Goal: Task Accomplishment & Management: Manage account settings

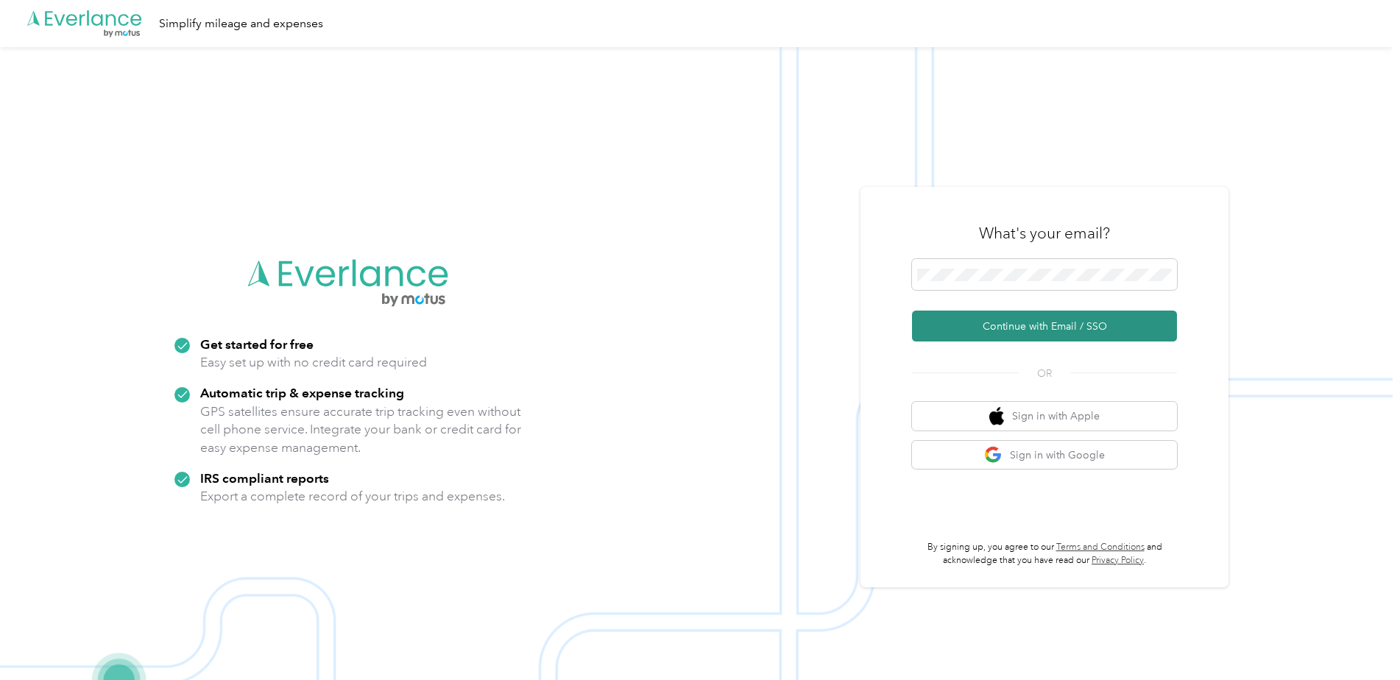
click at [1119, 337] on button "Continue with Email / SSO" at bounding box center [1044, 326] width 265 height 31
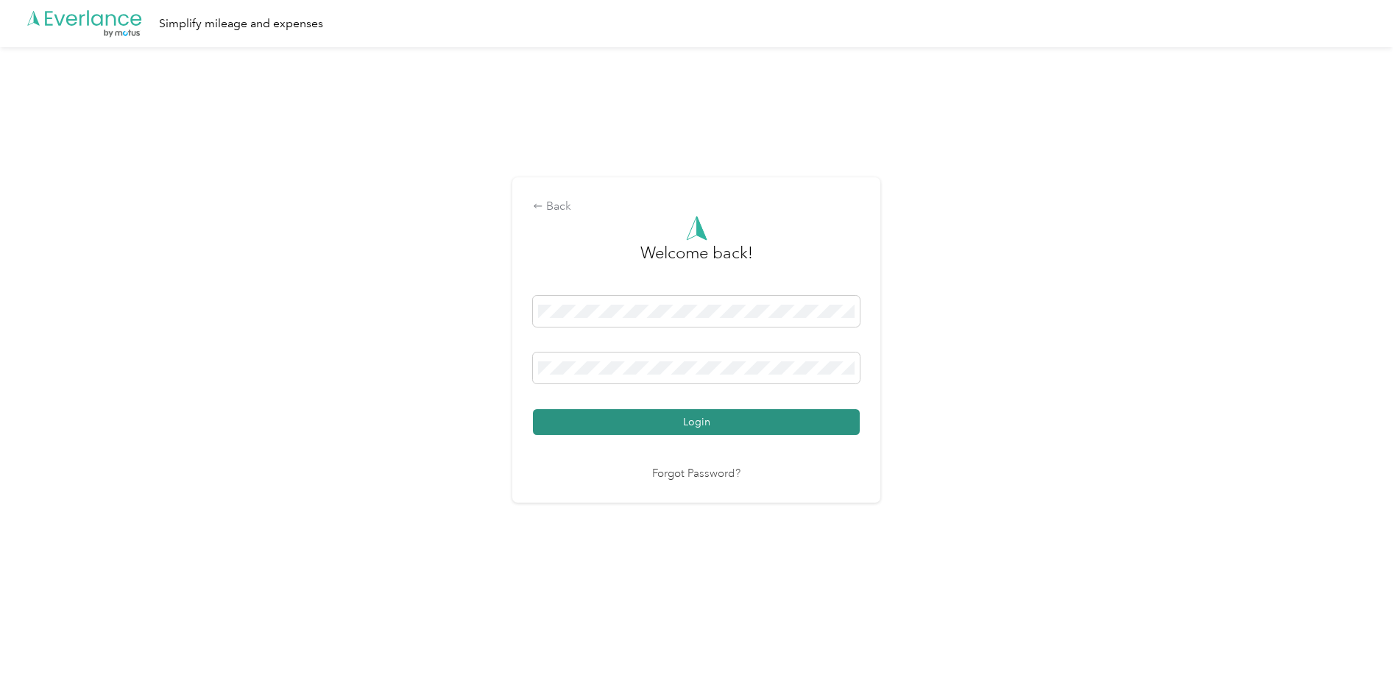
click at [616, 411] on button "Login" at bounding box center [696, 422] width 327 height 26
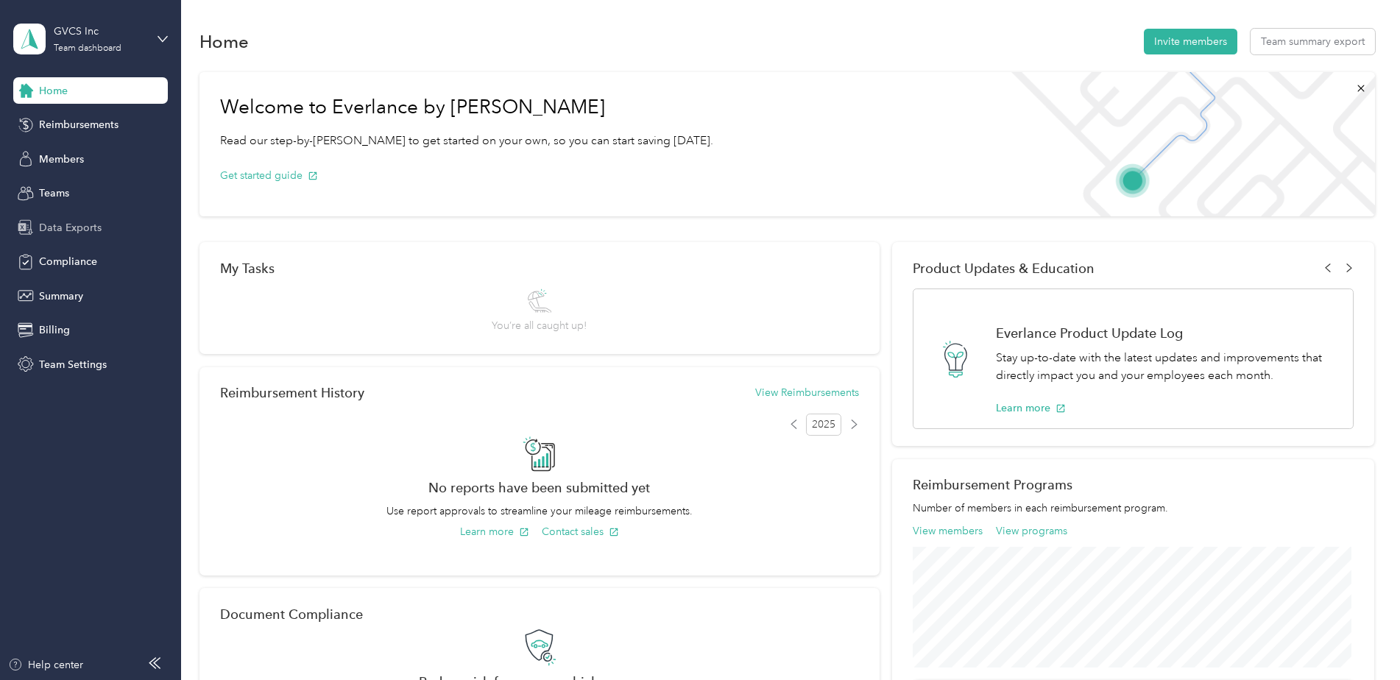
click at [105, 230] on div "Data Exports" at bounding box center [90, 227] width 155 height 27
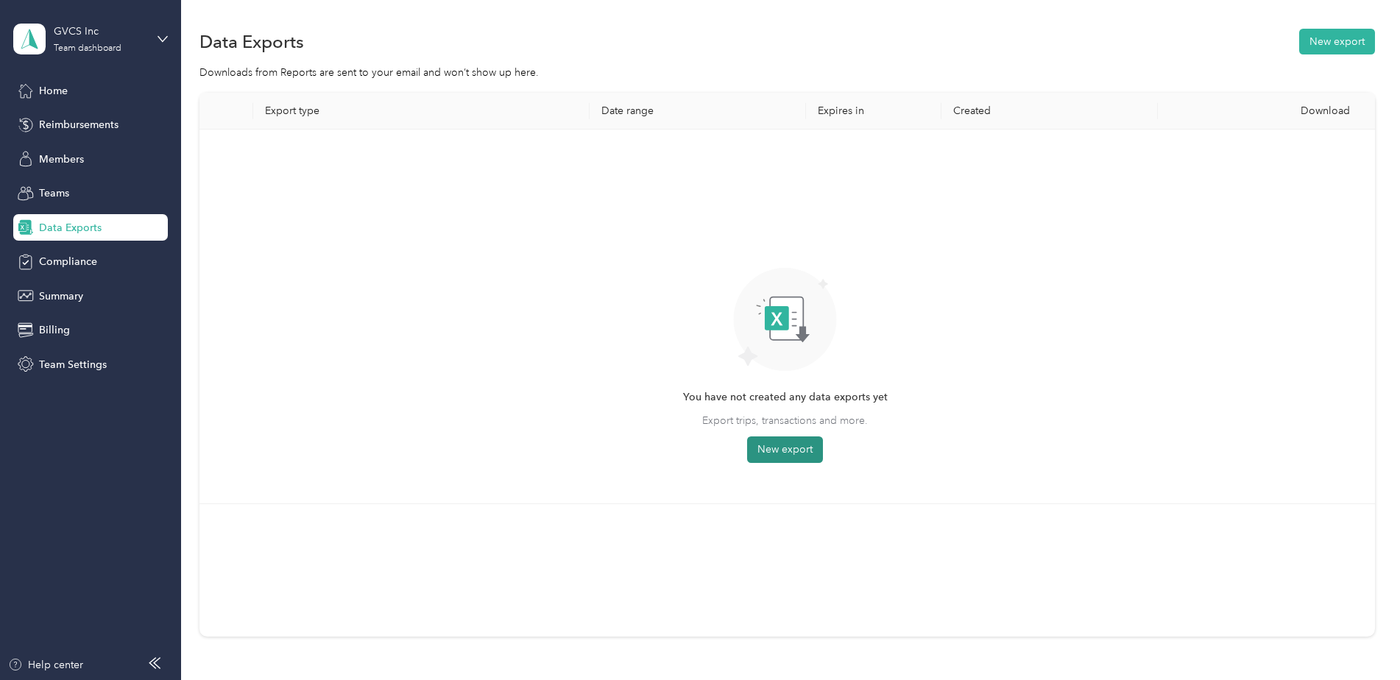
click at [763, 437] on button "New export" at bounding box center [785, 450] width 76 height 27
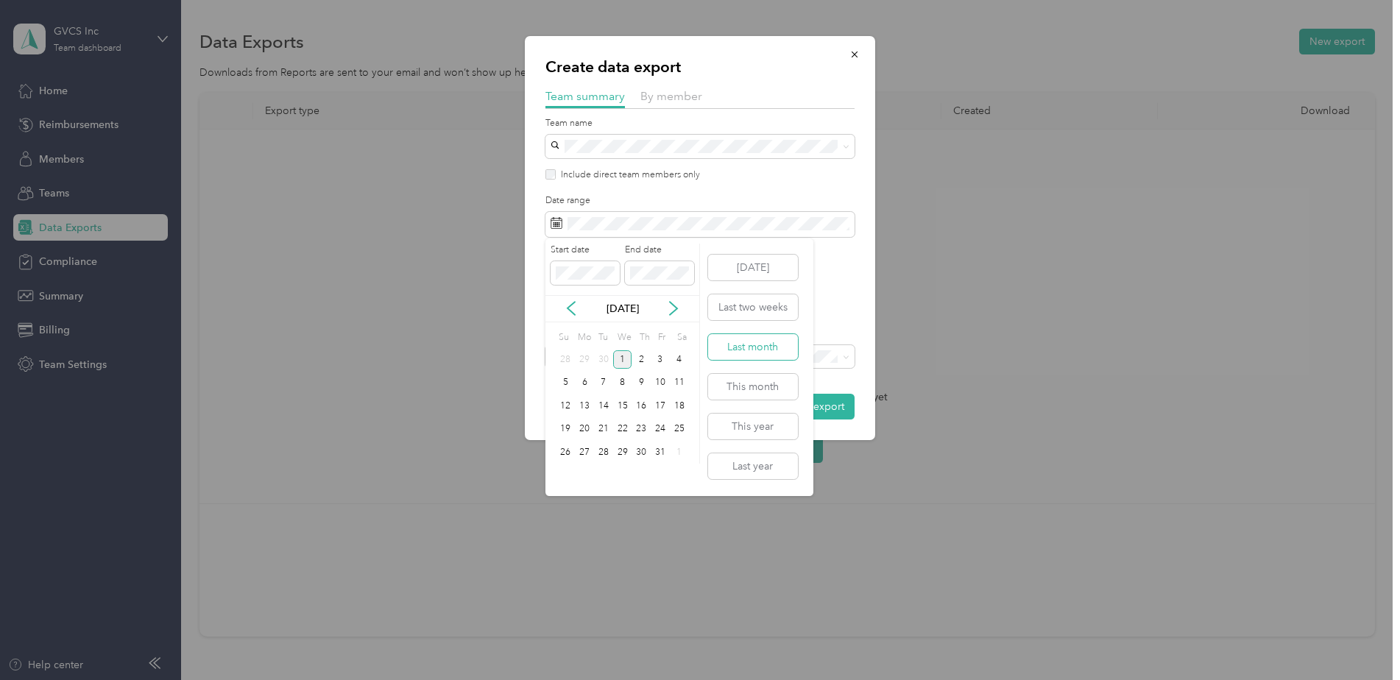
click at [769, 340] on button "Last month" at bounding box center [753, 347] width 90 height 26
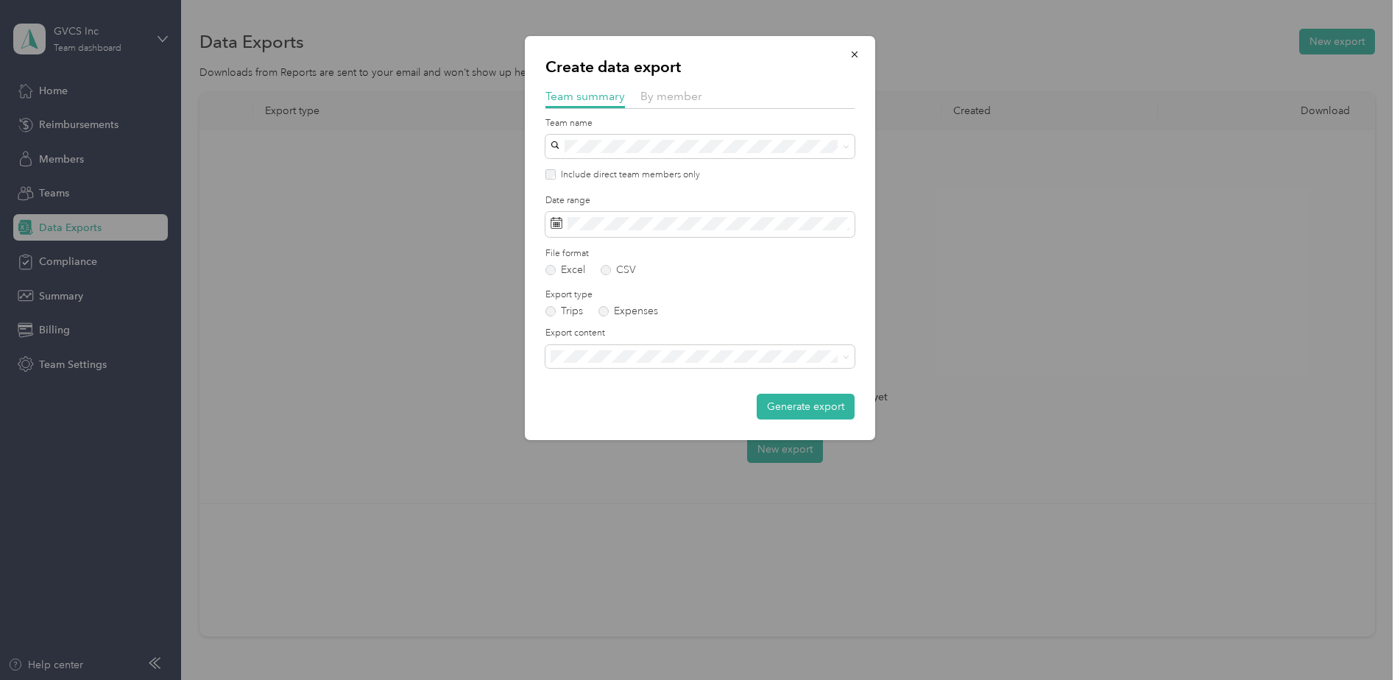
drag, startPoint x: 814, startPoint y: 400, endPoint x: 805, endPoint y: 399, distance: 8.9
click at [813, 400] on button "Generate export" at bounding box center [806, 407] width 98 height 26
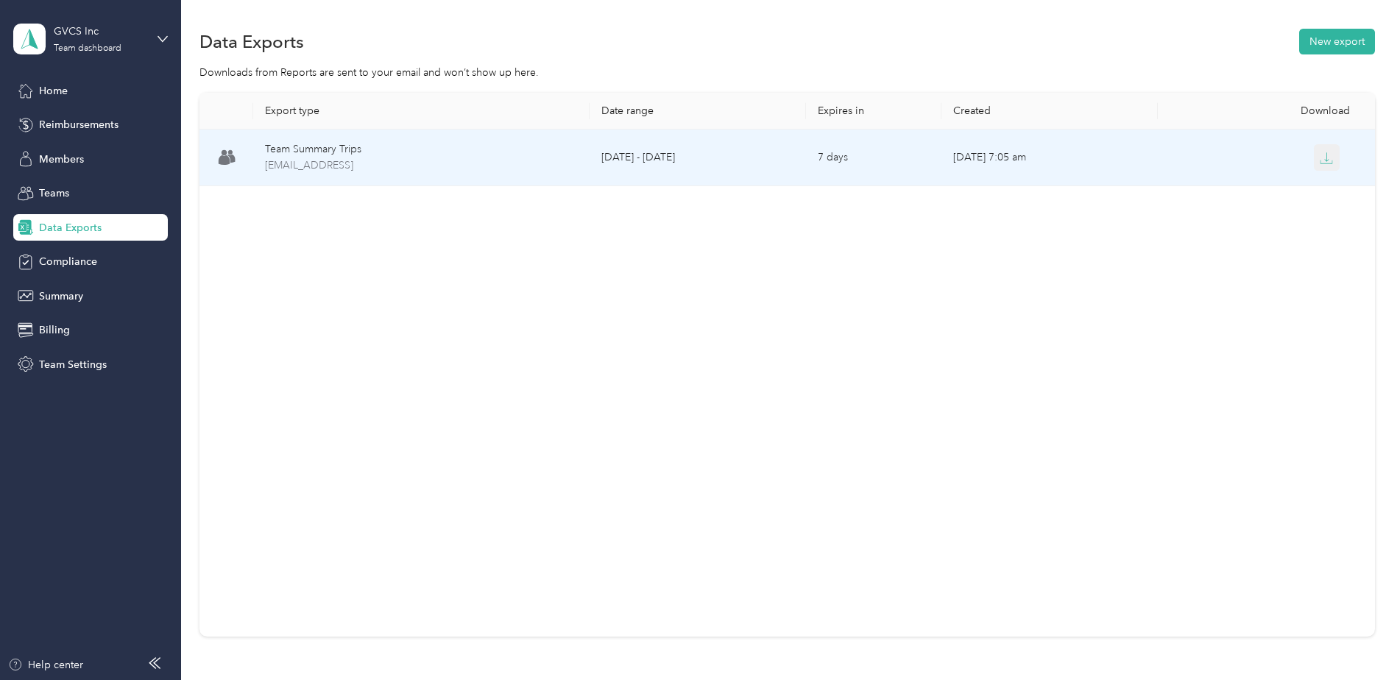
click at [1333, 155] on button "button" at bounding box center [1327, 157] width 27 height 27
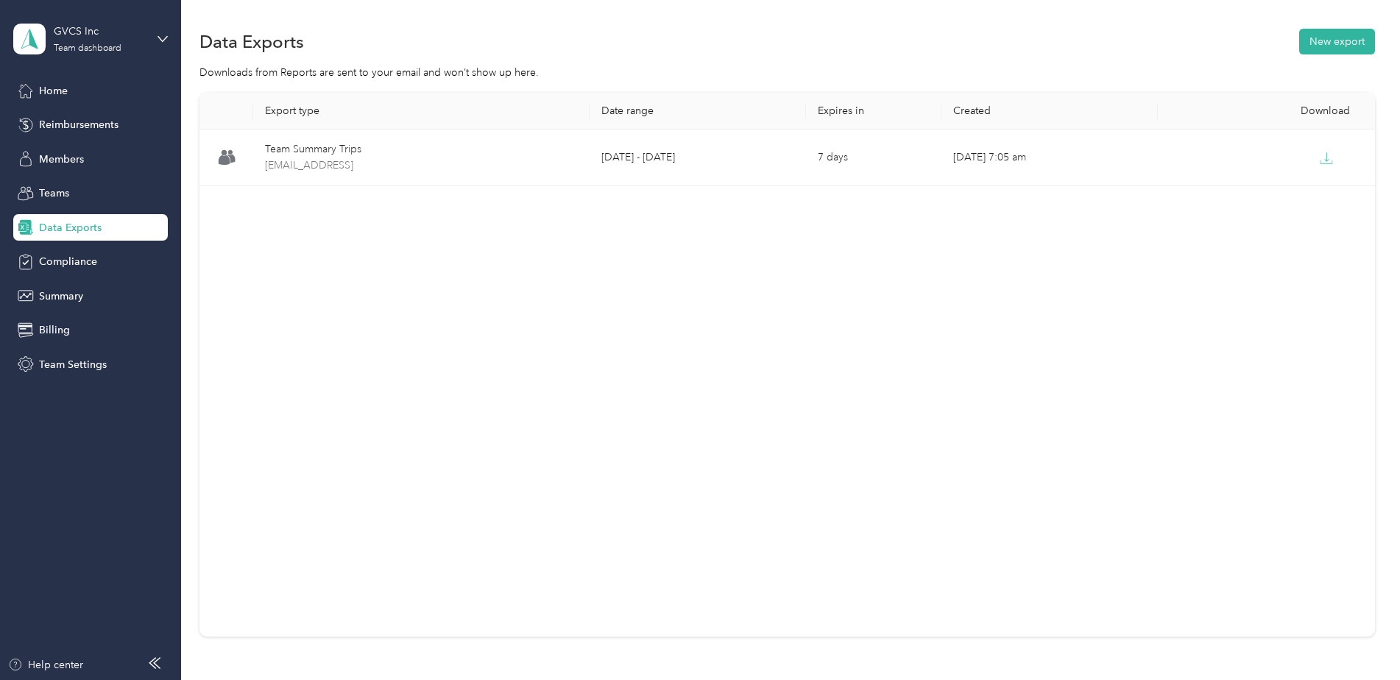
click at [1224, 302] on div "Export type Date range Expires in Created Download Team Summary Trips [EMAIL_AD…" at bounding box center [788, 365] width 1176 height 544
click at [1361, 40] on button "New export" at bounding box center [1337, 42] width 76 height 26
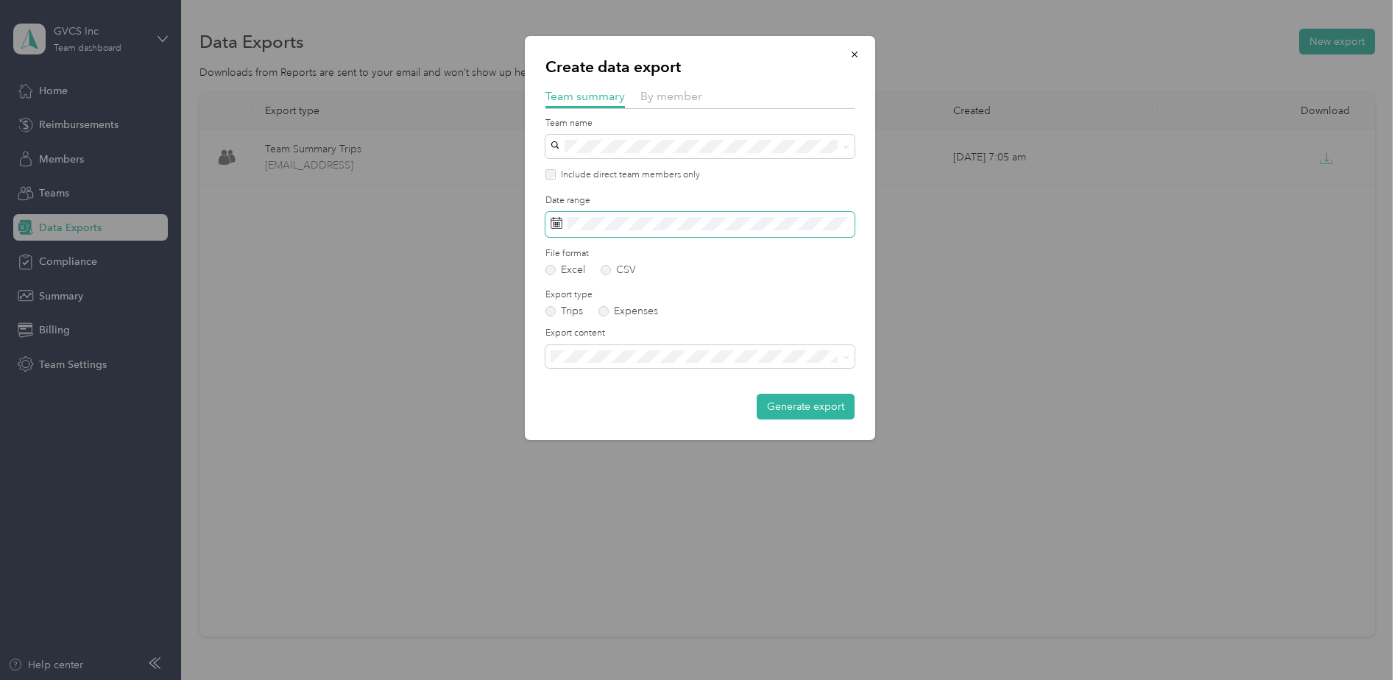
click at [838, 216] on span at bounding box center [700, 224] width 309 height 25
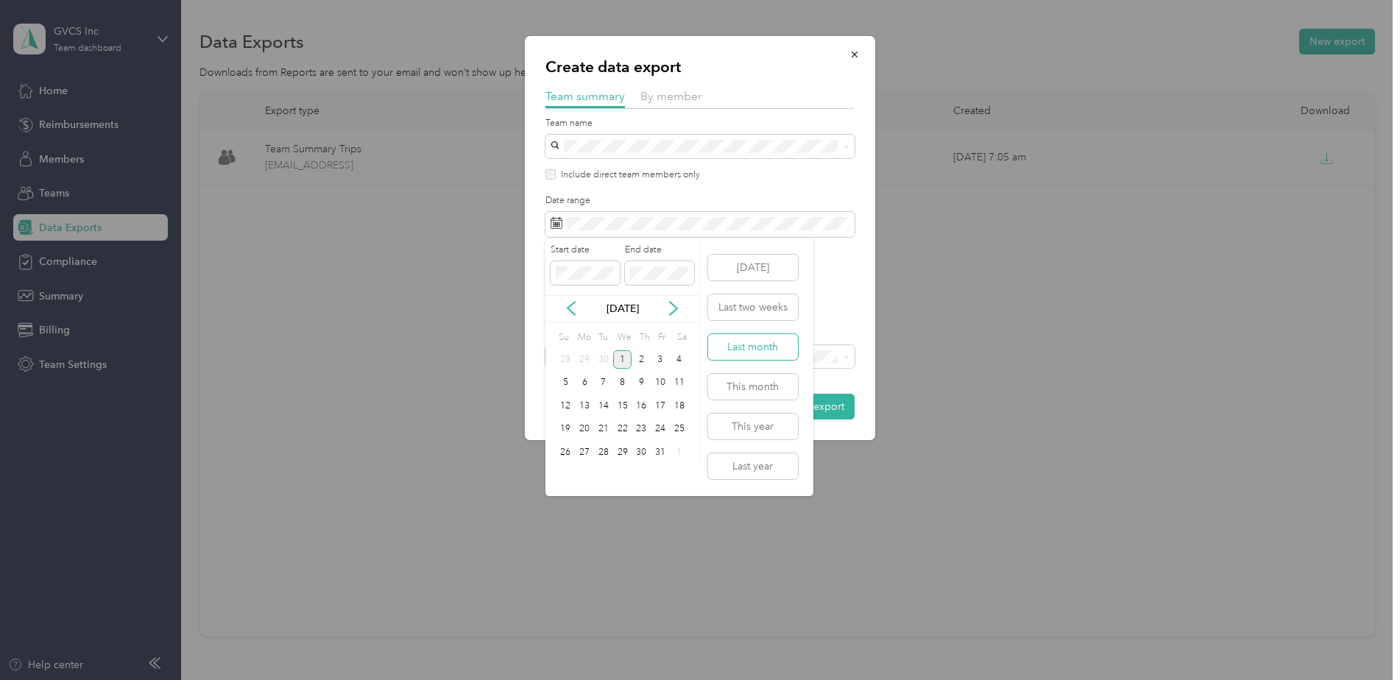
click at [762, 340] on button "Last month" at bounding box center [753, 347] width 90 height 26
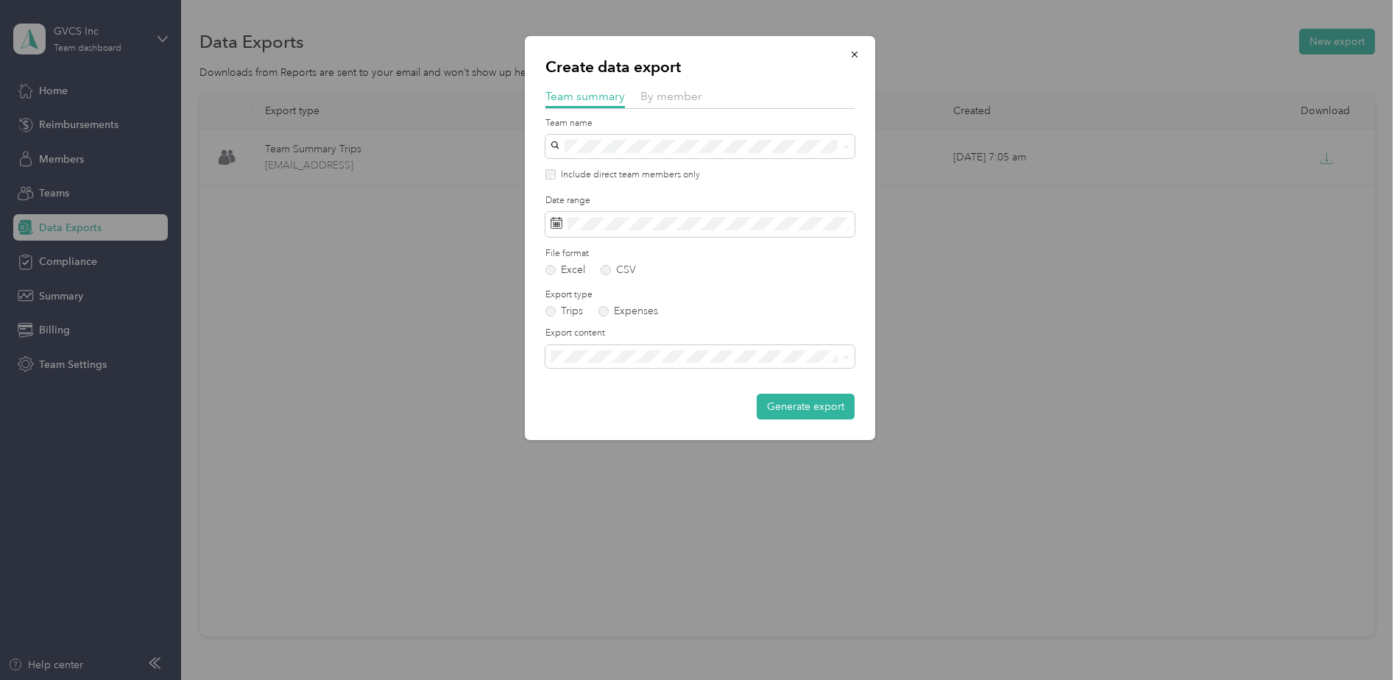
click at [669, 75] on p "Create data export" at bounding box center [700, 67] width 309 height 21
click at [685, 100] on span "By member" at bounding box center [672, 96] width 62 height 14
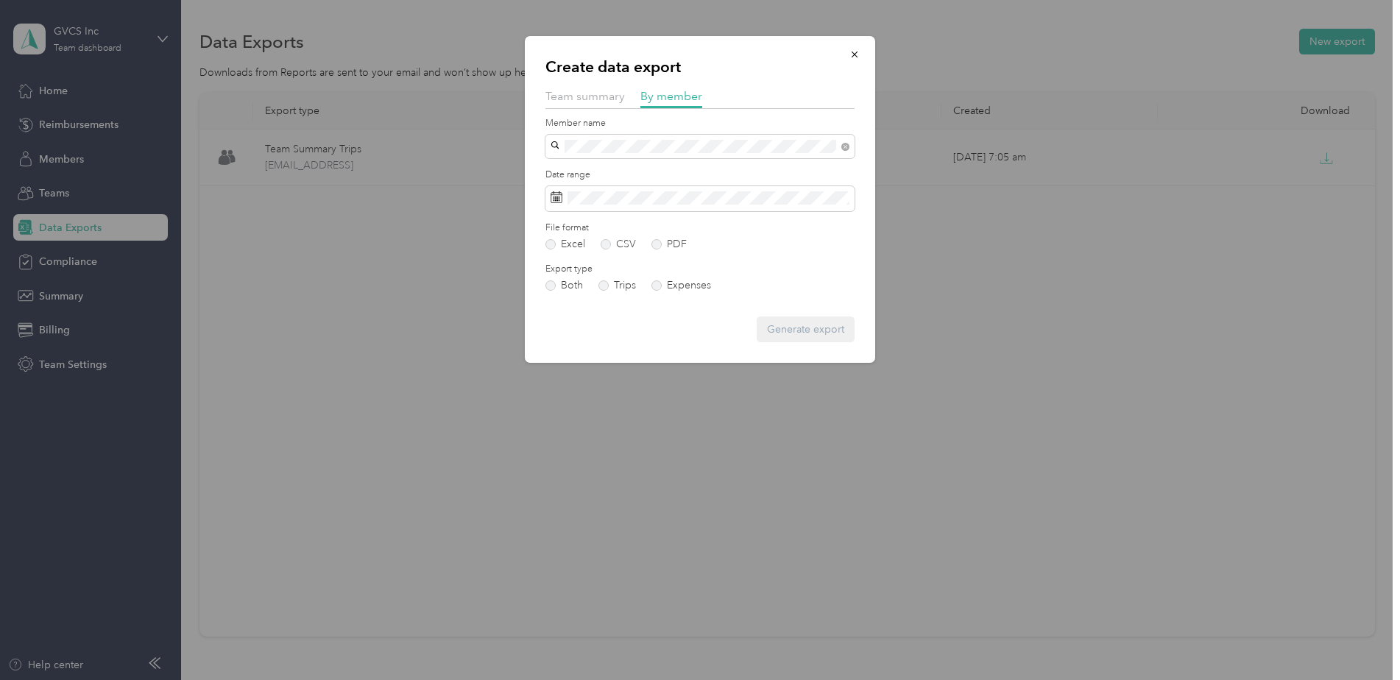
click at [750, 175] on div "[EMAIL_ADDRESS][DOMAIN_NAME]" at bounding box center [700, 172] width 289 height 15
click at [762, 206] on span at bounding box center [700, 198] width 309 height 25
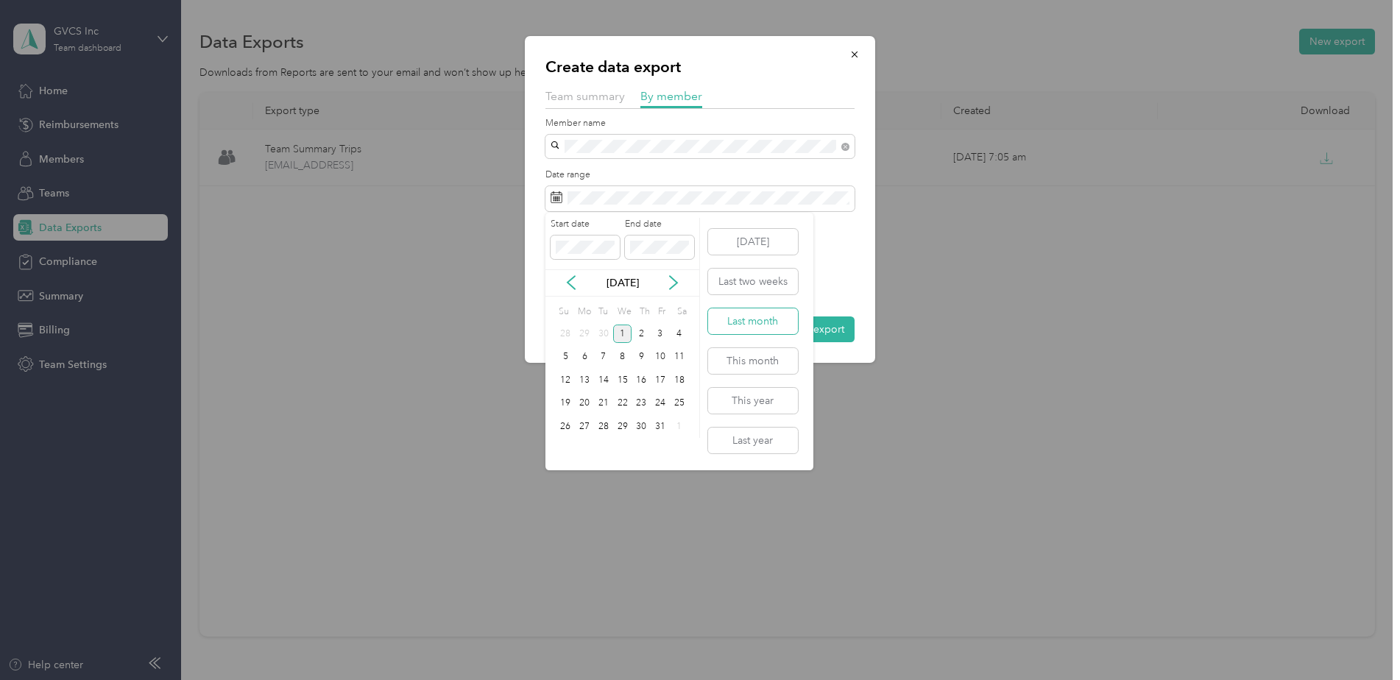
click at [772, 318] on button "Last month" at bounding box center [753, 321] width 90 height 26
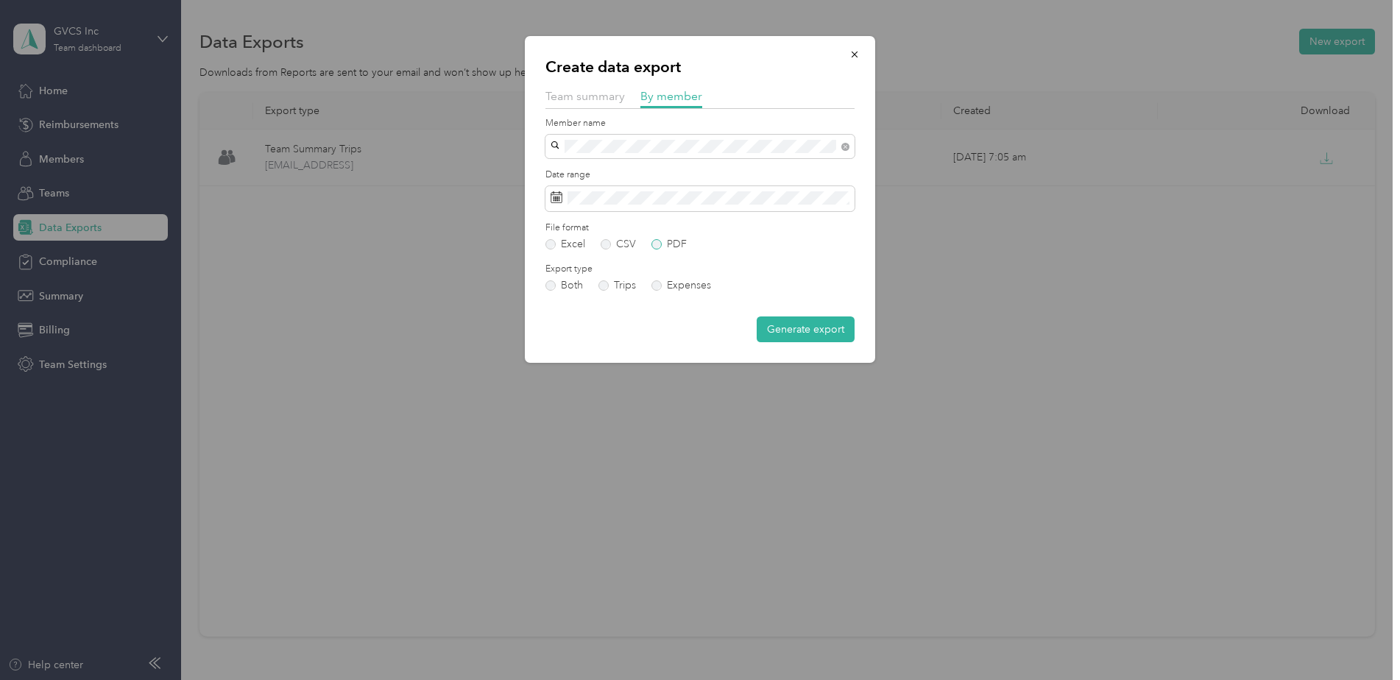
click at [666, 245] on label "PDF" at bounding box center [669, 244] width 35 height 10
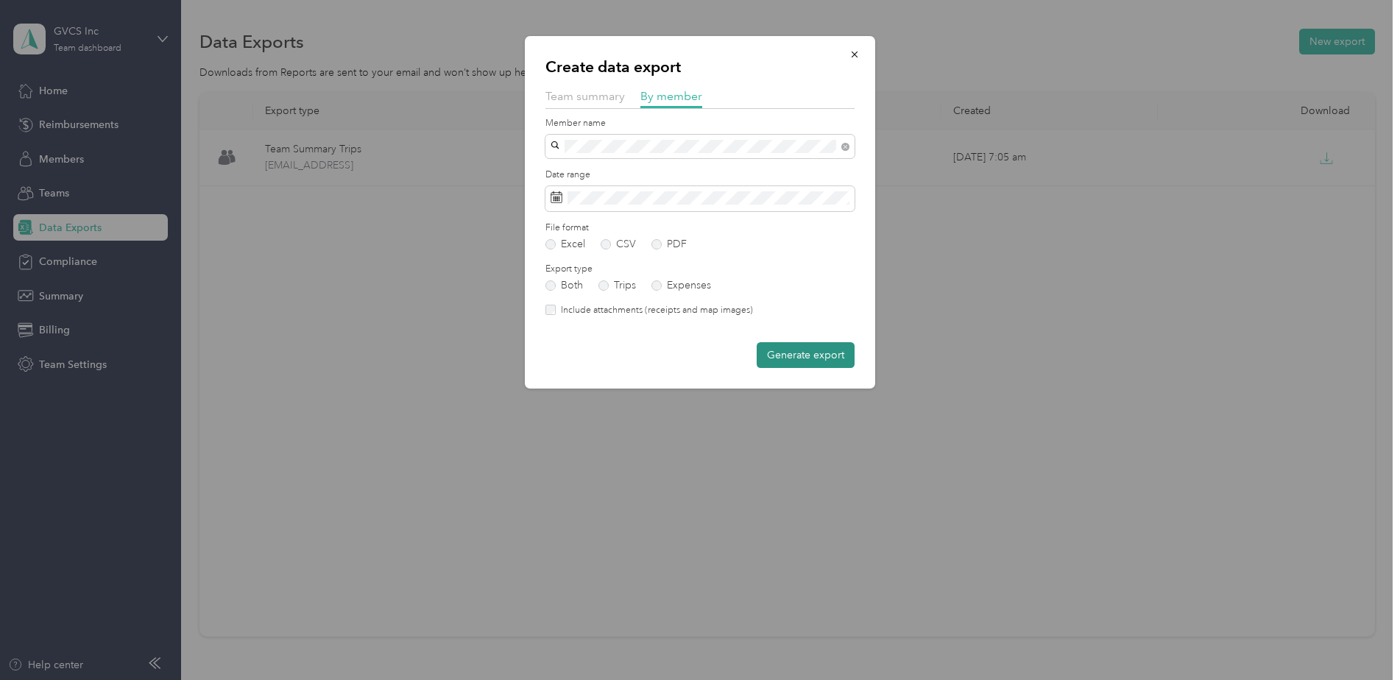
click at [821, 348] on button "Generate export" at bounding box center [806, 355] width 98 height 26
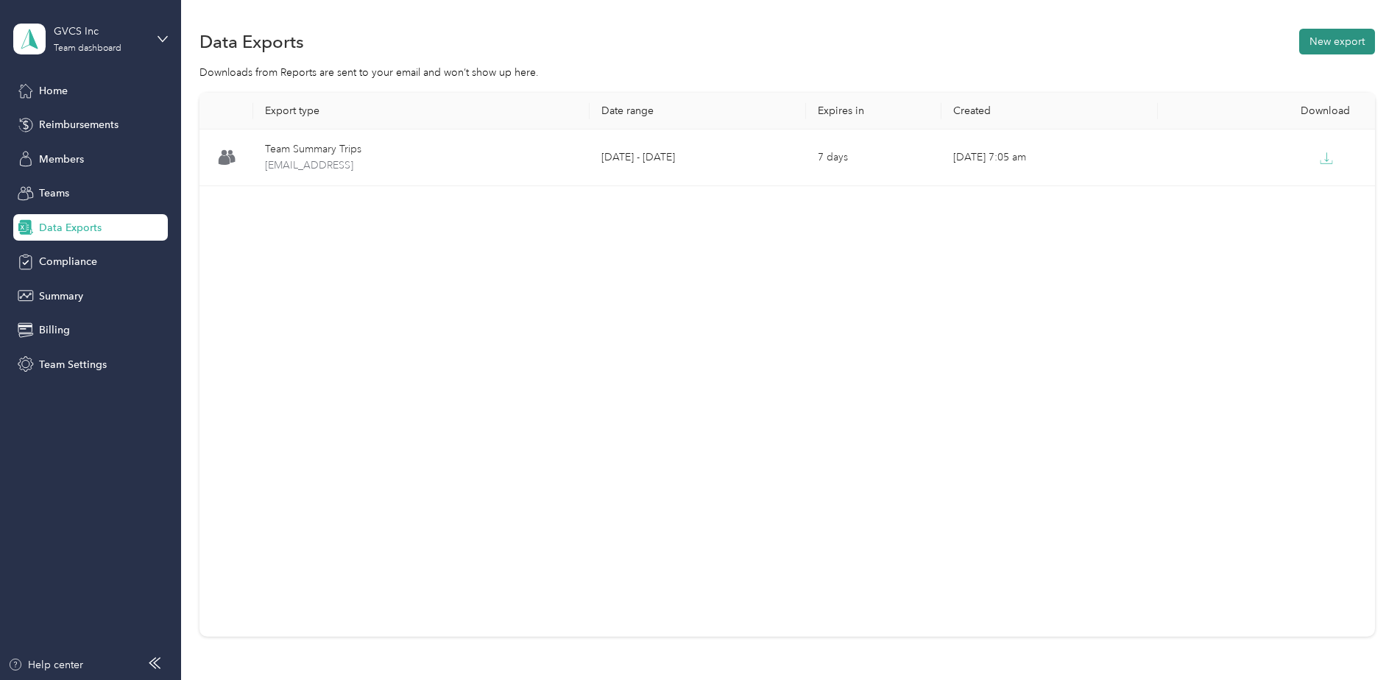
click at [1329, 43] on button "New export" at bounding box center [1337, 42] width 76 height 26
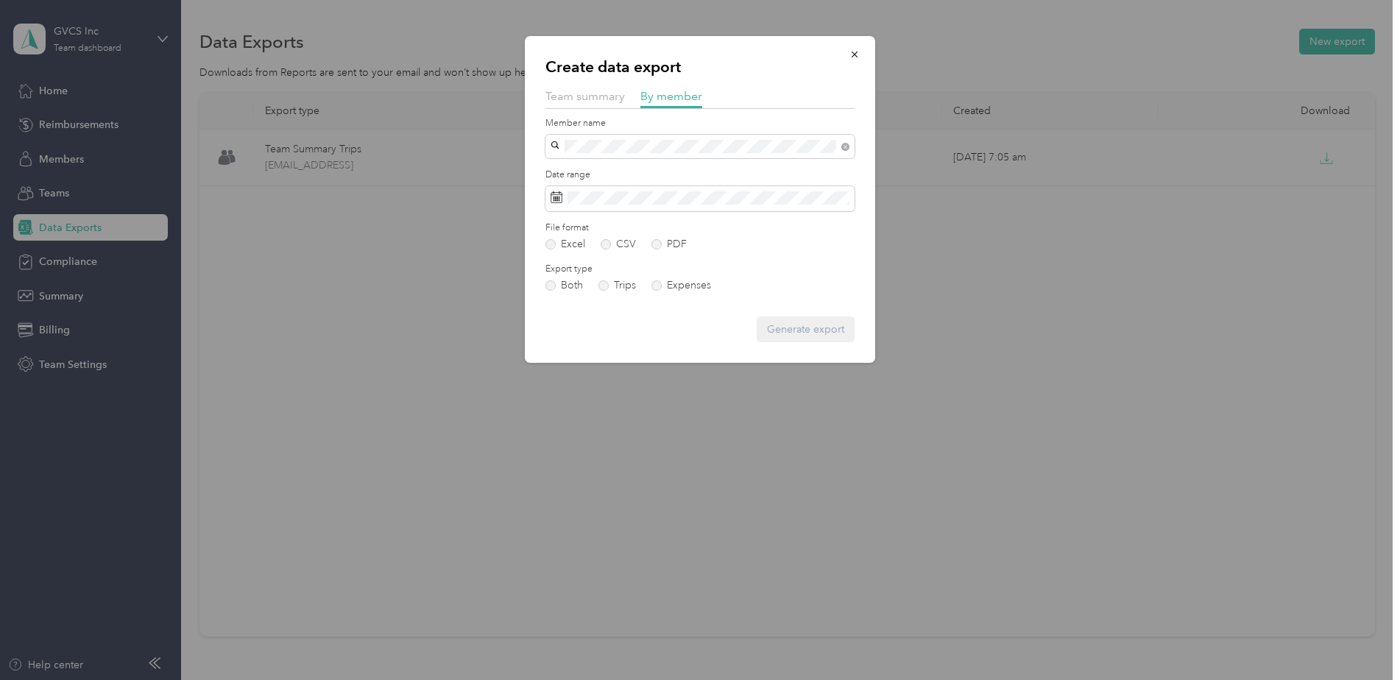
click at [653, 171] on div "[EMAIL_ADDRESS][DOMAIN_NAME]" at bounding box center [700, 172] width 289 height 15
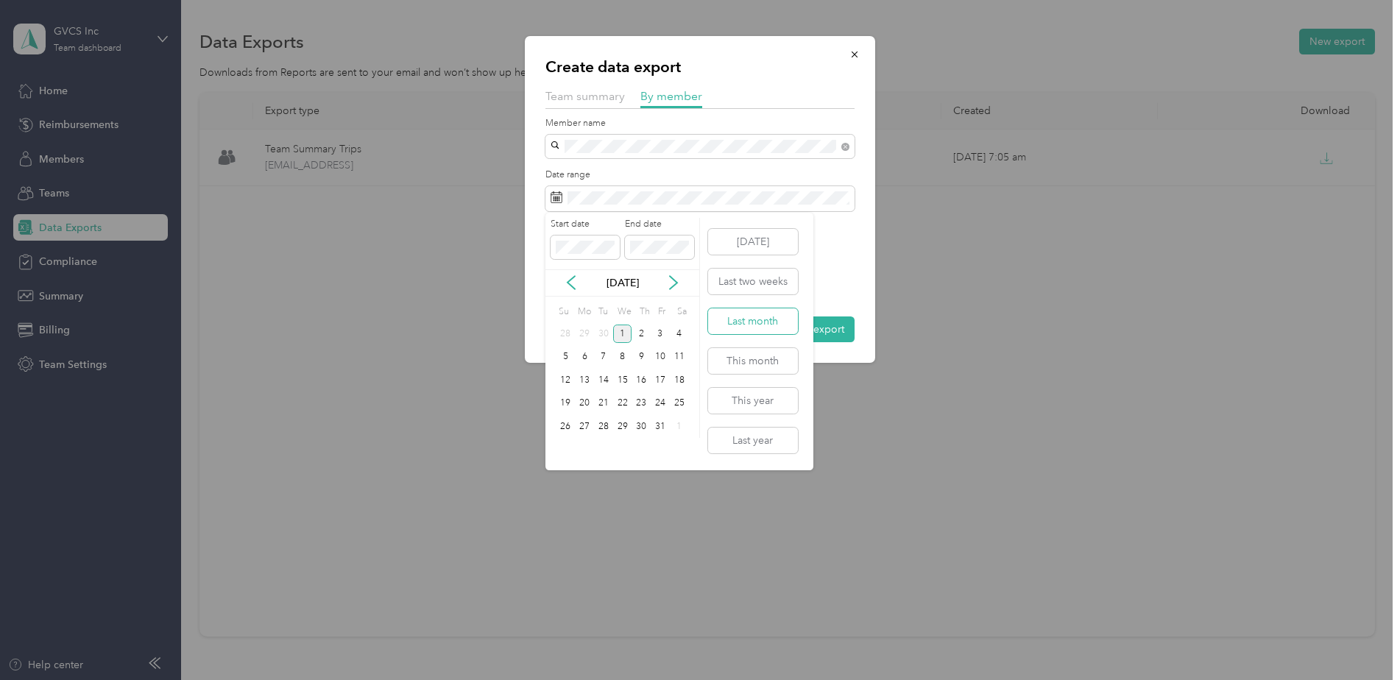
click at [776, 326] on button "Last month" at bounding box center [753, 321] width 90 height 26
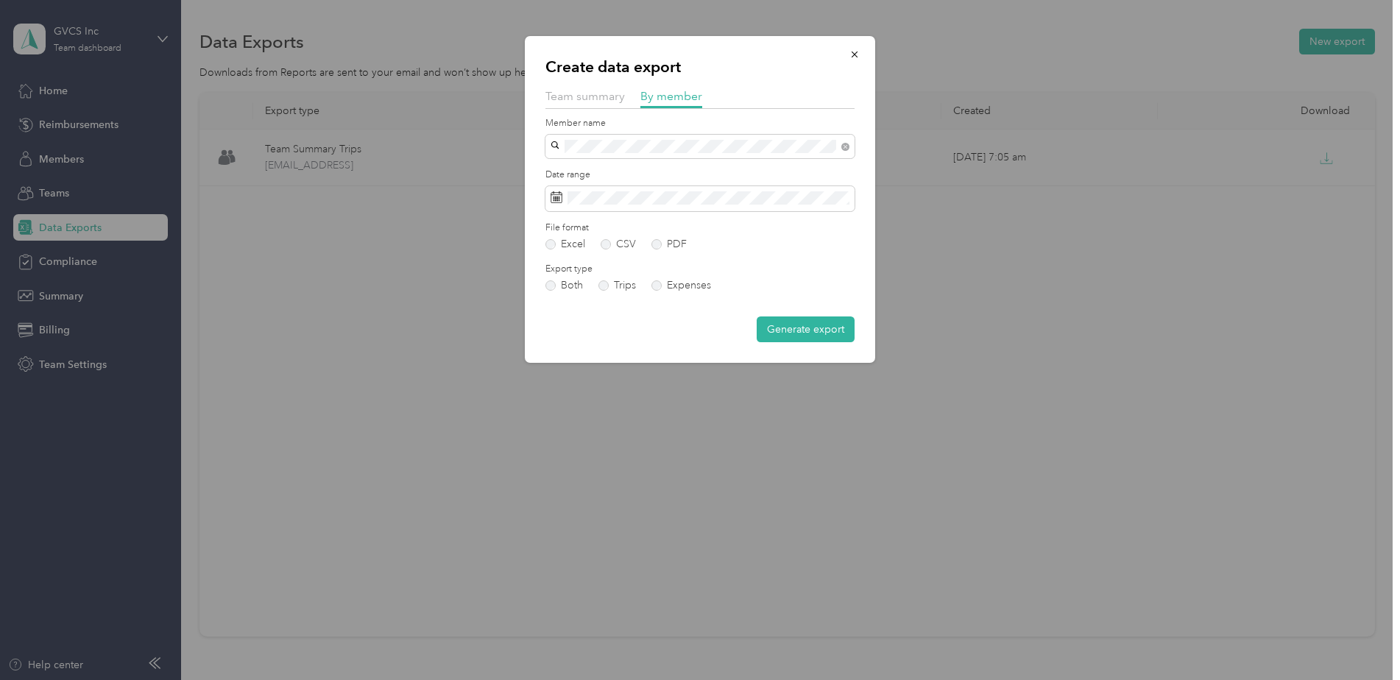
click at [662, 250] on form "Member name Date range File format Excel CSV PDF Export type Both Trips Expense…" at bounding box center [700, 230] width 309 height 226
click at [656, 245] on label "PDF" at bounding box center [669, 244] width 35 height 10
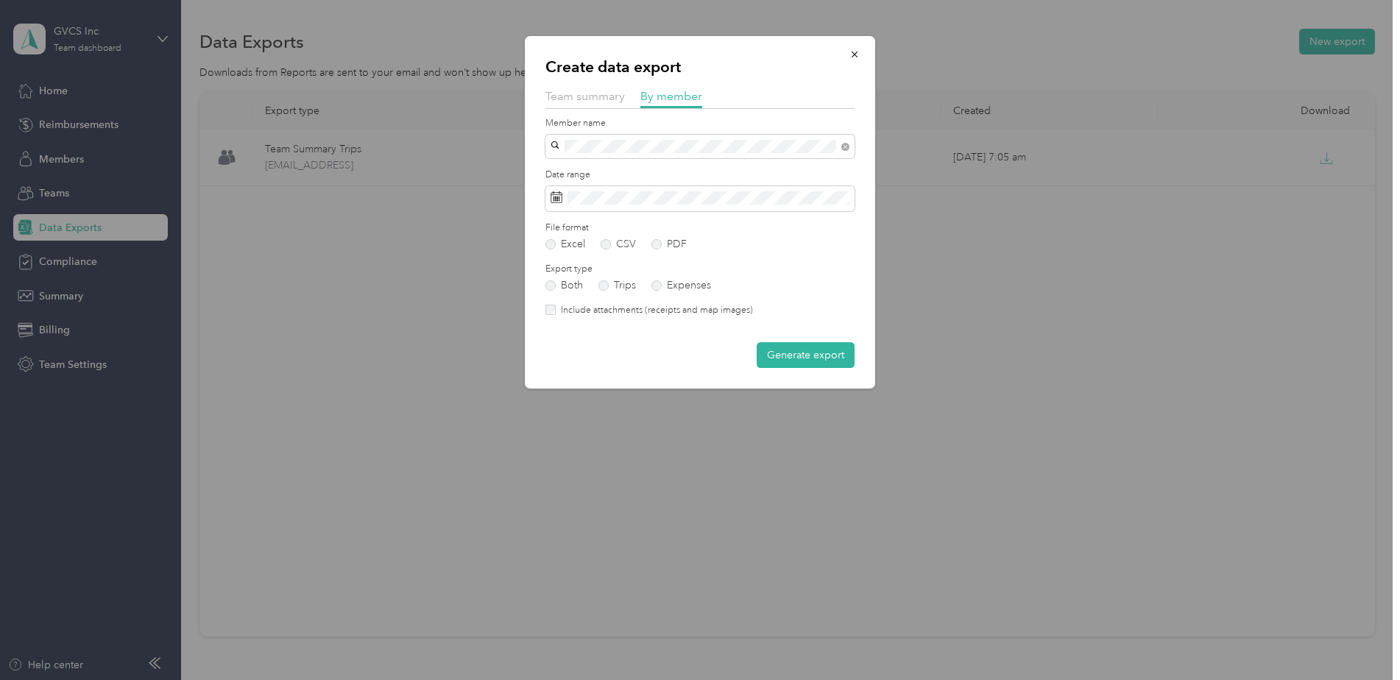
click at [811, 354] on button "Generate export" at bounding box center [806, 355] width 98 height 26
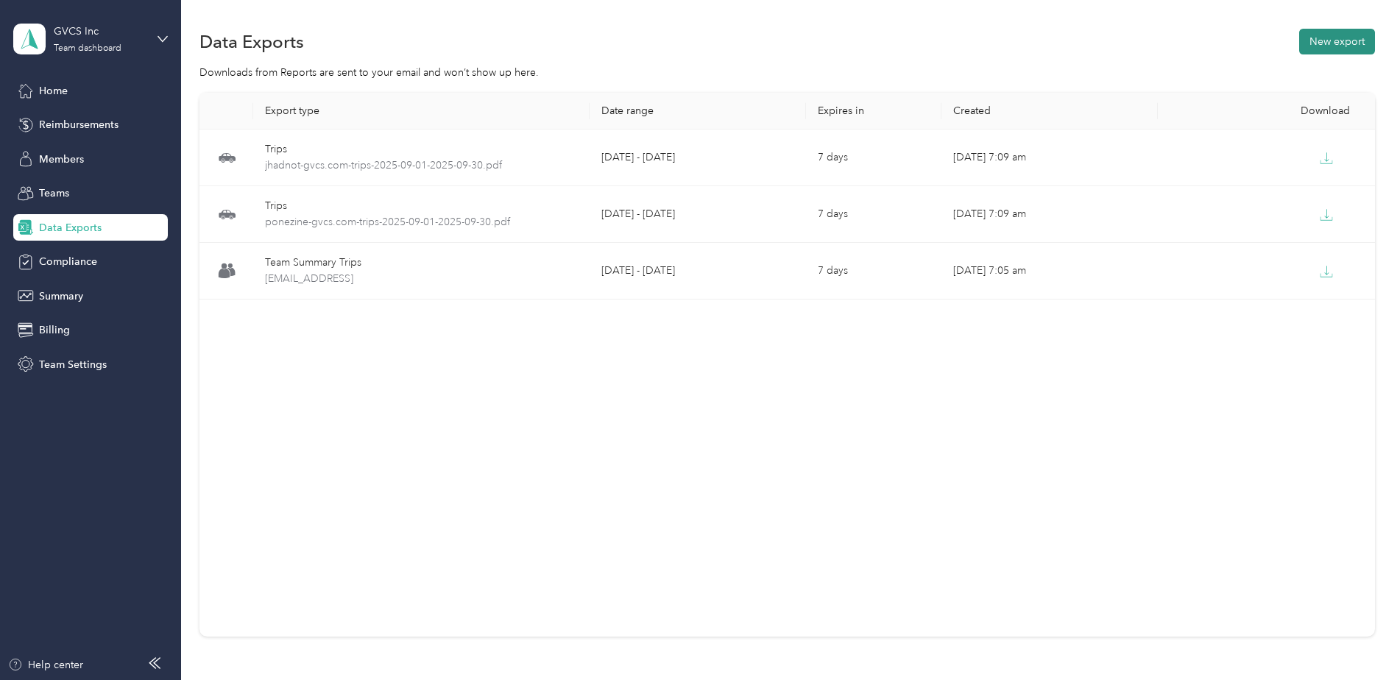
click at [1340, 37] on button "New export" at bounding box center [1337, 42] width 76 height 26
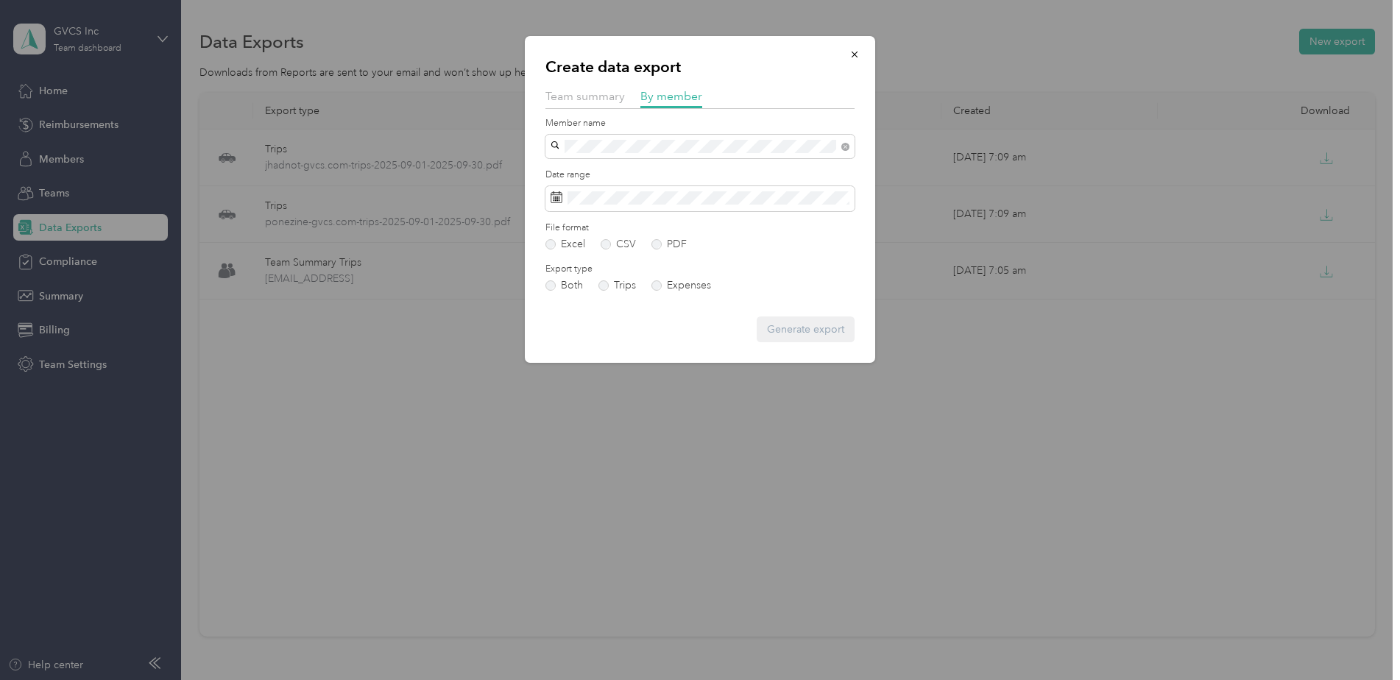
click at [711, 680] on div "Create data export Team summary By member Member name Date range File format Ex…" at bounding box center [696, 680] width 1393 height 0
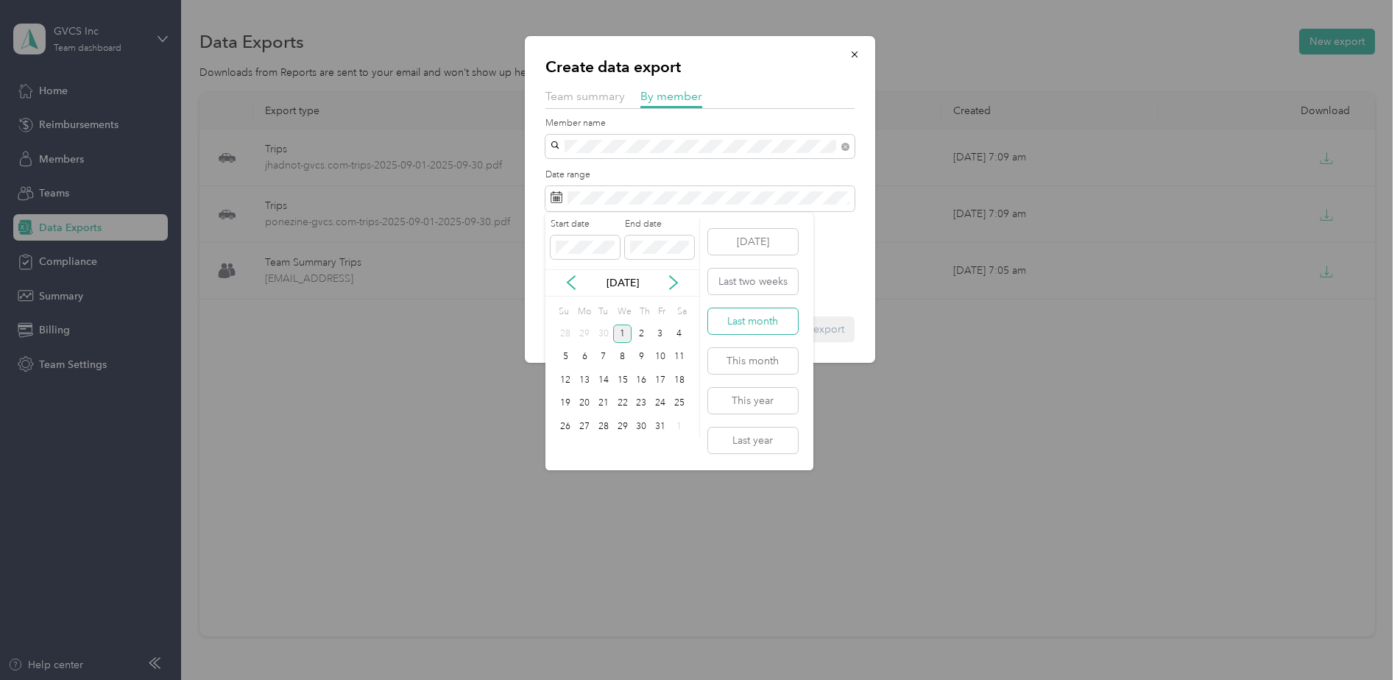
click at [776, 321] on button "Last month" at bounding box center [753, 321] width 90 height 26
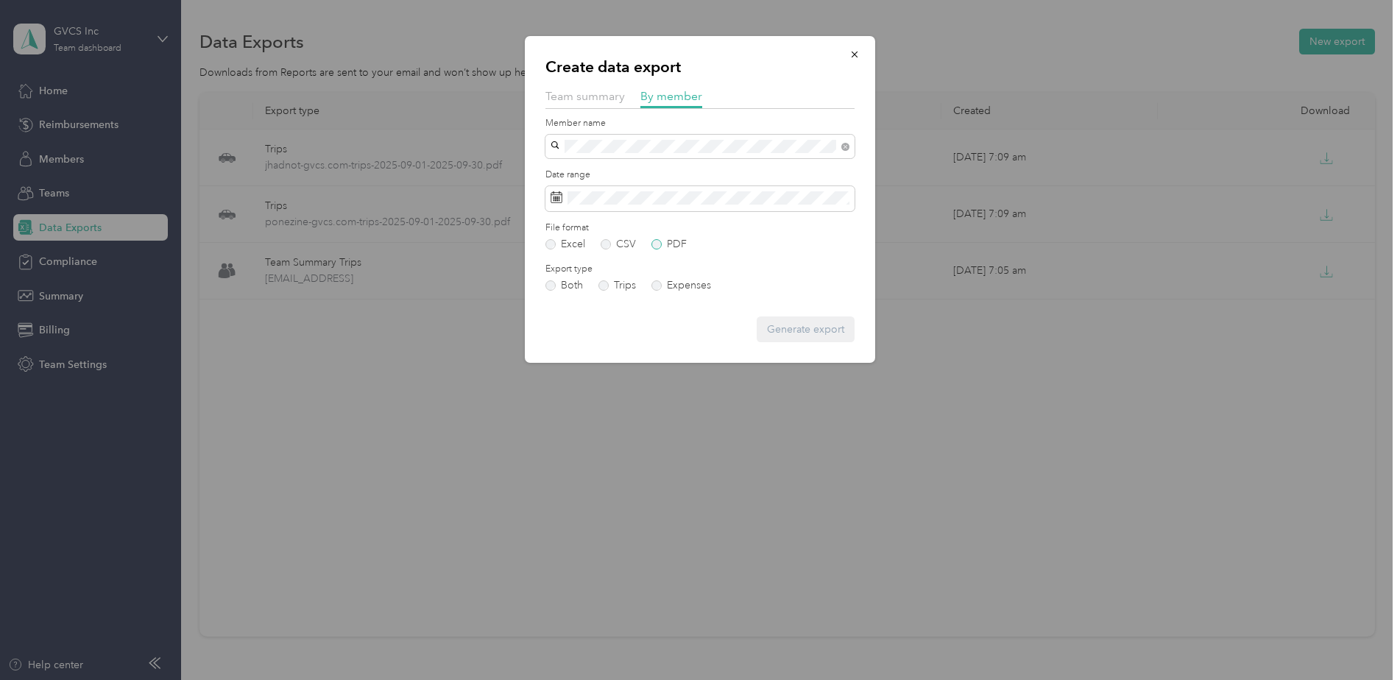
click at [671, 242] on label "PDF" at bounding box center [669, 244] width 35 height 10
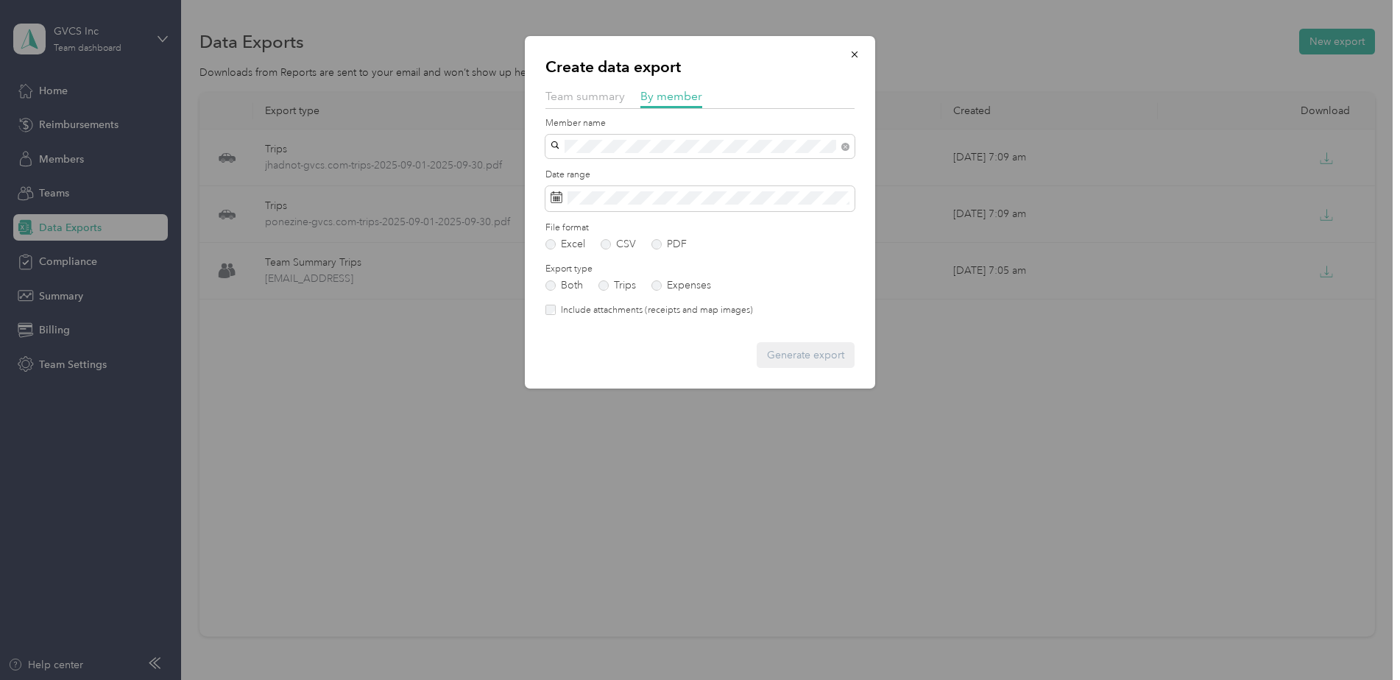
click at [812, 356] on div "Generate export" at bounding box center [700, 355] width 309 height 26
click at [669, 196] on div "[EMAIL_ADDRESS][DOMAIN_NAME]" at bounding box center [700, 198] width 289 height 15
click at [830, 353] on button "Generate export" at bounding box center [806, 355] width 98 height 26
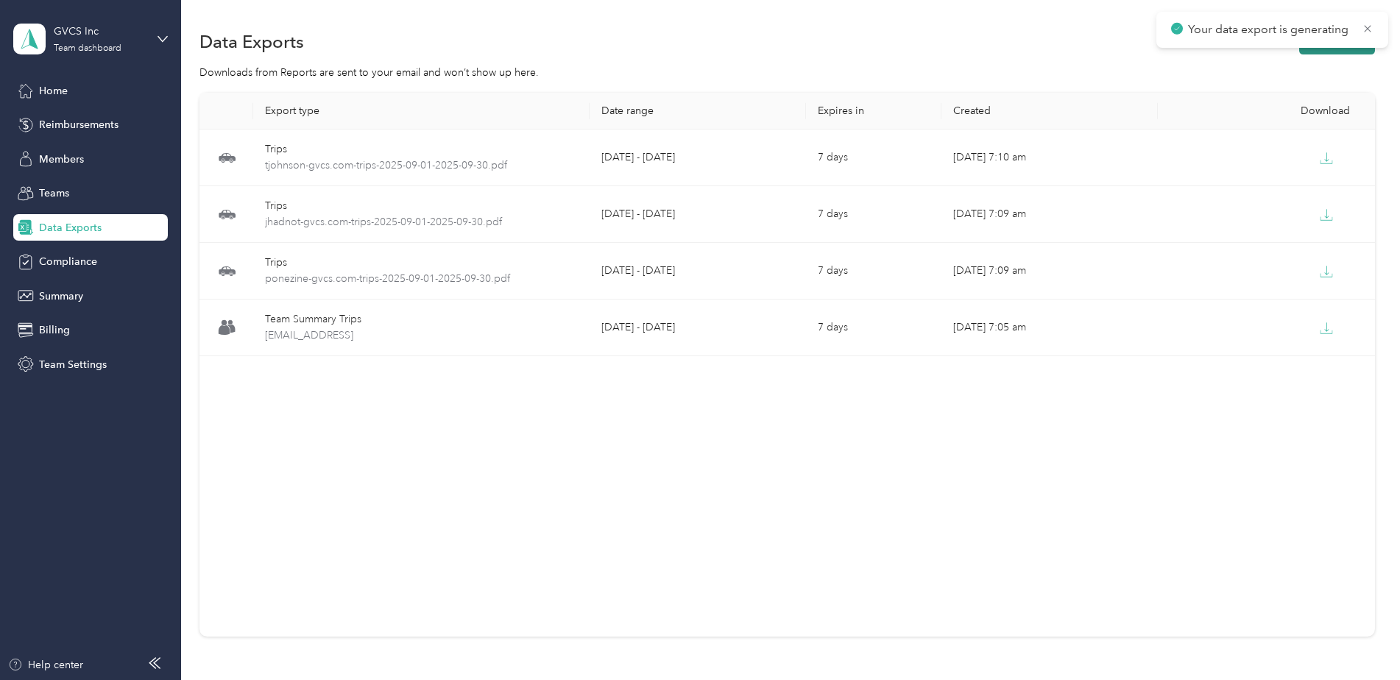
click at [1302, 49] on button "New export" at bounding box center [1337, 42] width 76 height 26
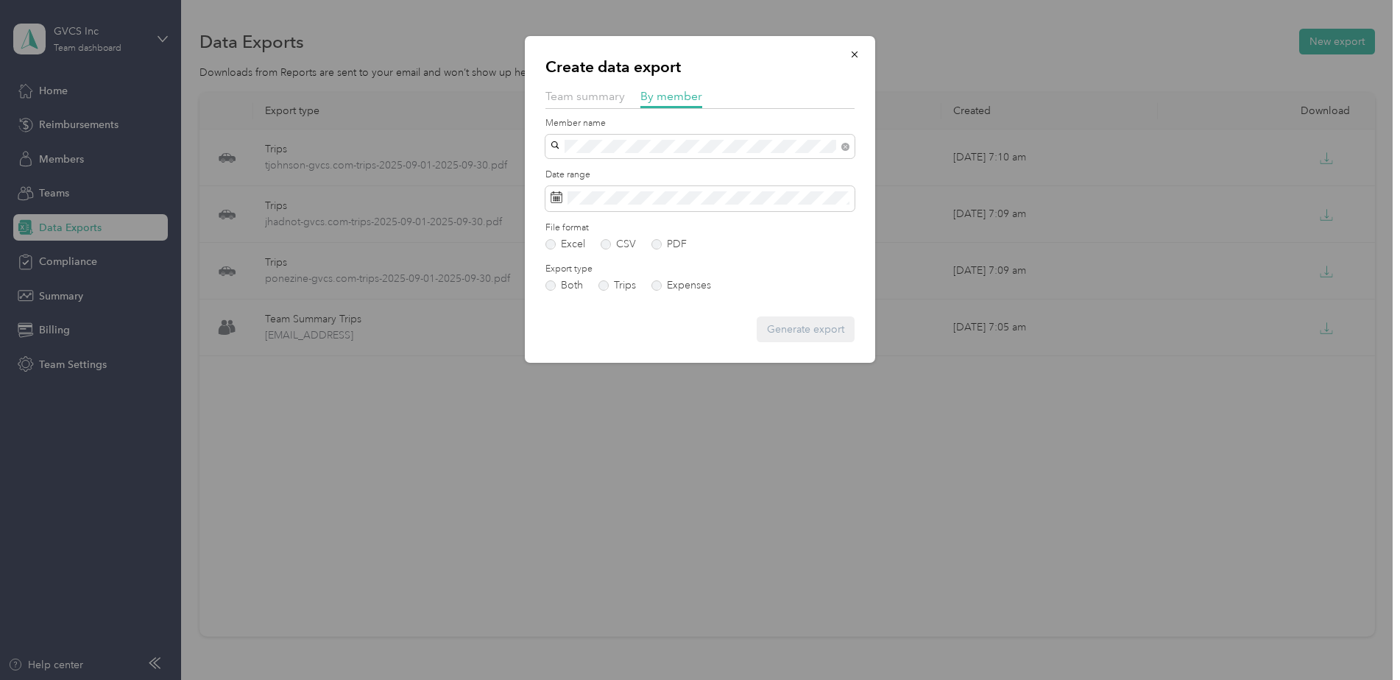
click at [735, 222] on div "[PERSON_NAME]" at bounding box center [700, 217] width 289 height 15
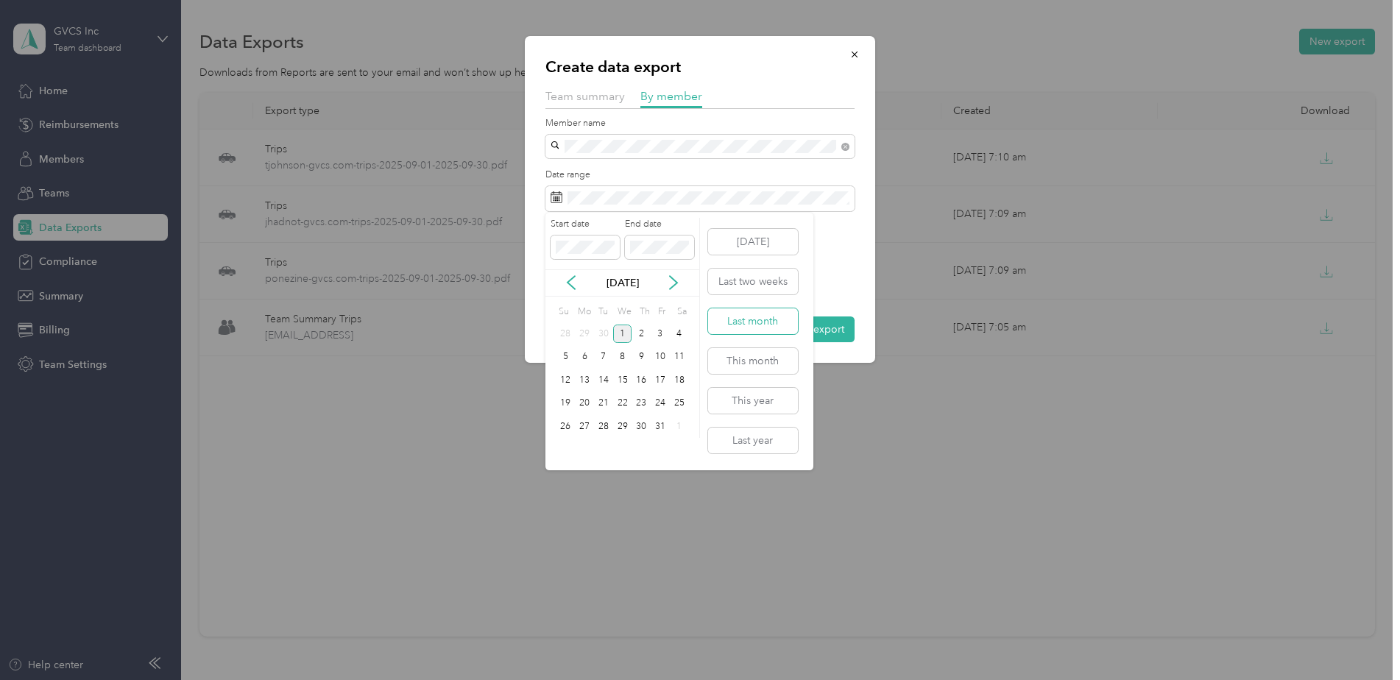
click at [776, 313] on button "Last month" at bounding box center [753, 321] width 90 height 26
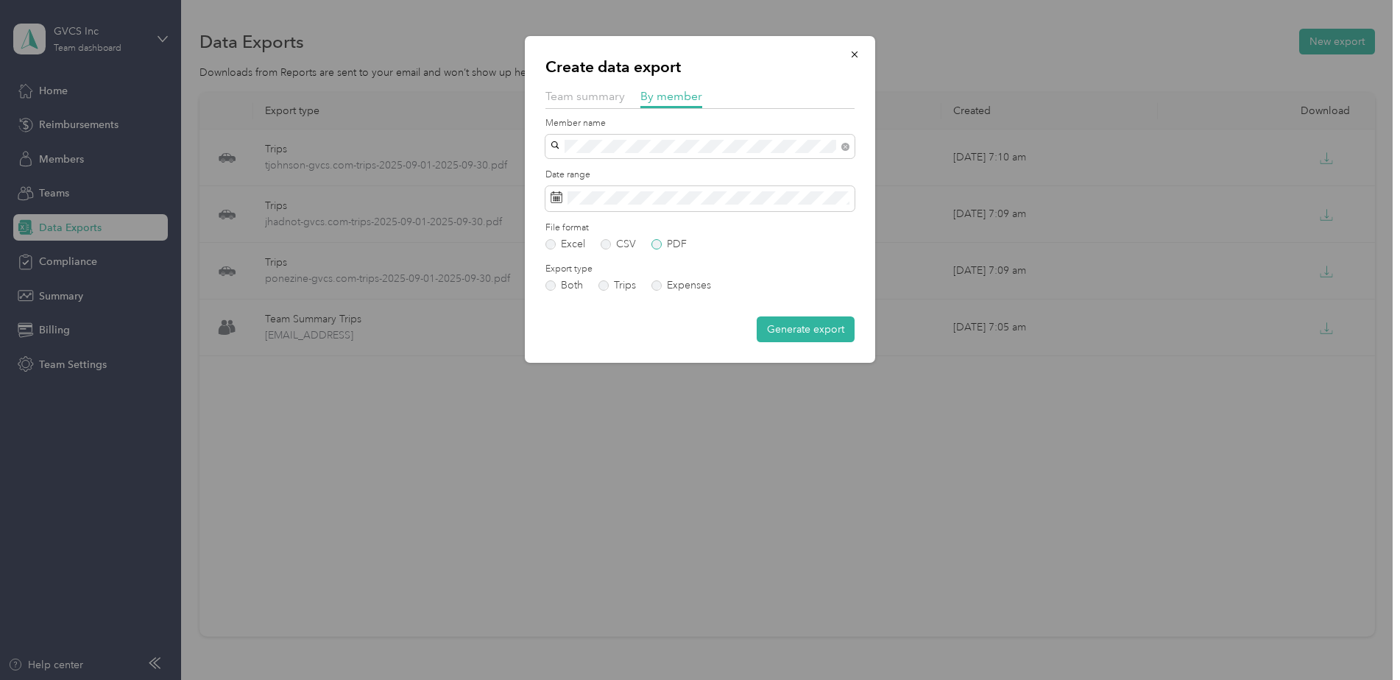
click at [673, 239] on label "PDF" at bounding box center [669, 244] width 35 height 10
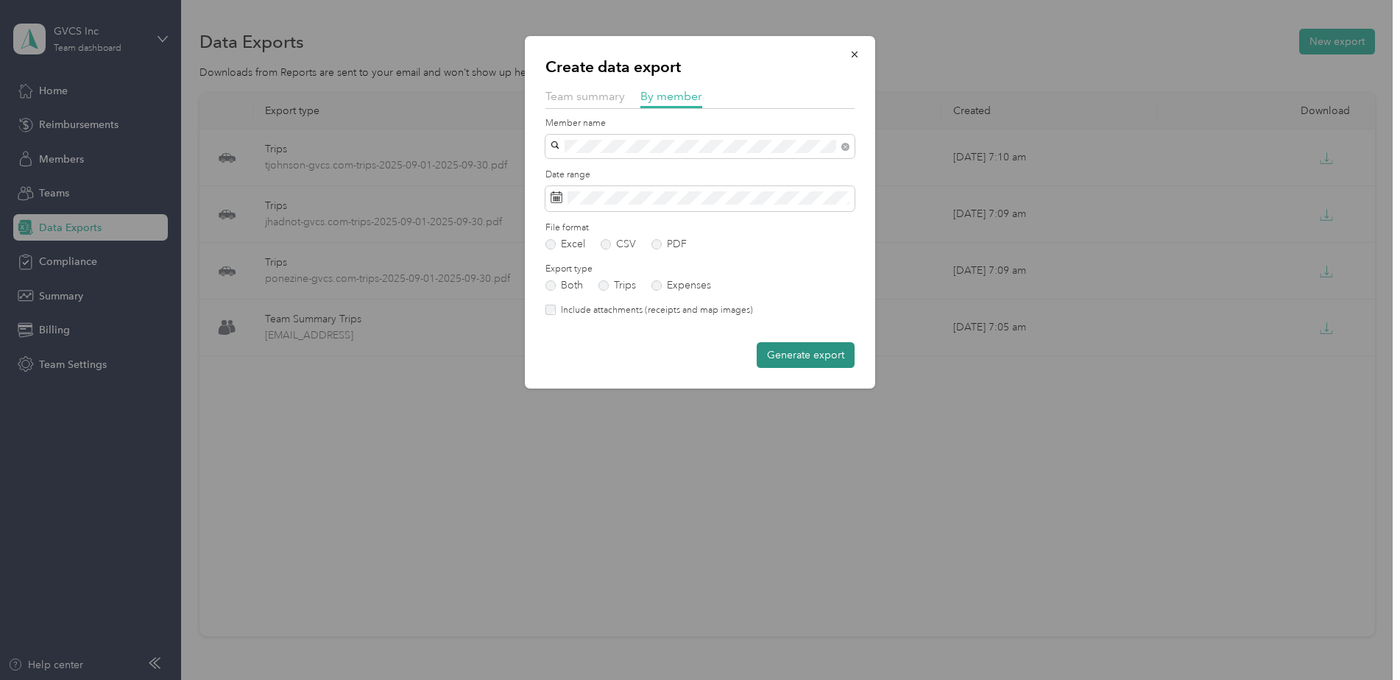
click at [802, 353] on button "Generate export" at bounding box center [806, 355] width 98 height 26
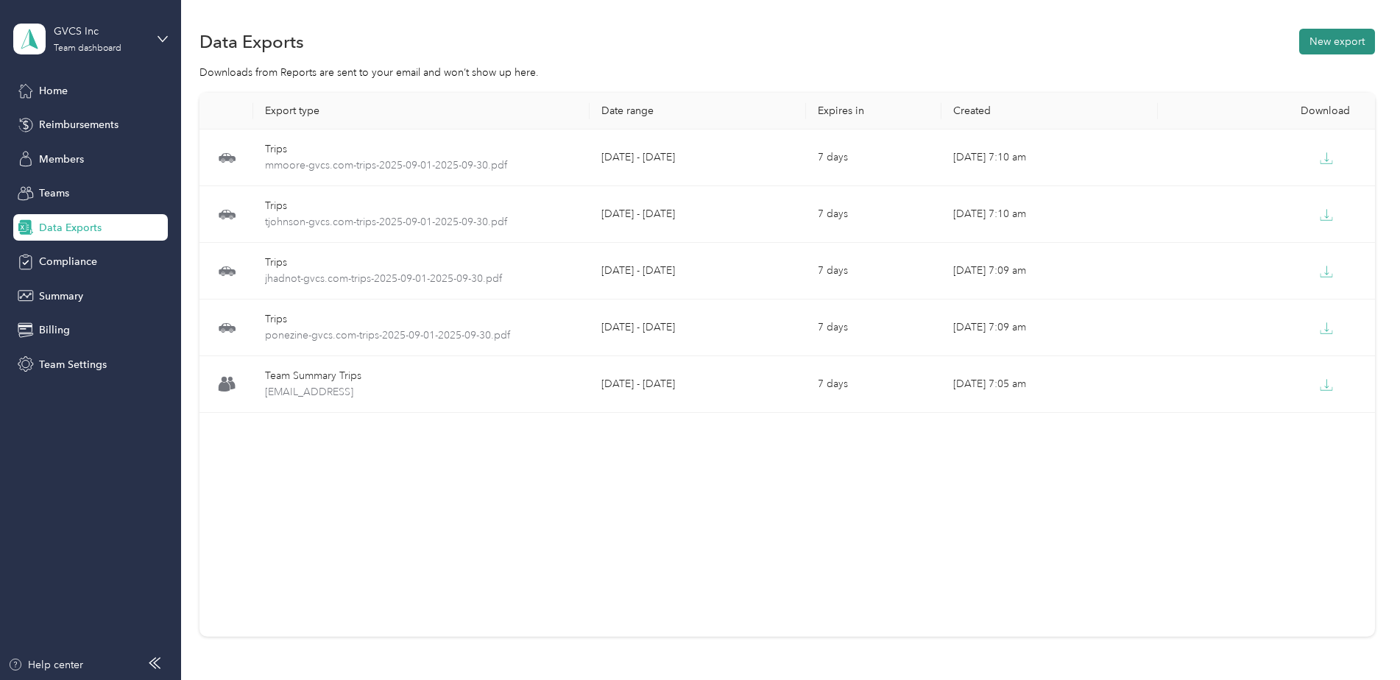
click at [1308, 49] on button "New export" at bounding box center [1337, 42] width 76 height 26
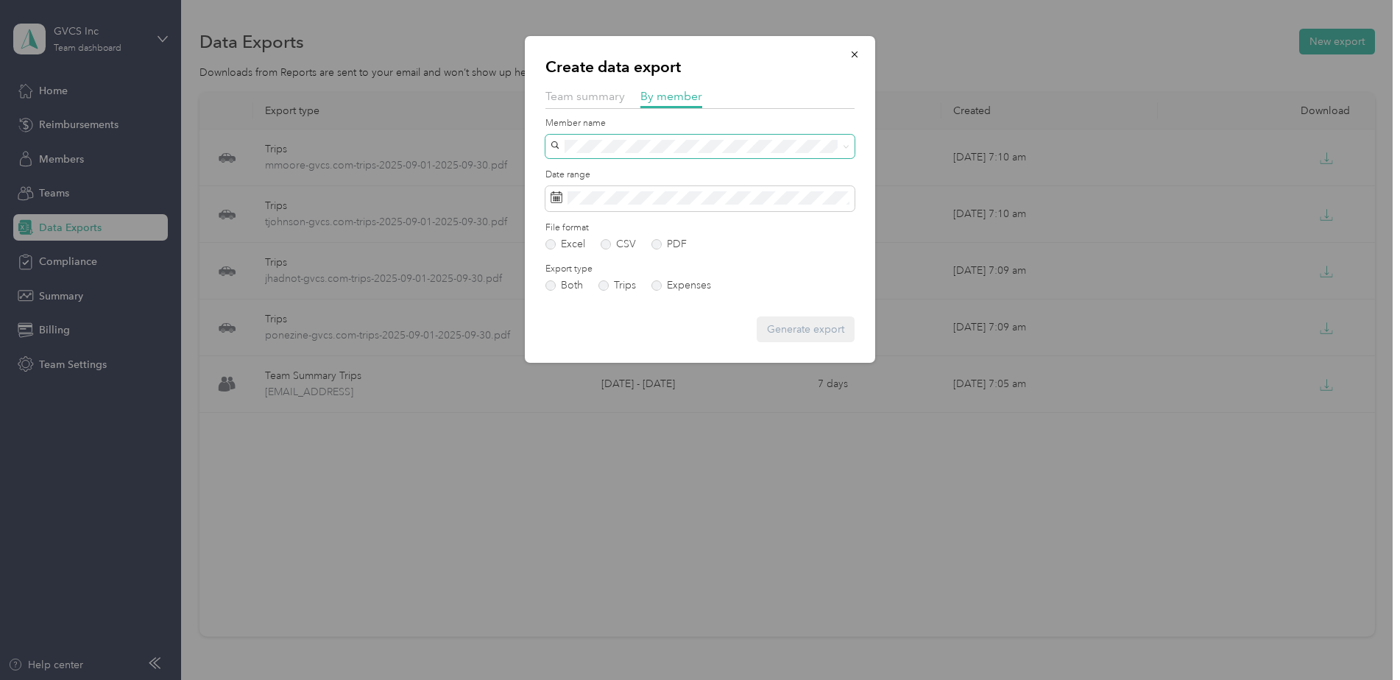
click at [662, 139] on span at bounding box center [700, 147] width 309 height 24
click at [689, 225] on li "[EMAIL_ADDRESS][DOMAIN_NAME]" at bounding box center [700, 224] width 309 height 26
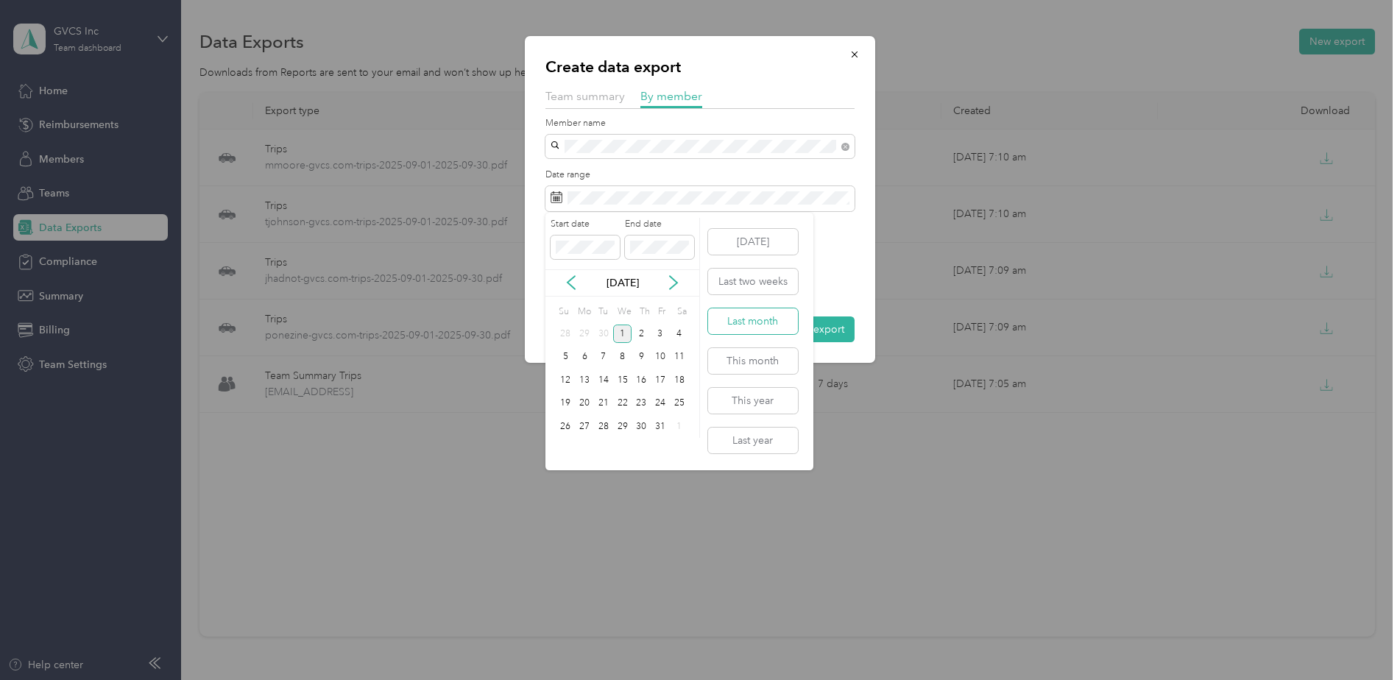
click at [764, 322] on button "Last month" at bounding box center [753, 321] width 90 height 26
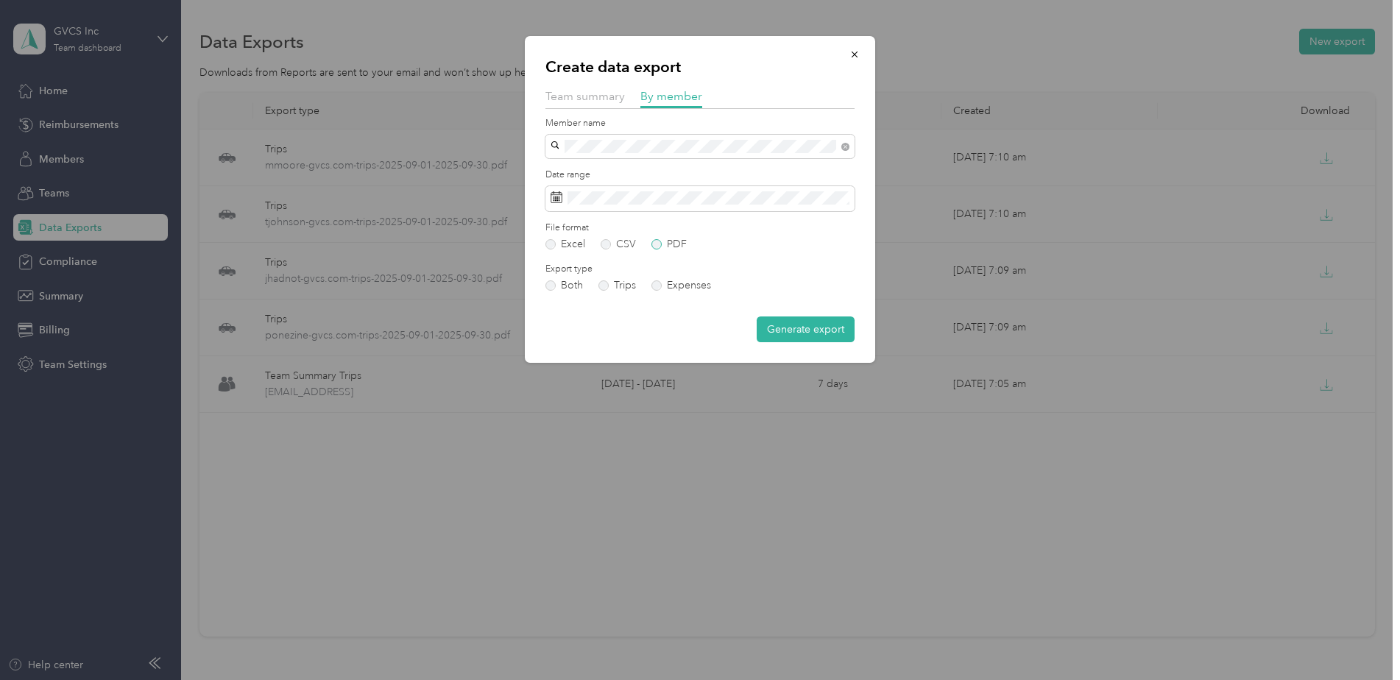
click at [654, 241] on label "PDF" at bounding box center [669, 244] width 35 height 10
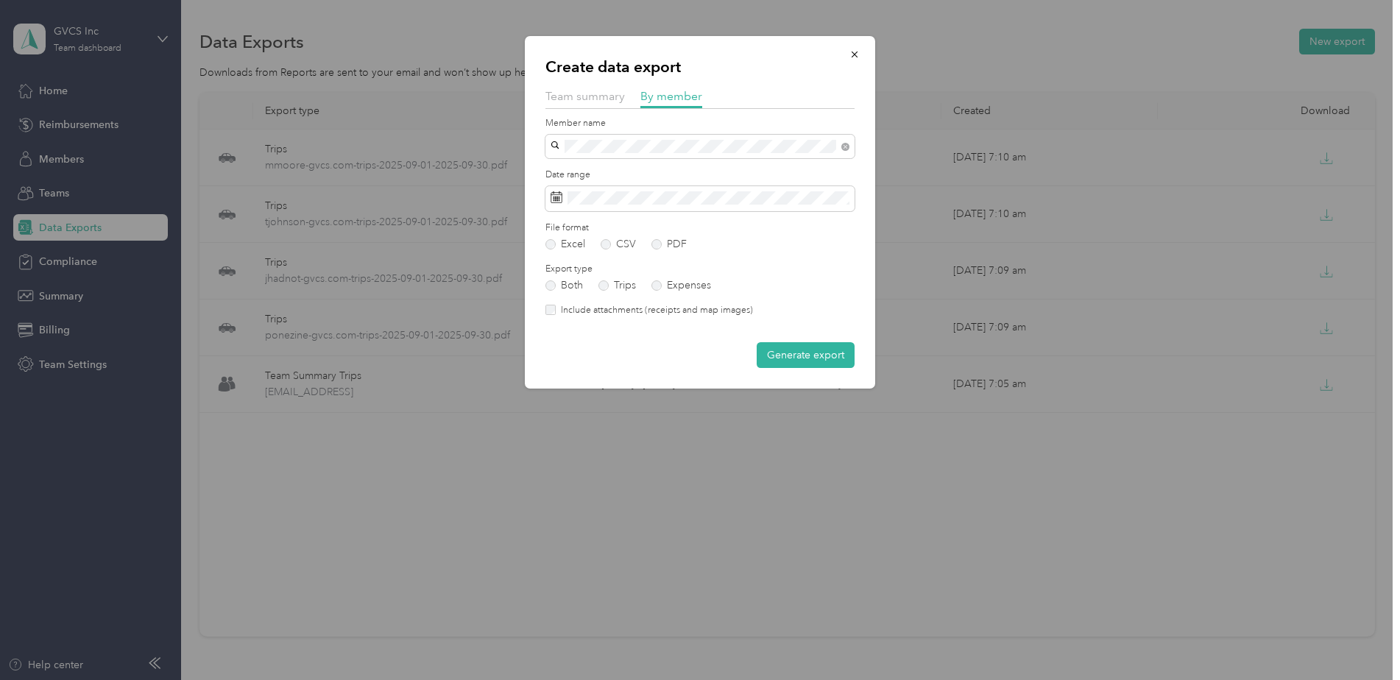
click at [781, 356] on button "Generate export" at bounding box center [806, 355] width 98 height 26
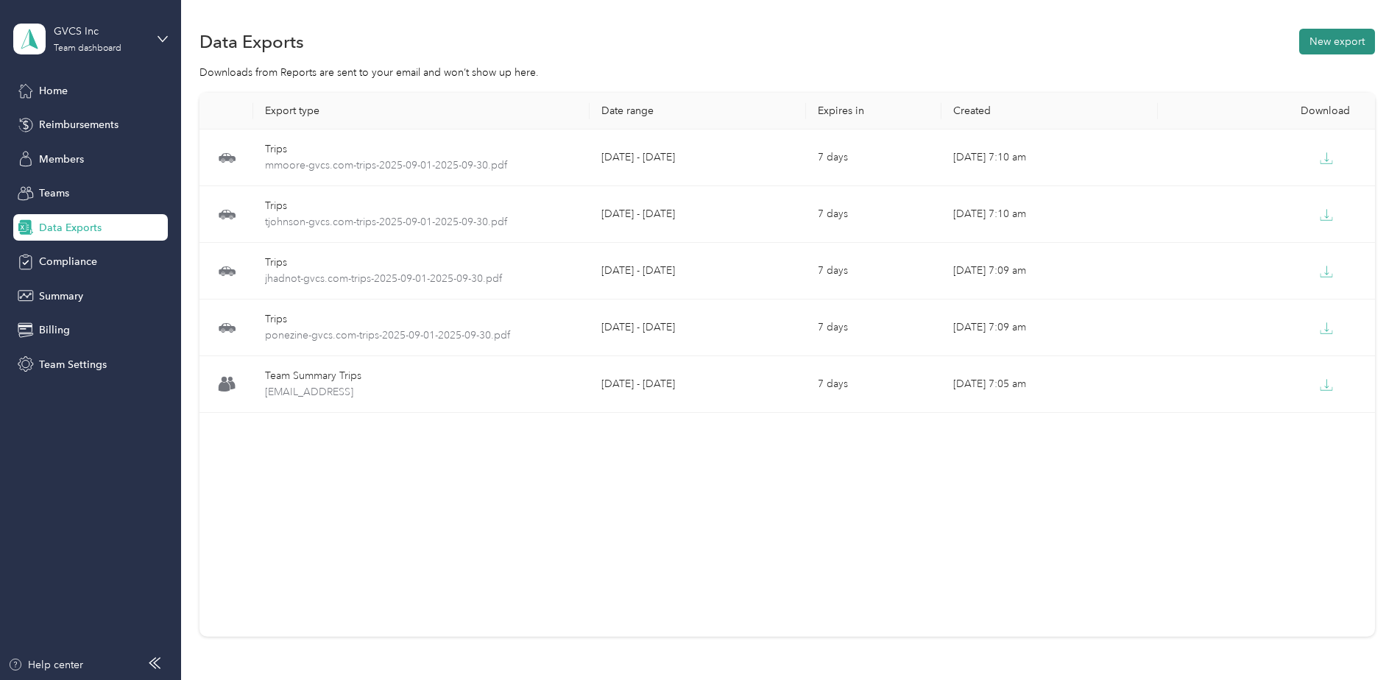
click at [1313, 44] on button "New export" at bounding box center [1337, 42] width 76 height 26
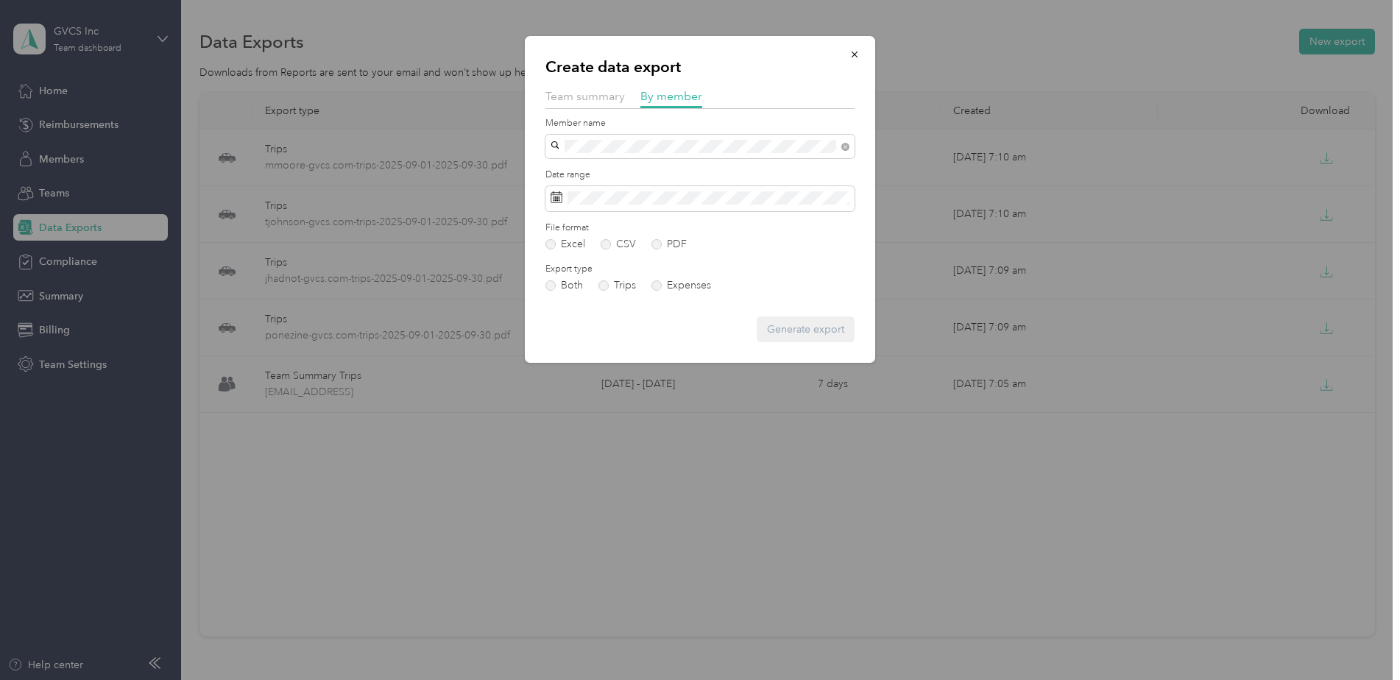
click at [753, 165] on div "[PERSON_NAME]" at bounding box center [700, 172] width 289 height 15
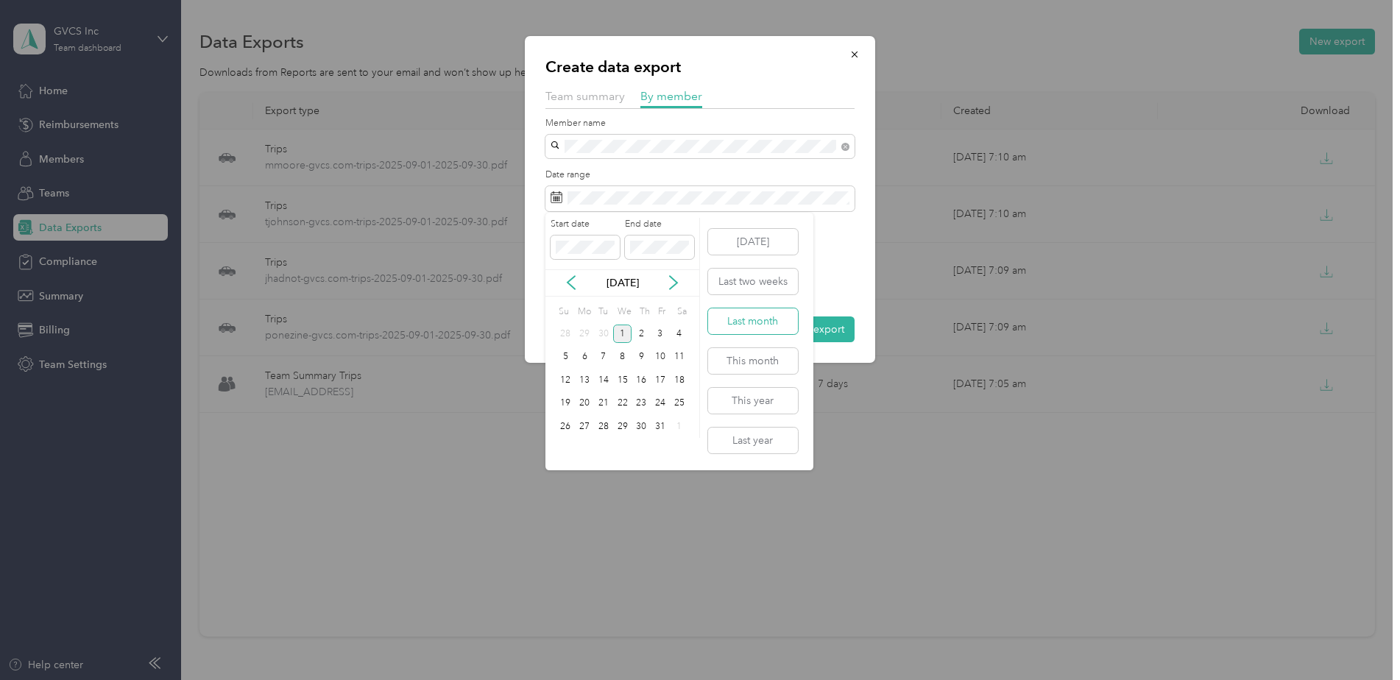
click at [783, 317] on button "Last month" at bounding box center [753, 321] width 90 height 26
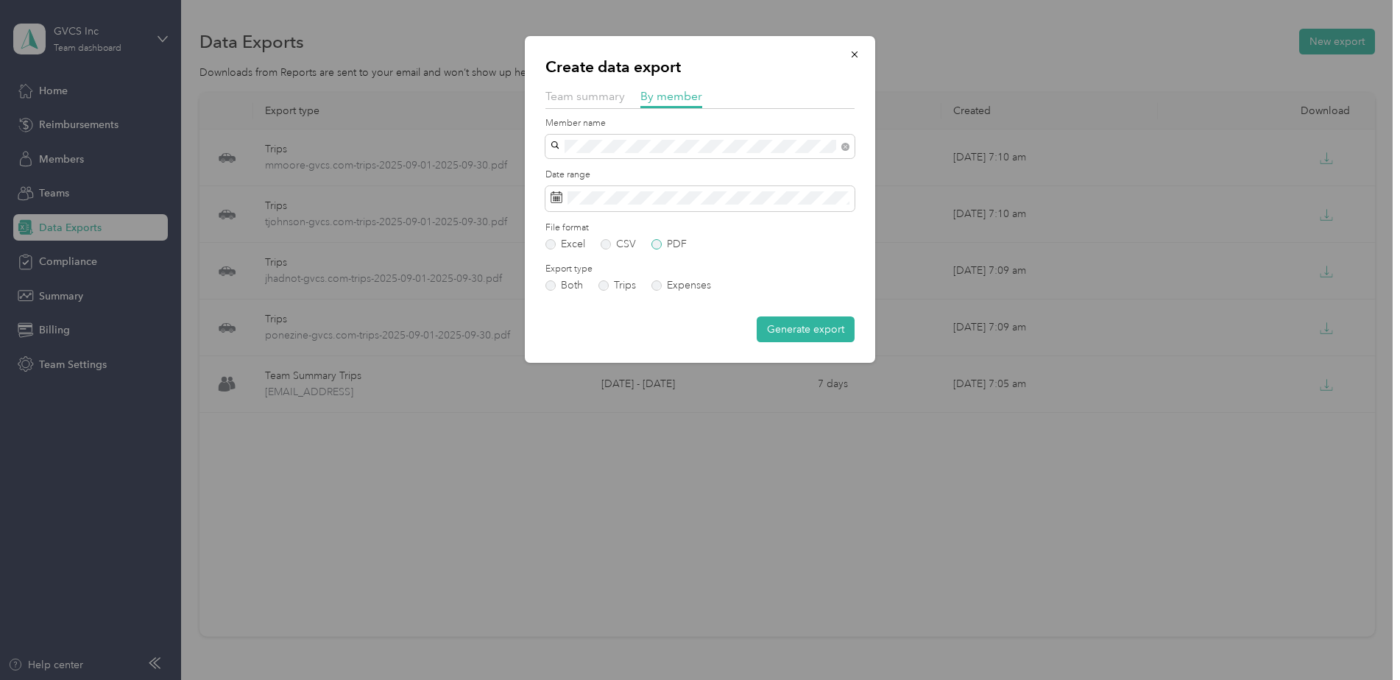
click at [673, 244] on label "PDF" at bounding box center [669, 244] width 35 height 10
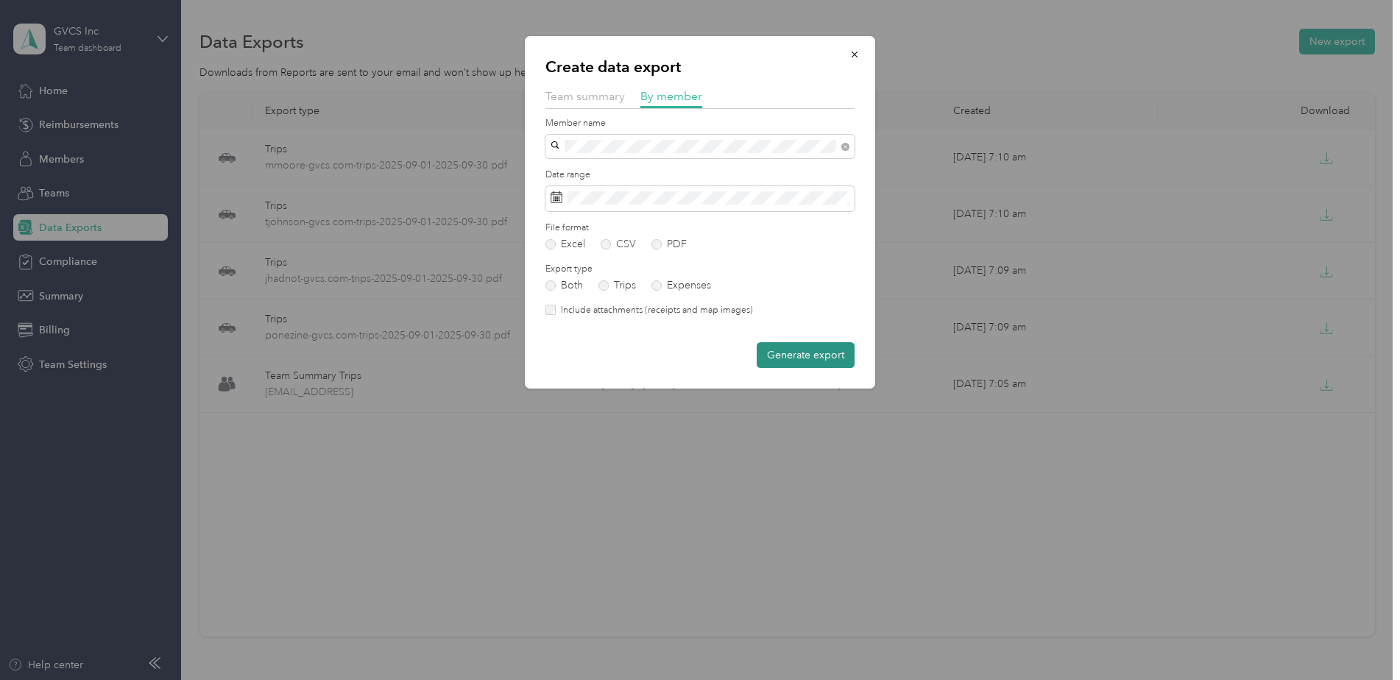
click at [795, 364] on button "Generate export" at bounding box center [806, 355] width 98 height 26
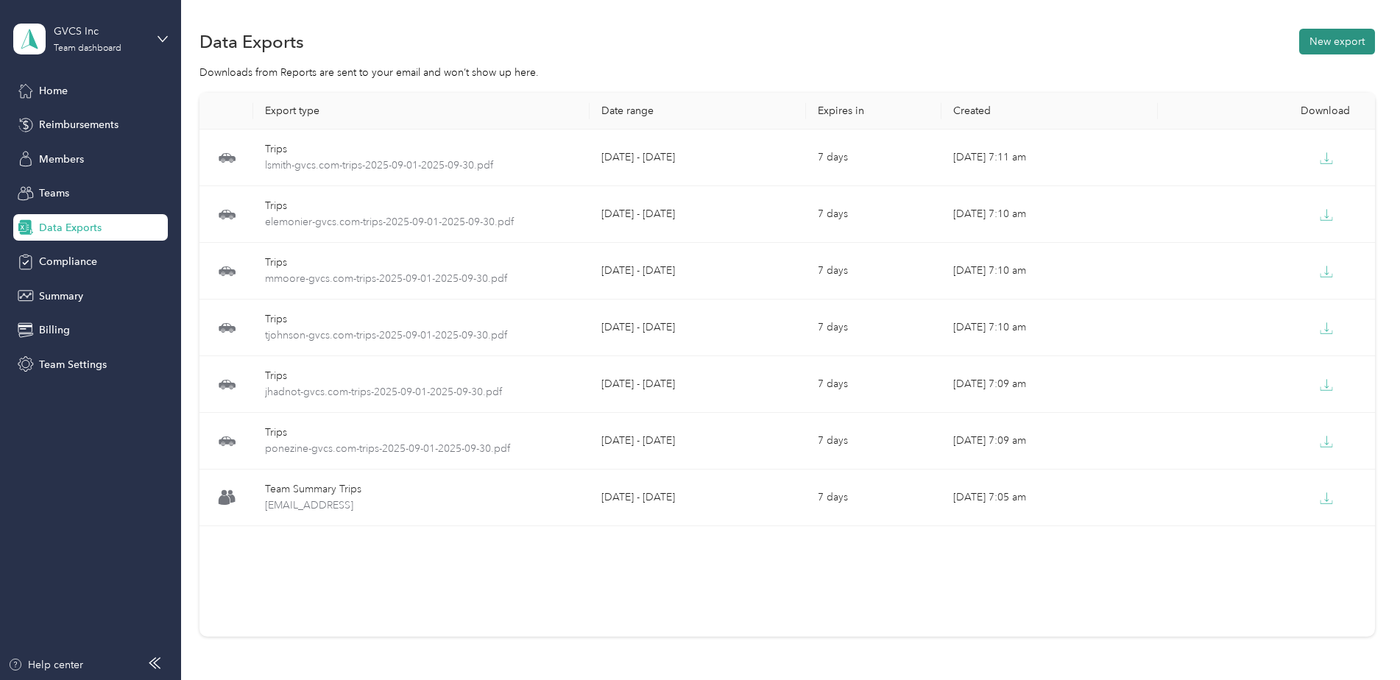
click at [1333, 44] on button "New export" at bounding box center [1337, 42] width 76 height 26
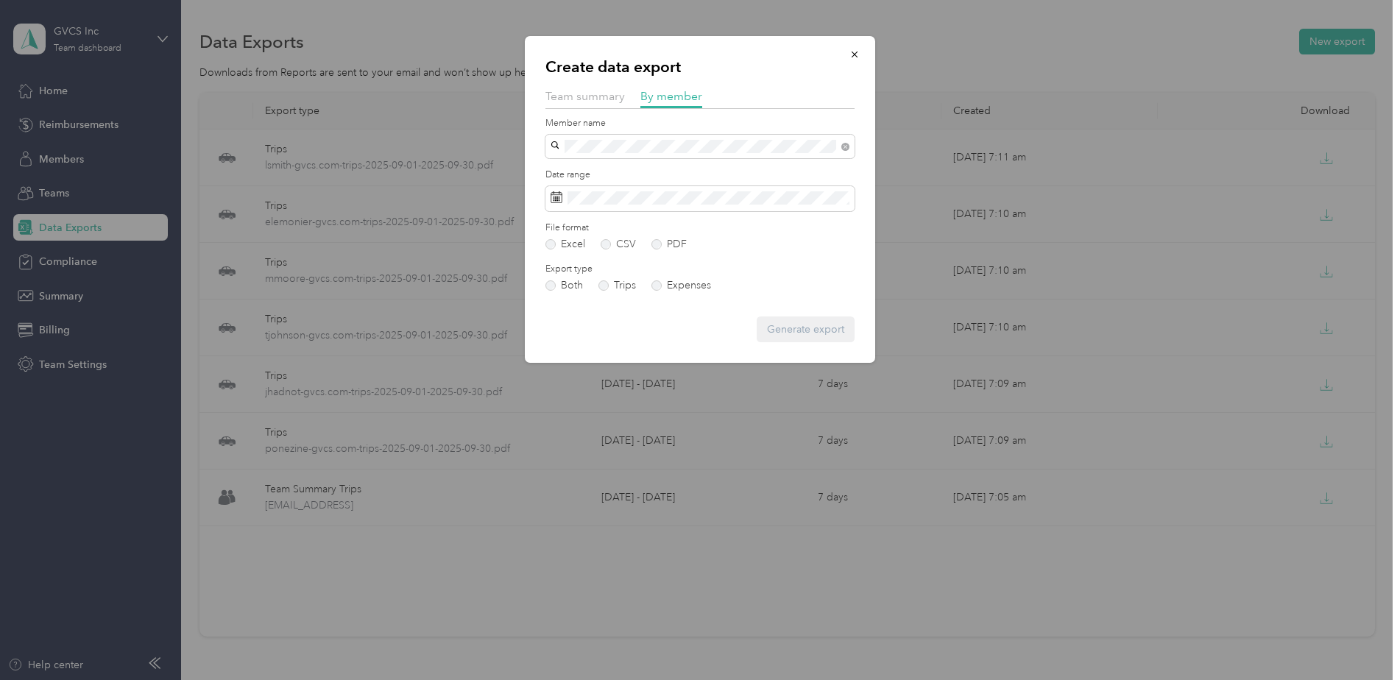
click at [747, 177] on li "[EMAIL_ADDRESS][DOMAIN_NAME]" at bounding box center [700, 173] width 309 height 26
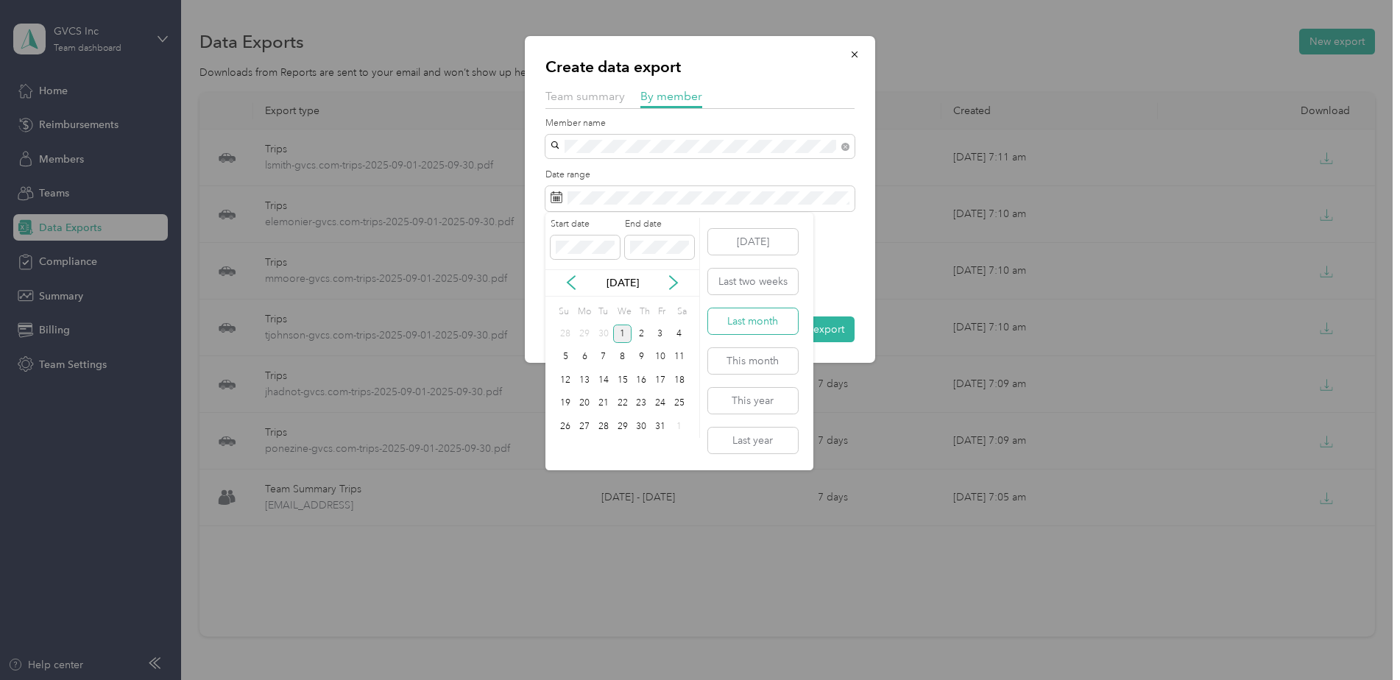
click at [781, 320] on button "Last month" at bounding box center [753, 321] width 90 height 26
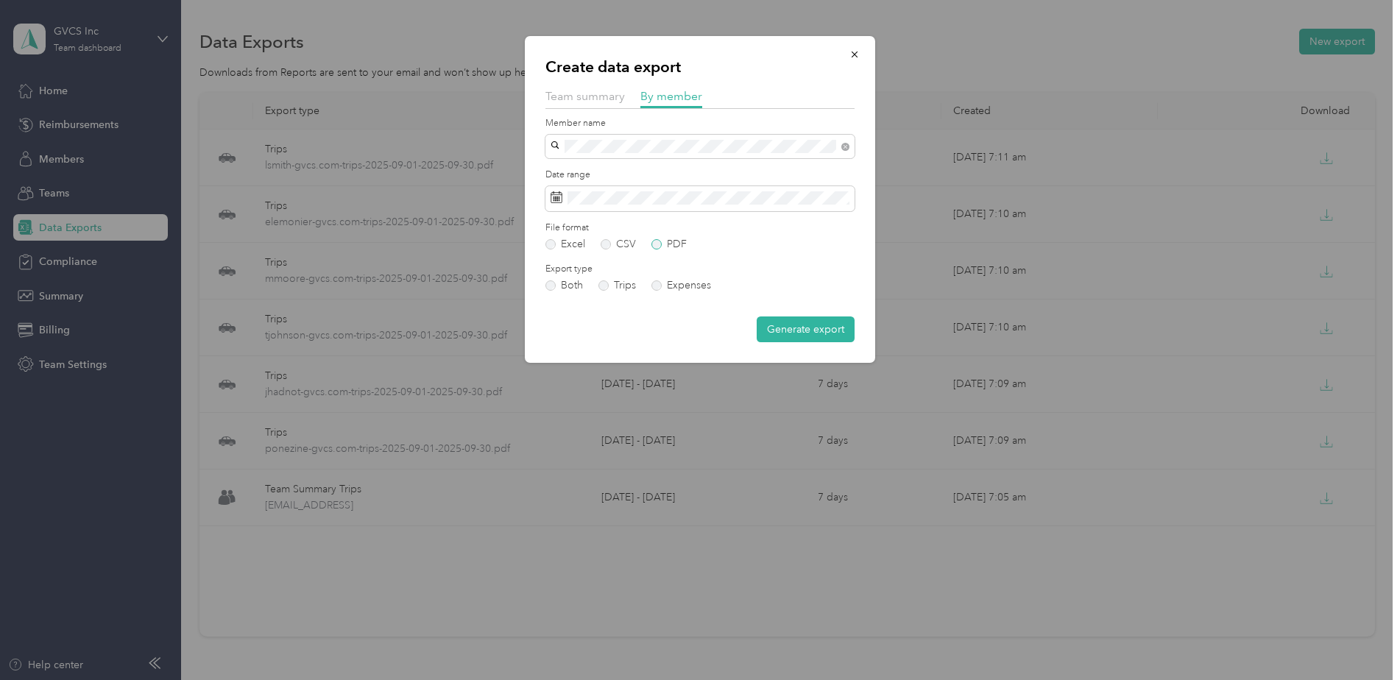
click at [655, 247] on label "PDF" at bounding box center [669, 244] width 35 height 10
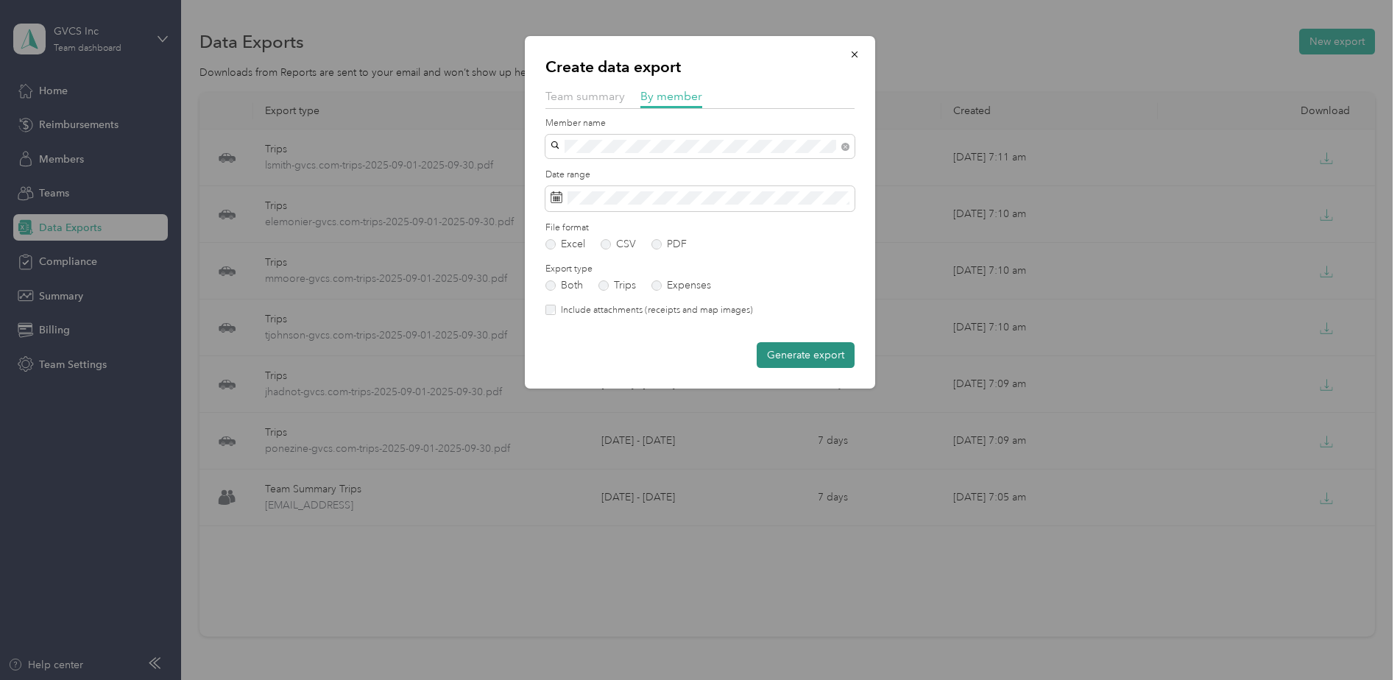
click at [842, 360] on button "Generate export" at bounding box center [806, 355] width 98 height 26
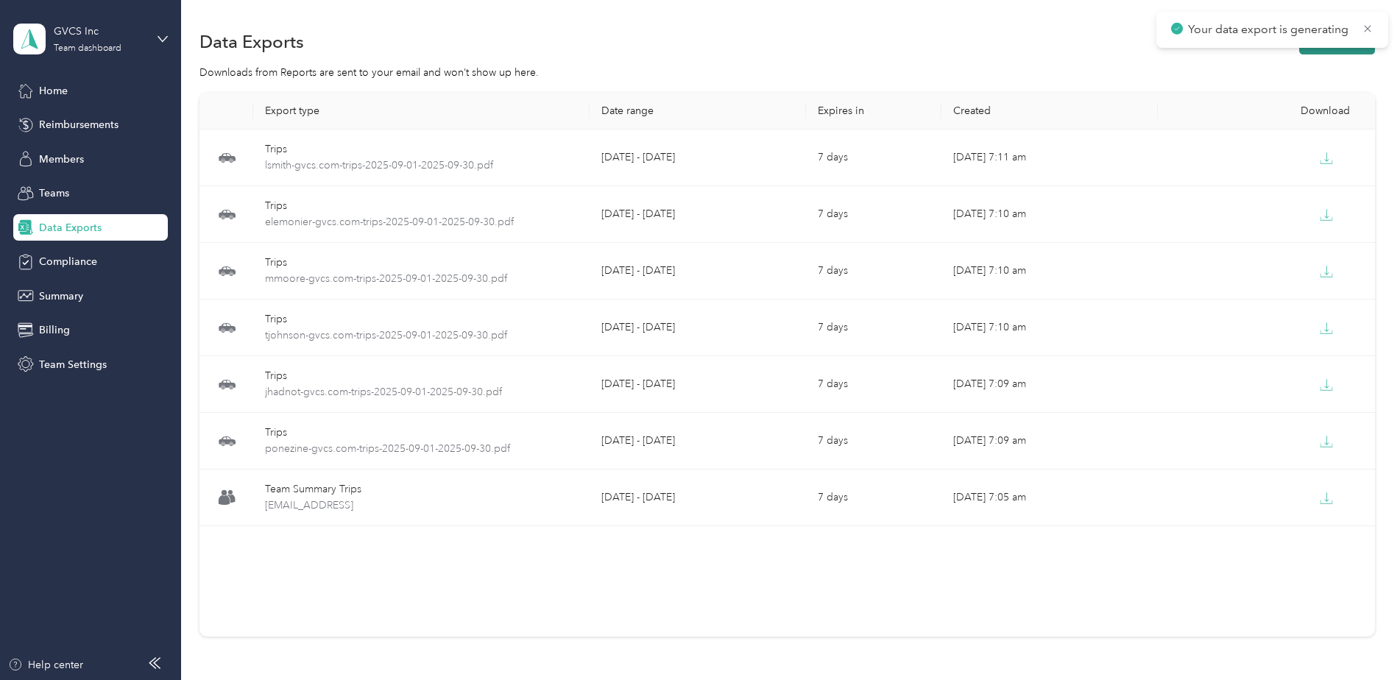
click at [1310, 52] on button "New export" at bounding box center [1337, 42] width 76 height 26
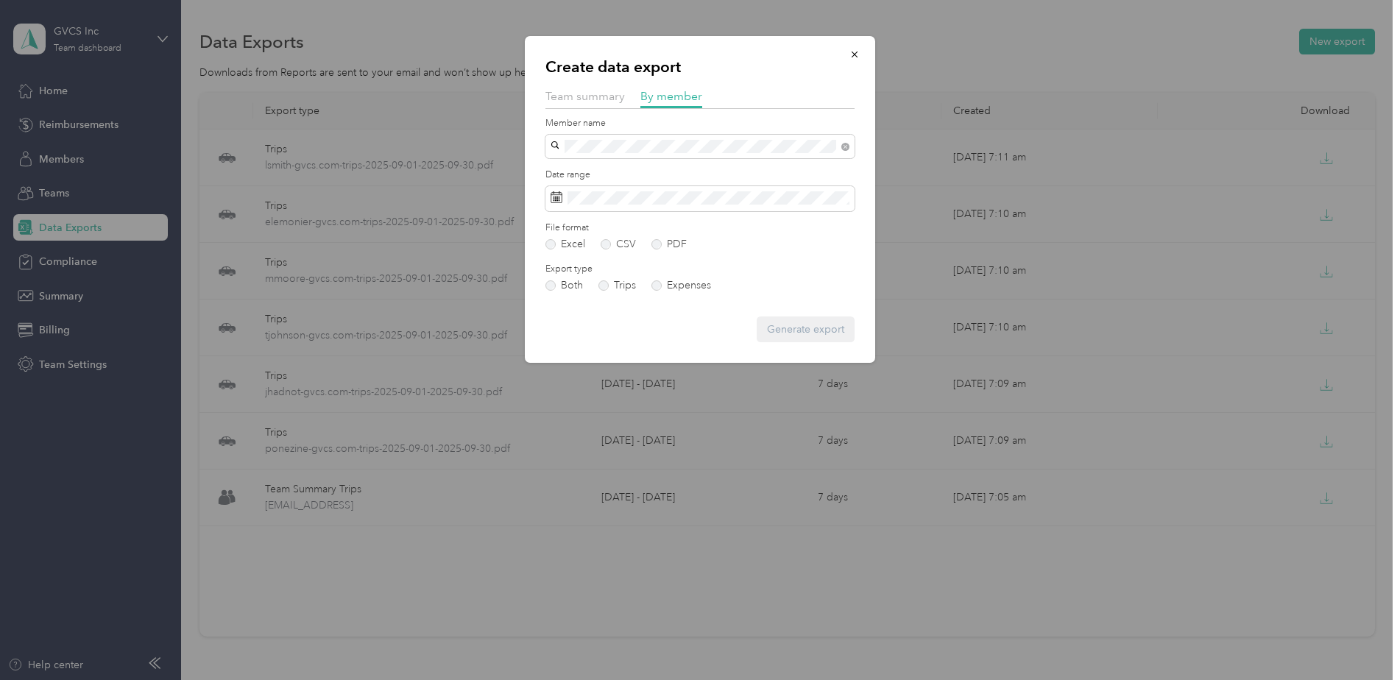
click at [738, 172] on div "[PERSON_NAME]" at bounding box center [700, 172] width 289 height 15
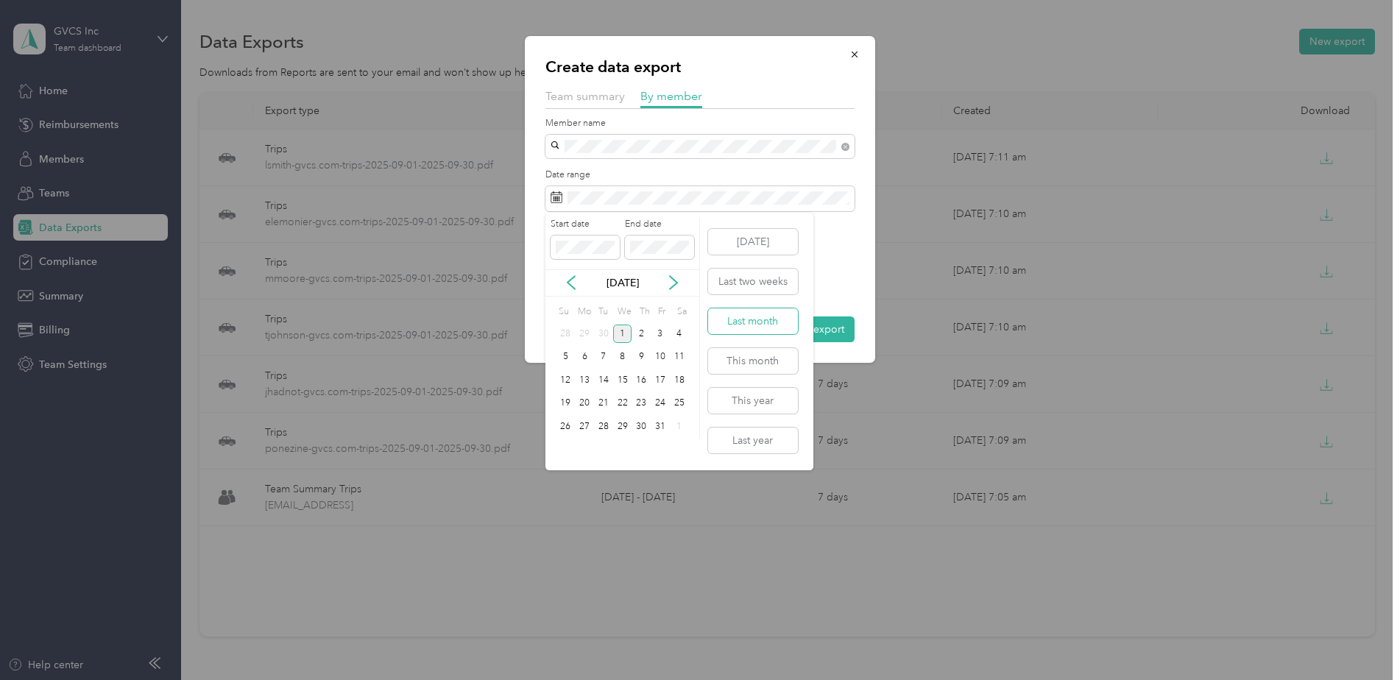
click at [783, 325] on button "Last month" at bounding box center [753, 321] width 90 height 26
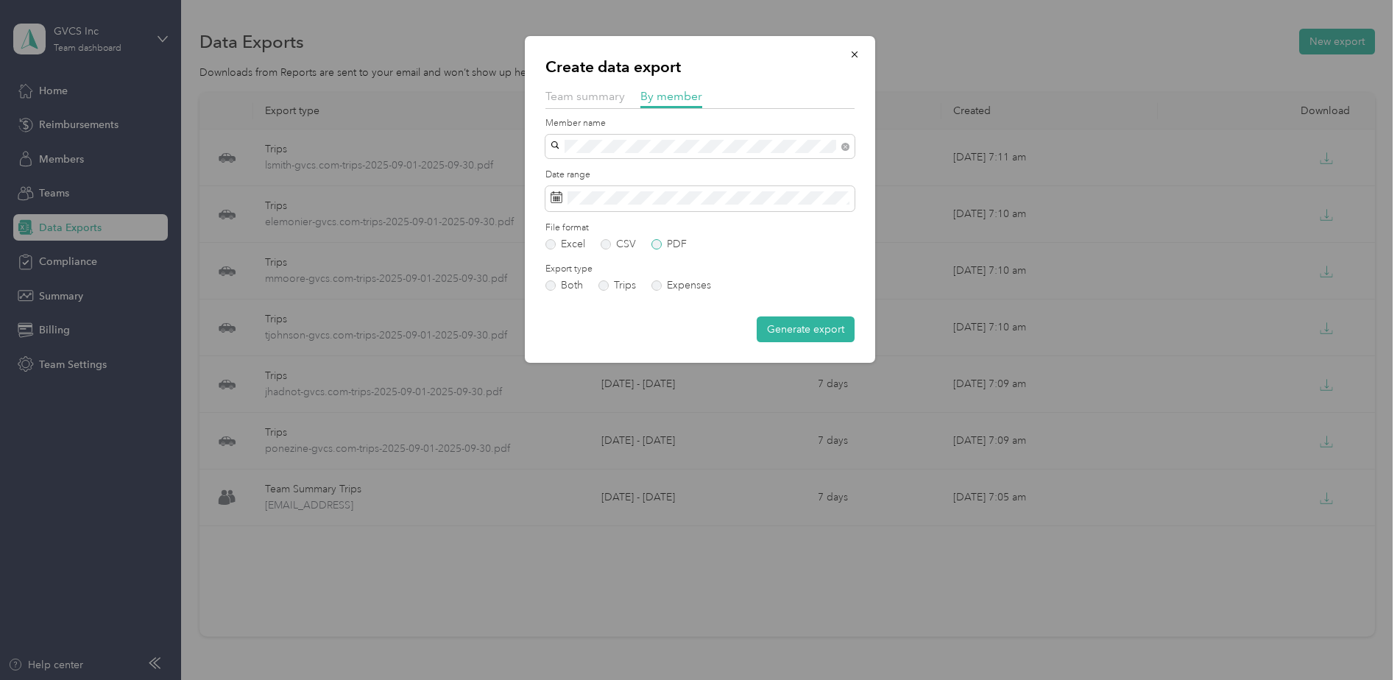
click at [669, 241] on label "PDF" at bounding box center [669, 244] width 35 height 10
drag, startPoint x: 669, startPoint y: 241, endPoint x: 662, endPoint y: 245, distance: 7.6
click at [662, 245] on label "PDF" at bounding box center [669, 244] width 35 height 10
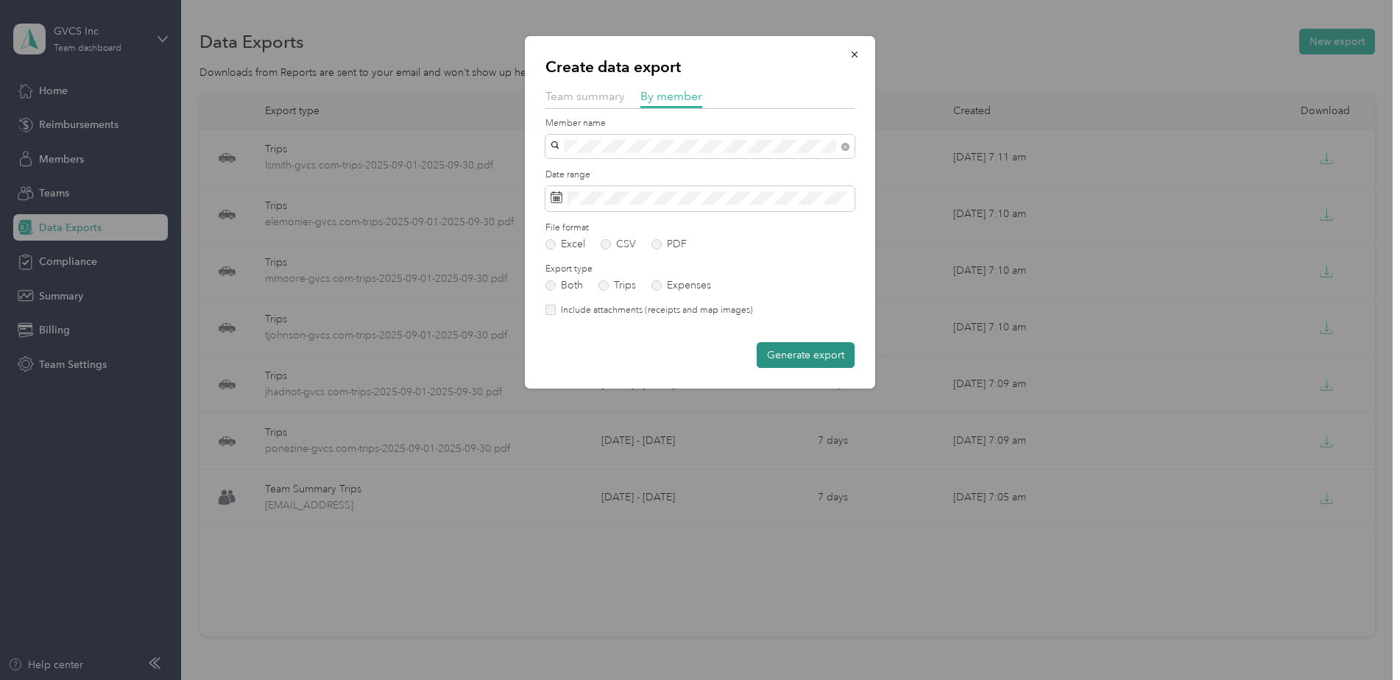
click at [838, 357] on button "Generate export" at bounding box center [806, 355] width 98 height 26
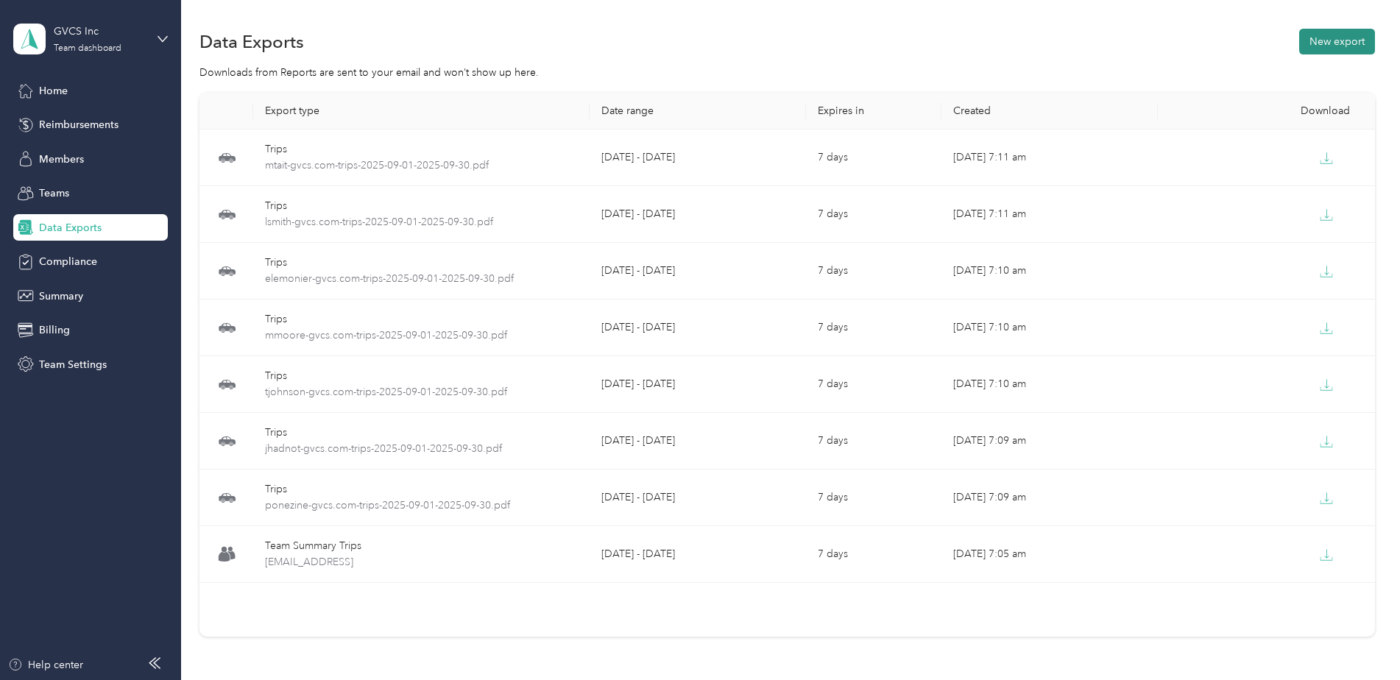
click at [1337, 36] on button "New export" at bounding box center [1337, 42] width 76 height 26
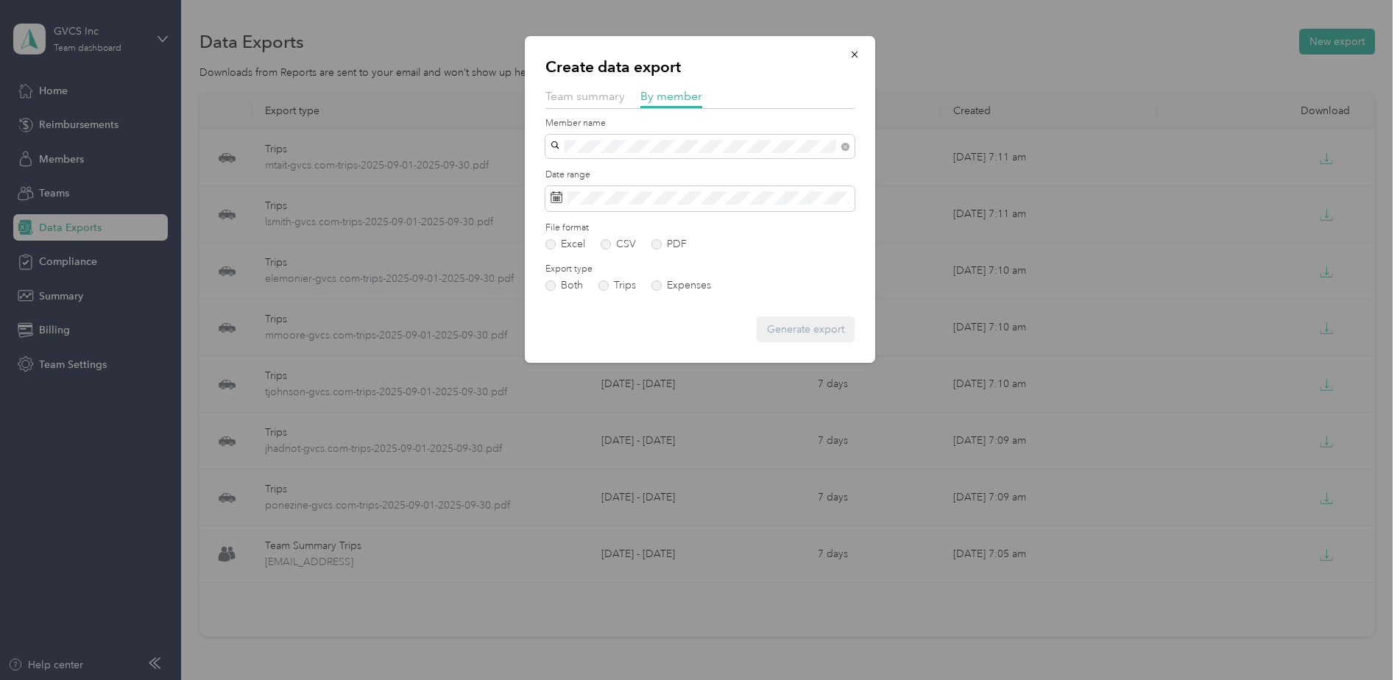
click at [769, 168] on div "[PERSON_NAME]" at bounding box center [700, 164] width 289 height 15
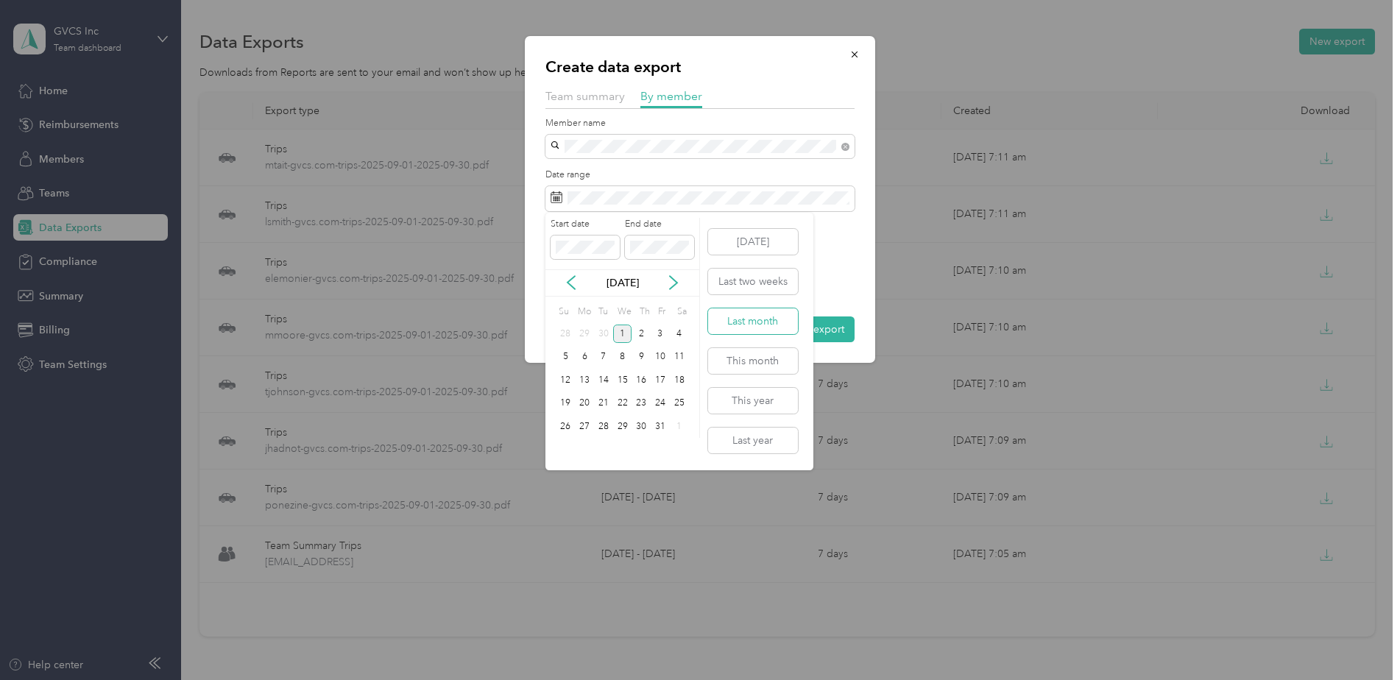
click at [787, 322] on button "Last month" at bounding box center [753, 321] width 90 height 26
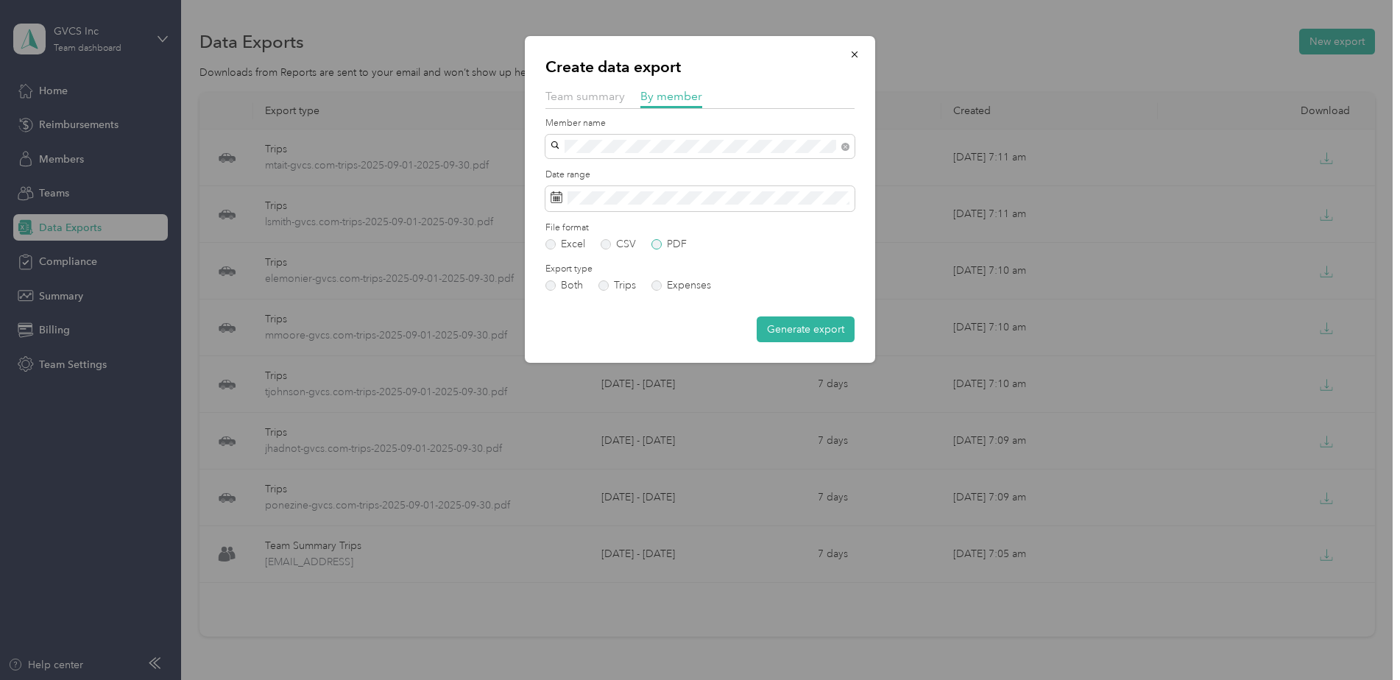
click at [669, 247] on label "PDF" at bounding box center [669, 244] width 35 height 10
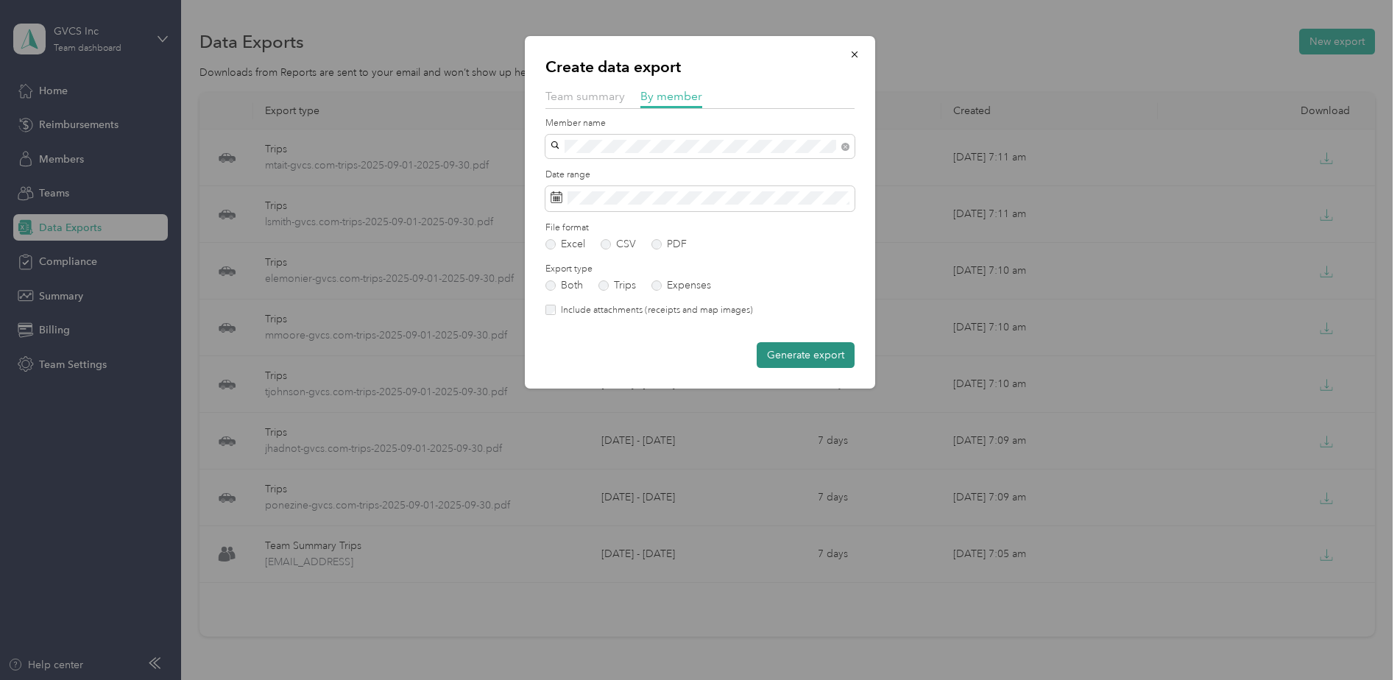
click at [777, 351] on button "Generate export" at bounding box center [806, 355] width 98 height 26
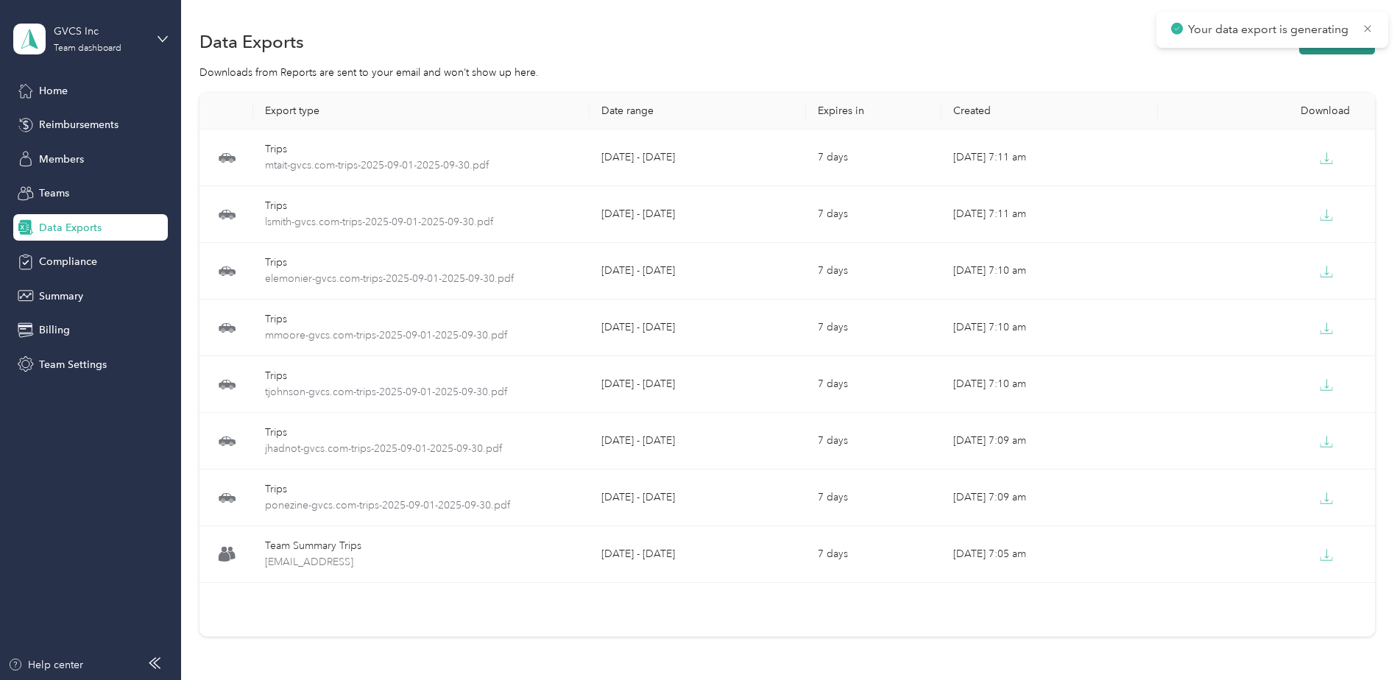
click at [1355, 51] on button "New export" at bounding box center [1337, 42] width 76 height 26
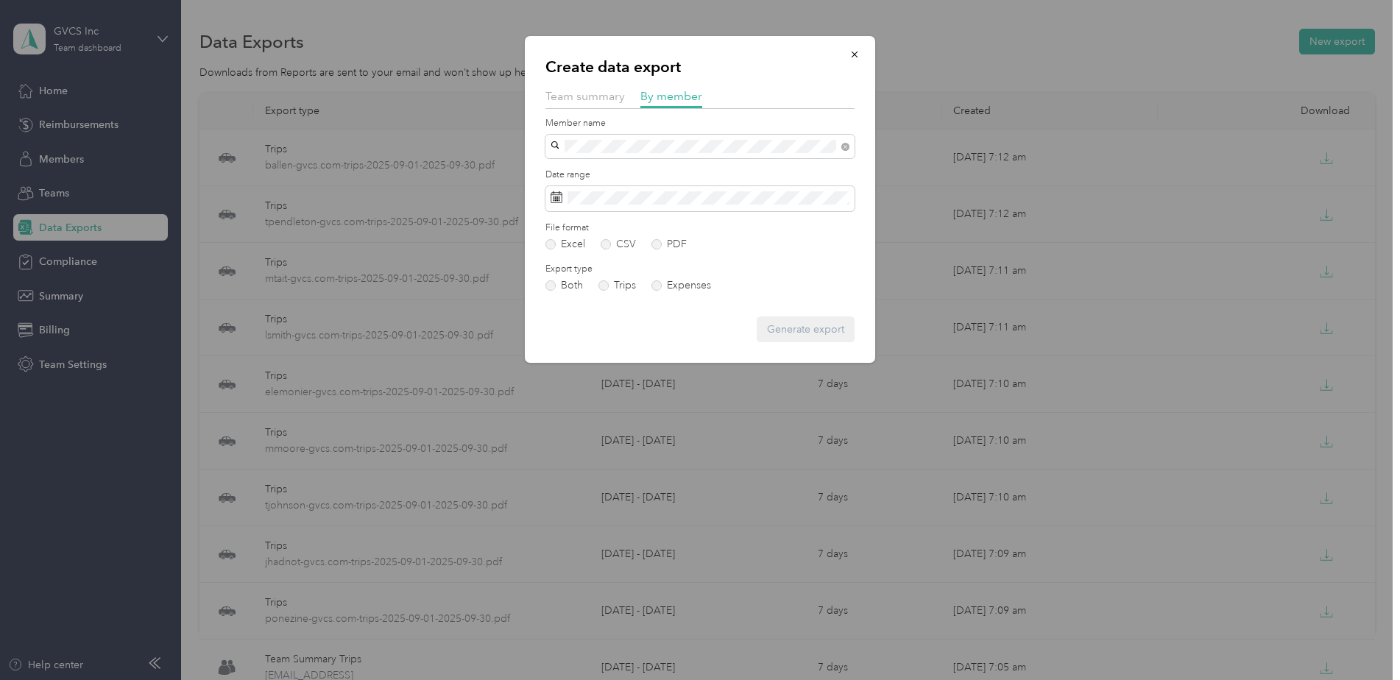
click at [718, 166] on div "[EMAIL_ADDRESS][DOMAIN_NAME]" at bounding box center [700, 172] width 289 height 15
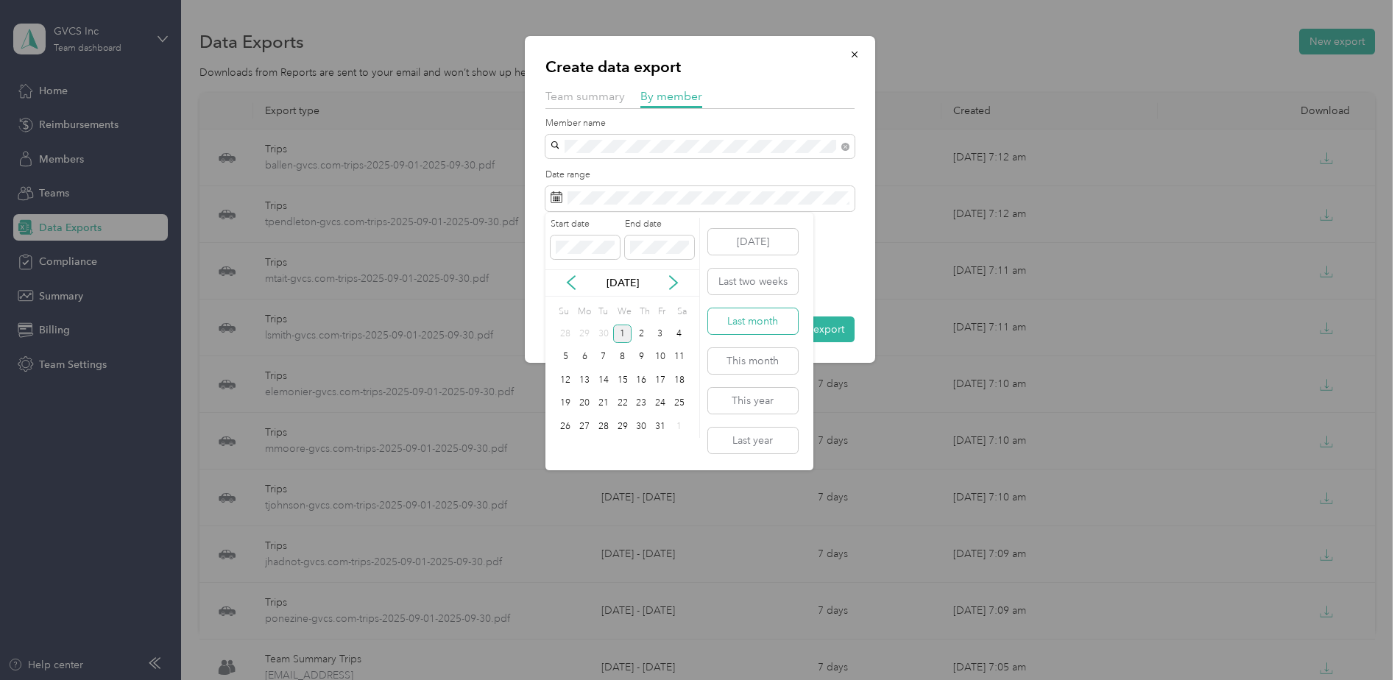
click at [769, 321] on button "Last month" at bounding box center [753, 321] width 90 height 26
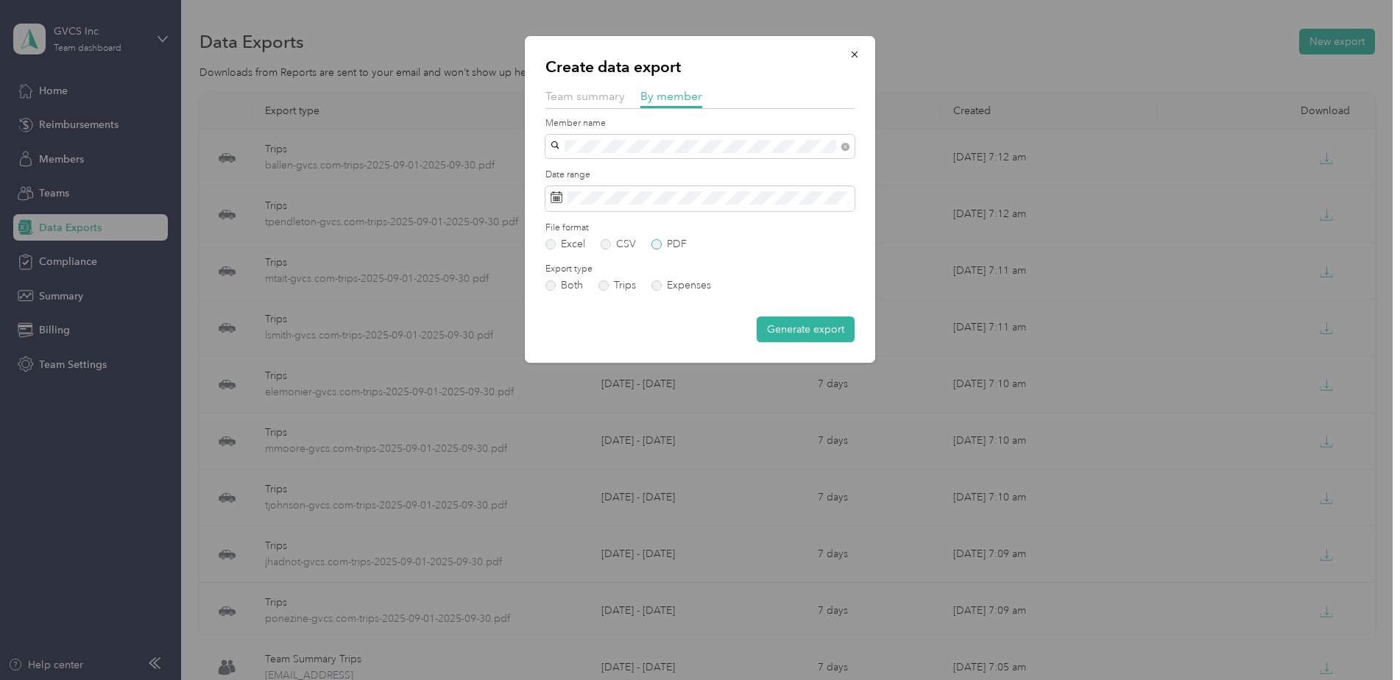
click at [680, 246] on label "PDF" at bounding box center [669, 244] width 35 height 10
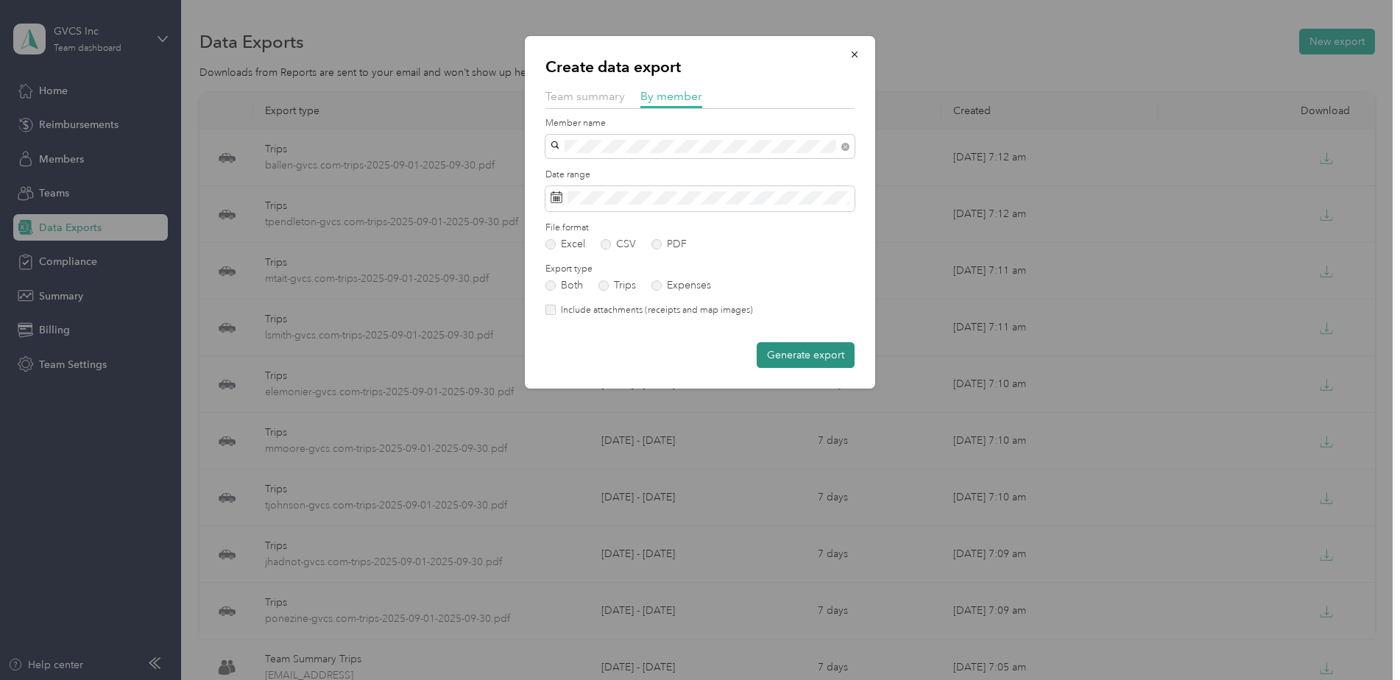
click at [789, 356] on button "Generate export" at bounding box center [806, 355] width 98 height 26
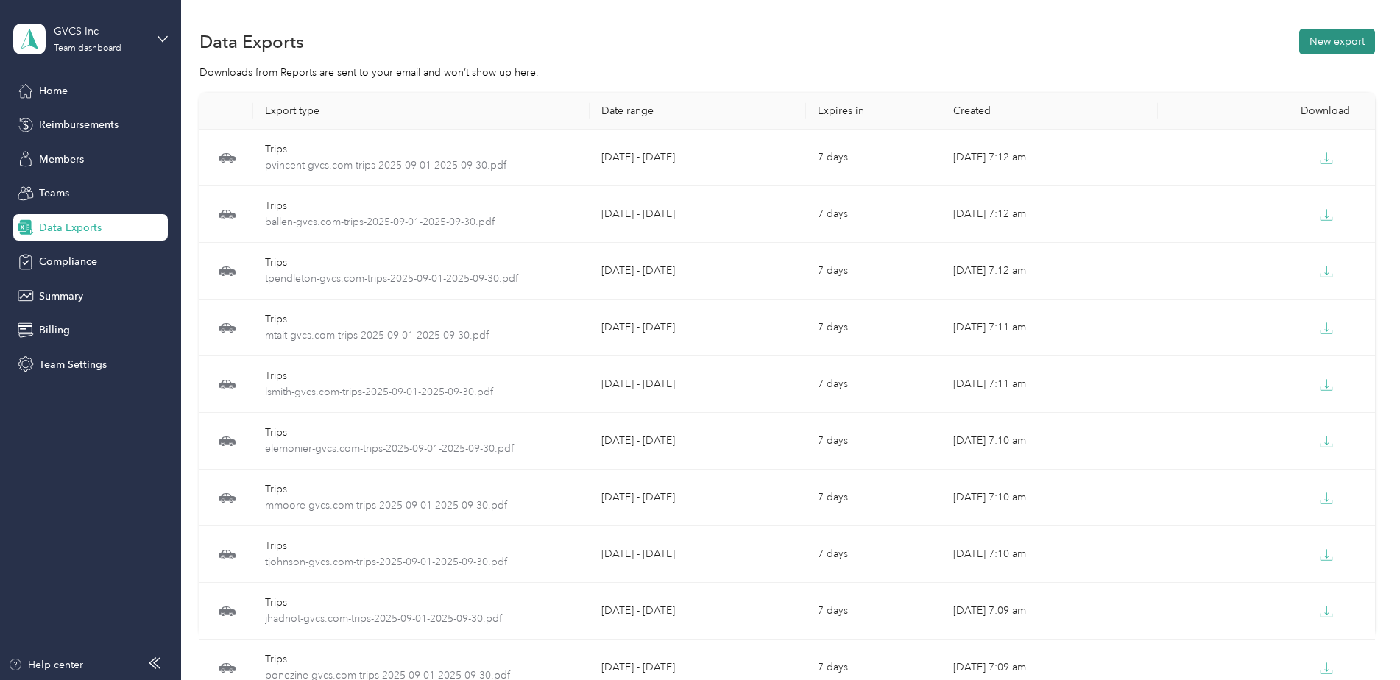
click at [1355, 52] on button "New export" at bounding box center [1337, 42] width 76 height 26
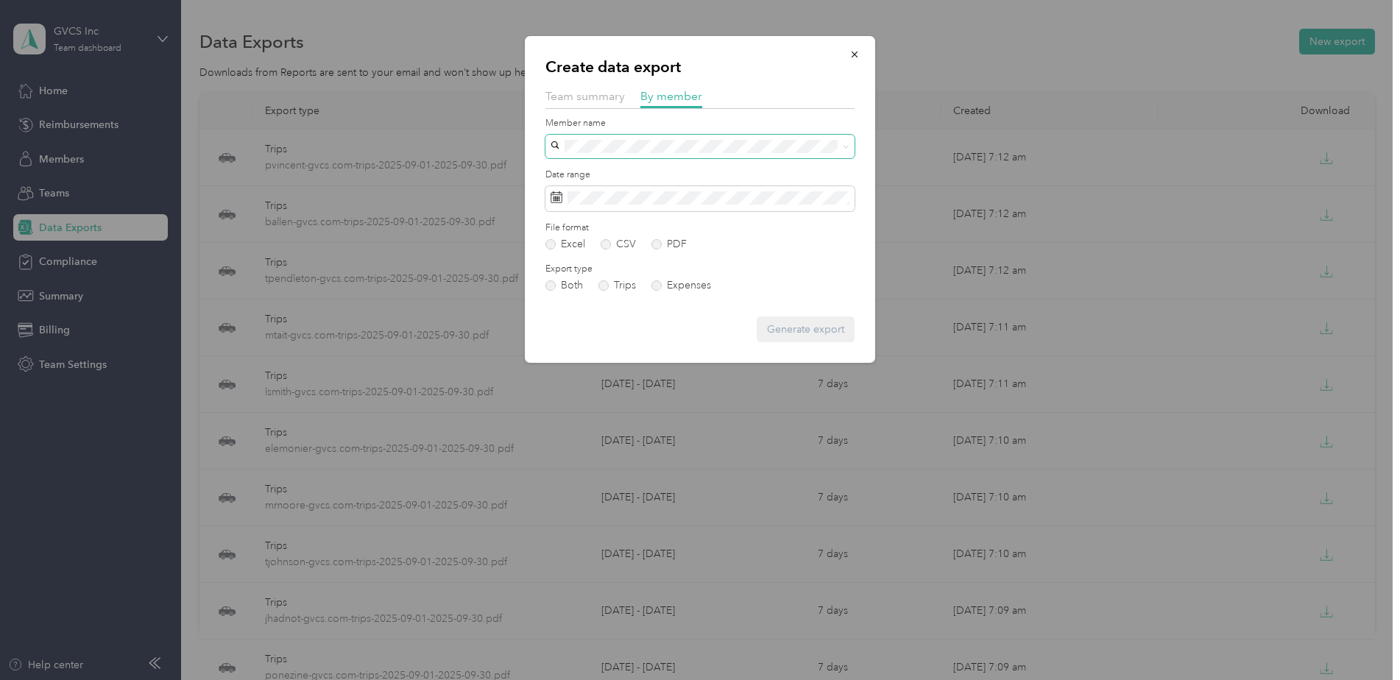
click at [670, 138] on span at bounding box center [700, 147] width 309 height 24
click at [716, 172] on div "[EMAIL_ADDRESS][DOMAIN_NAME]" at bounding box center [700, 172] width 289 height 15
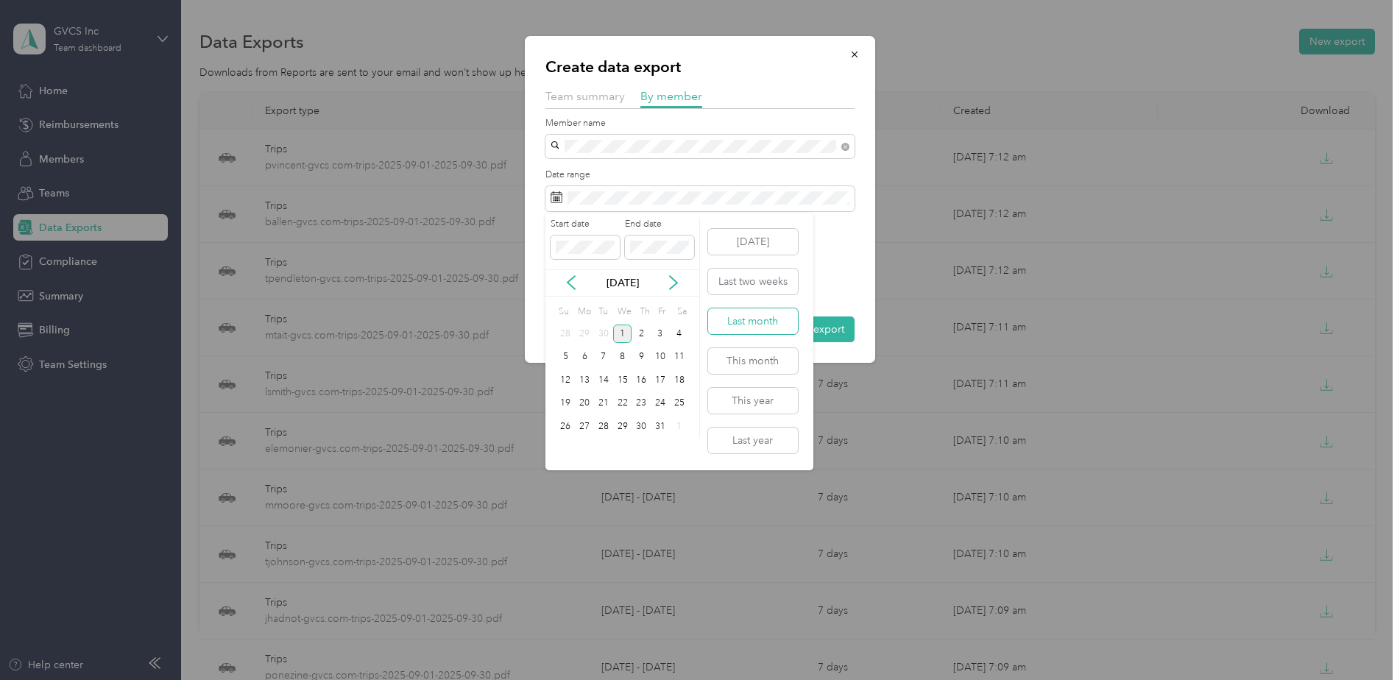
click at [772, 324] on button "Last month" at bounding box center [753, 321] width 90 height 26
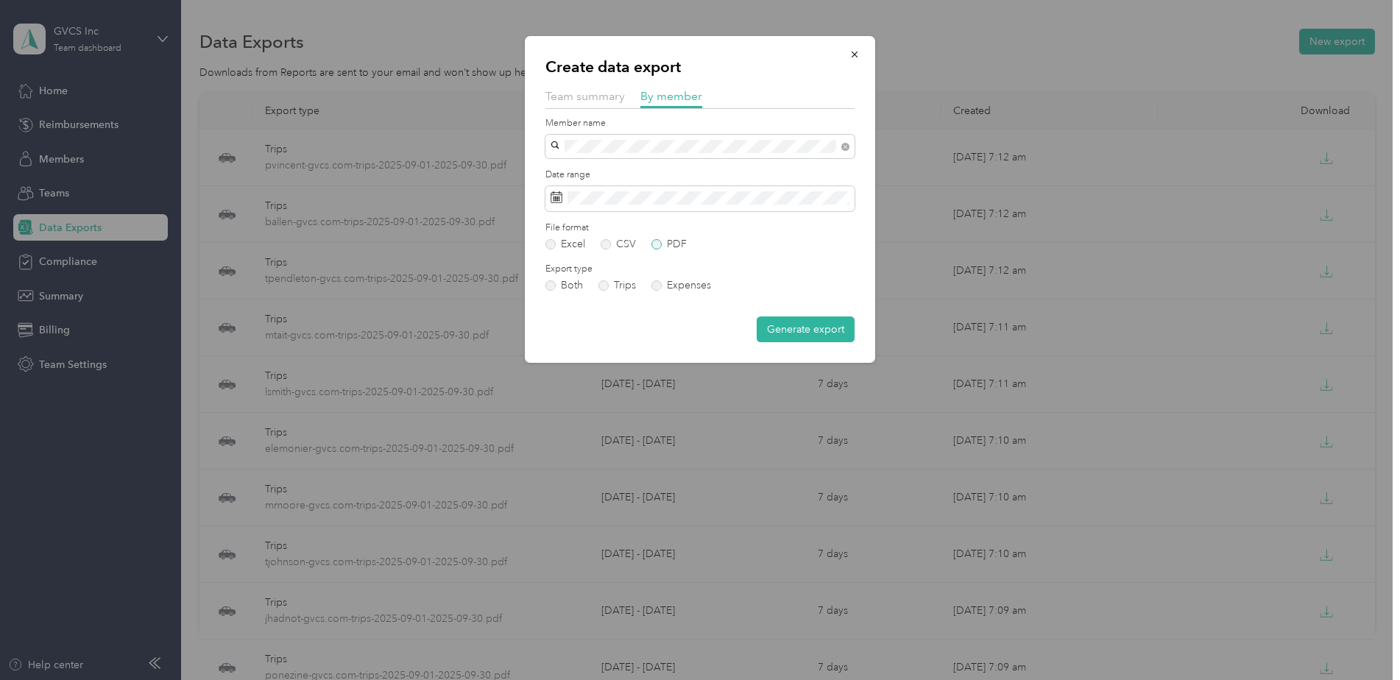
click at [657, 247] on label "PDF" at bounding box center [669, 244] width 35 height 10
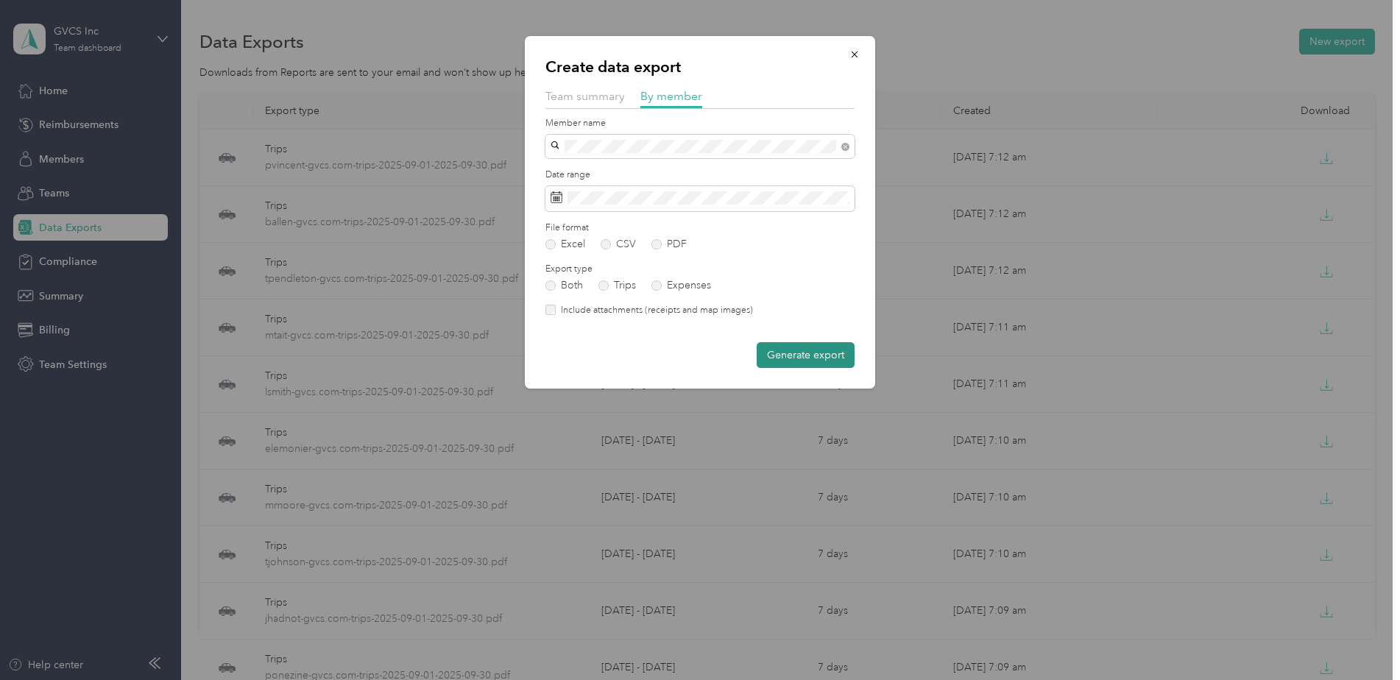
click at [795, 356] on button "Generate export" at bounding box center [806, 355] width 98 height 26
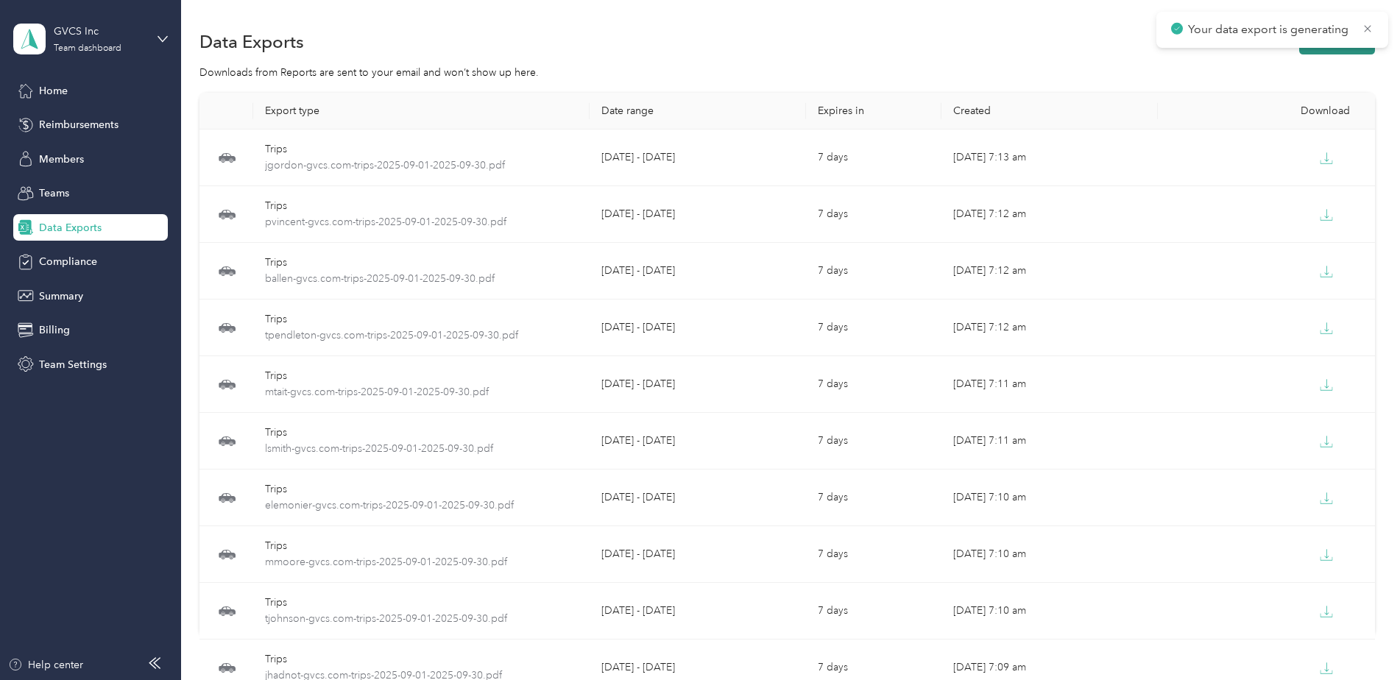
click at [1325, 51] on button "New export" at bounding box center [1337, 42] width 76 height 26
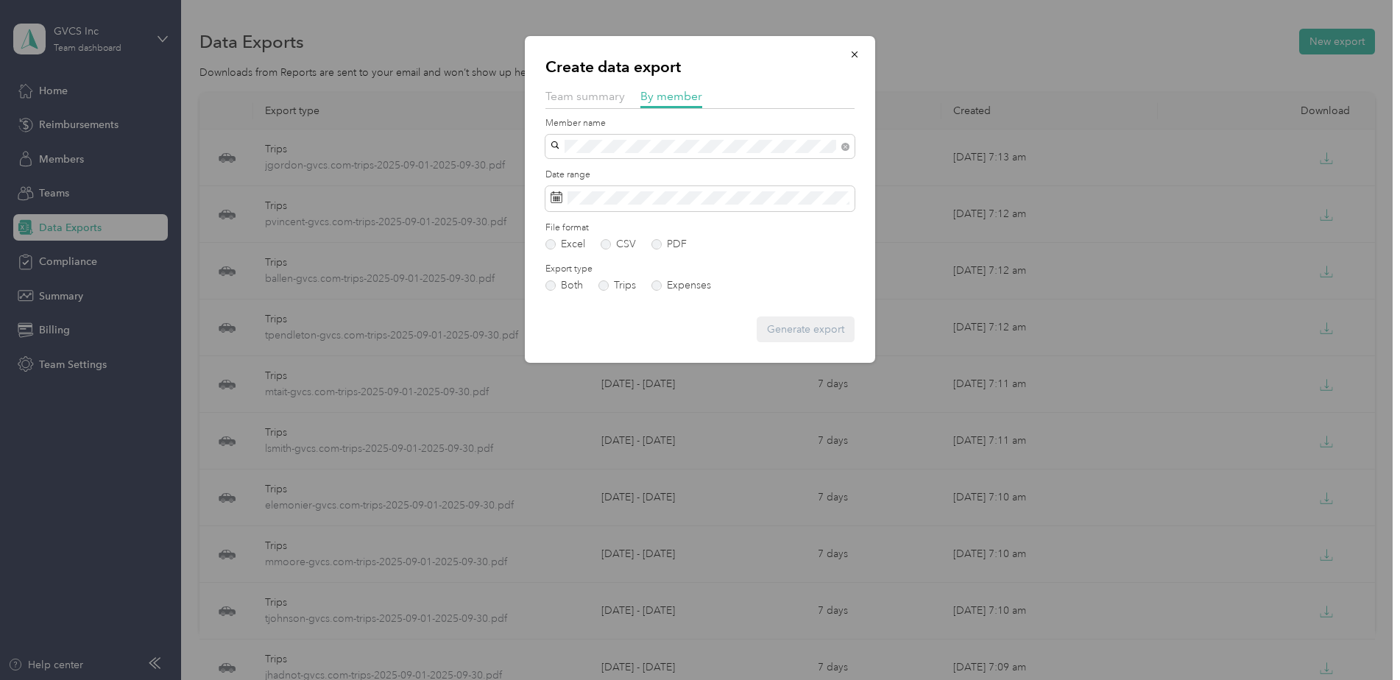
click at [615, 170] on span "[EMAIL_ADDRESS][DOMAIN_NAME]" at bounding box center [643, 172] width 174 height 13
click at [649, 207] on span at bounding box center [700, 198] width 309 height 25
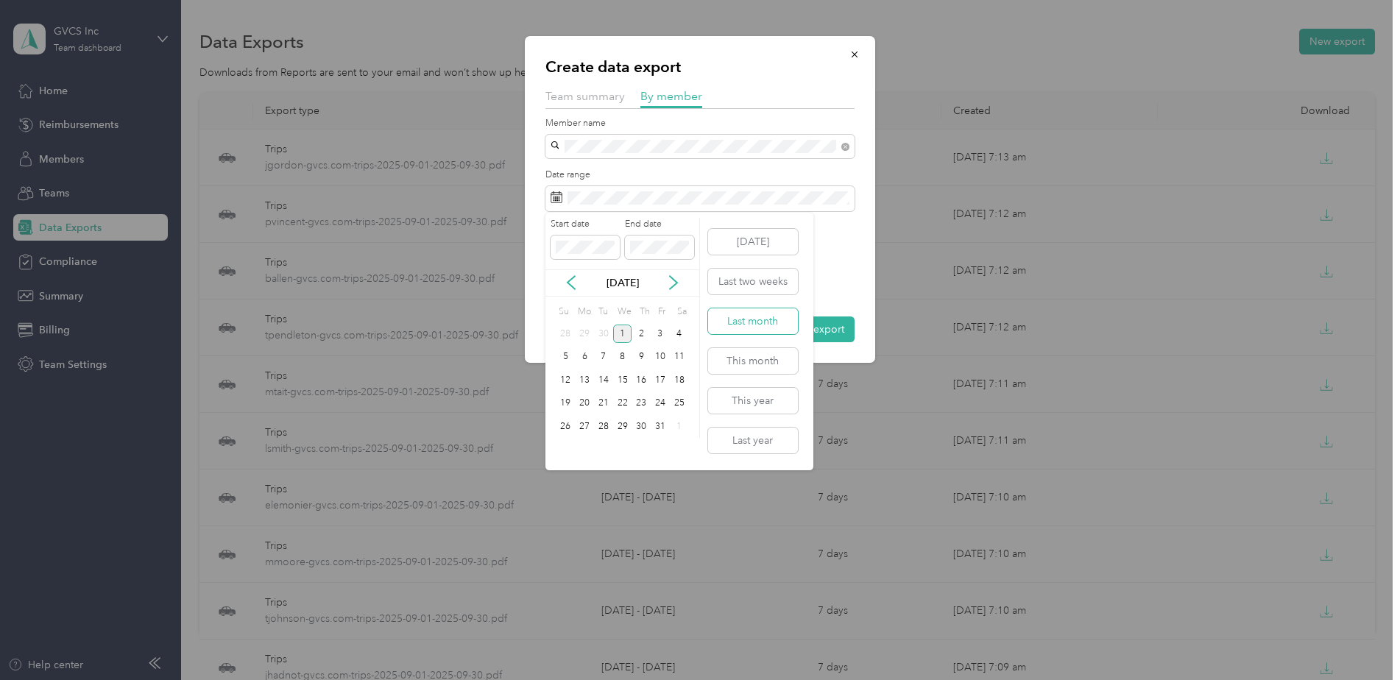
click at [778, 331] on button "Last month" at bounding box center [753, 321] width 90 height 26
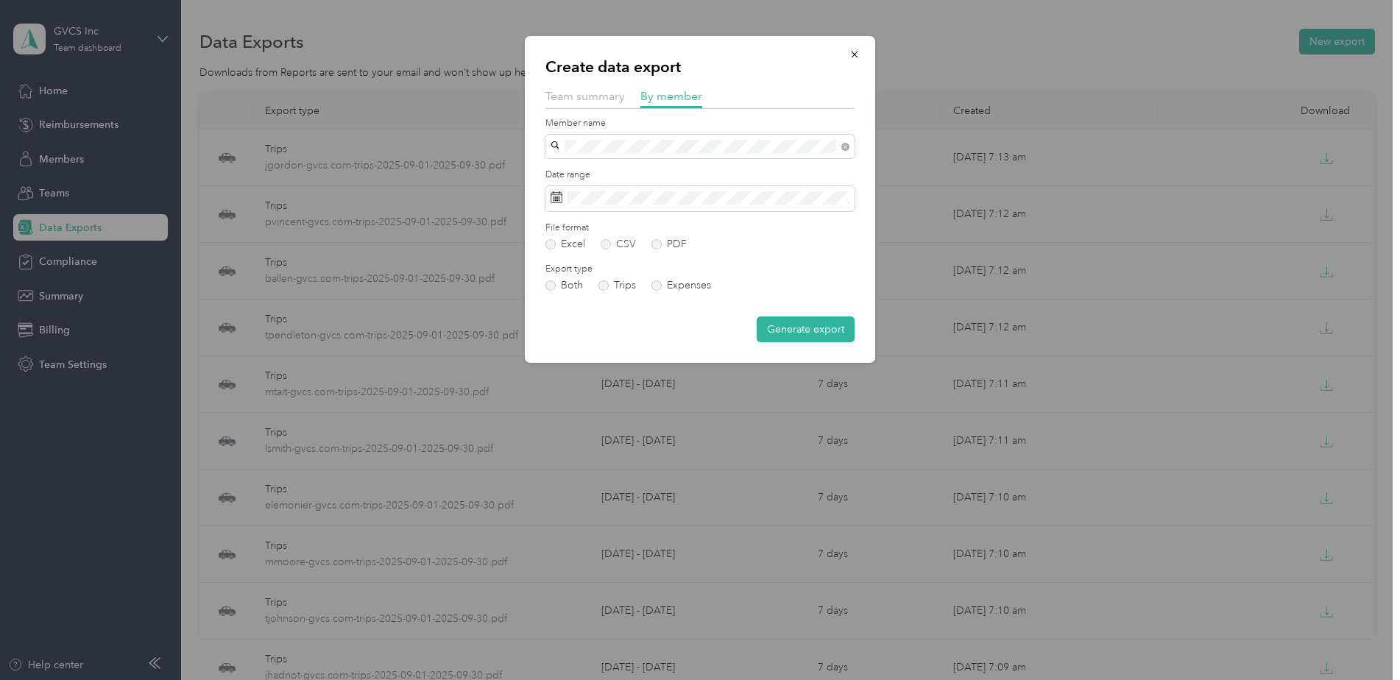
click at [648, 244] on div "Excel CSV PDF" at bounding box center [700, 244] width 309 height 10
click at [652, 244] on label "PDF" at bounding box center [669, 244] width 35 height 10
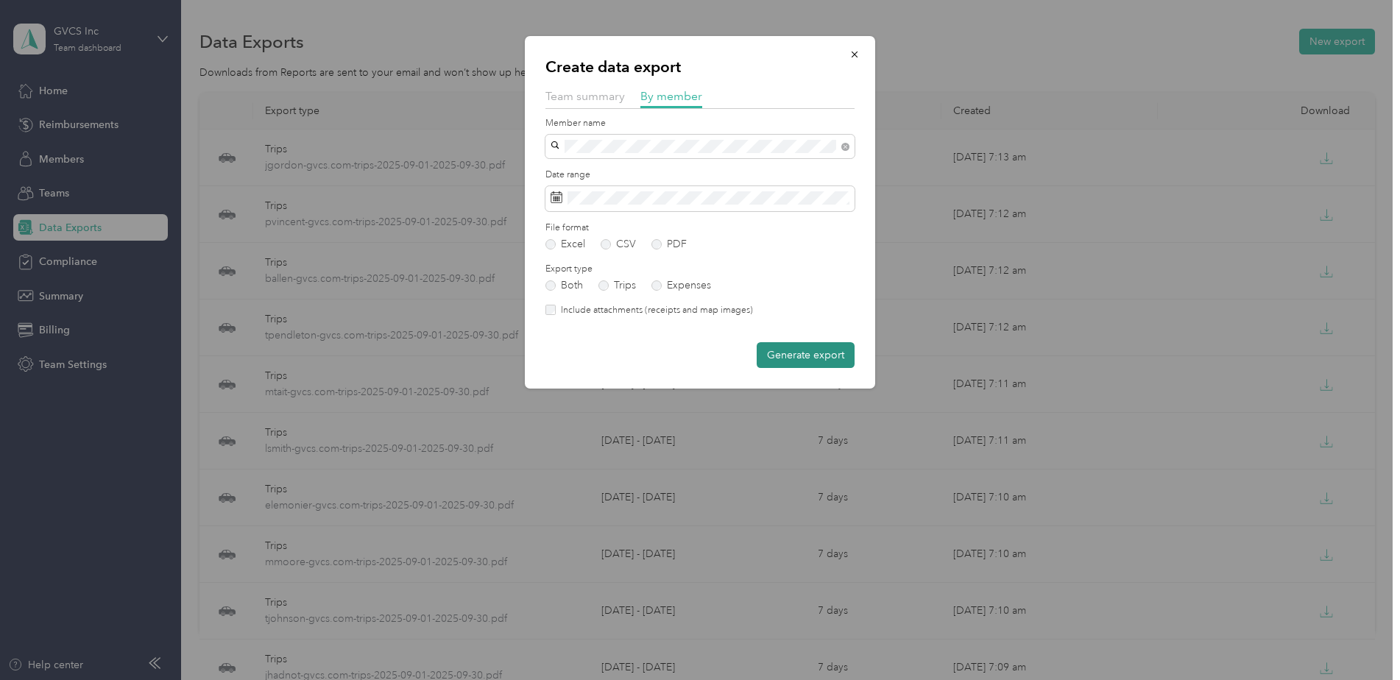
click at [791, 354] on button "Generate export" at bounding box center [806, 355] width 98 height 26
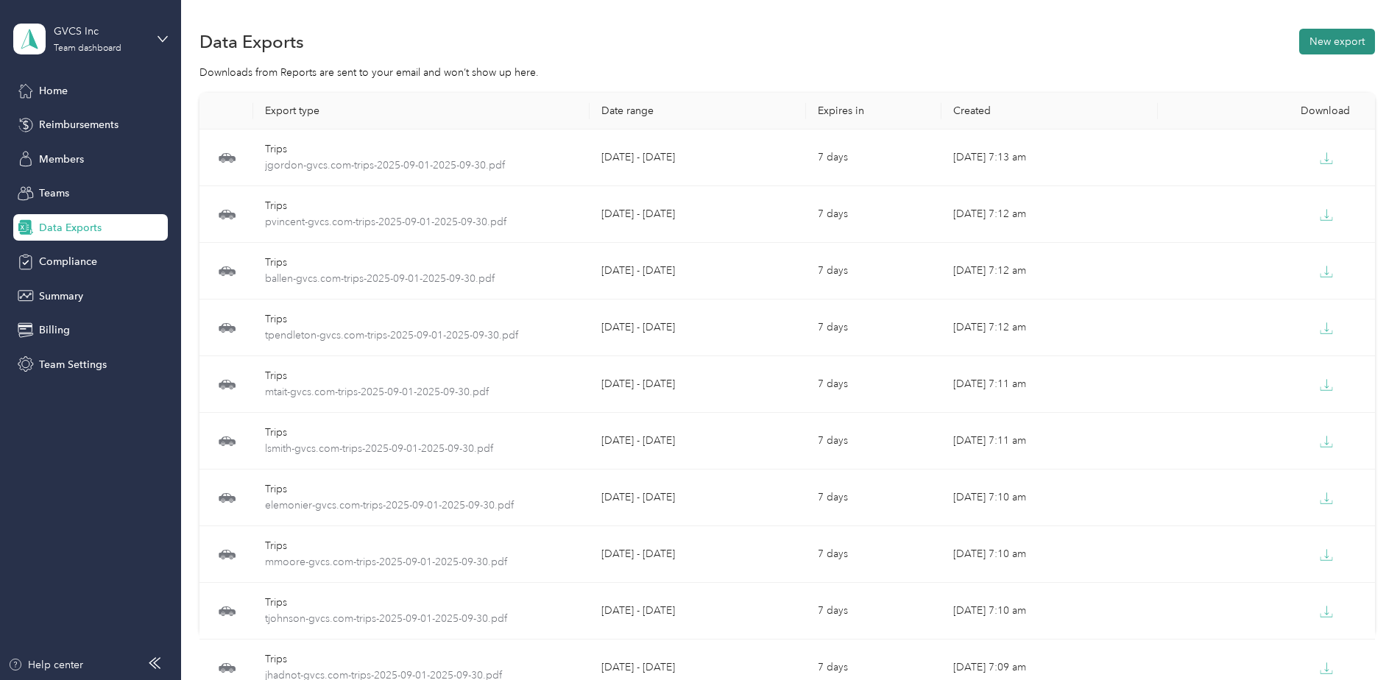
click at [1324, 38] on button "New export" at bounding box center [1337, 42] width 76 height 26
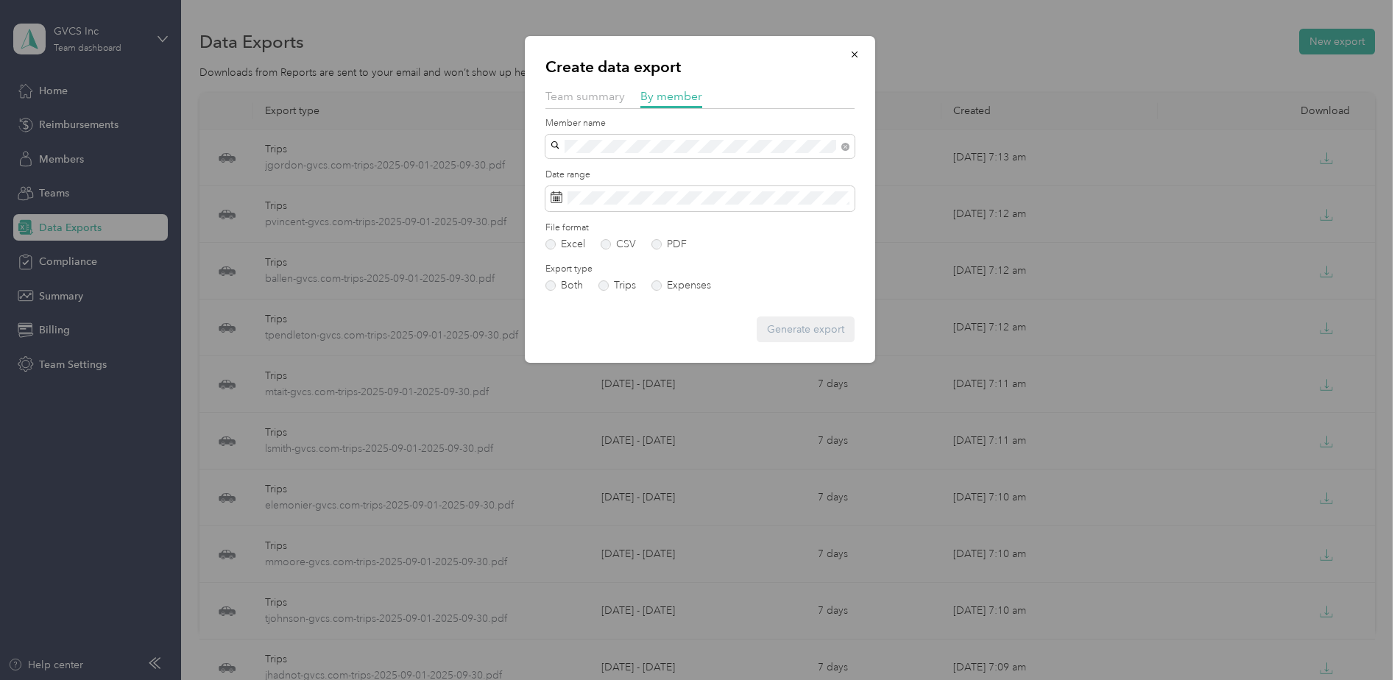
click at [706, 161] on li "[EMAIL_ADDRESS][DOMAIN_NAME]" at bounding box center [700, 173] width 309 height 26
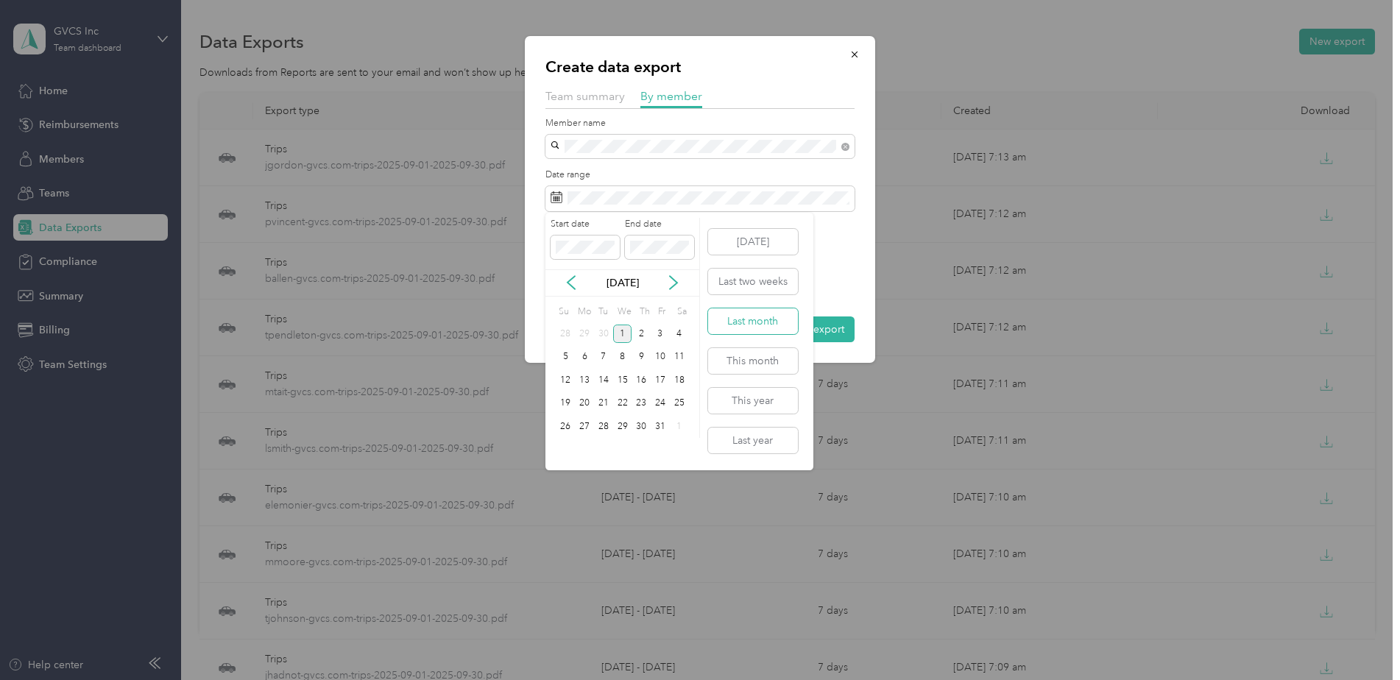
click at [778, 320] on button "Last month" at bounding box center [753, 321] width 90 height 26
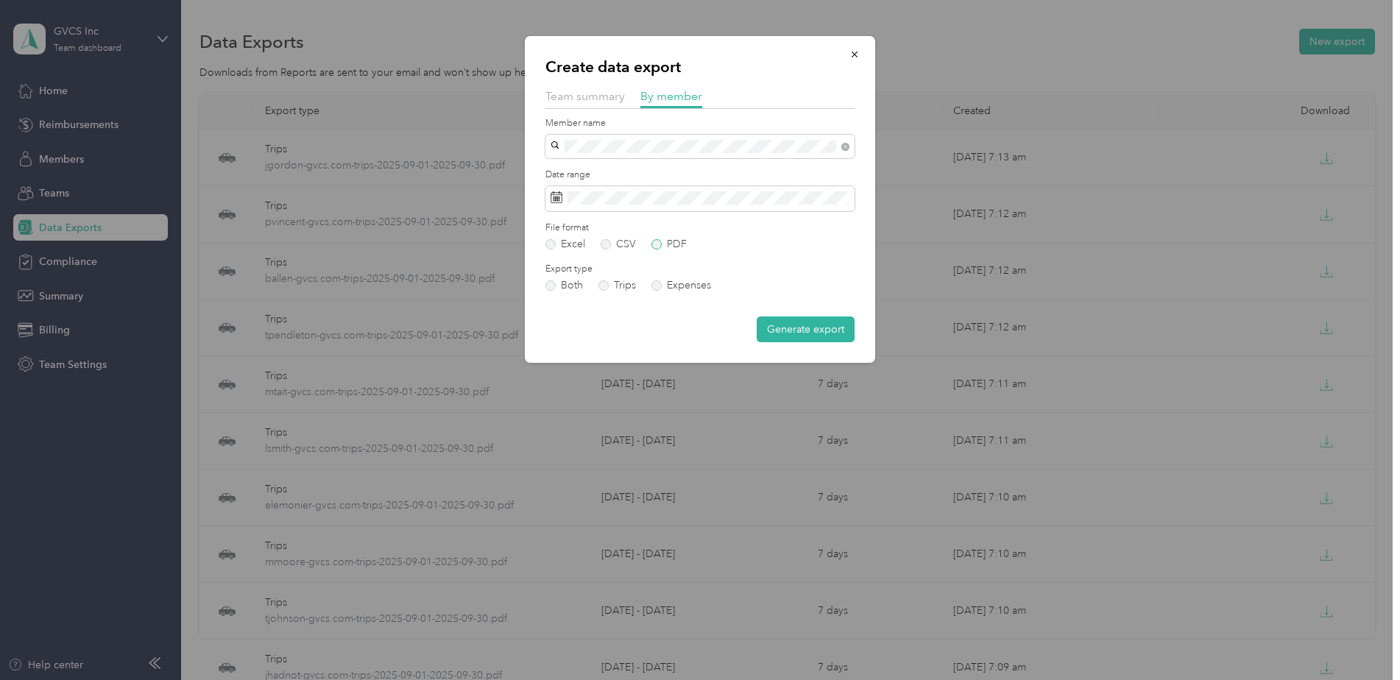
click at [672, 245] on label "PDF" at bounding box center [669, 244] width 35 height 10
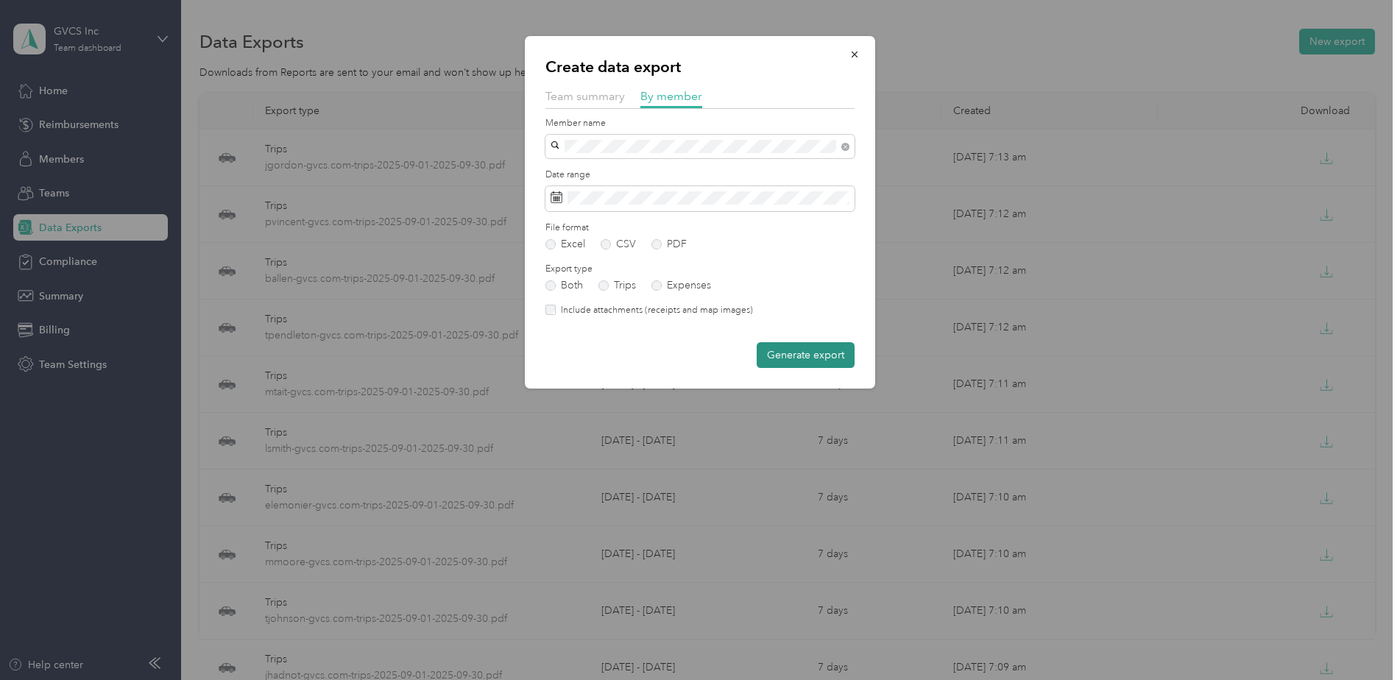
click at [800, 350] on button "Generate export" at bounding box center [806, 355] width 98 height 26
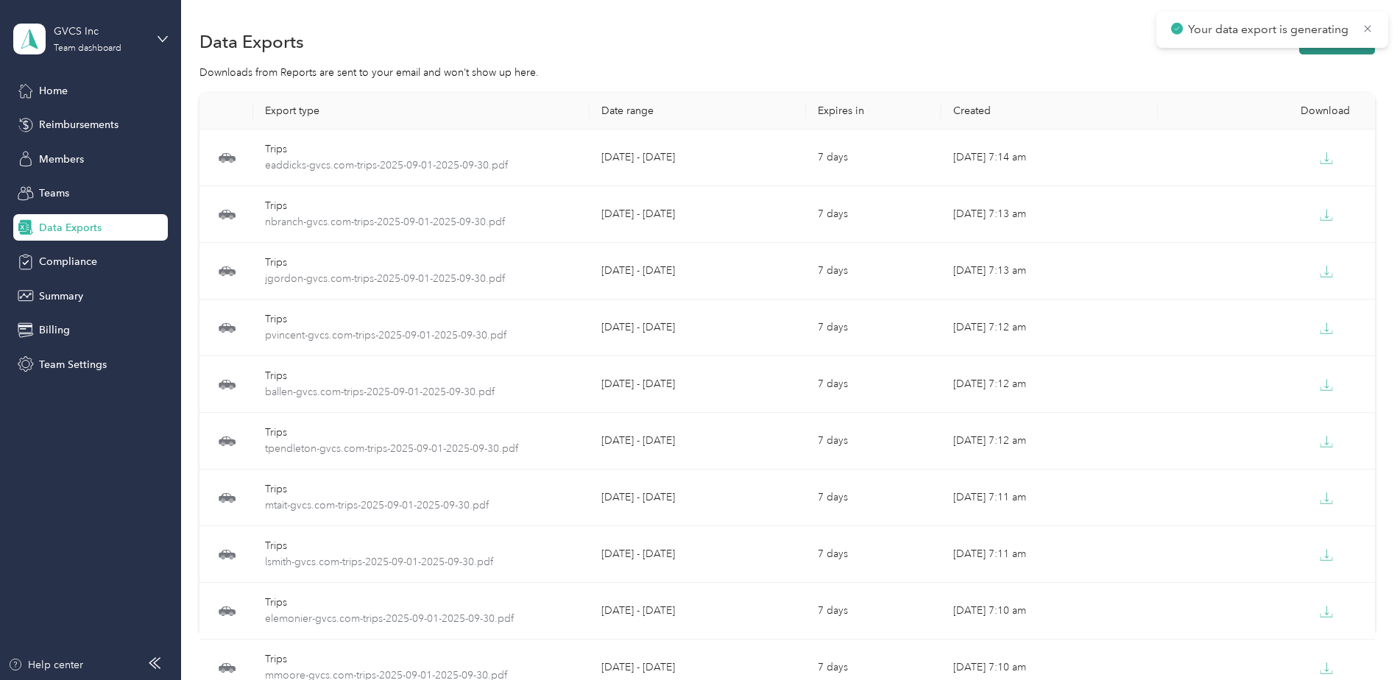
click at [1339, 48] on button "New export" at bounding box center [1337, 42] width 76 height 26
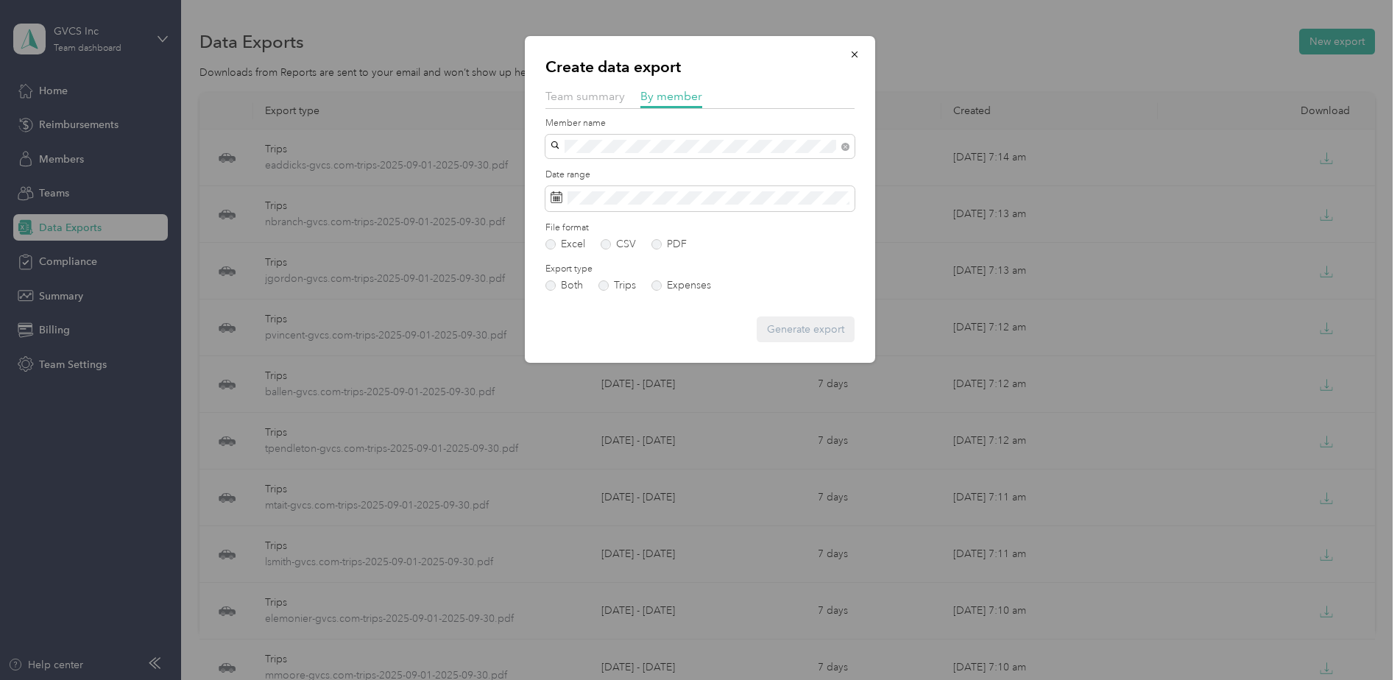
click at [803, 194] on div "[PERSON_NAME]" at bounding box center [700, 198] width 289 height 15
click at [682, 240] on label "PDF" at bounding box center [669, 244] width 35 height 10
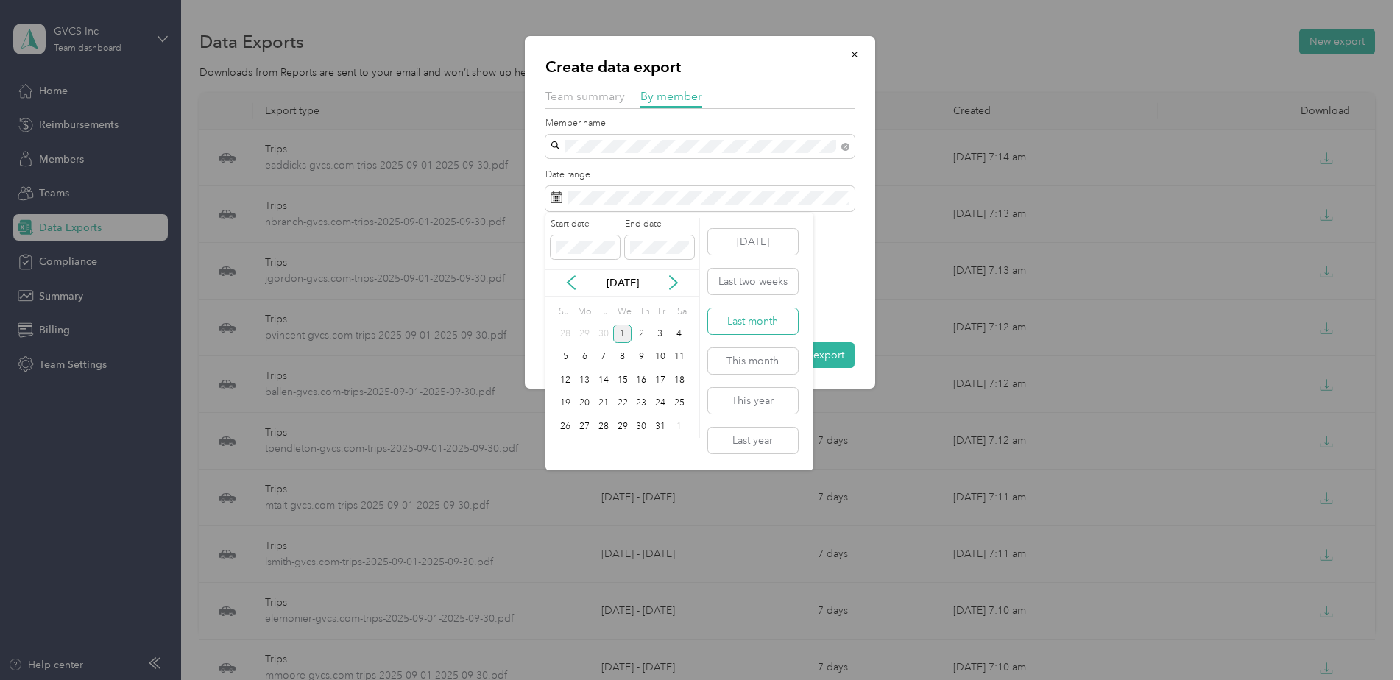
click at [784, 325] on button "Last month" at bounding box center [753, 321] width 90 height 26
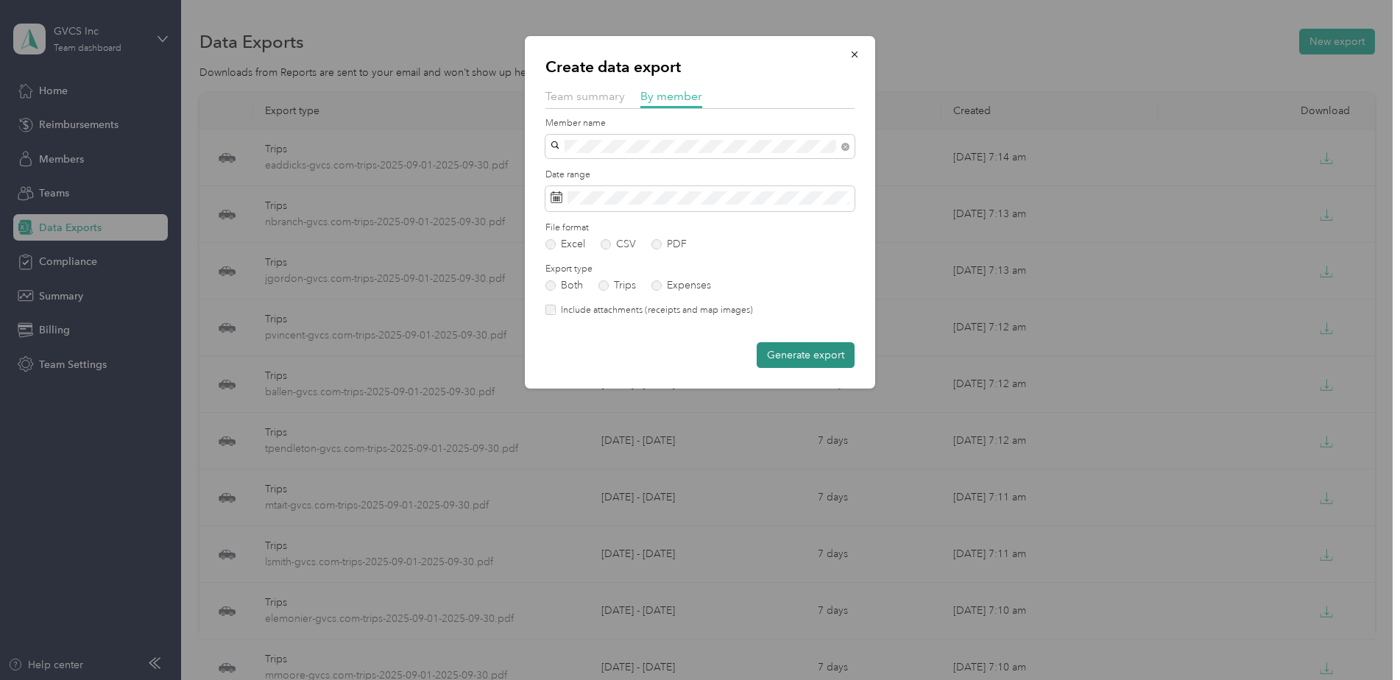
click at [798, 344] on button "Generate export" at bounding box center [806, 355] width 98 height 26
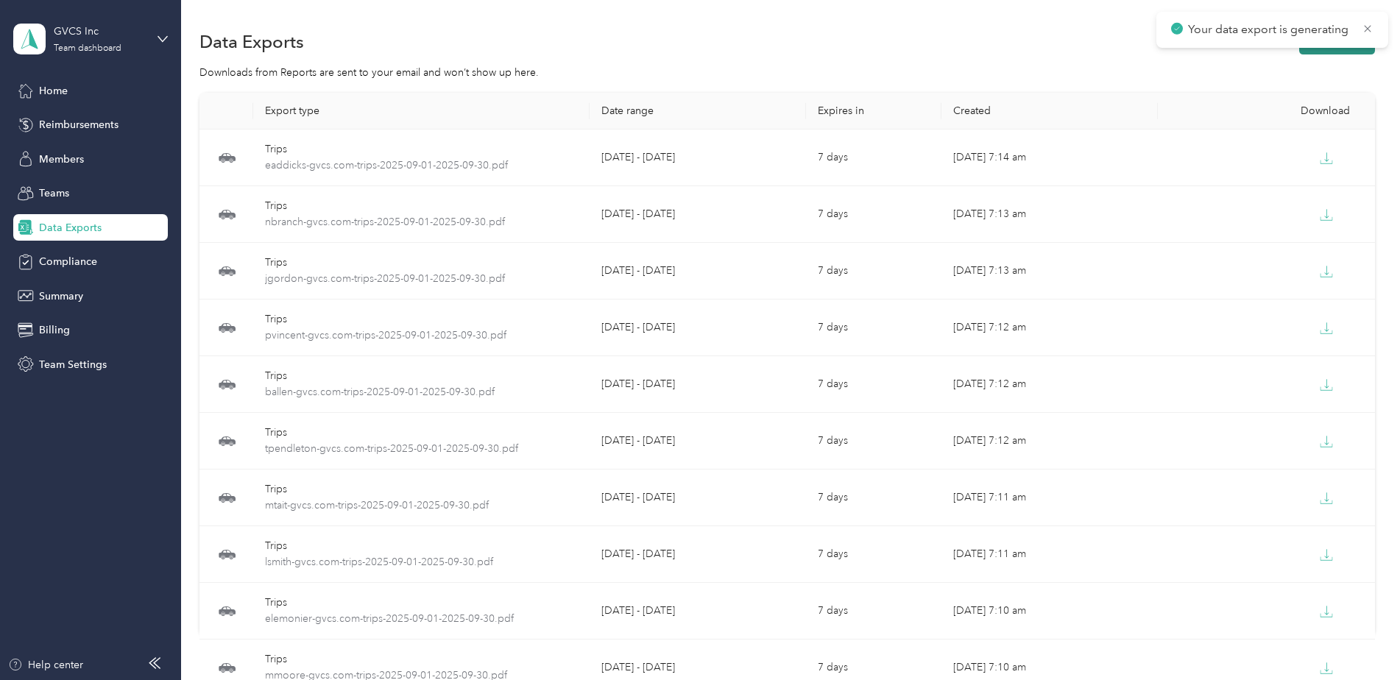
click at [1336, 49] on button "New export" at bounding box center [1337, 42] width 76 height 26
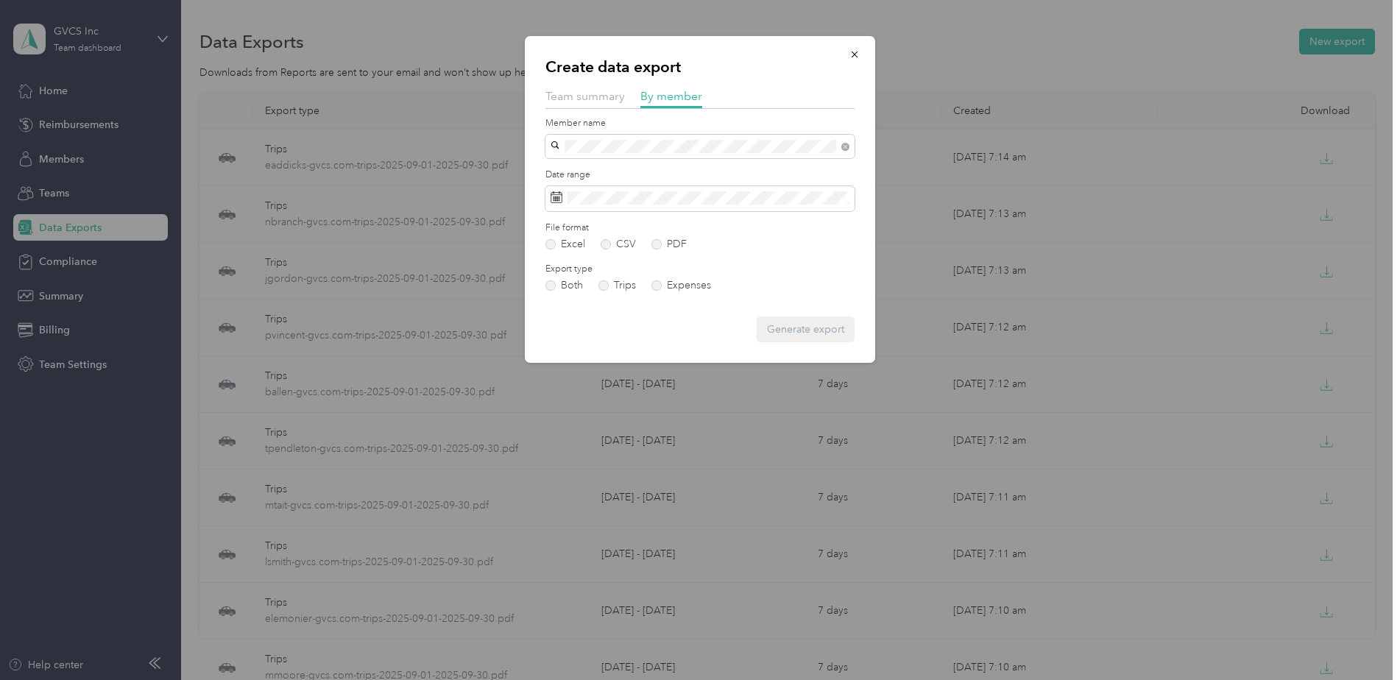
click at [724, 179] on ol "[PERSON_NAME] [EMAIL_ADDRESS][DOMAIN_NAME]" at bounding box center [700, 186] width 309 height 52
click at [717, 169] on div "[PERSON_NAME]" at bounding box center [700, 172] width 289 height 15
click at [682, 241] on label "PDF" at bounding box center [669, 244] width 35 height 10
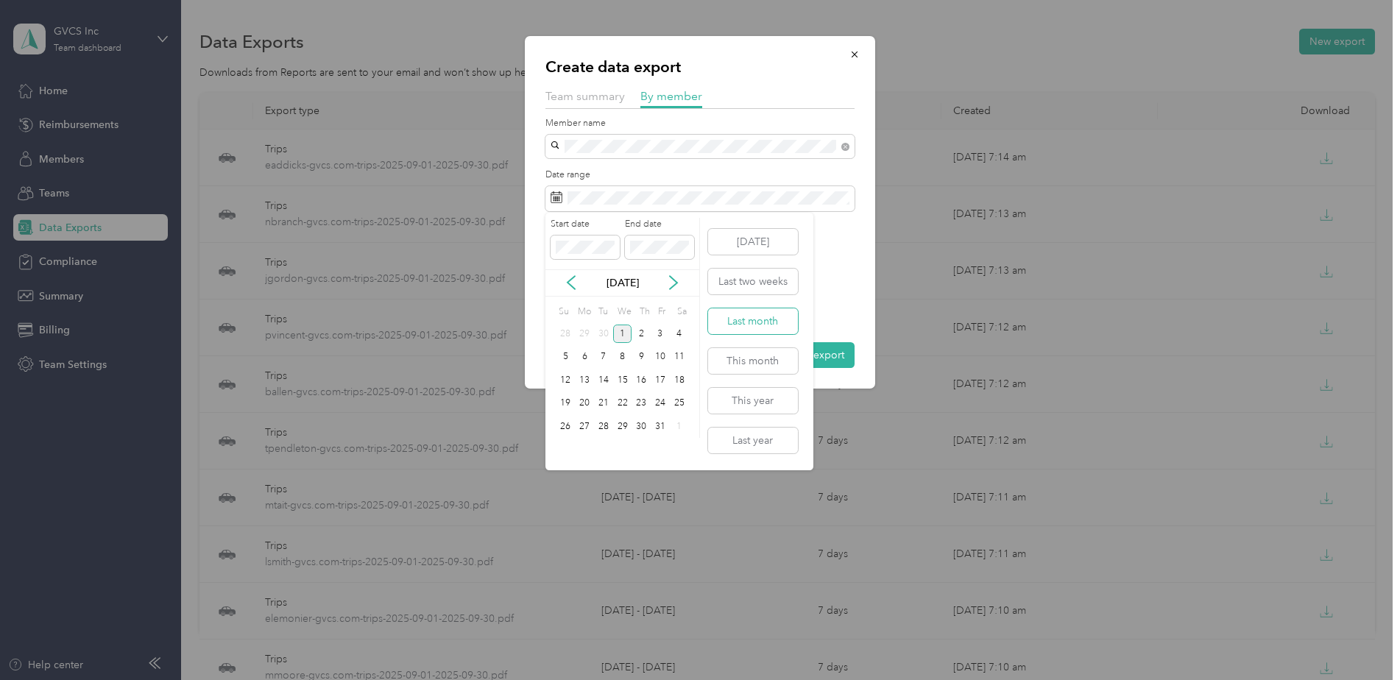
click at [758, 315] on button "Last month" at bounding box center [753, 321] width 90 height 26
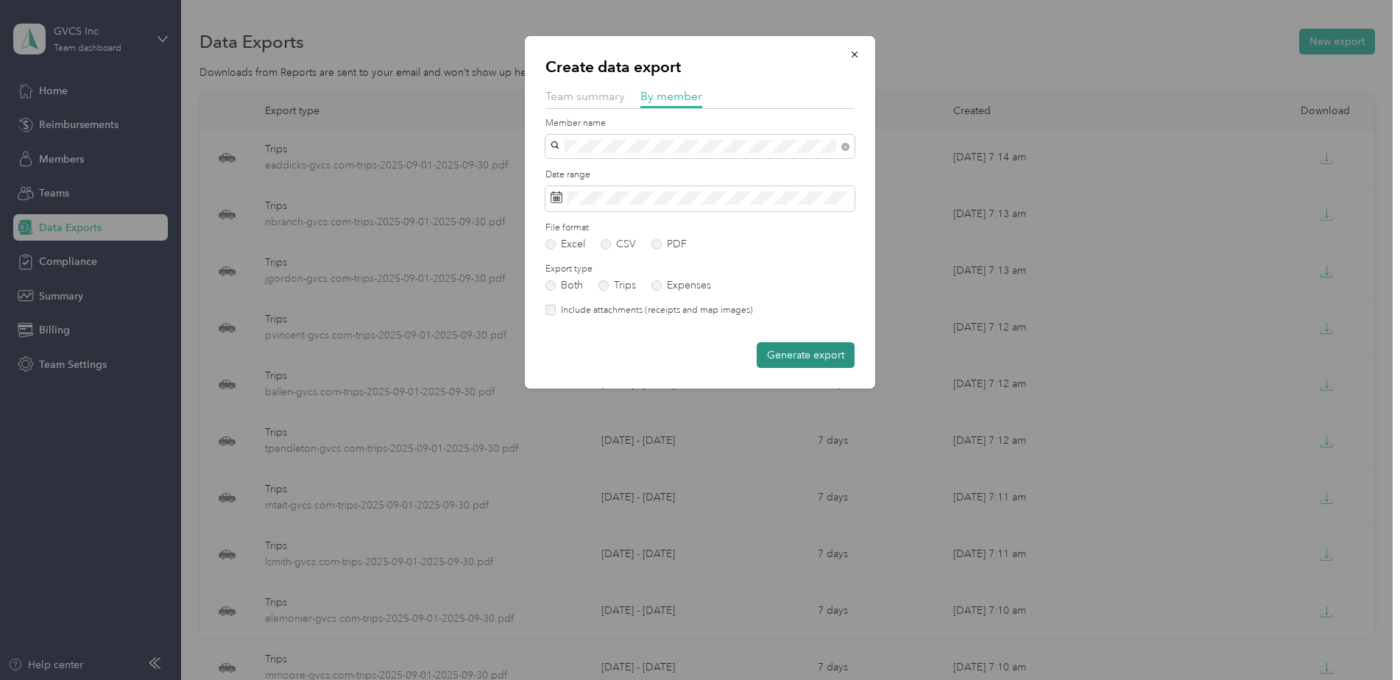
click at [796, 356] on button "Generate export" at bounding box center [806, 355] width 98 height 26
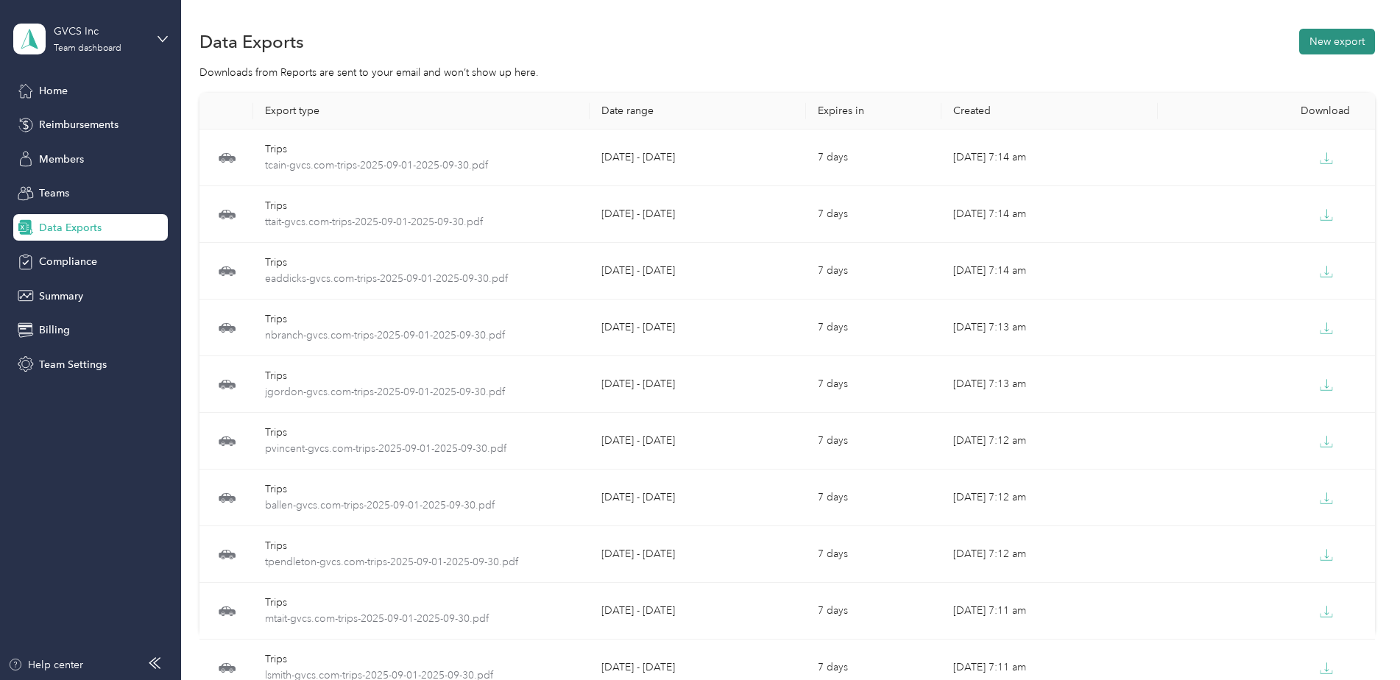
click at [1309, 34] on button "New export" at bounding box center [1337, 42] width 76 height 26
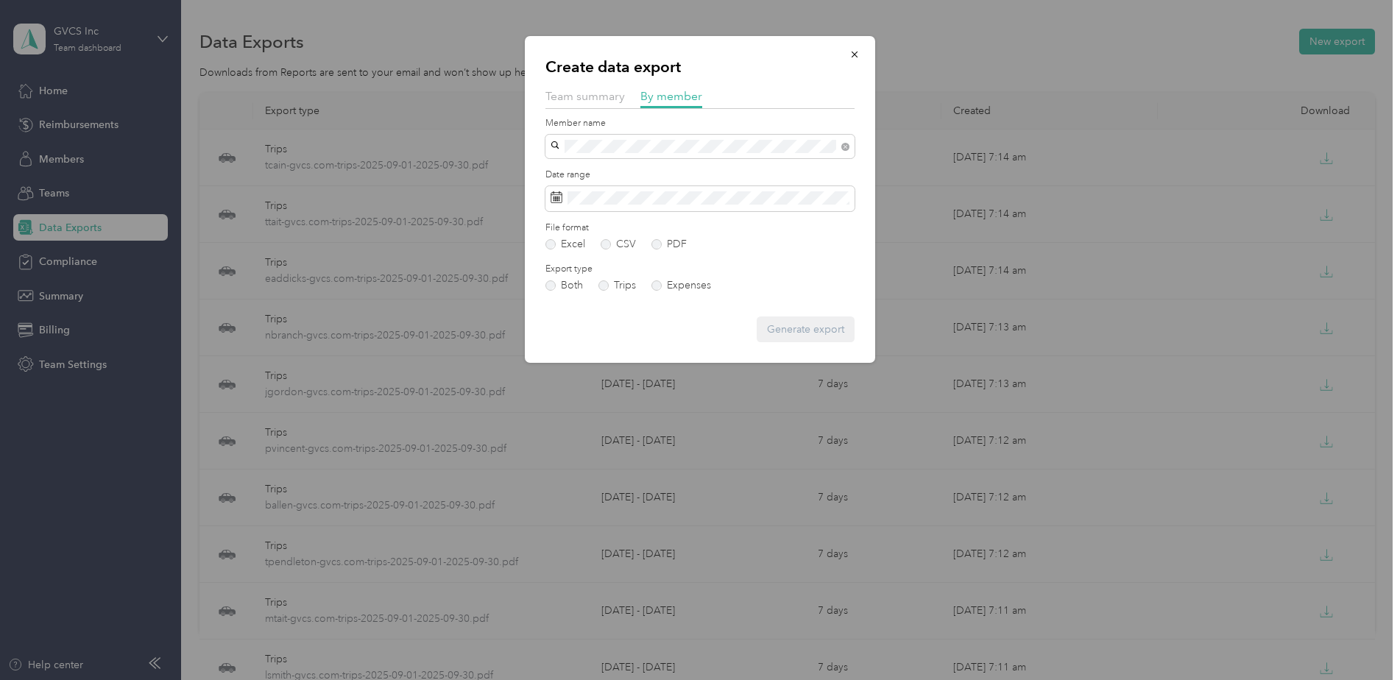
click at [592, 172] on span "[PERSON_NAME]" at bounding box center [597, 172] width 82 height 13
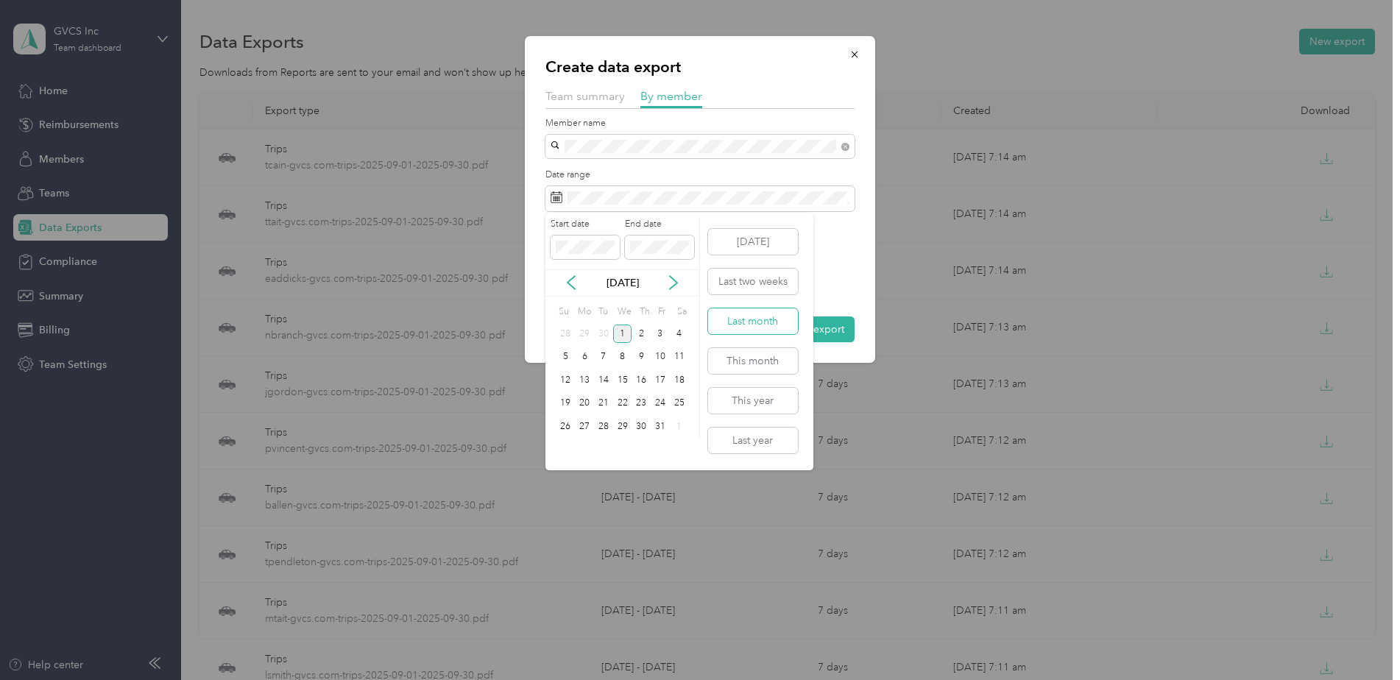
click at [724, 310] on button "Last month" at bounding box center [753, 321] width 90 height 26
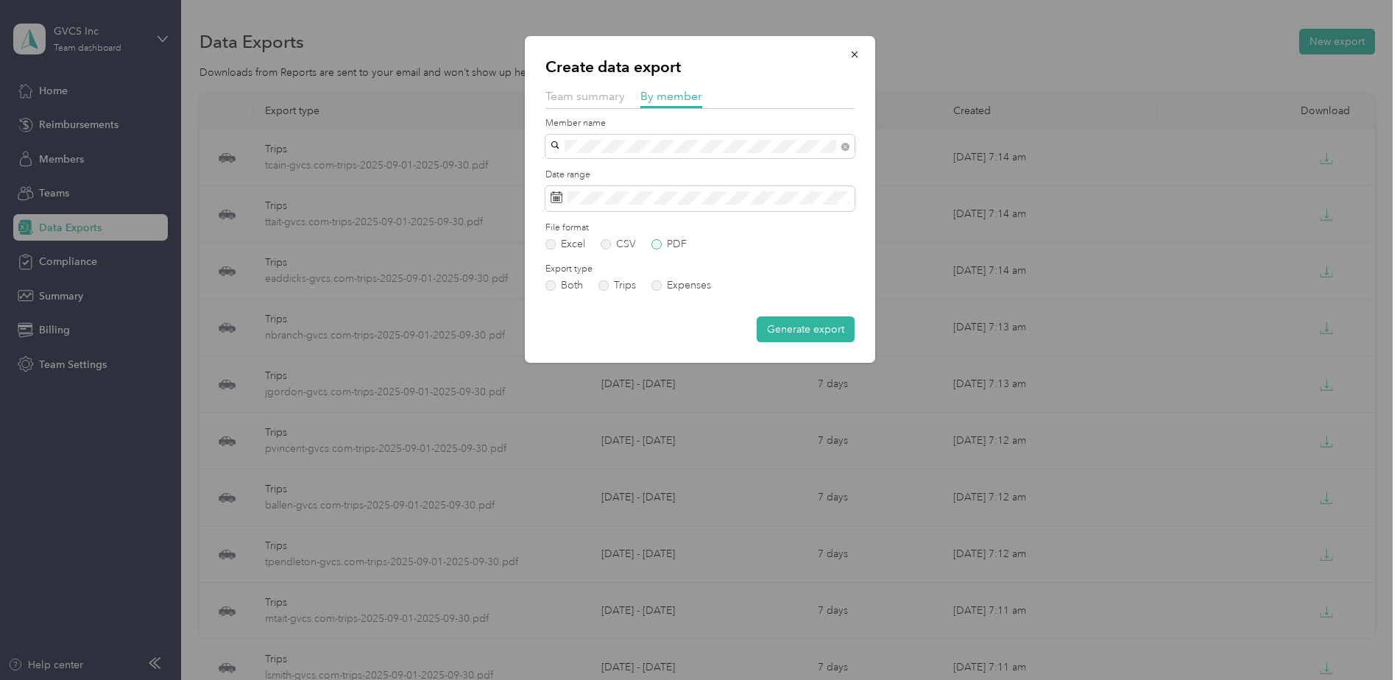
click at [671, 241] on label "PDF" at bounding box center [669, 244] width 35 height 10
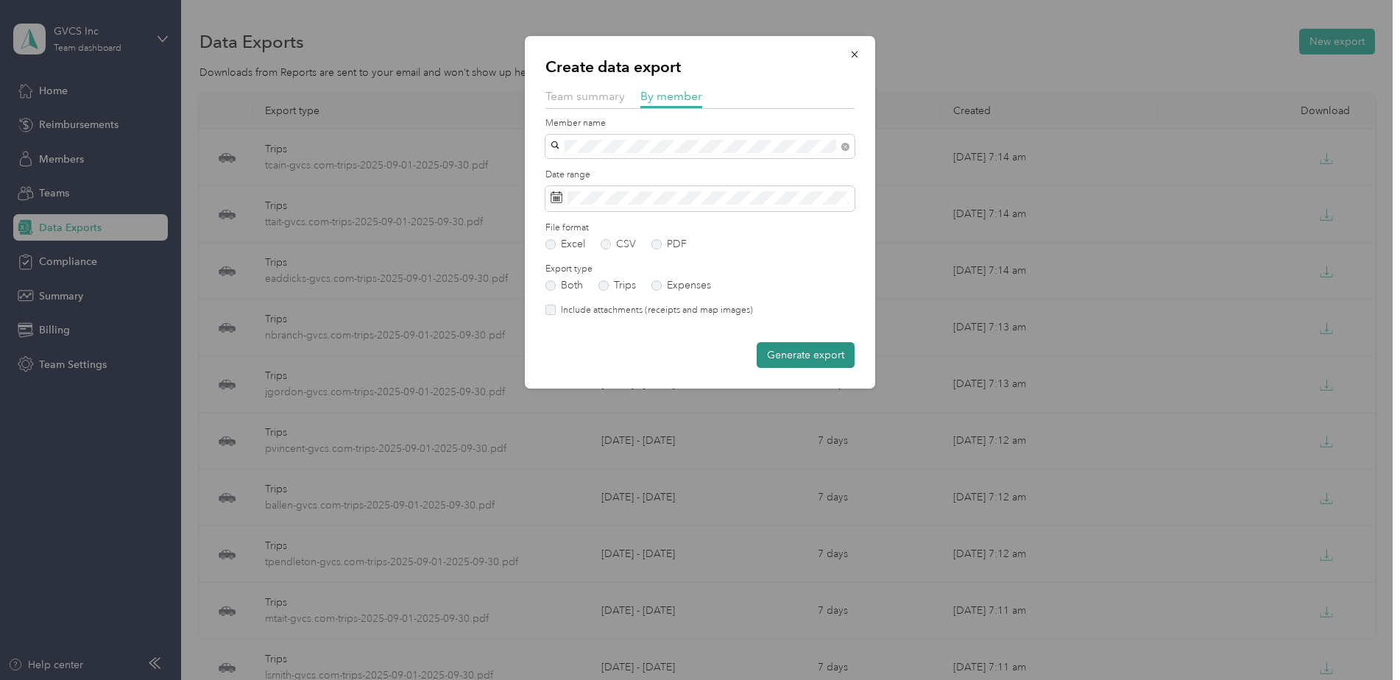
click at [824, 350] on button "Generate export" at bounding box center [806, 355] width 98 height 26
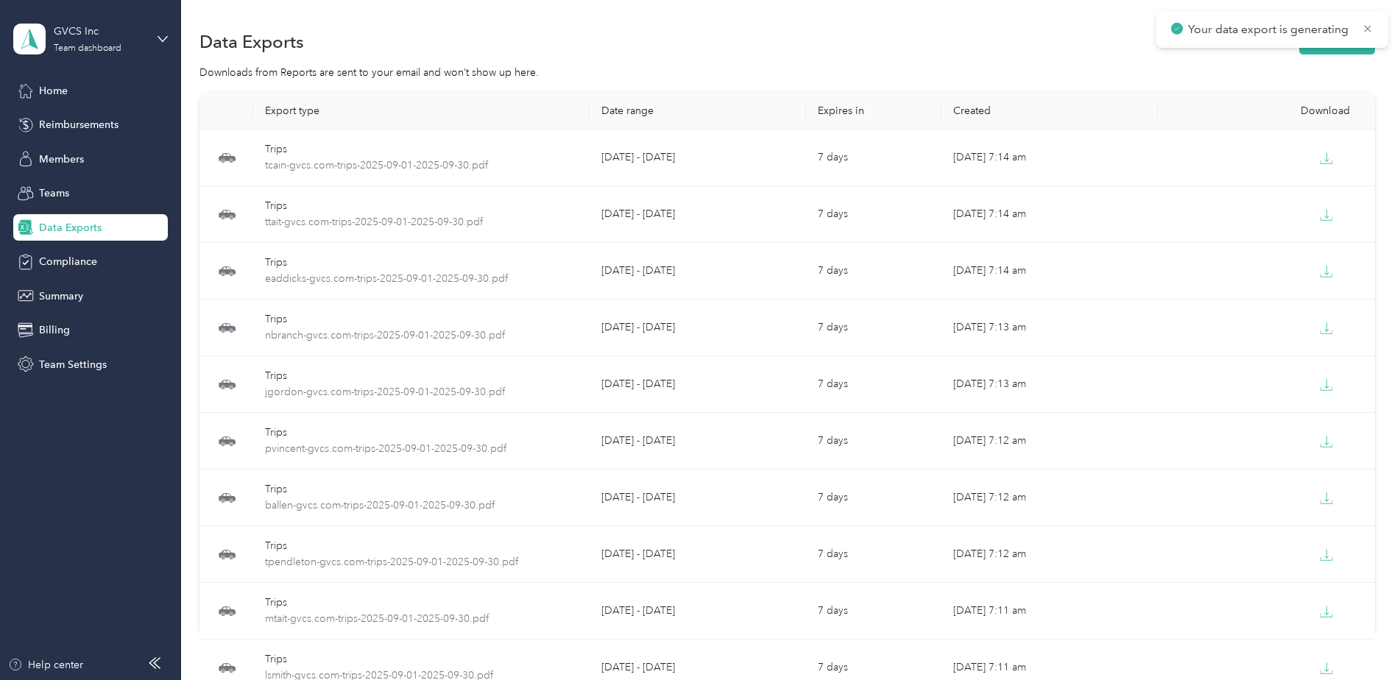
click at [1337, 46] on div "Your data export is generating" at bounding box center [1273, 30] width 232 height 36
click at [1330, 50] on button "New export" at bounding box center [1337, 42] width 76 height 26
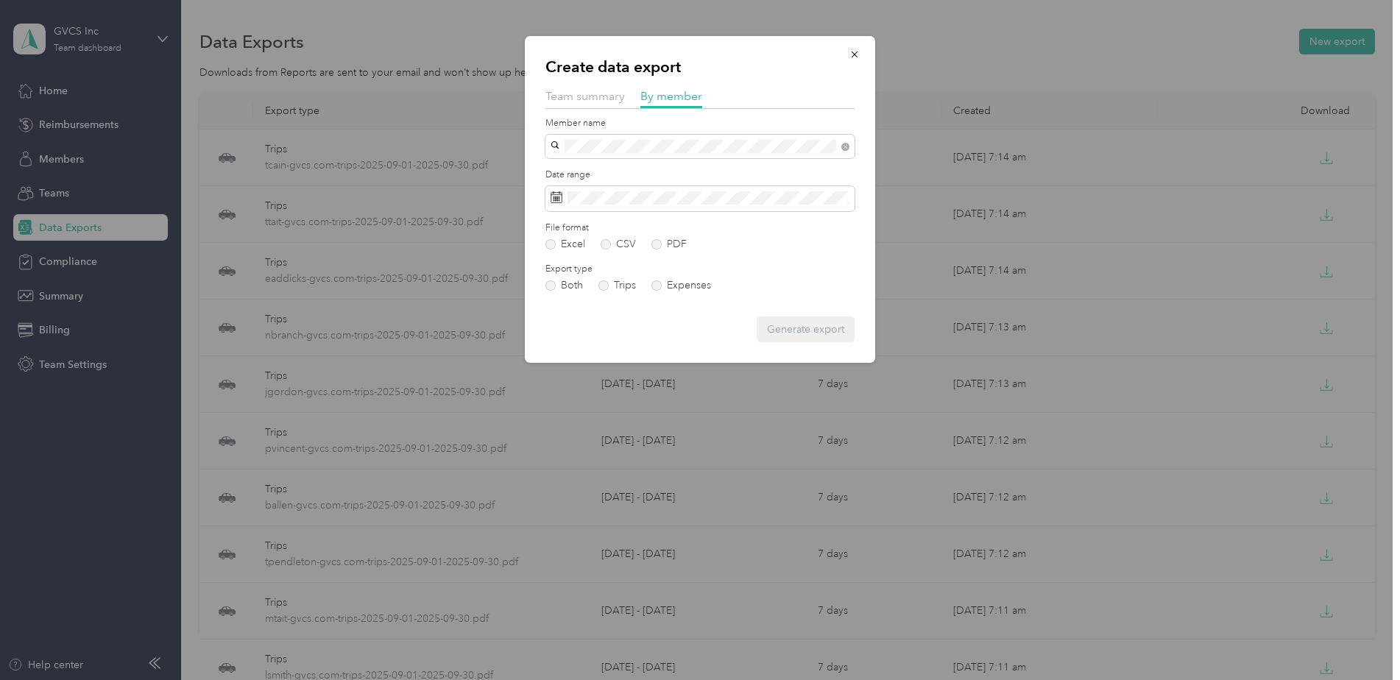
click at [635, 173] on div "[PERSON_NAME]" at bounding box center [700, 172] width 289 height 15
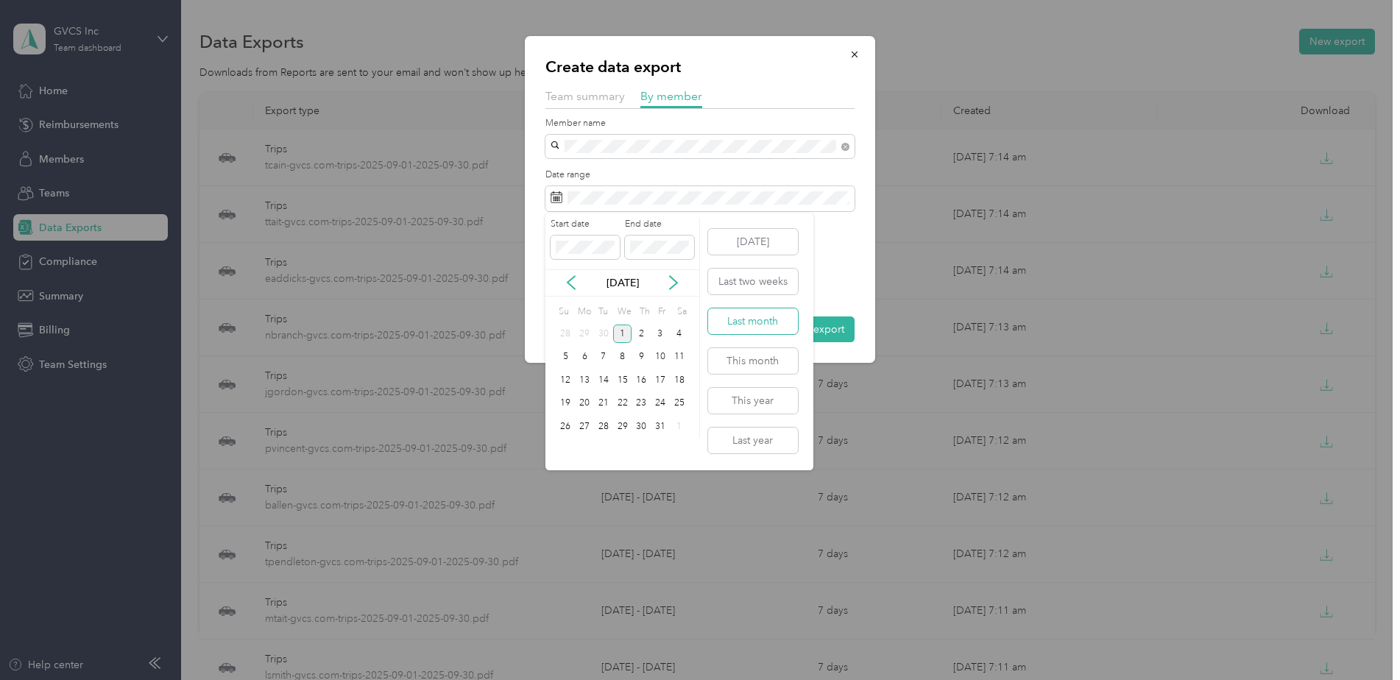
click at [766, 315] on button "Last month" at bounding box center [753, 321] width 90 height 26
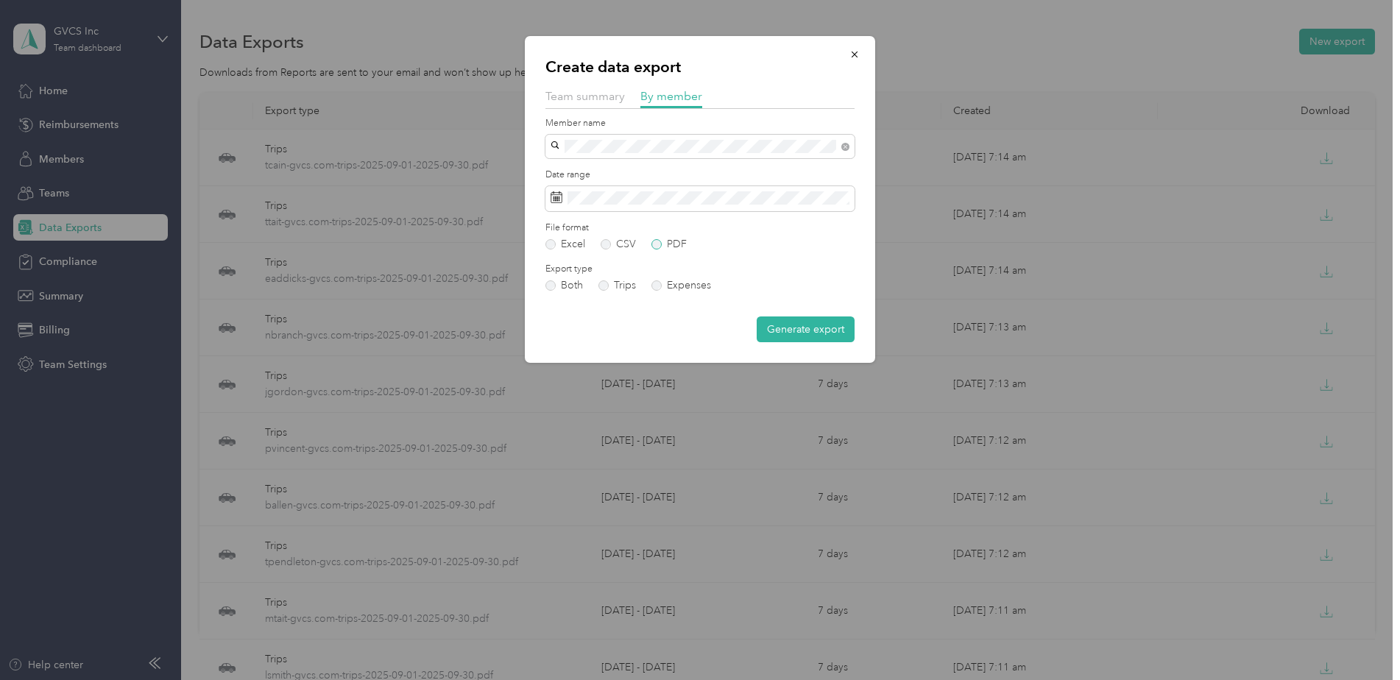
click at [675, 241] on label "PDF" at bounding box center [669, 244] width 35 height 10
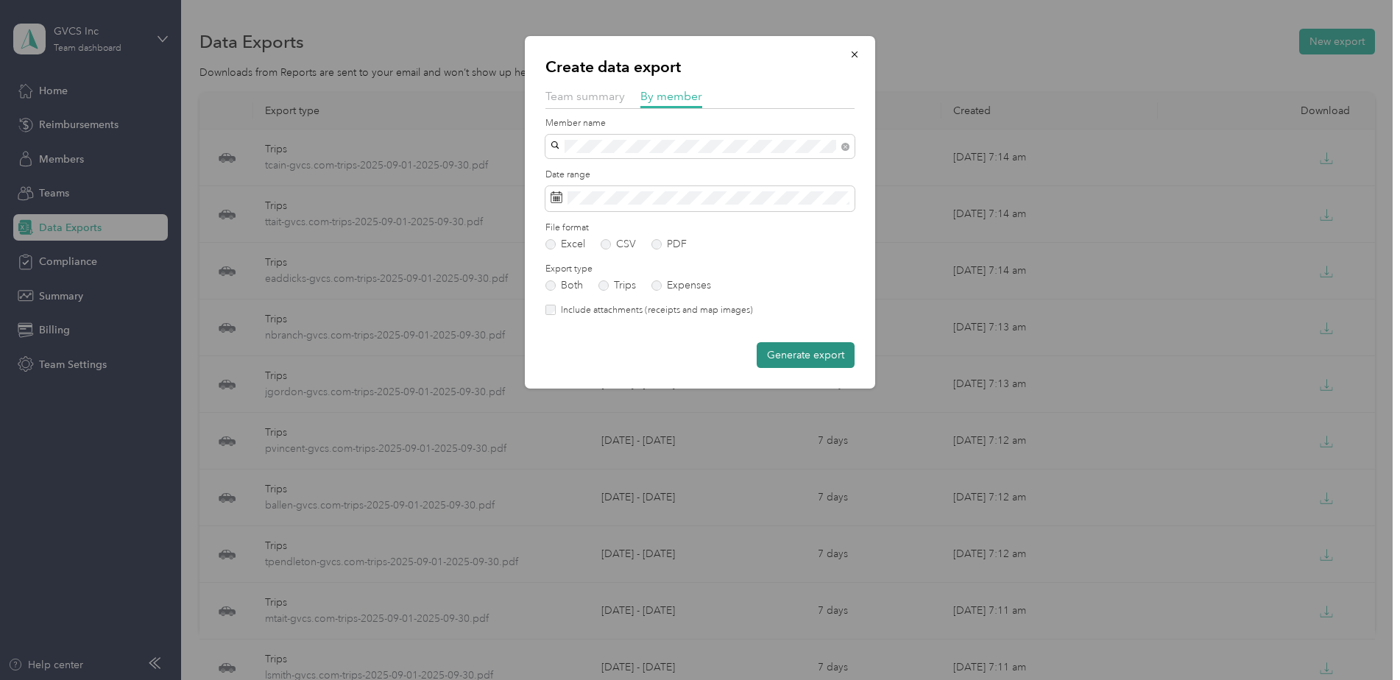
click at [782, 352] on button "Generate export" at bounding box center [806, 355] width 98 height 26
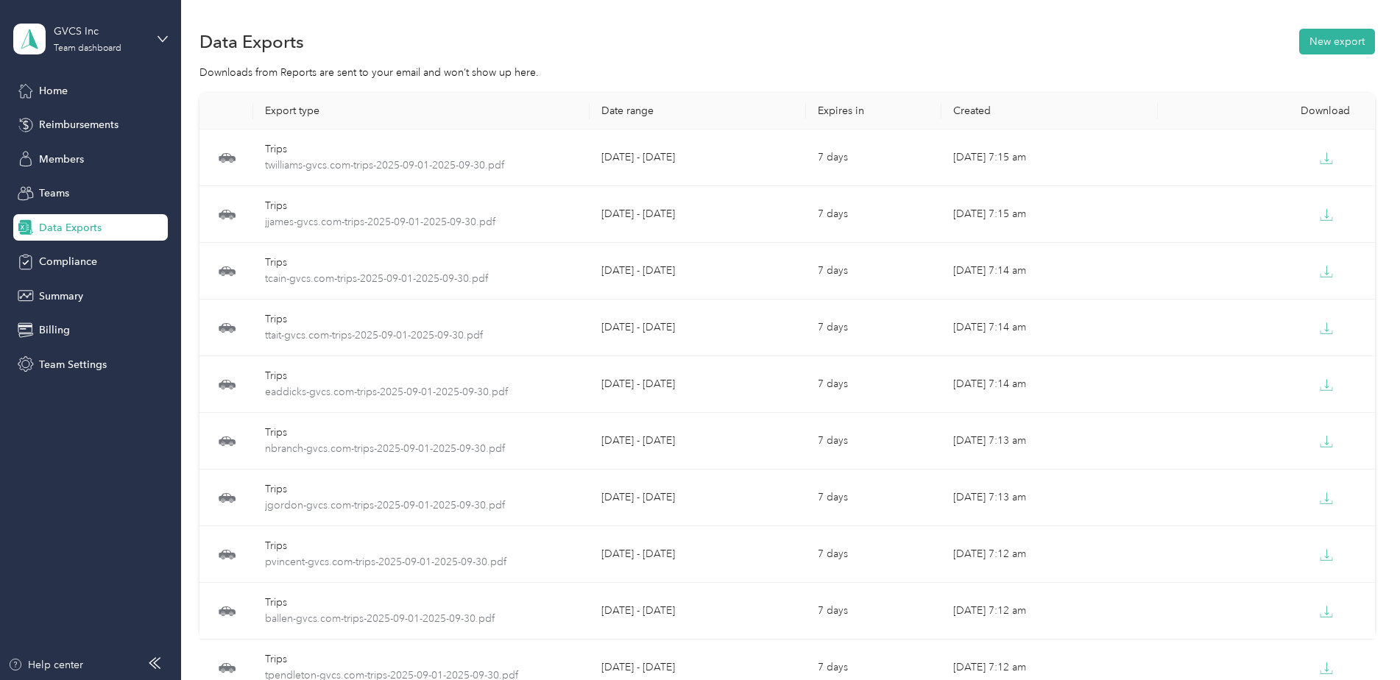
click at [1280, 115] on div "Download" at bounding box center [1266, 111] width 193 height 13
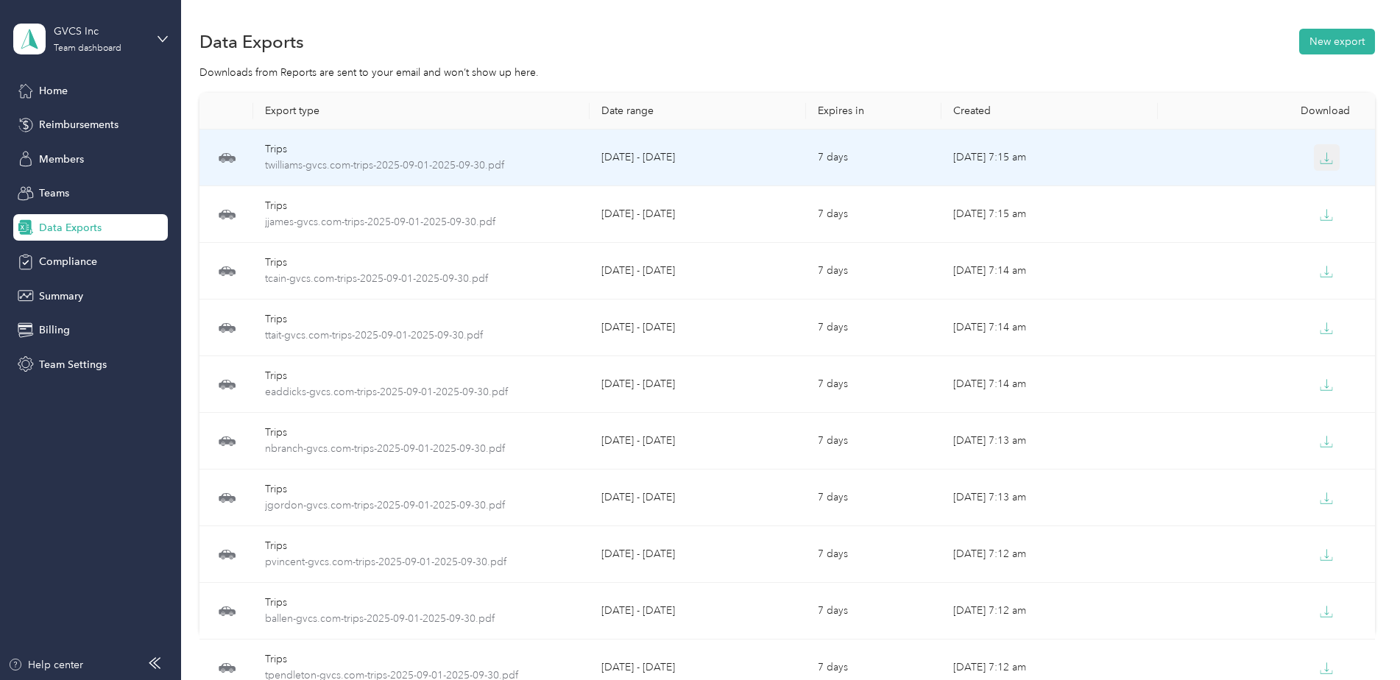
click at [1320, 156] on icon "button" at bounding box center [1326, 158] width 13 height 13
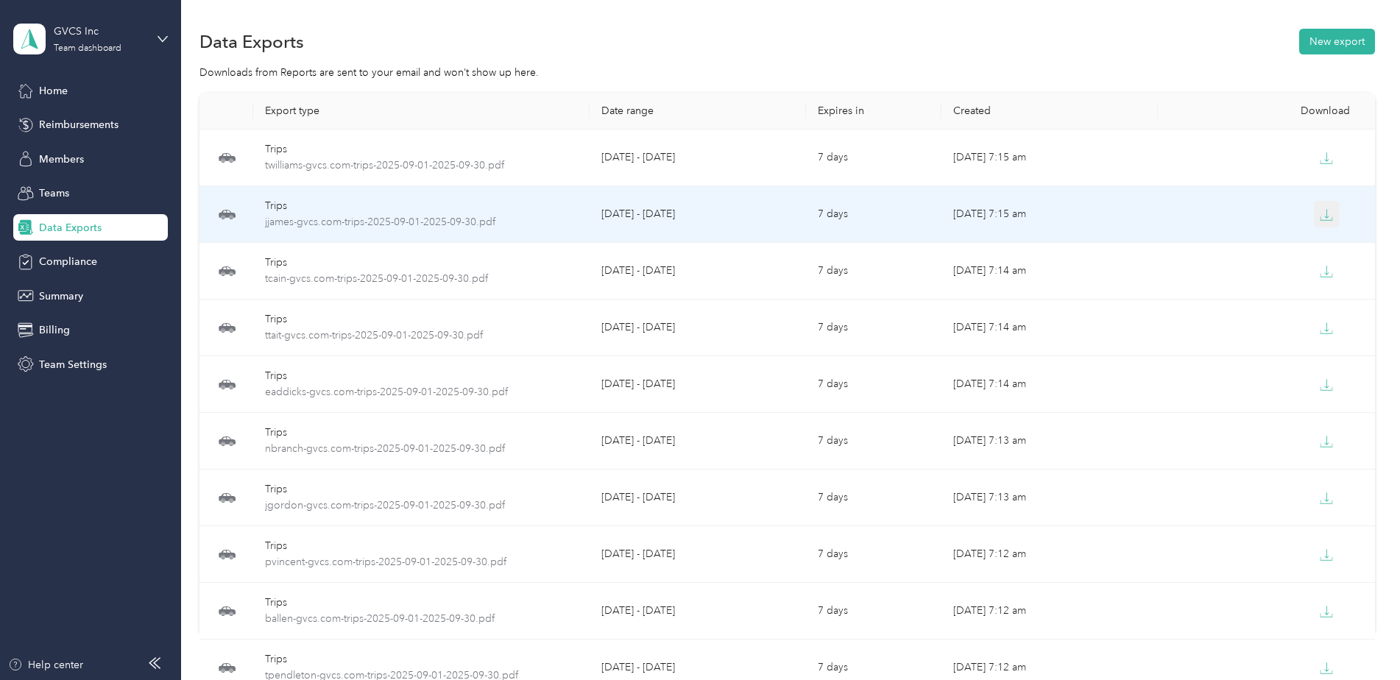
click at [1325, 220] on icon "button" at bounding box center [1327, 218] width 12 height 3
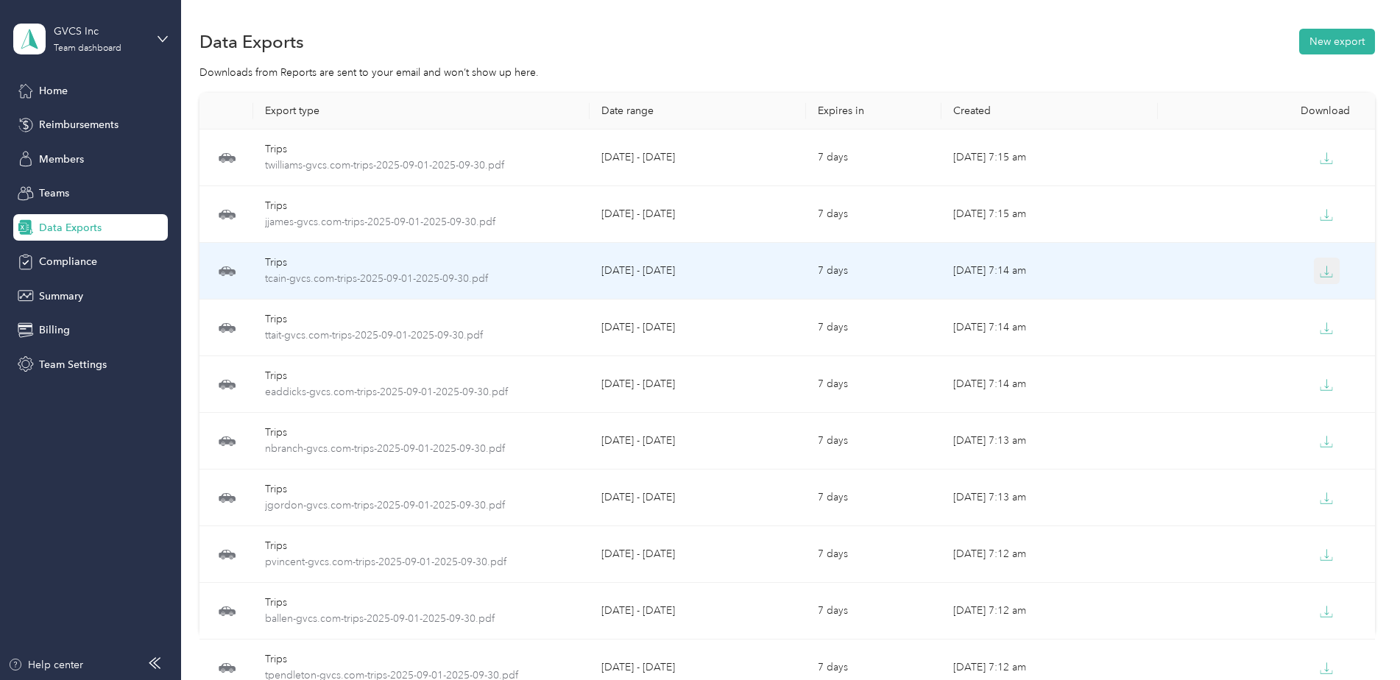
click at [1334, 273] on button "button" at bounding box center [1327, 271] width 27 height 27
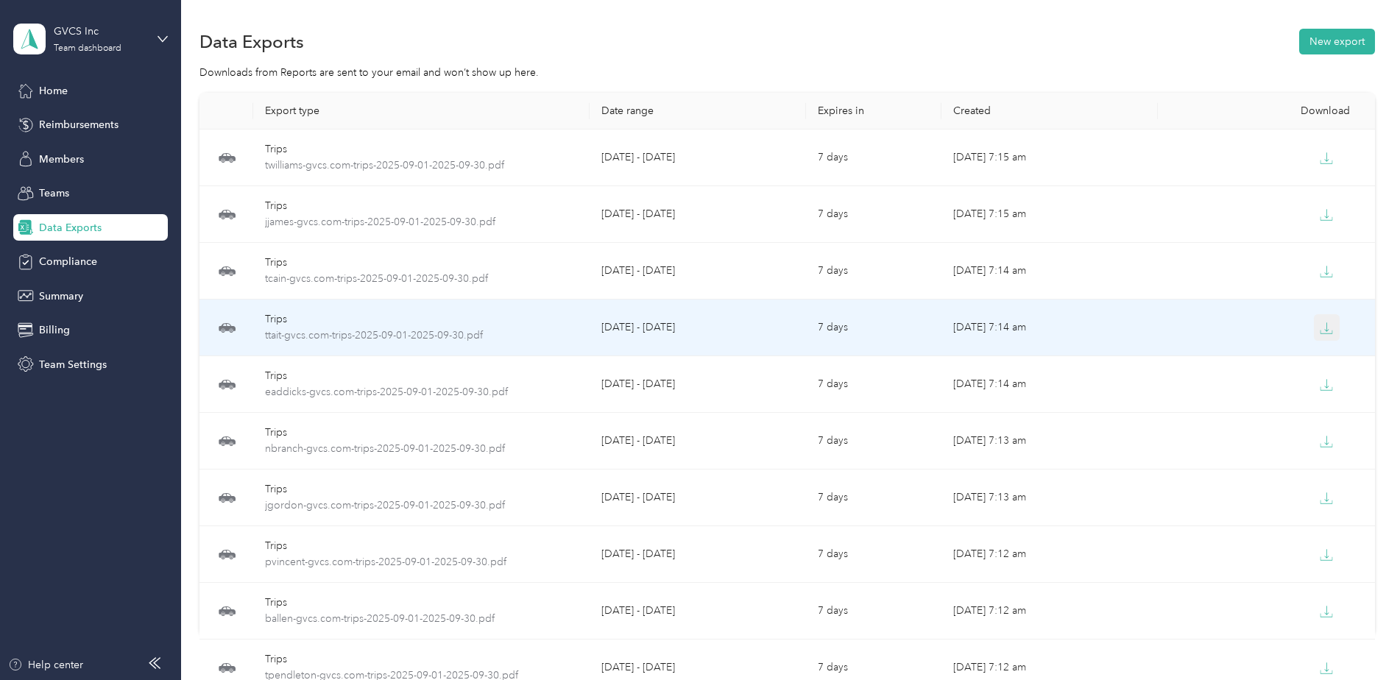
click at [1330, 336] on button "button" at bounding box center [1327, 327] width 27 height 27
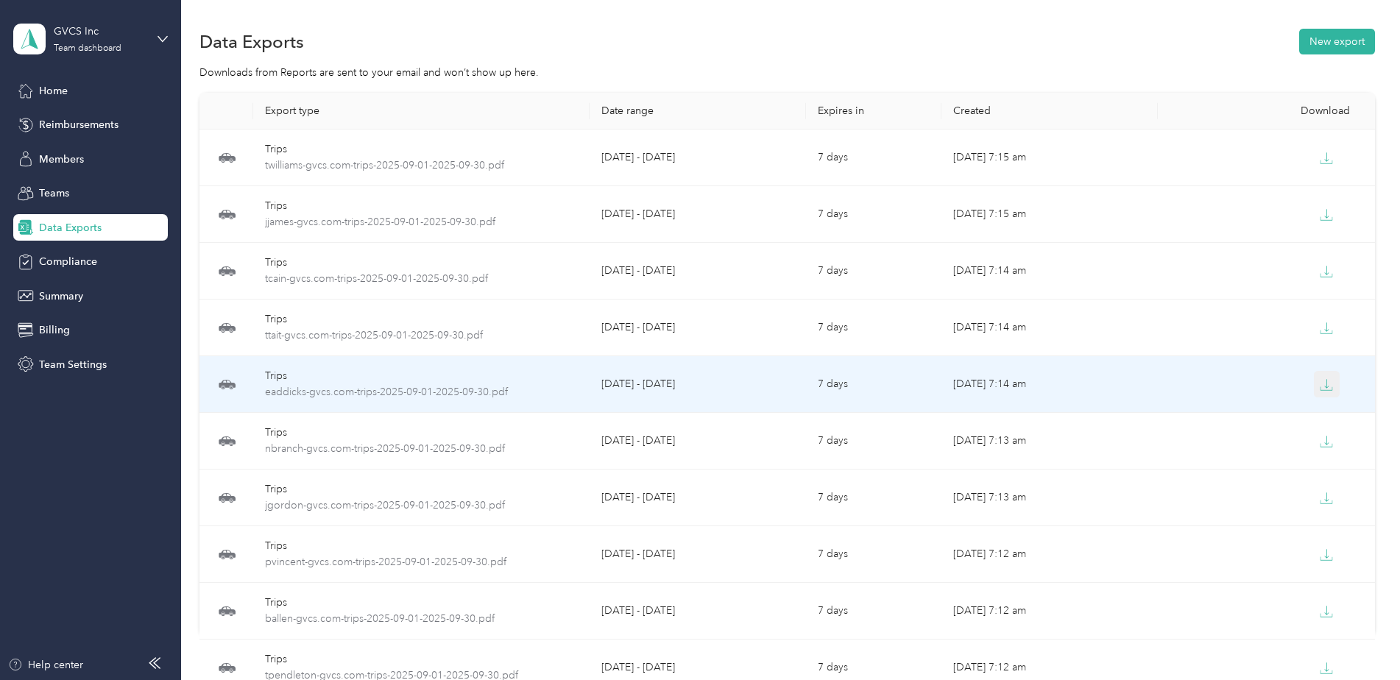
click at [1325, 383] on icon "button" at bounding box center [1326, 384] width 13 height 13
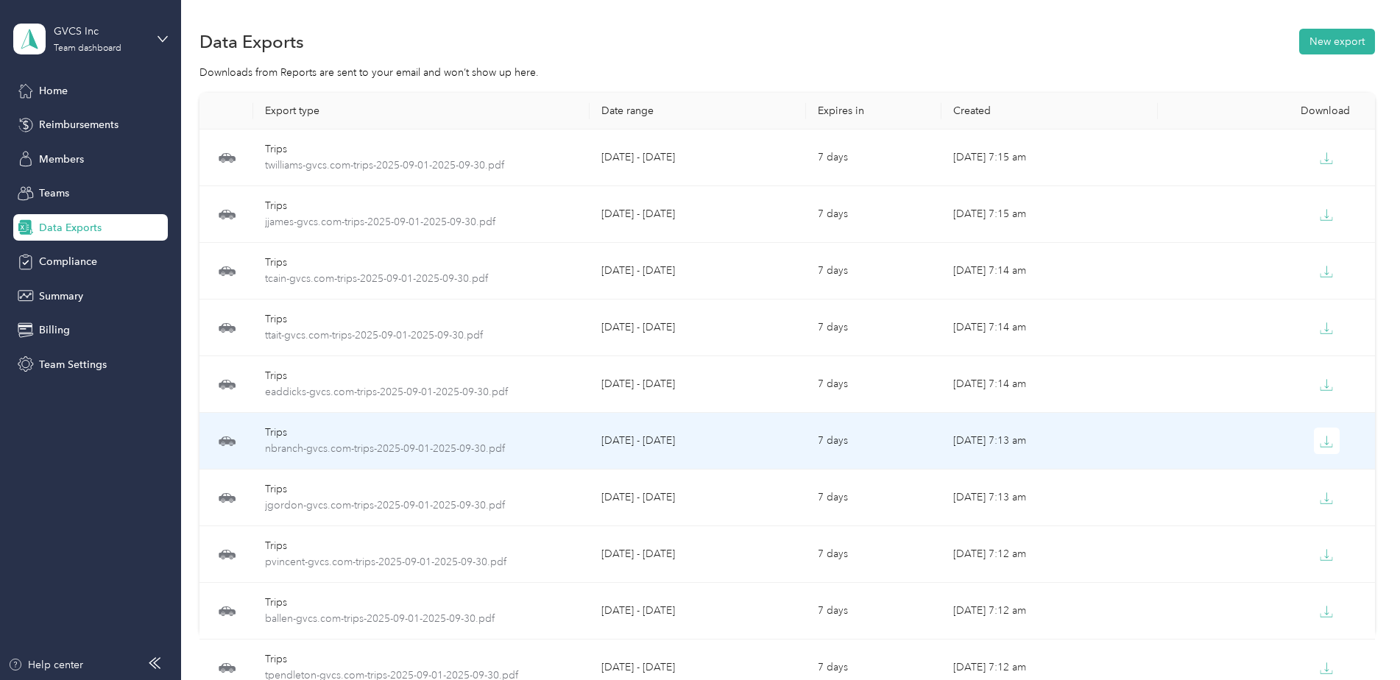
click at [1326, 455] on td at bounding box center [1266, 441] width 216 height 57
click at [1320, 439] on icon "button" at bounding box center [1326, 441] width 13 height 13
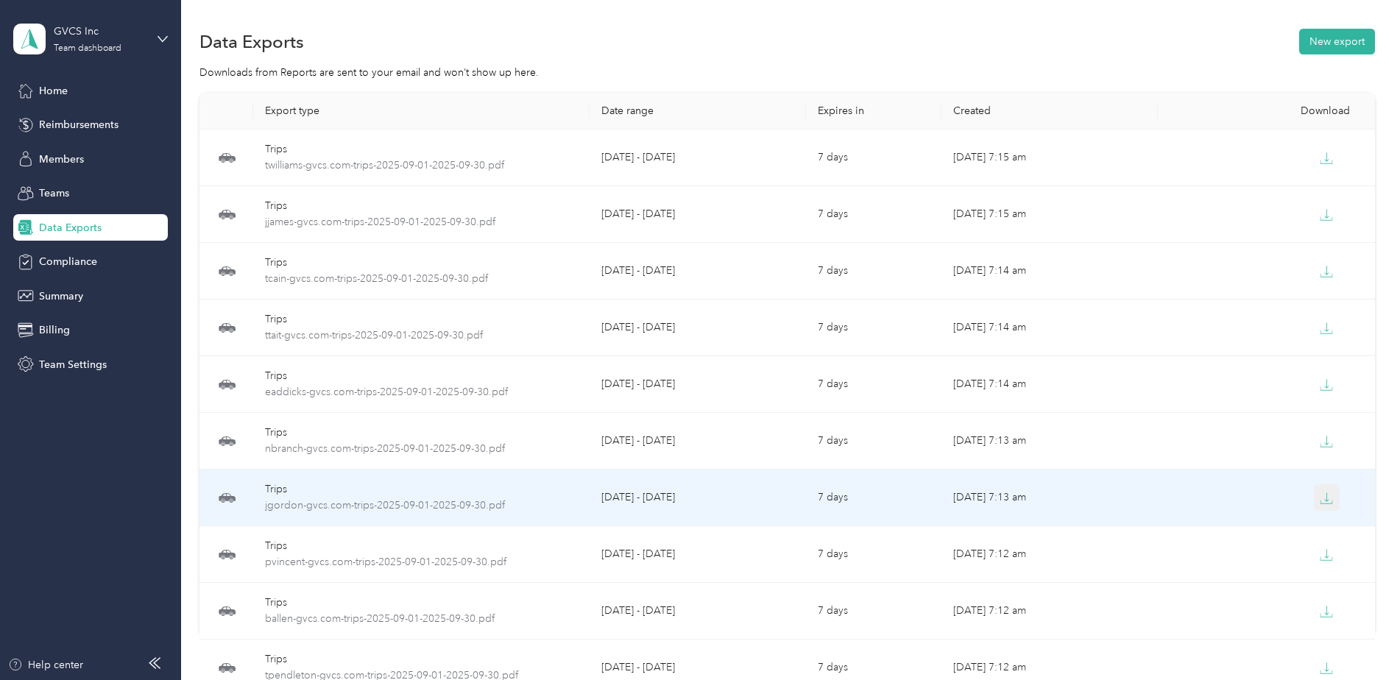
click at [1330, 494] on icon "button" at bounding box center [1326, 498] width 13 height 13
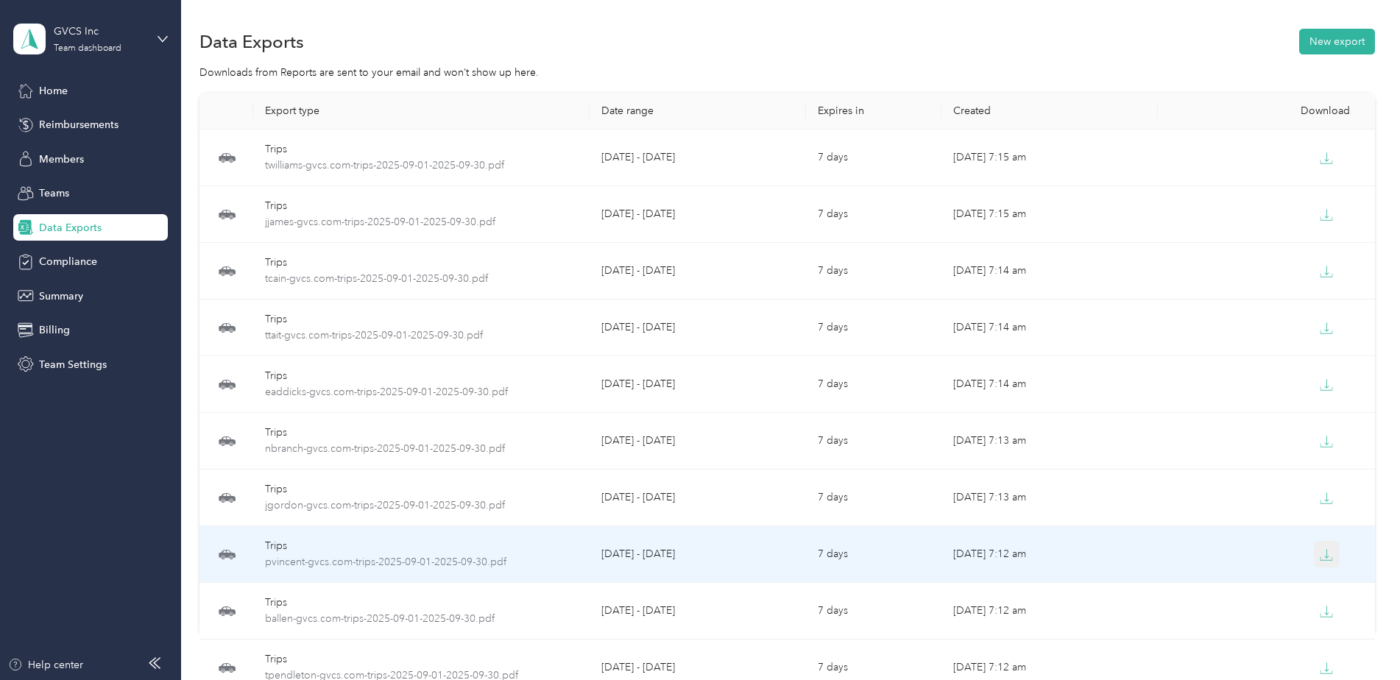
click at [1327, 565] on button "button" at bounding box center [1327, 554] width 27 height 27
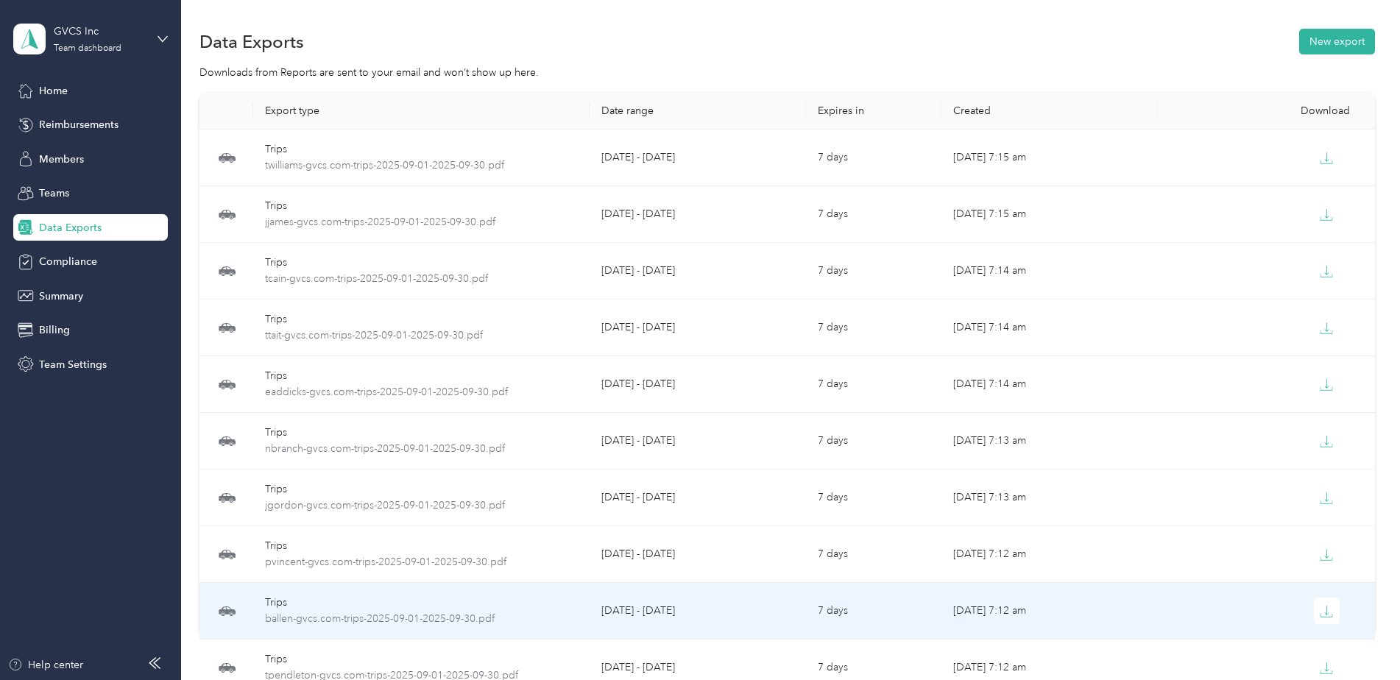
click at [1309, 611] on div at bounding box center [1266, 611] width 193 height 27
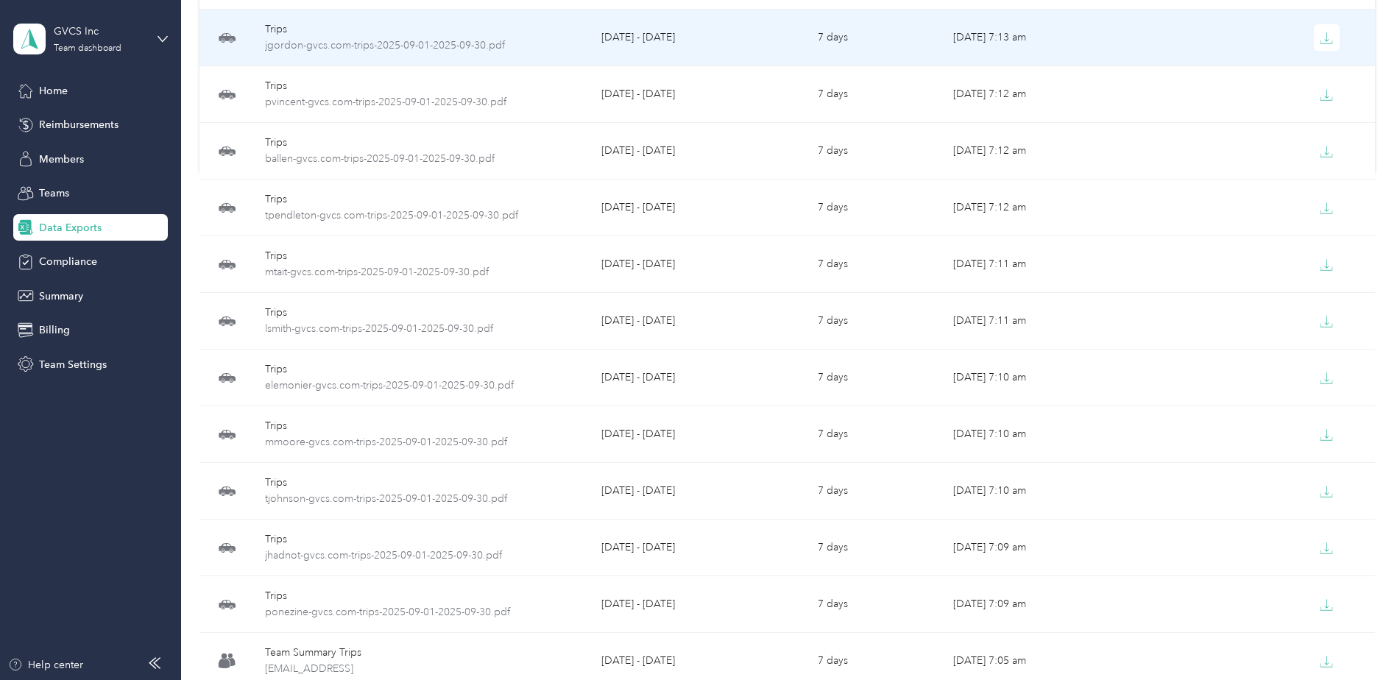
scroll to position [470, 0]
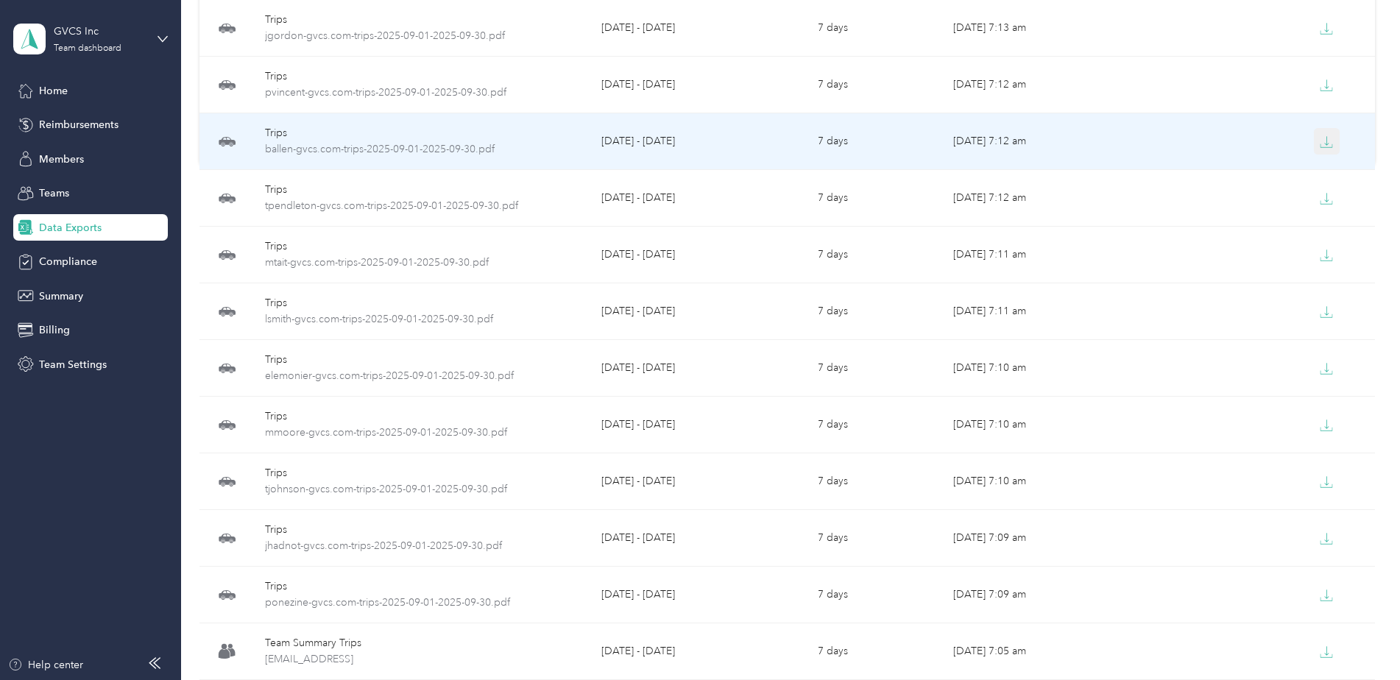
click at [1320, 137] on icon "button" at bounding box center [1326, 141] width 13 height 13
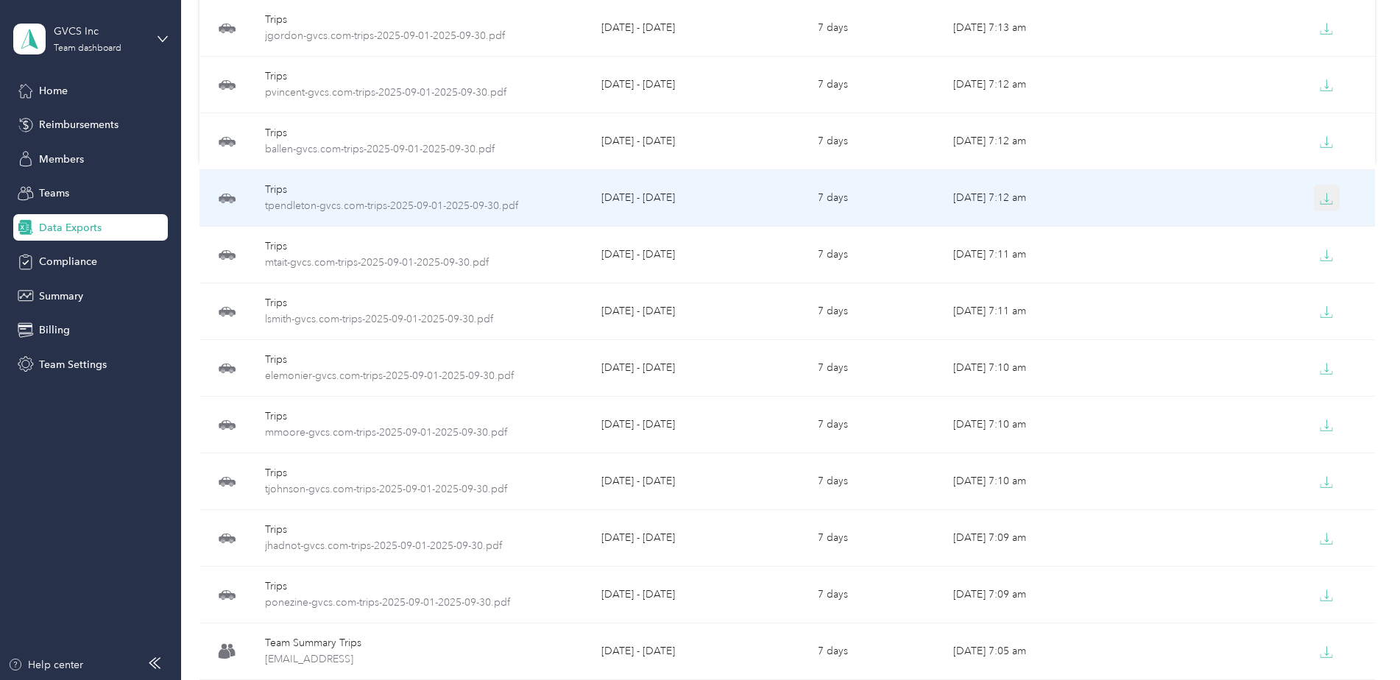
click at [1331, 198] on button "button" at bounding box center [1327, 198] width 27 height 27
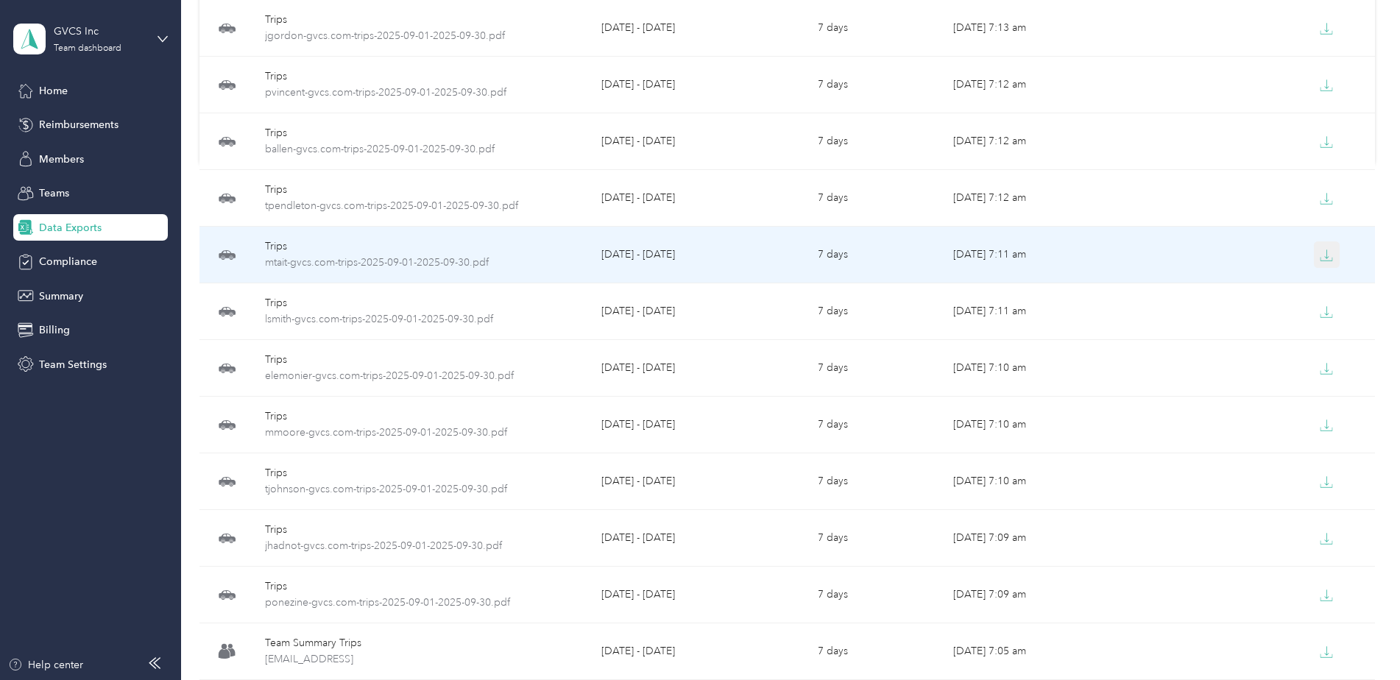
click at [1325, 260] on icon "button" at bounding box center [1326, 255] width 13 height 13
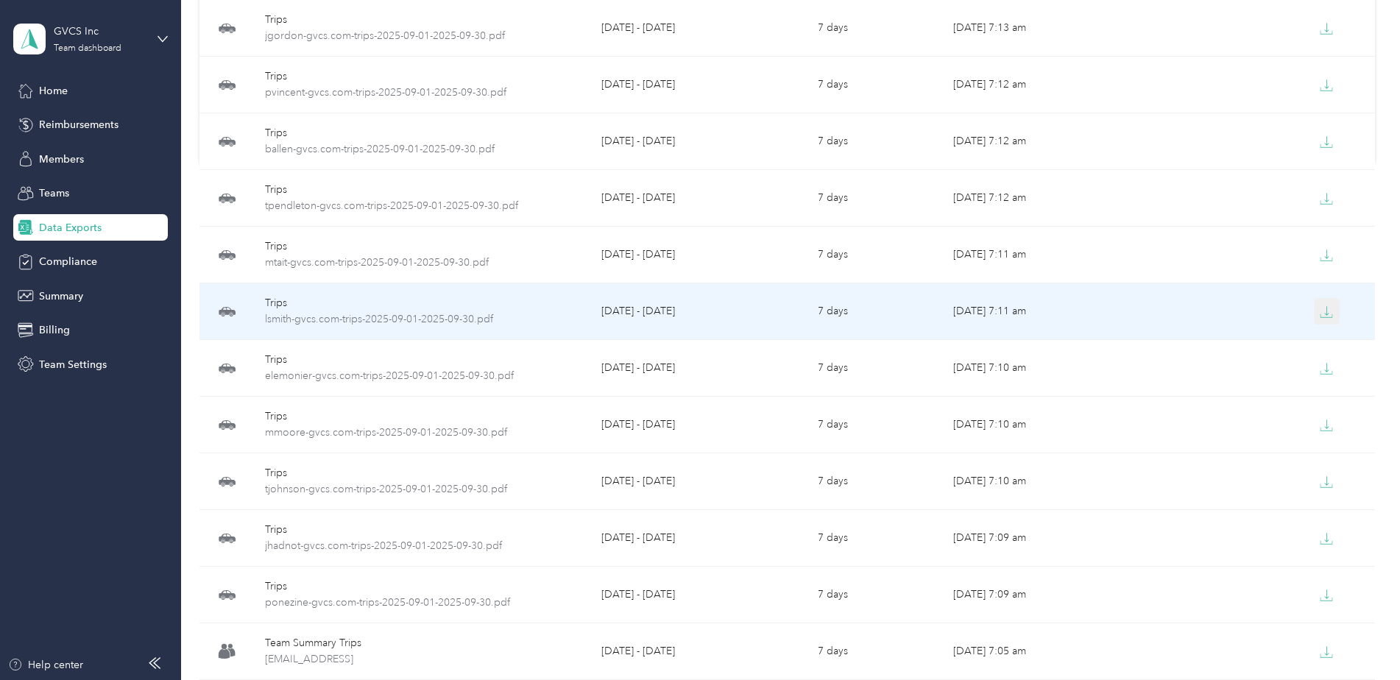
click at [1325, 311] on icon "button" at bounding box center [1326, 312] width 13 height 13
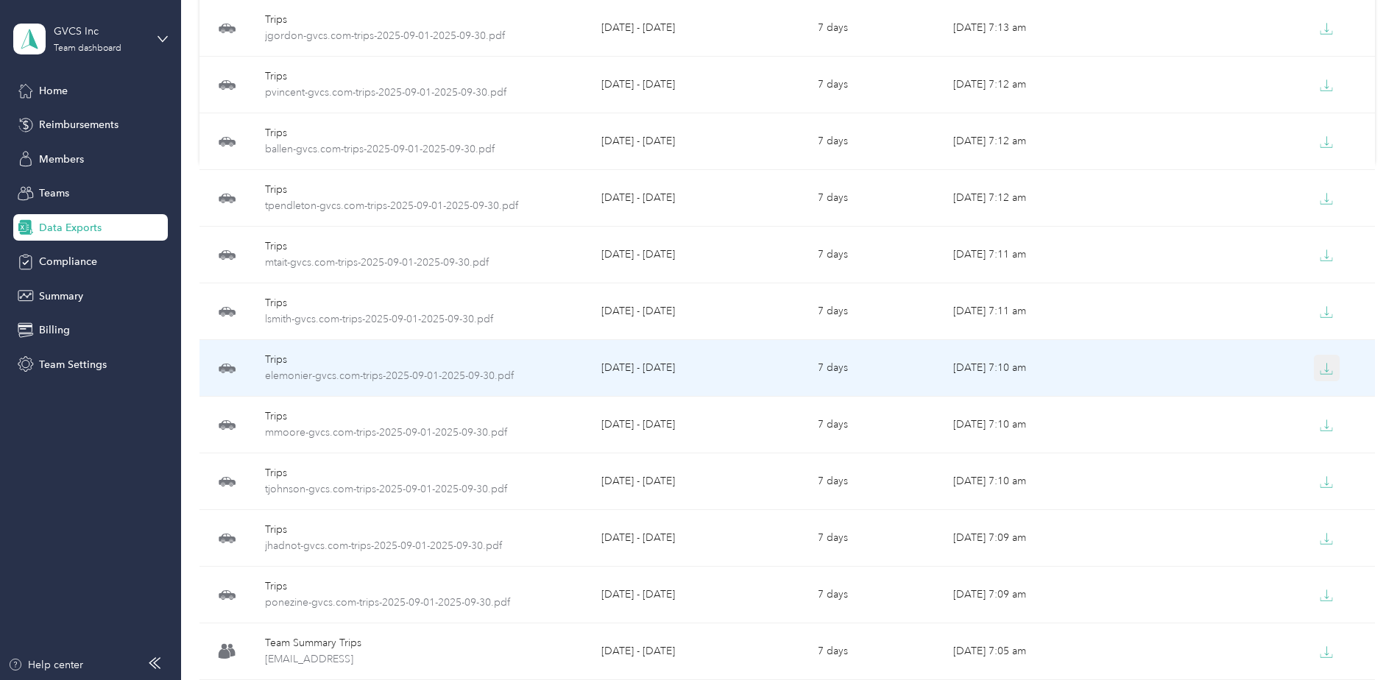
click at [1330, 370] on button "button" at bounding box center [1327, 368] width 27 height 27
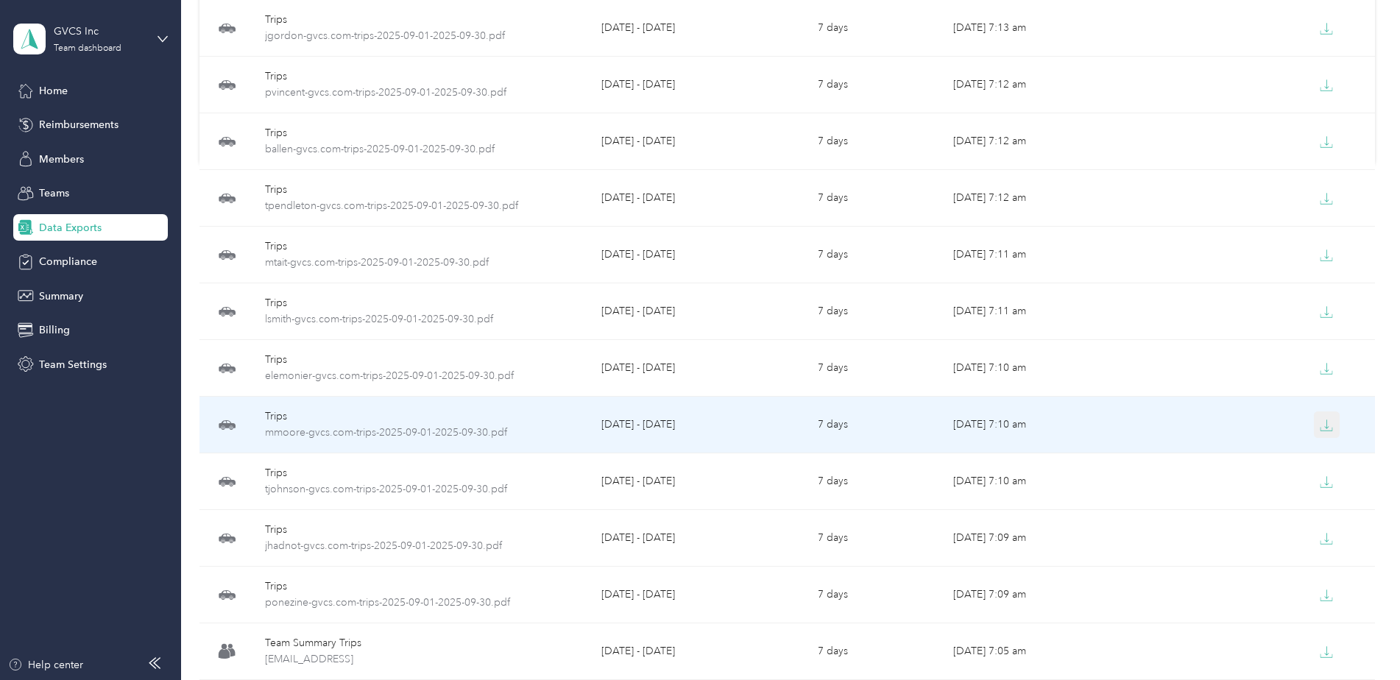
click at [1332, 429] on button "button" at bounding box center [1327, 425] width 27 height 27
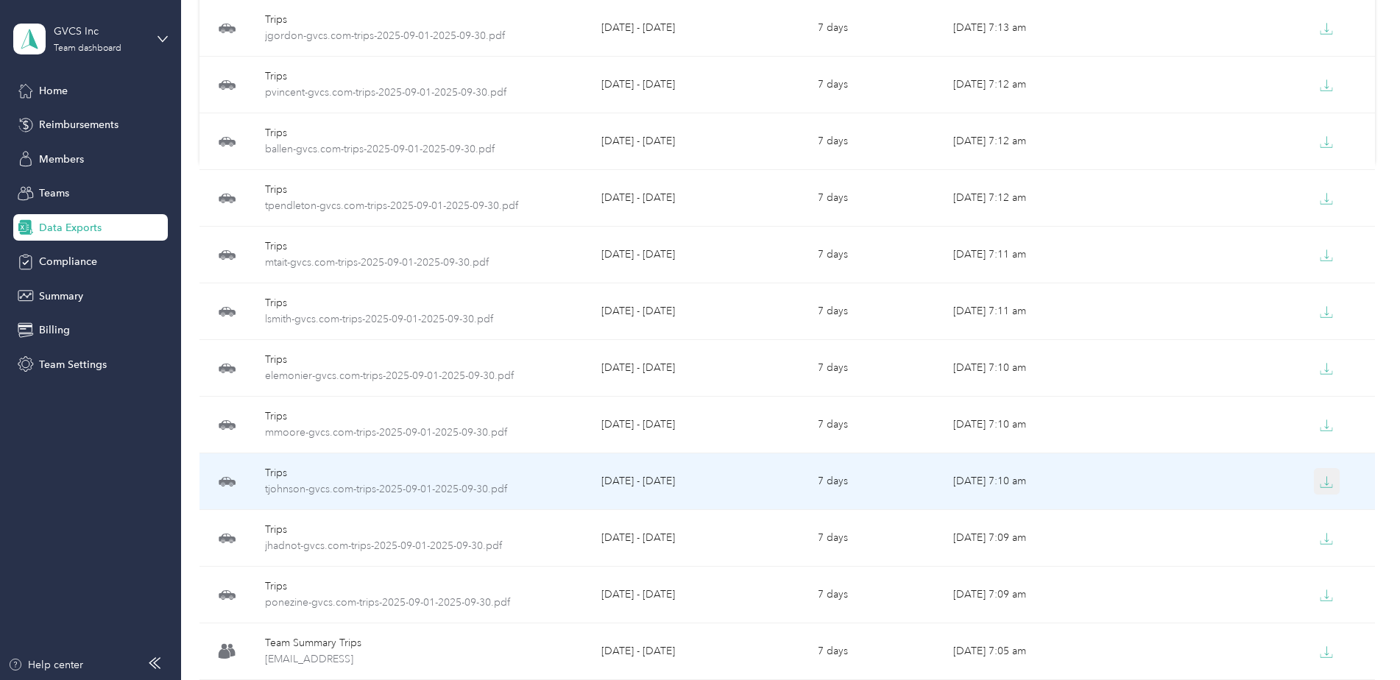
click at [1329, 484] on icon "button" at bounding box center [1326, 482] width 13 height 13
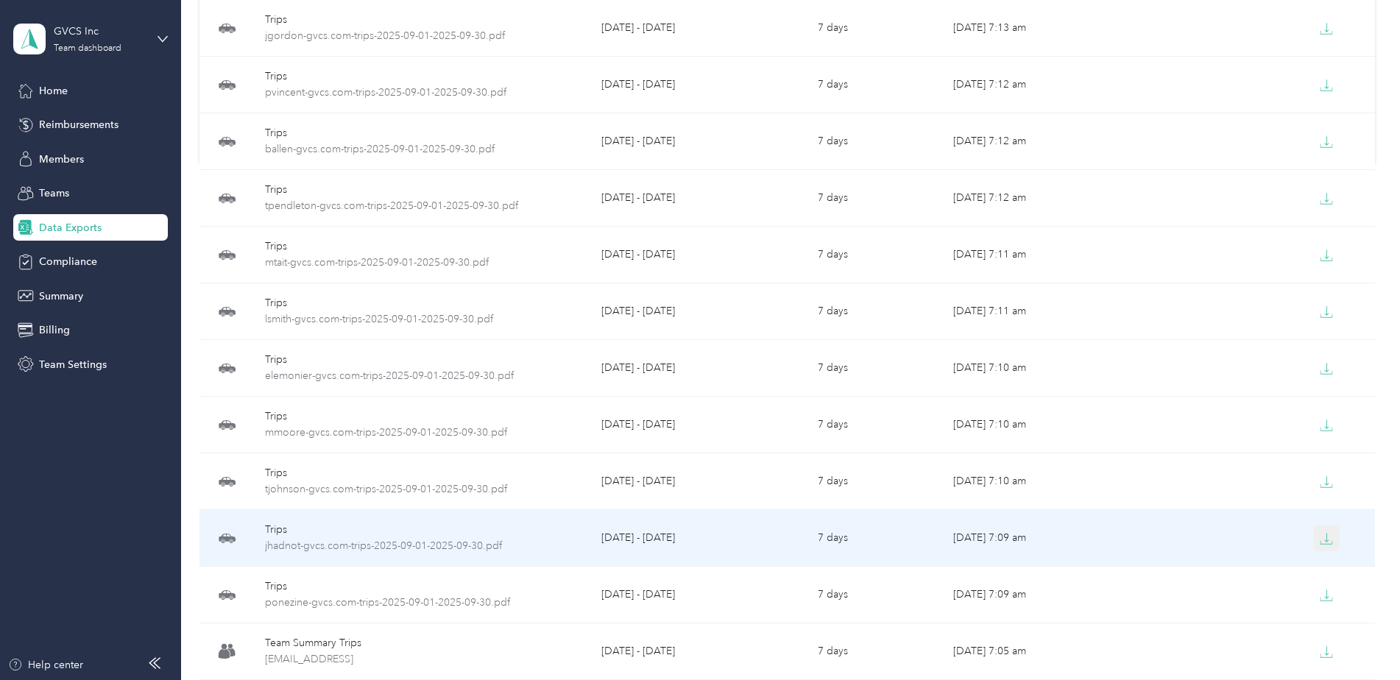
click at [1327, 532] on icon "button" at bounding box center [1326, 538] width 13 height 13
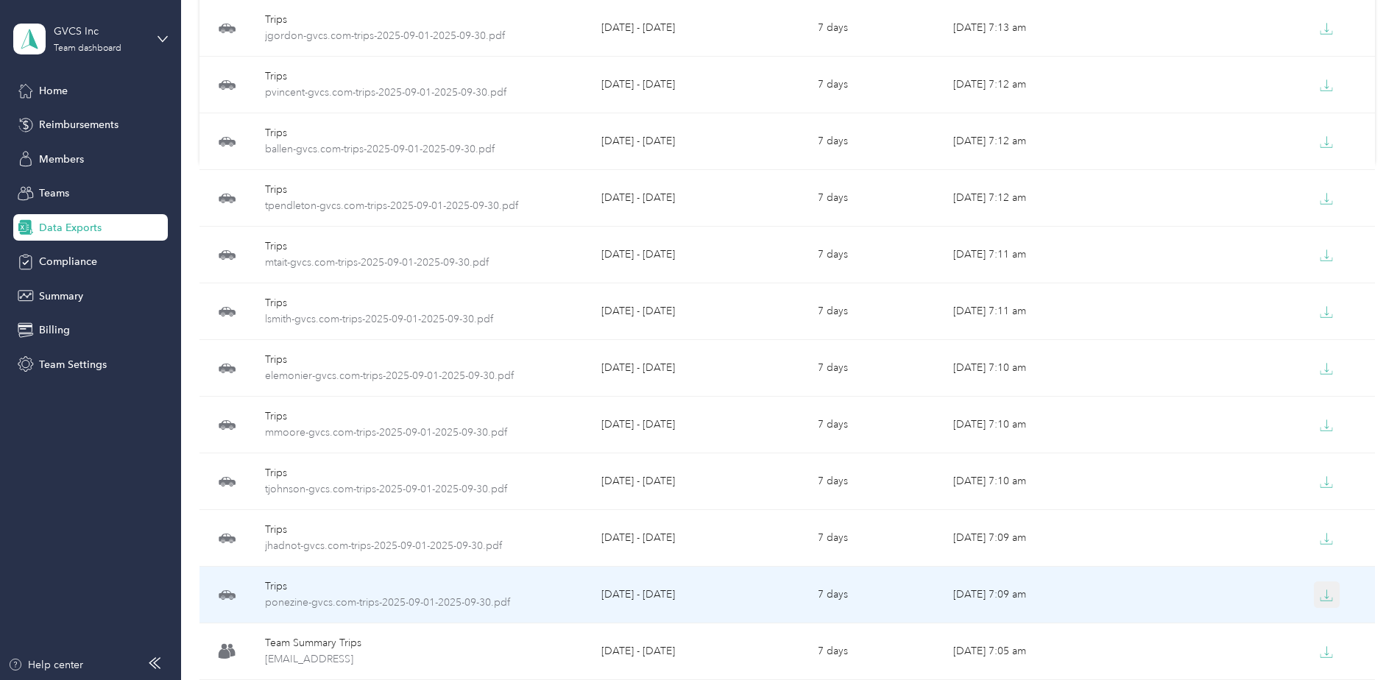
click at [1325, 595] on icon "button" at bounding box center [1326, 595] width 13 height 13
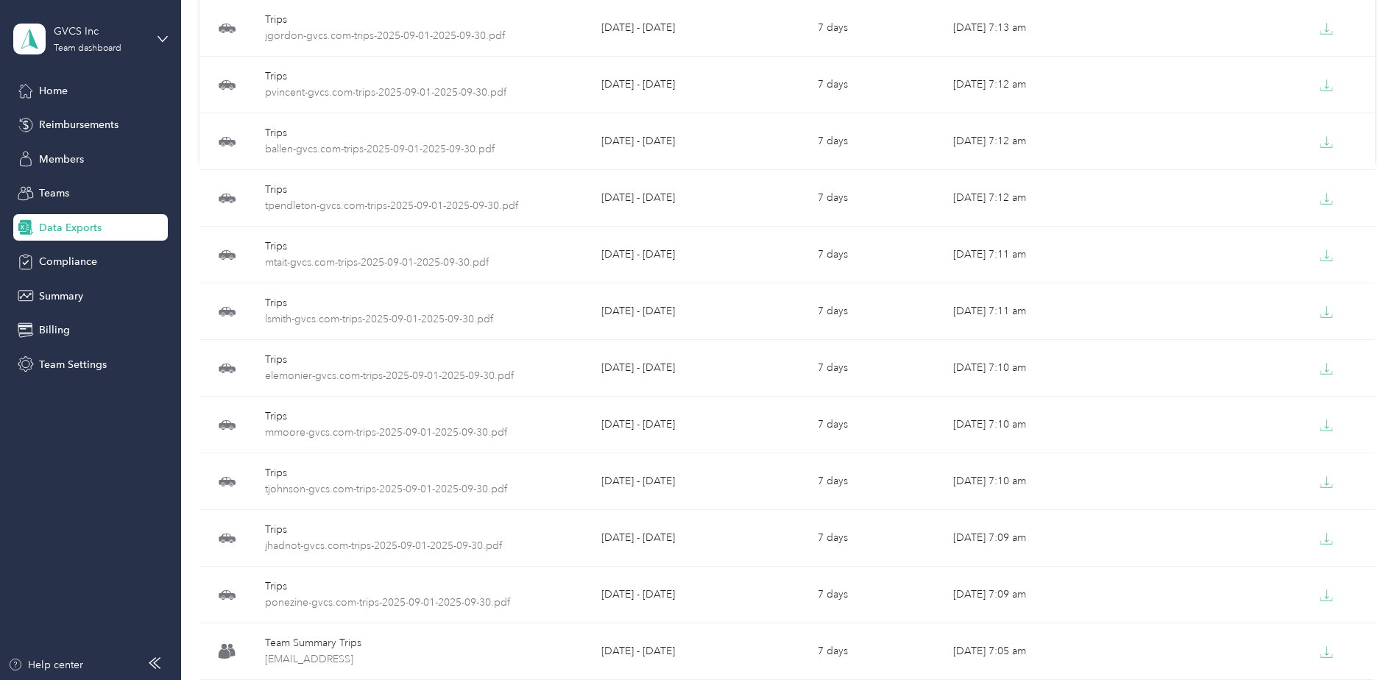
click at [126, 216] on div "Data Exports" at bounding box center [90, 227] width 155 height 27
click at [124, 220] on div "Data Exports" at bounding box center [90, 227] width 155 height 27
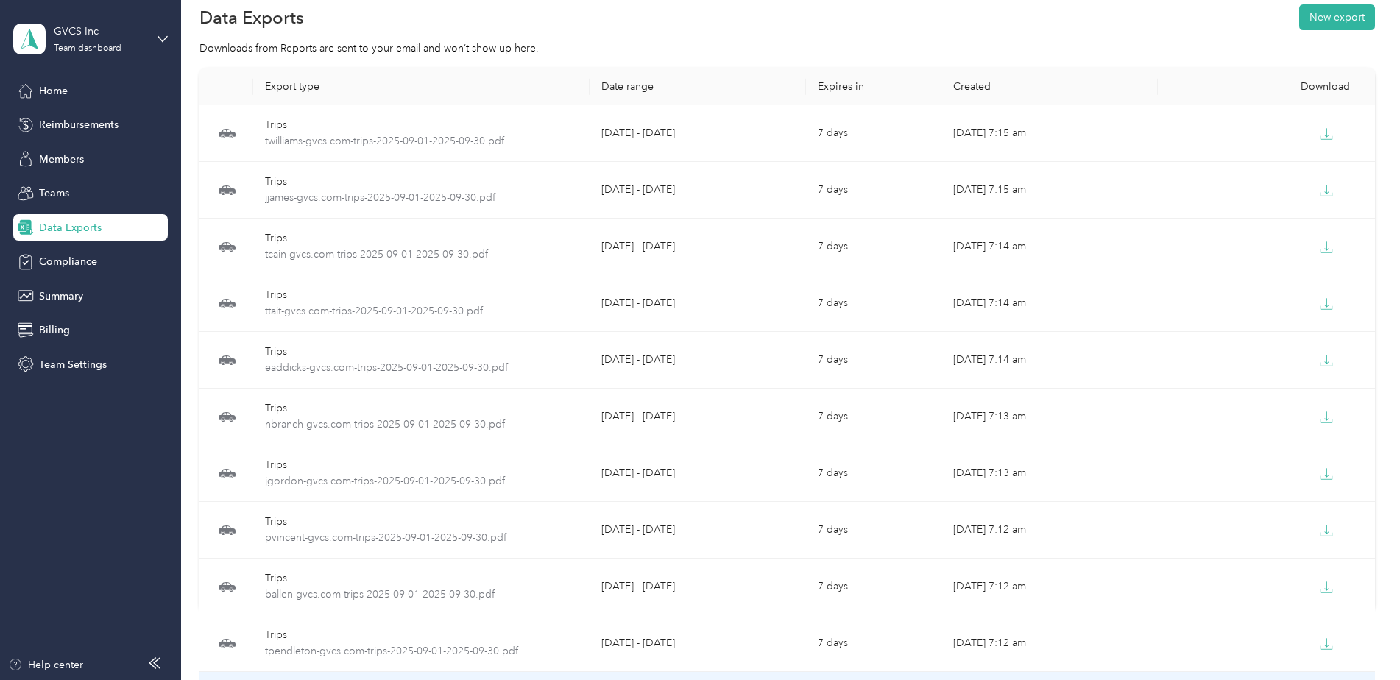
scroll to position [0, 0]
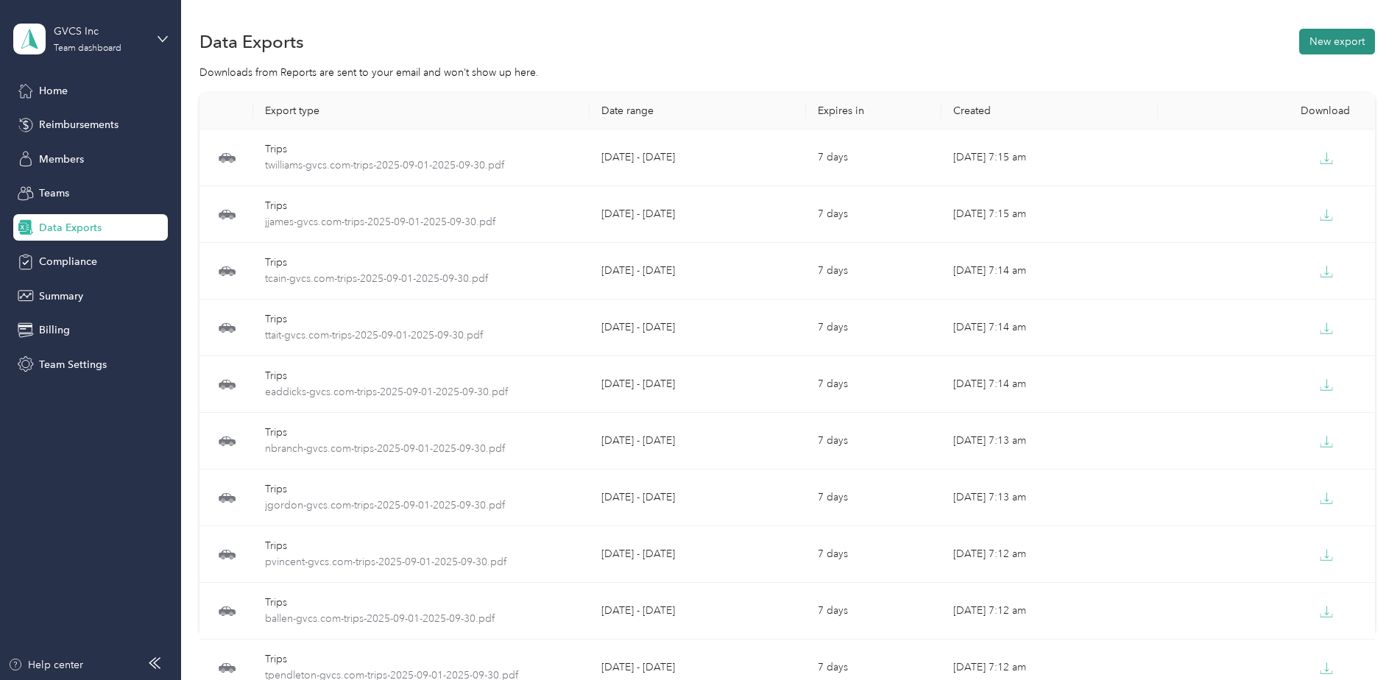
click at [1334, 43] on button "New export" at bounding box center [1337, 42] width 76 height 26
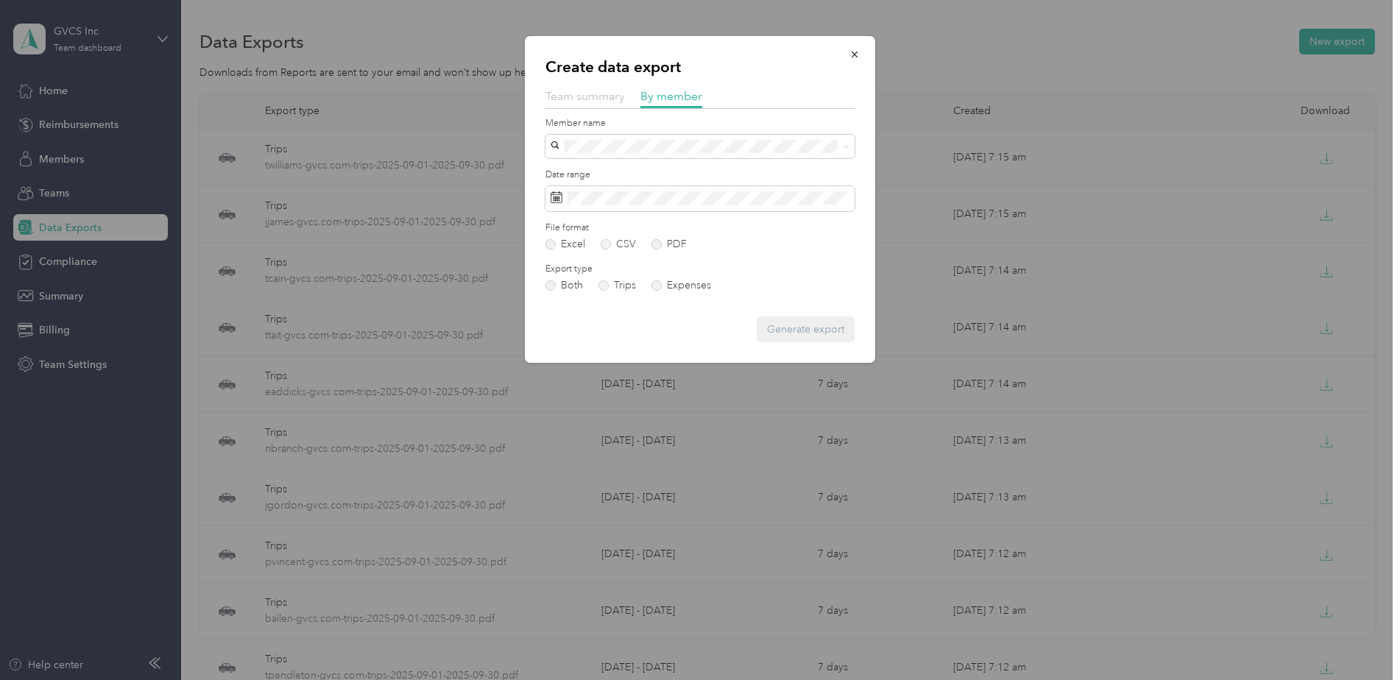
click at [578, 99] on span "Team summary" at bounding box center [586, 96] width 80 height 14
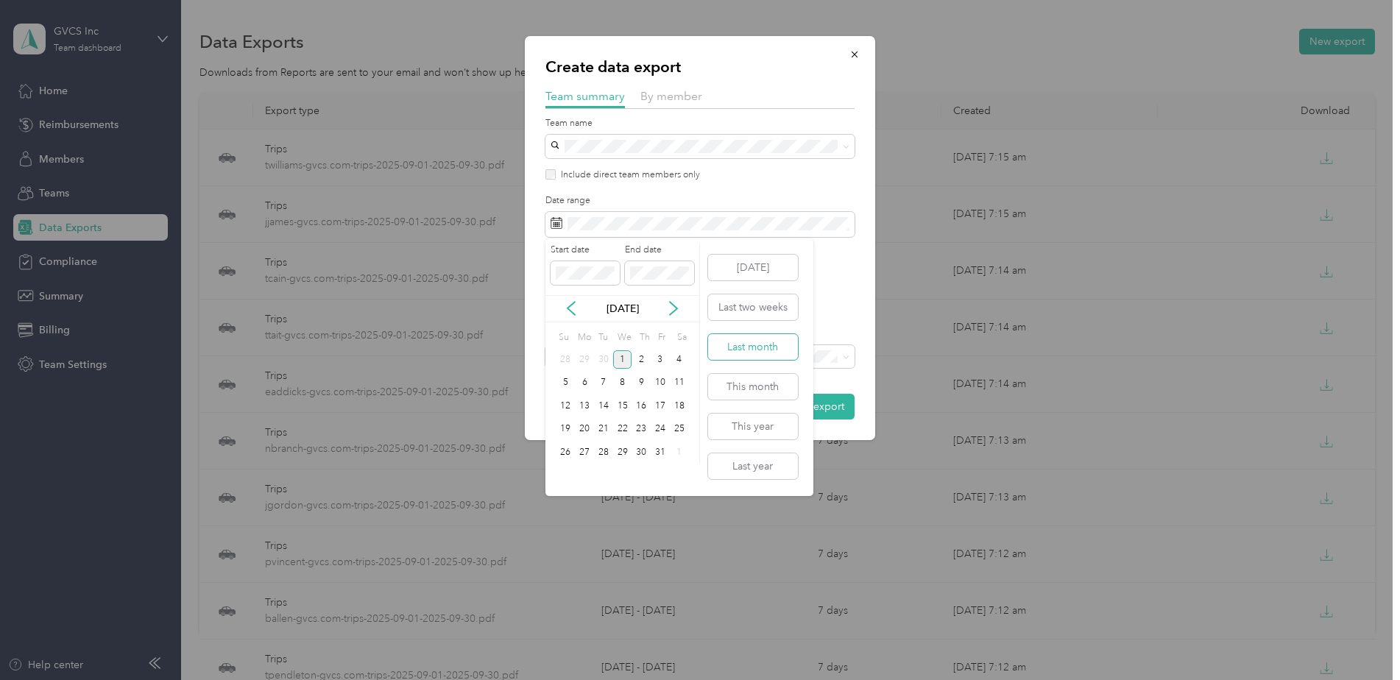
click at [739, 344] on button "Last month" at bounding box center [753, 347] width 90 height 26
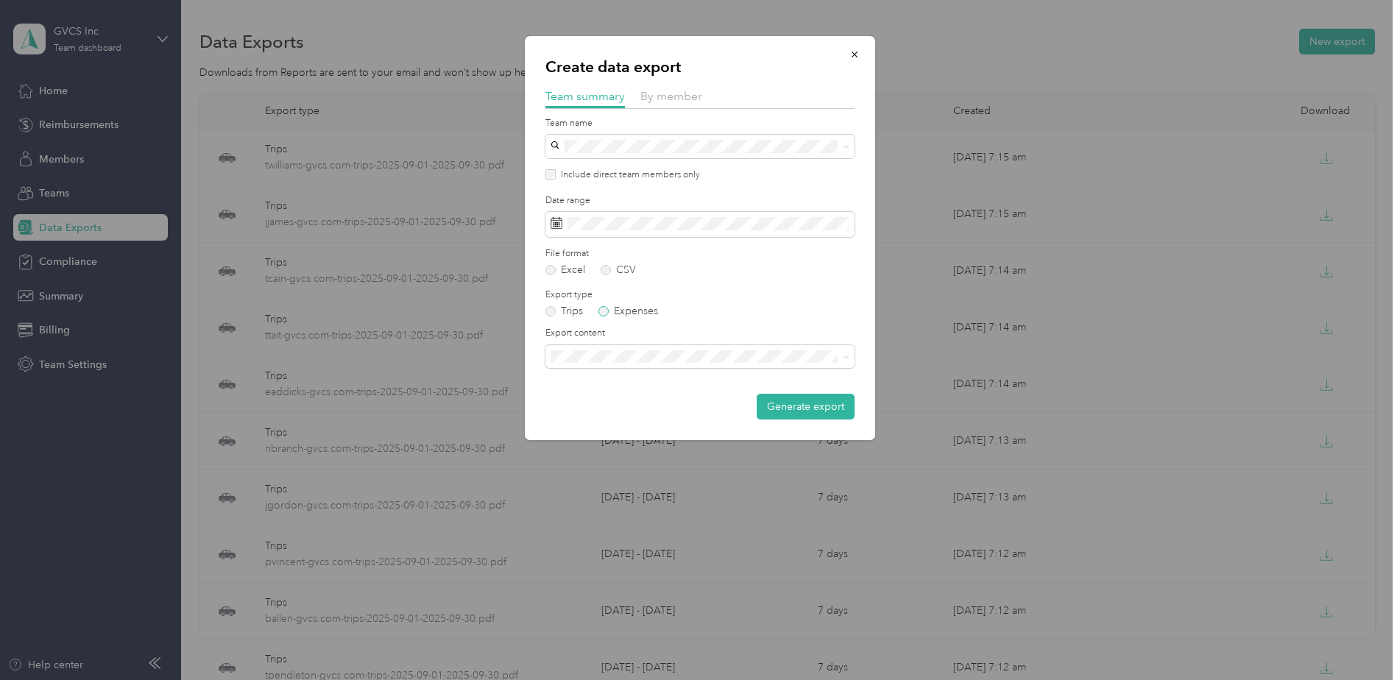
click at [604, 314] on label "Expenses" at bounding box center [629, 311] width 60 height 10
click at [808, 402] on button "Generate export" at bounding box center [806, 407] width 98 height 26
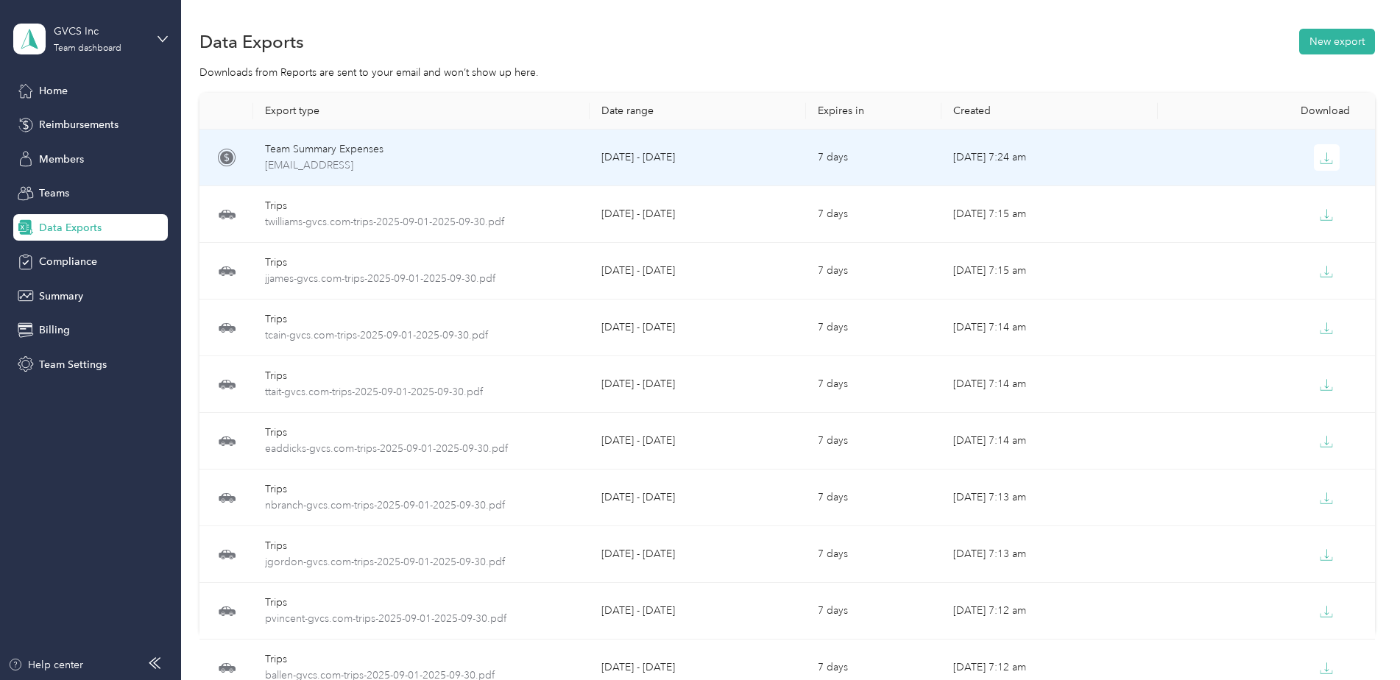
click at [872, 165] on td "7 days" at bounding box center [873, 158] width 135 height 57
click at [1325, 147] on button "button" at bounding box center [1327, 157] width 27 height 27
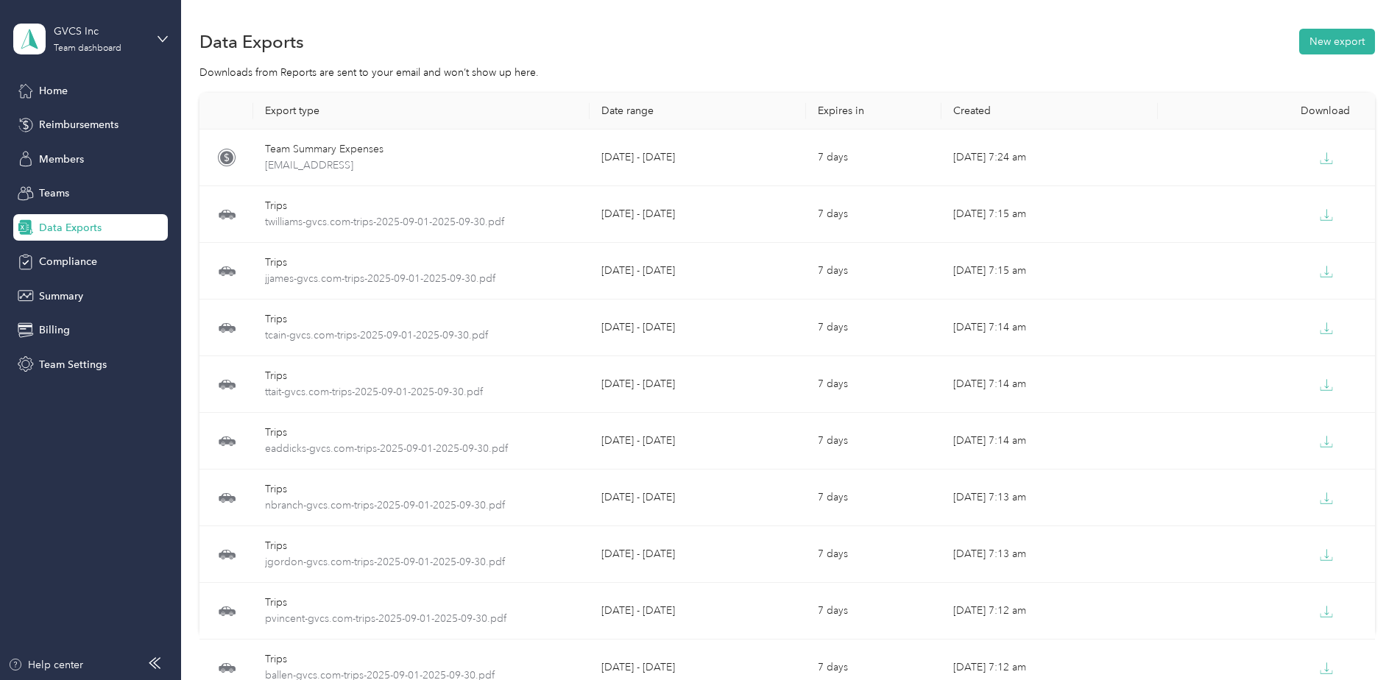
click at [496, 66] on div "Downloads from Reports are sent to your email and won’t show up here." at bounding box center [788, 72] width 1176 height 15
click at [1330, 38] on button "New export" at bounding box center [1337, 42] width 76 height 26
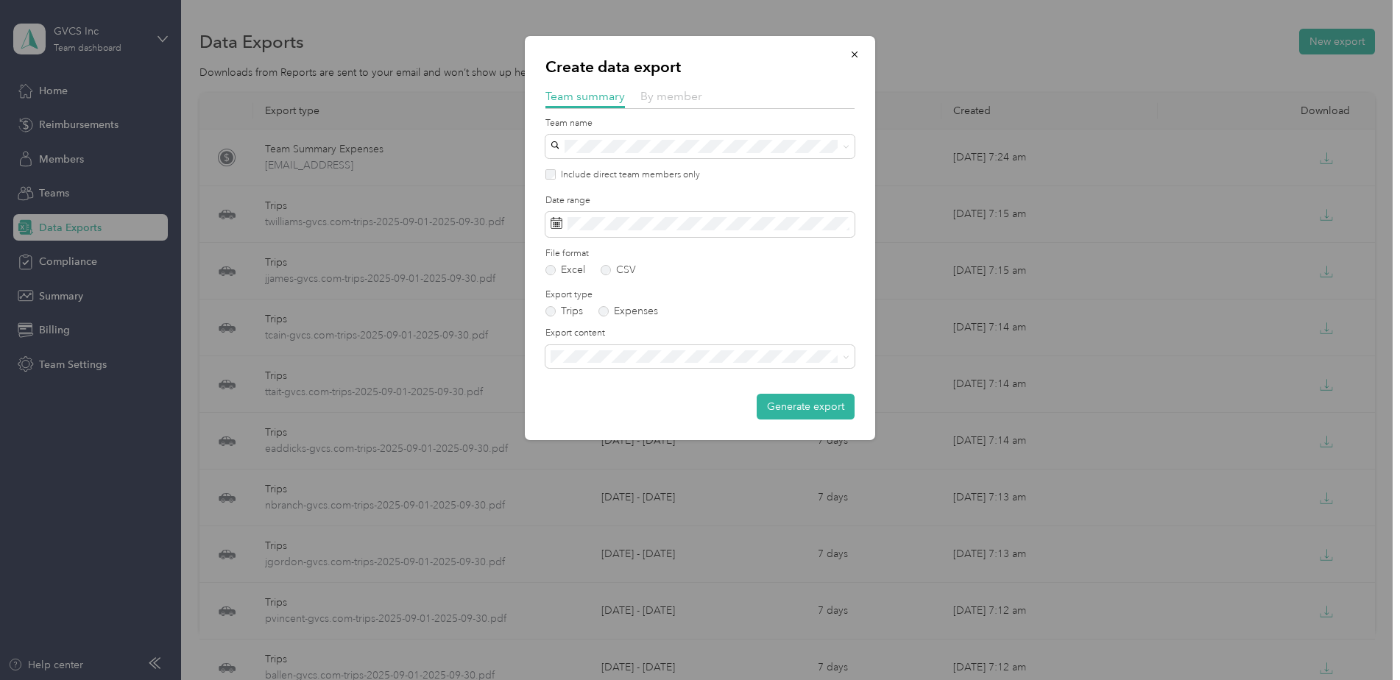
click at [648, 94] on span "By member" at bounding box center [672, 96] width 62 height 14
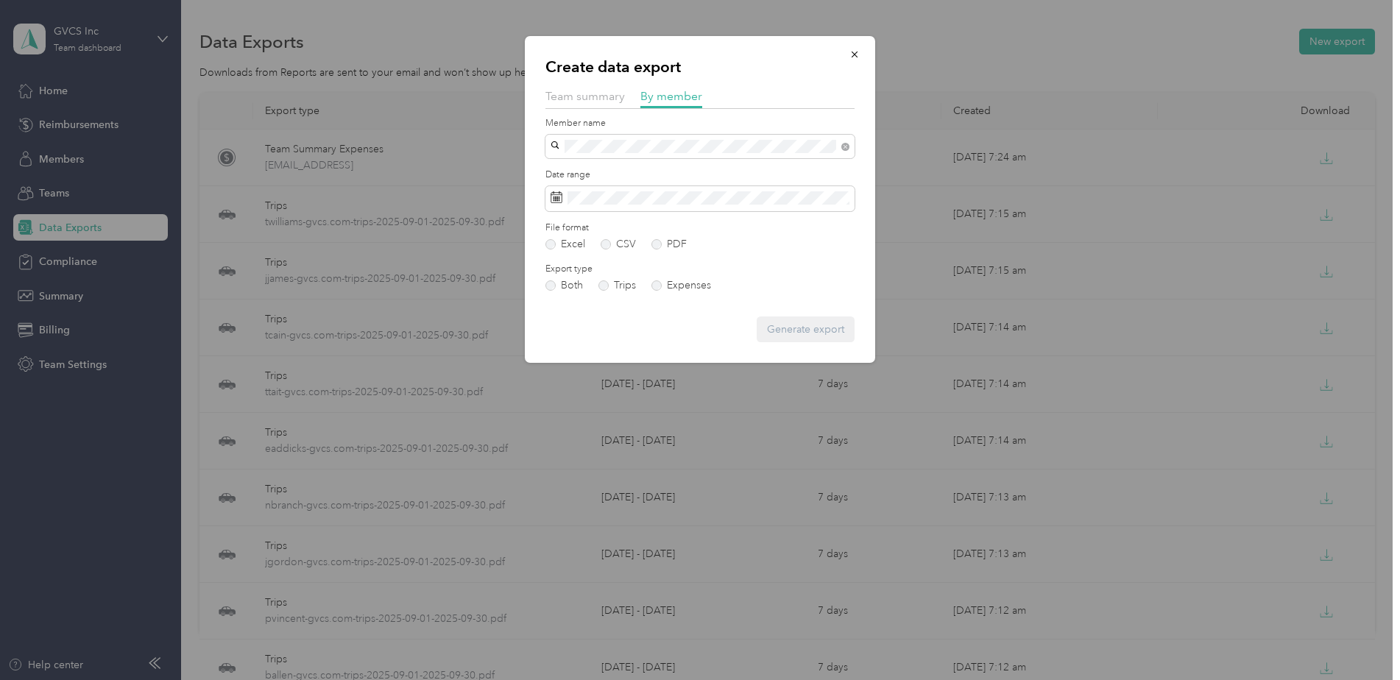
click at [590, 222] on span "[PERSON_NAME]" at bounding box center [597, 222] width 82 height 13
click at [609, 191] on span at bounding box center [700, 198] width 309 height 25
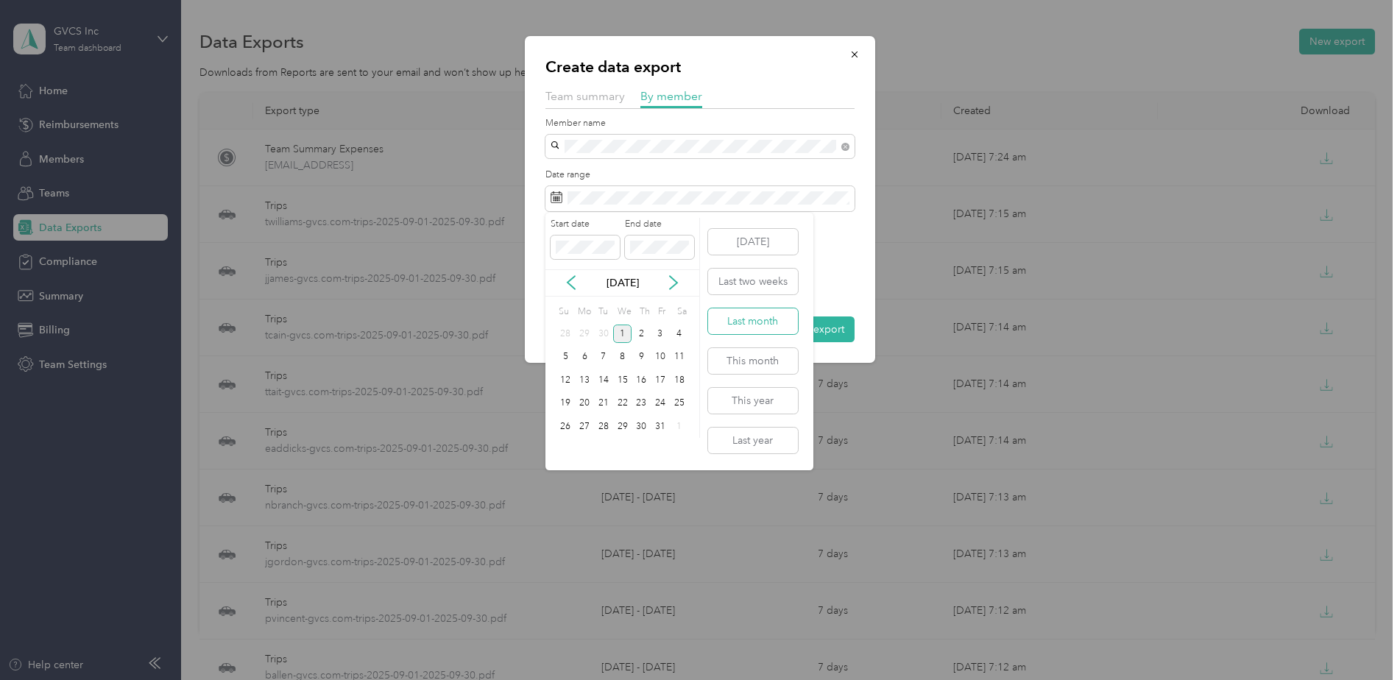
click at [747, 310] on button "Last month" at bounding box center [753, 321] width 90 height 26
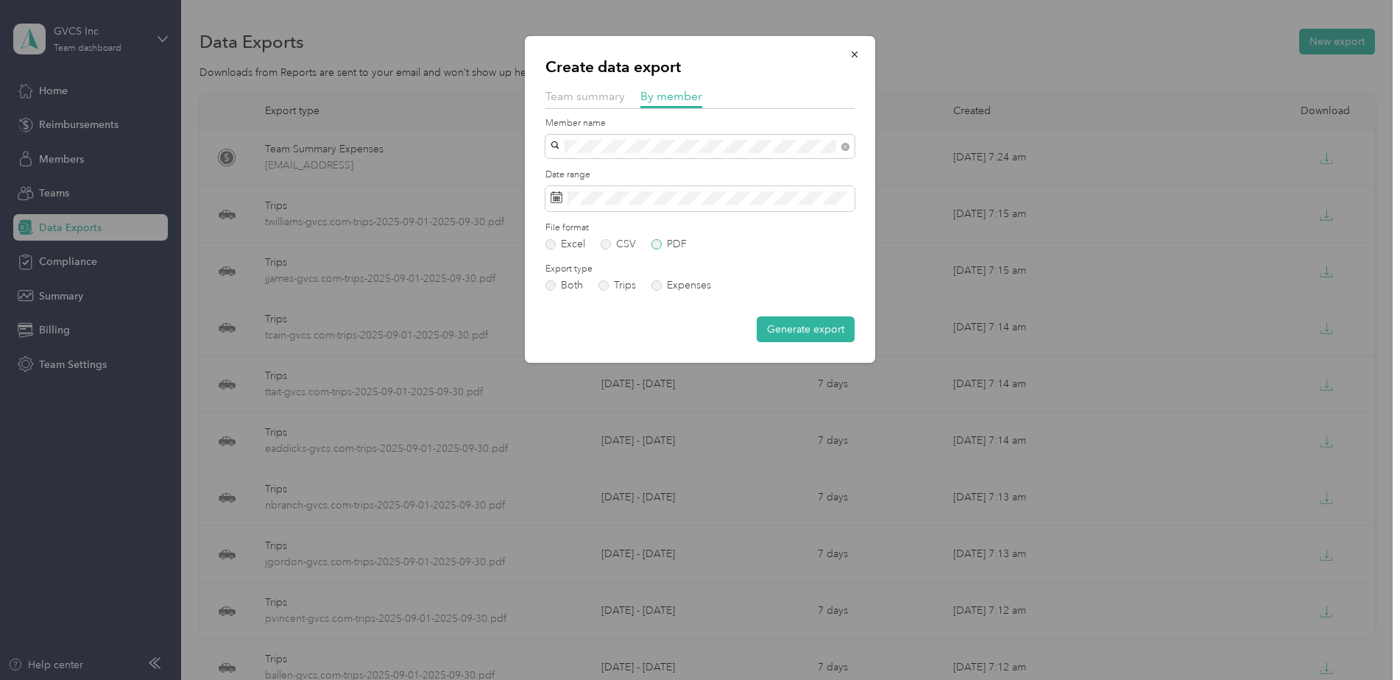
click at [659, 240] on label "PDF" at bounding box center [669, 244] width 35 height 10
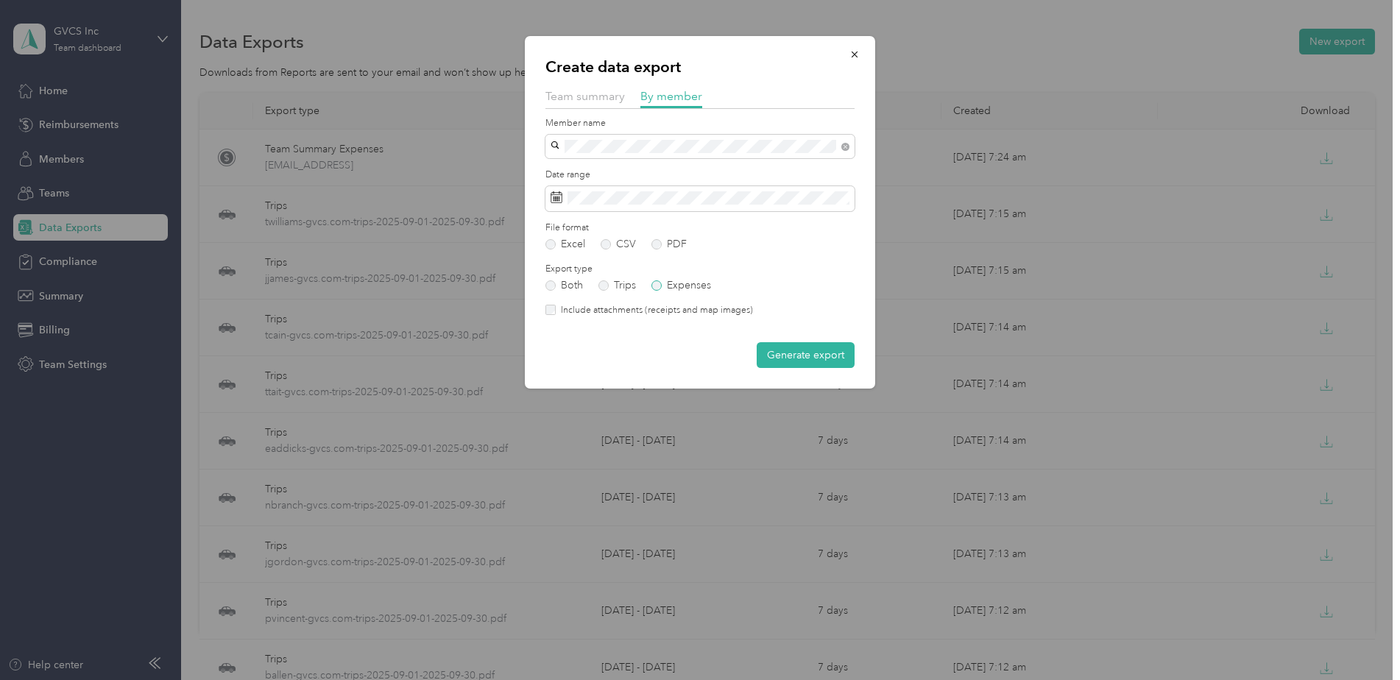
click at [680, 281] on label "Expenses" at bounding box center [682, 286] width 60 height 10
click at [795, 348] on button "Generate export" at bounding box center [806, 355] width 98 height 26
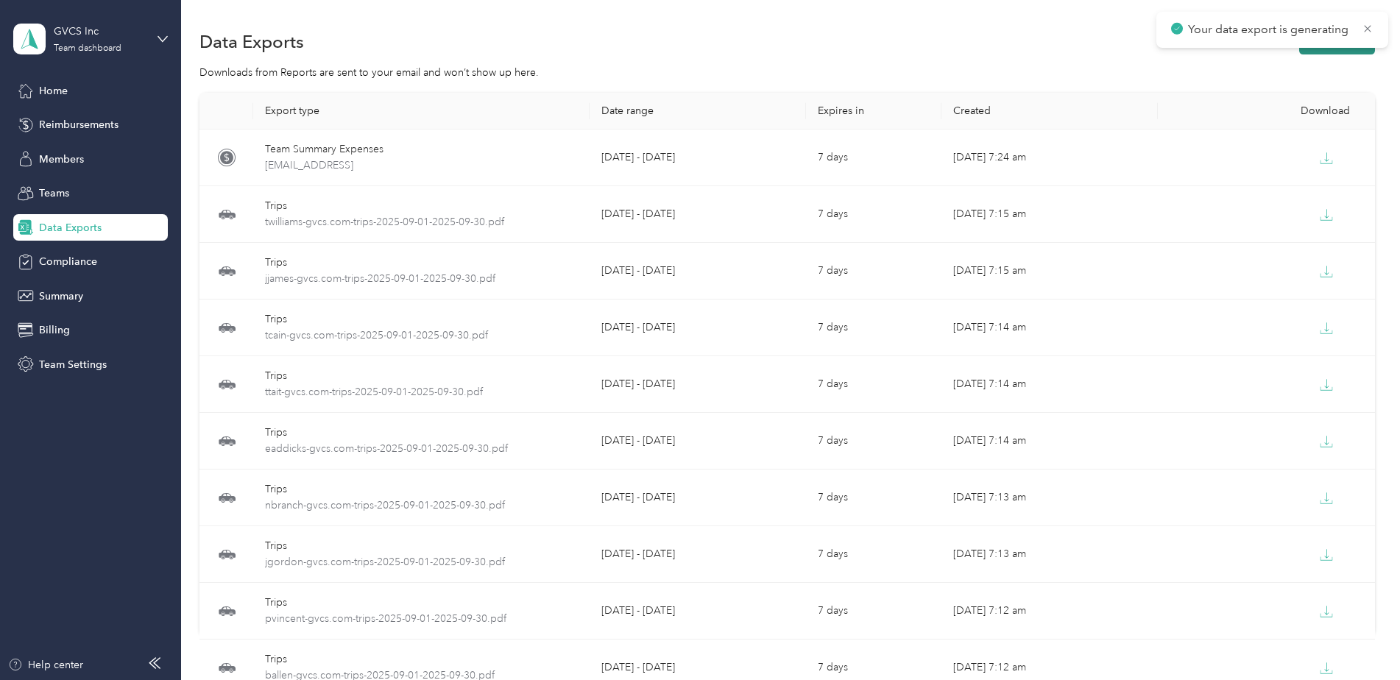
click at [1342, 51] on button "New export" at bounding box center [1337, 42] width 76 height 26
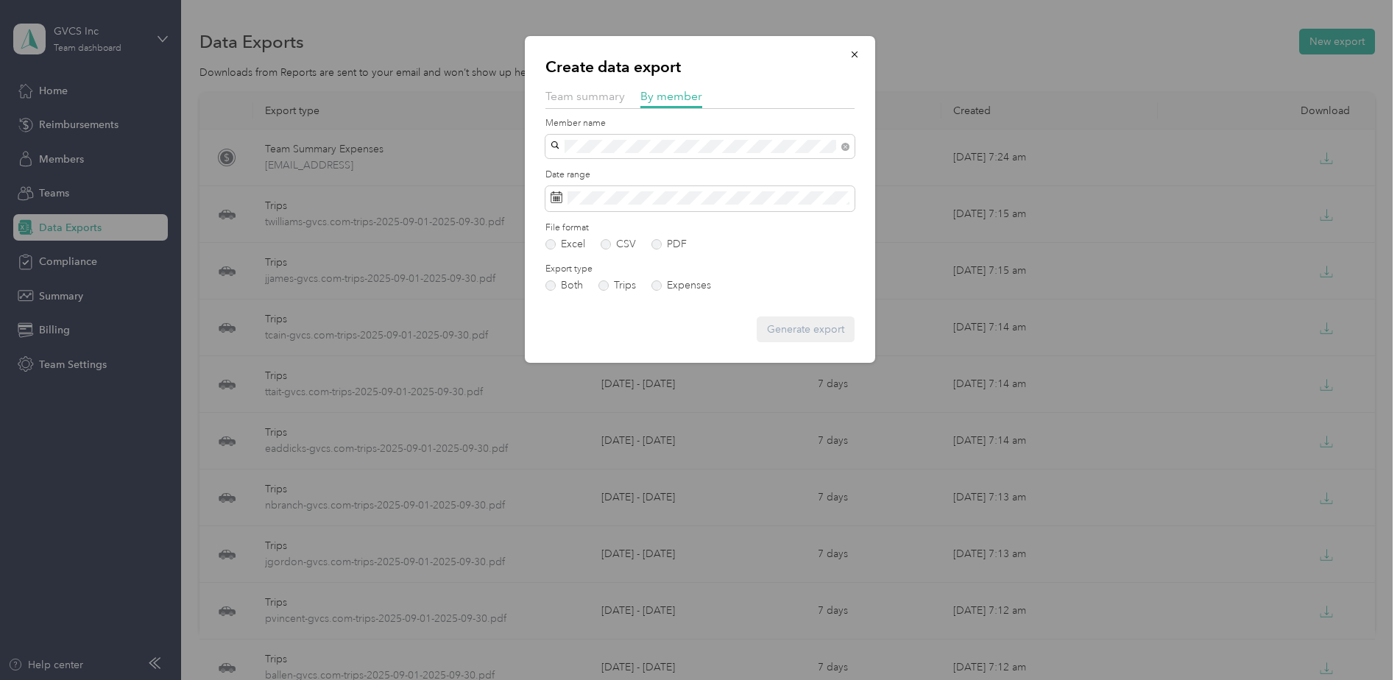
click at [642, 224] on div "[EMAIL_ADDRESS][DOMAIN_NAME]" at bounding box center [700, 223] width 289 height 15
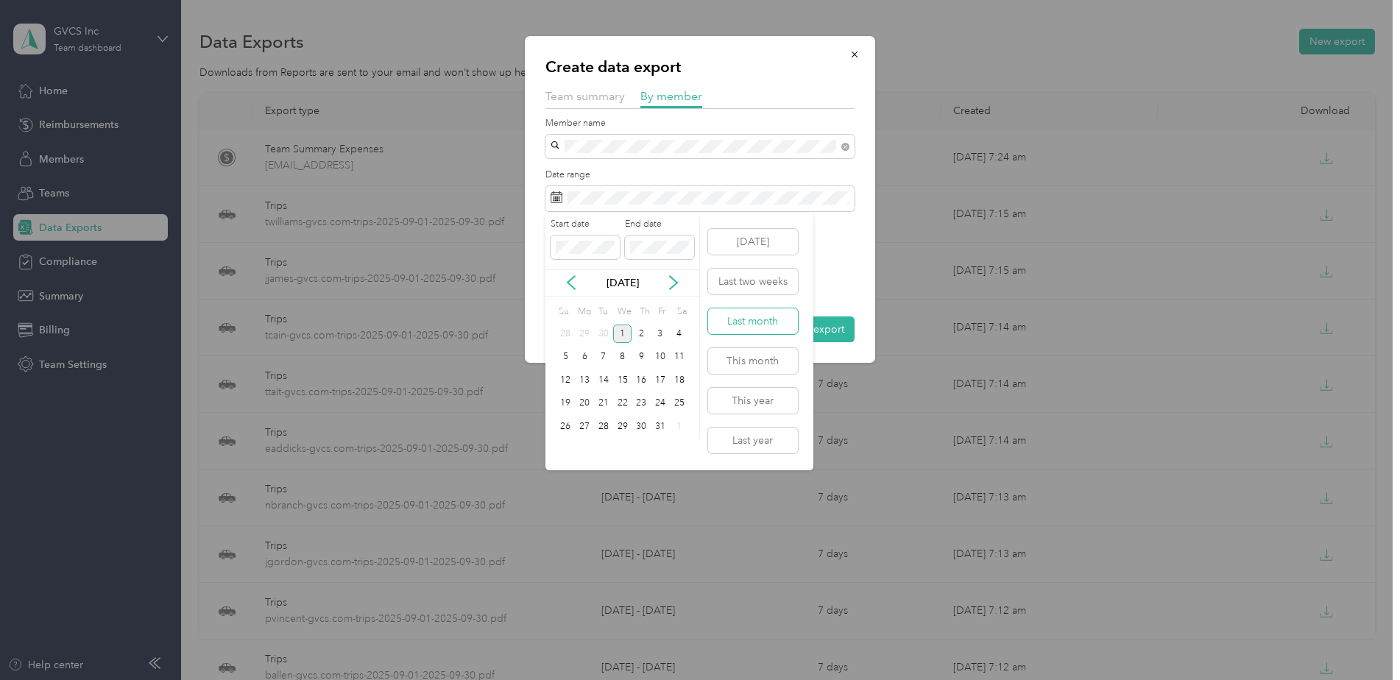
click at [754, 315] on button "Last month" at bounding box center [753, 321] width 90 height 26
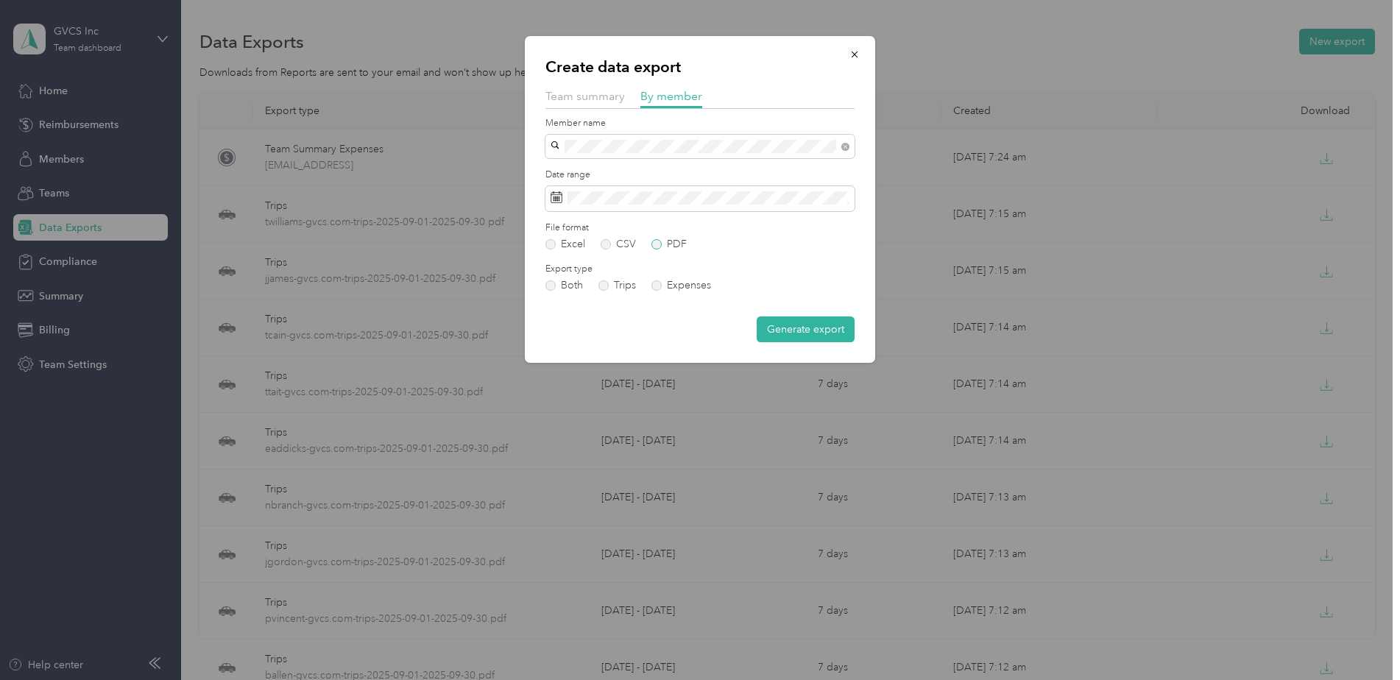
click at [657, 244] on label "PDF" at bounding box center [669, 244] width 35 height 10
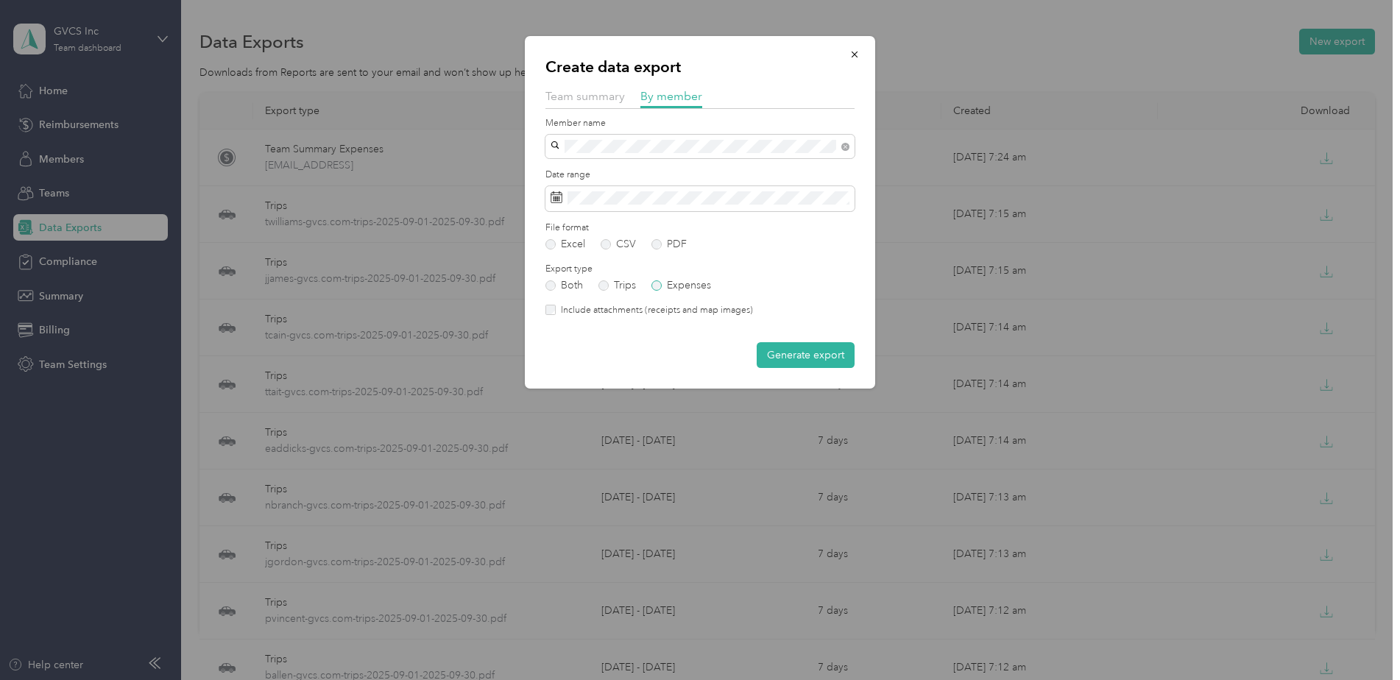
click at [680, 281] on label "Expenses" at bounding box center [682, 286] width 60 height 10
click at [799, 339] on form "Member name Date range File format Excel CSV PDF Export type Both Trips Expense…" at bounding box center [700, 243] width 309 height 252
click at [793, 348] on button "Generate export" at bounding box center [806, 355] width 98 height 26
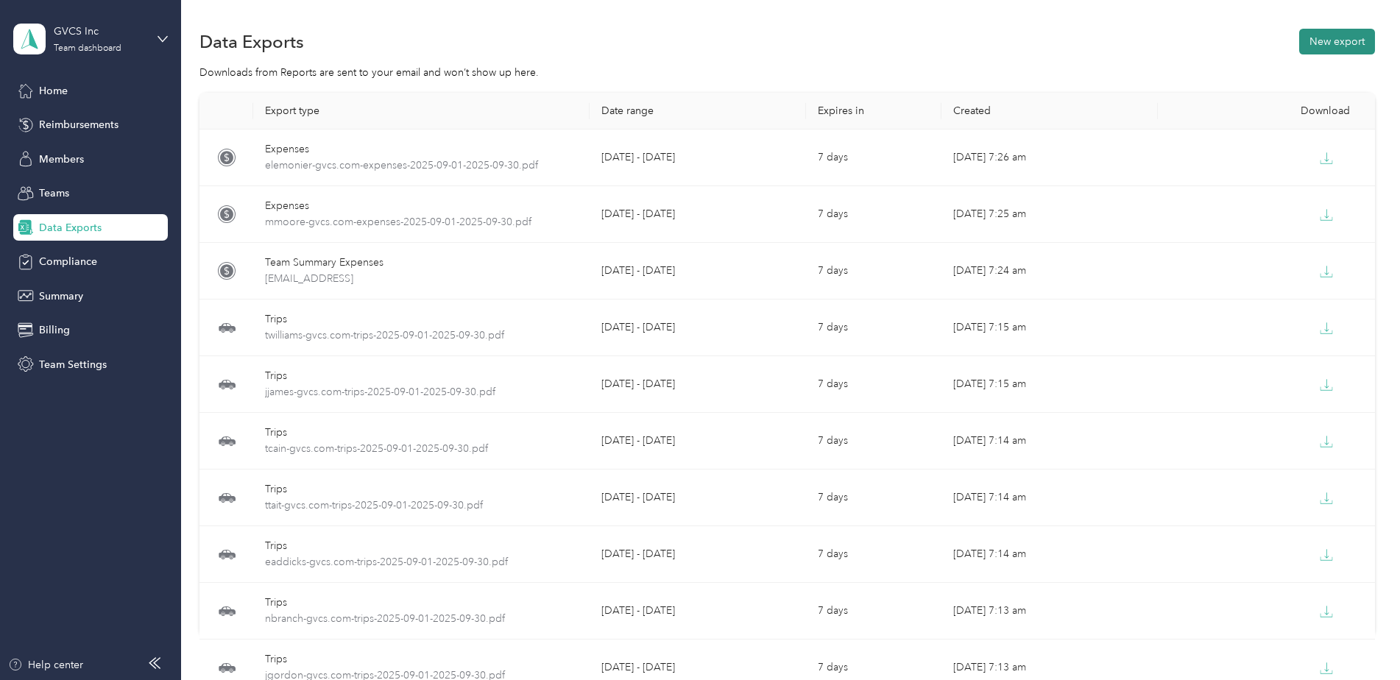
click at [1314, 50] on button "New export" at bounding box center [1337, 42] width 76 height 26
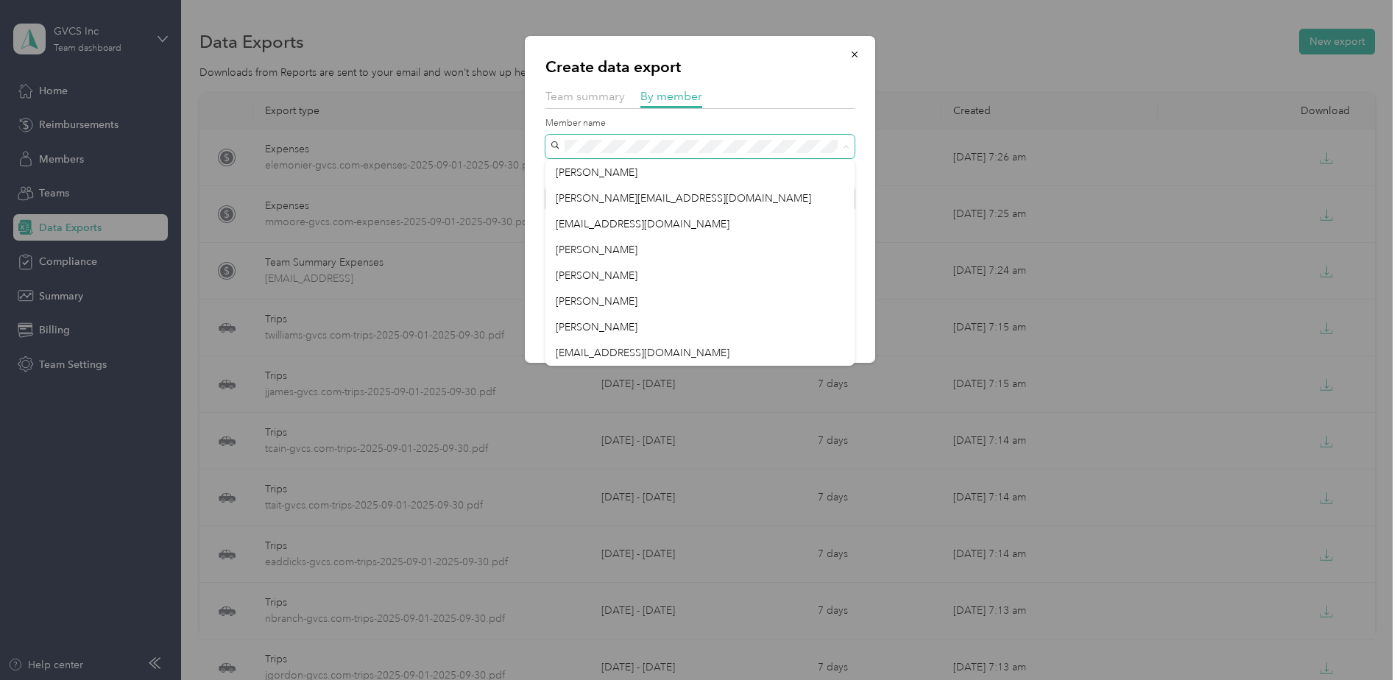
click at [673, 139] on span at bounding box center [700, 147] width 309 height 24
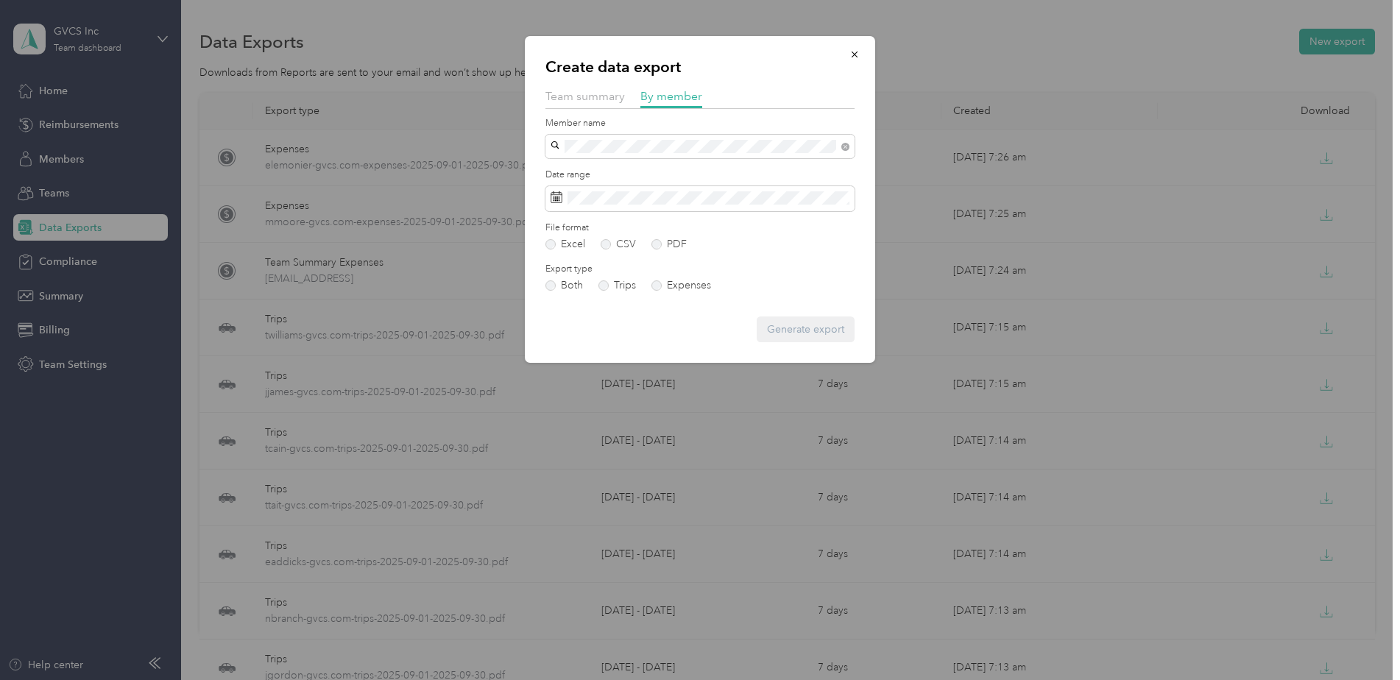
click at [666, 172] on div "[EMAIL_ADDRESS][DOMAIN_NAME]" at bounding box center [700, 165] width 289 height 15
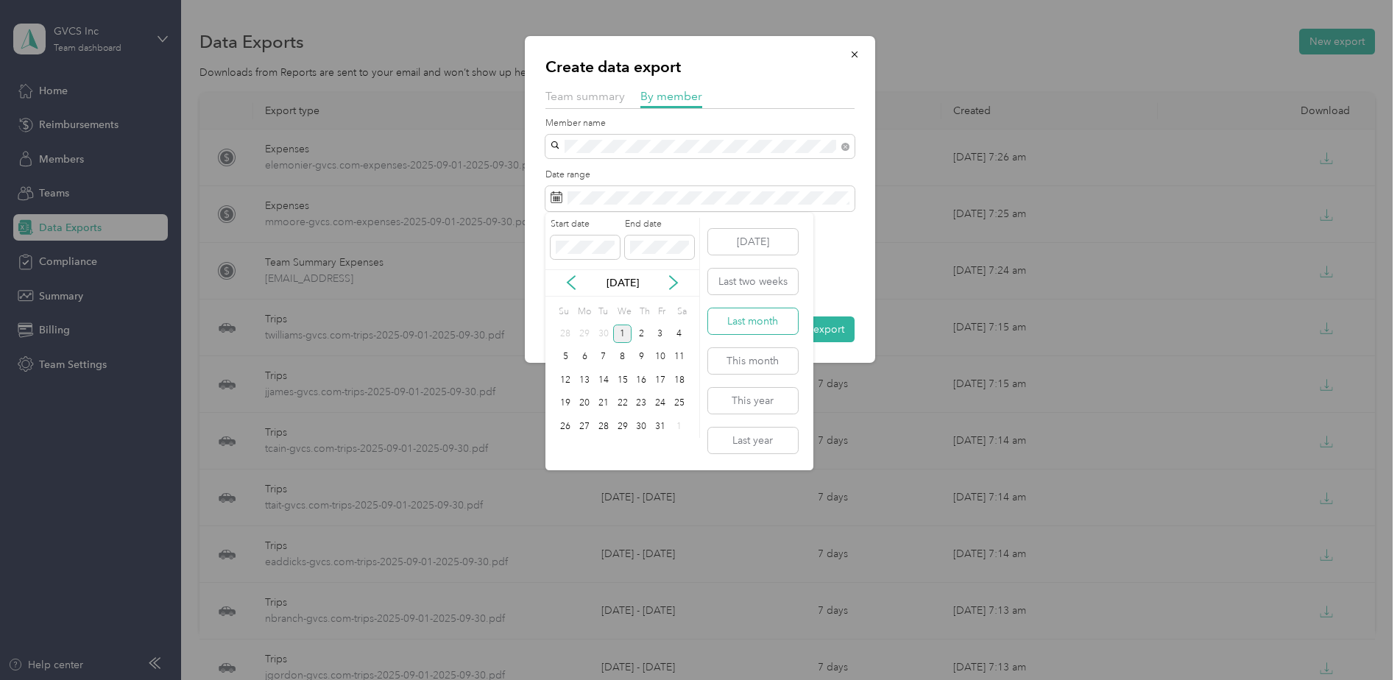
click at [792, 319] on button "Last month" at bounding box center [753, 321] width 90 height 26
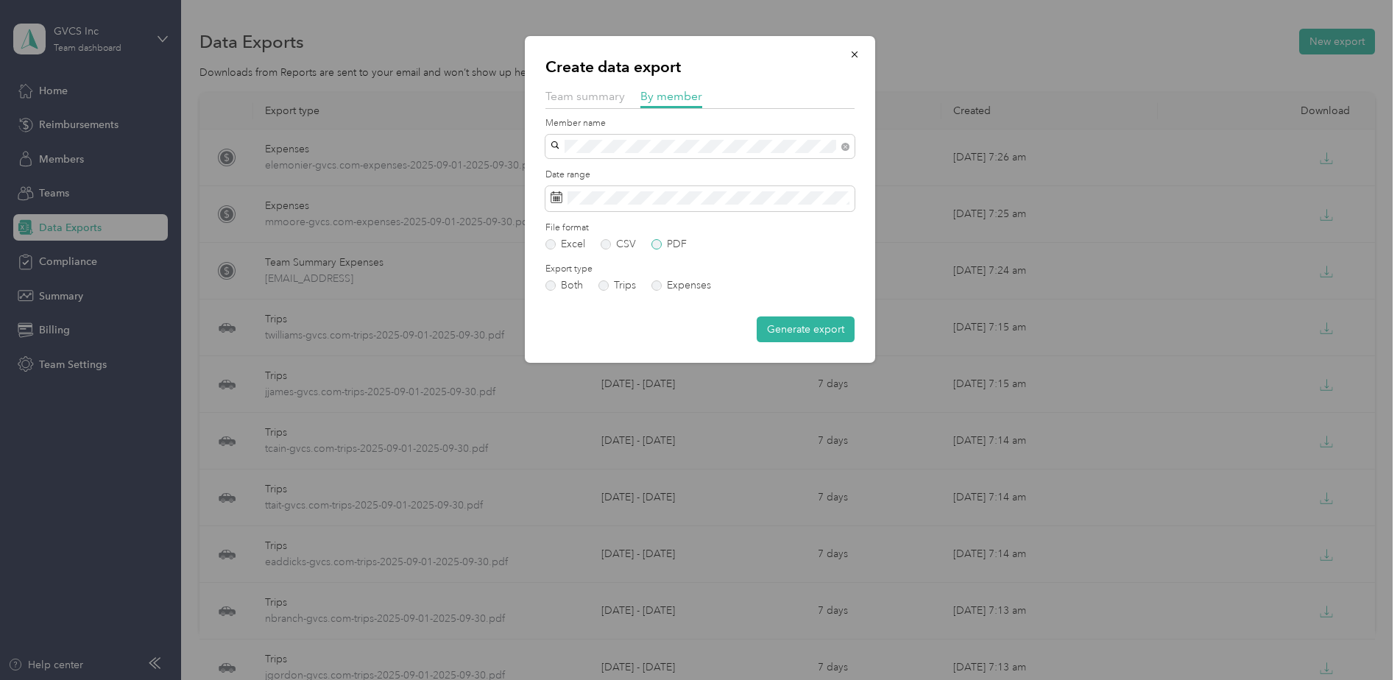
click at [677, 241] on label "PDF" at bounding box center [669, 244] width 35 height 10
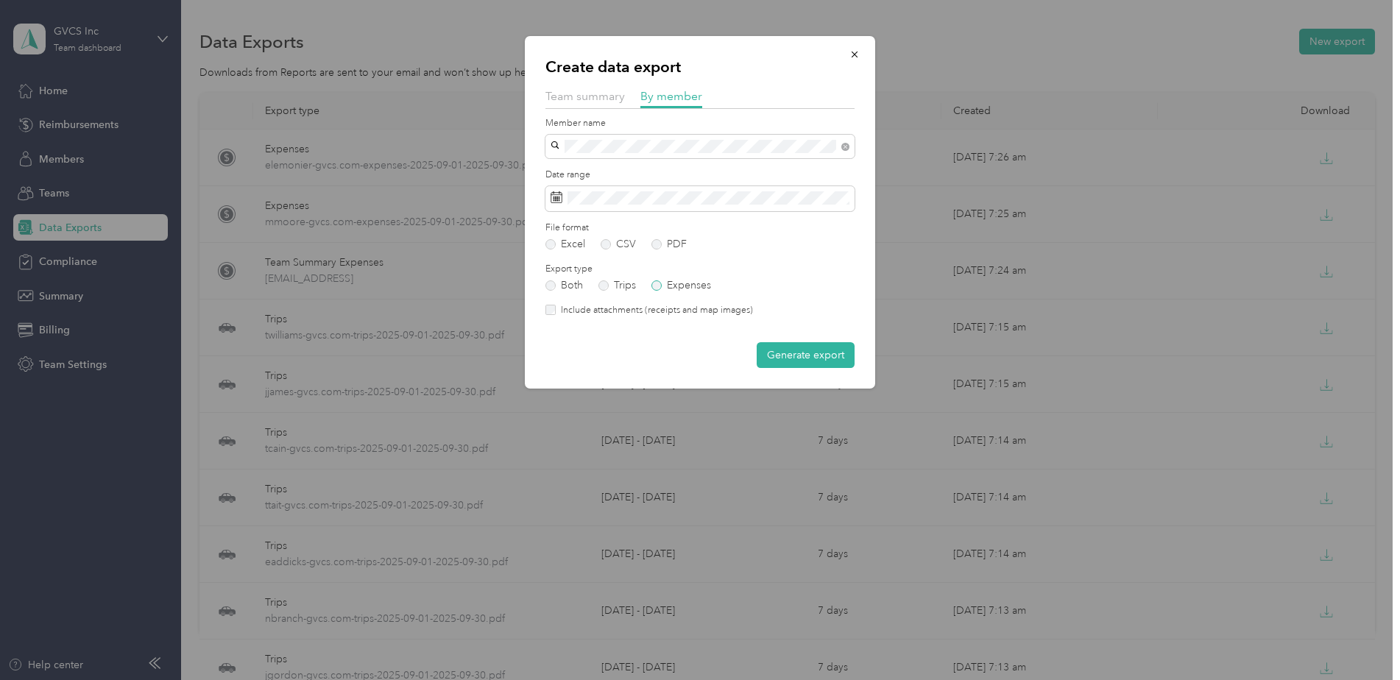
click at [686, 284] on label "Expenses" at bounding box center [682, 286] width 60 height 10
click at [781, 350] on button "Generate export" at bounding box center [806, 355] width 98 height 26
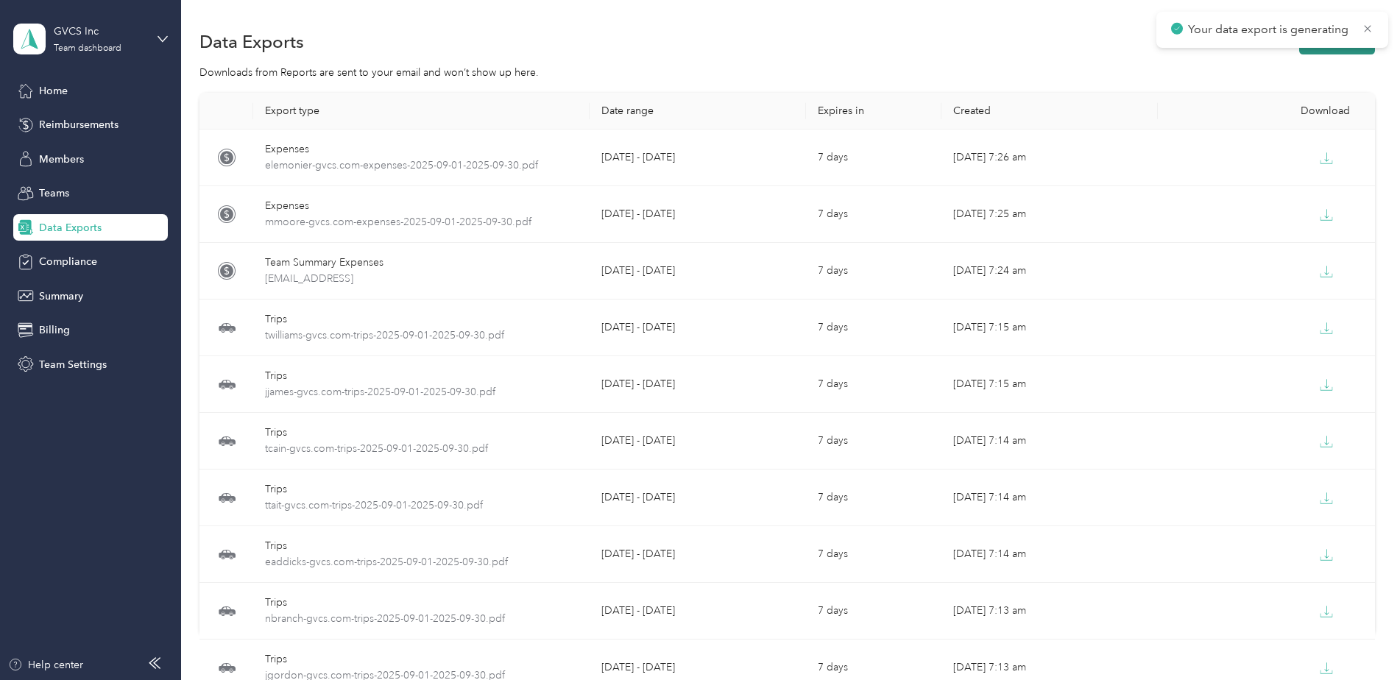
click at [1330, 51] on button "New export" at bounding box center [1337, 42] width 76 height 26
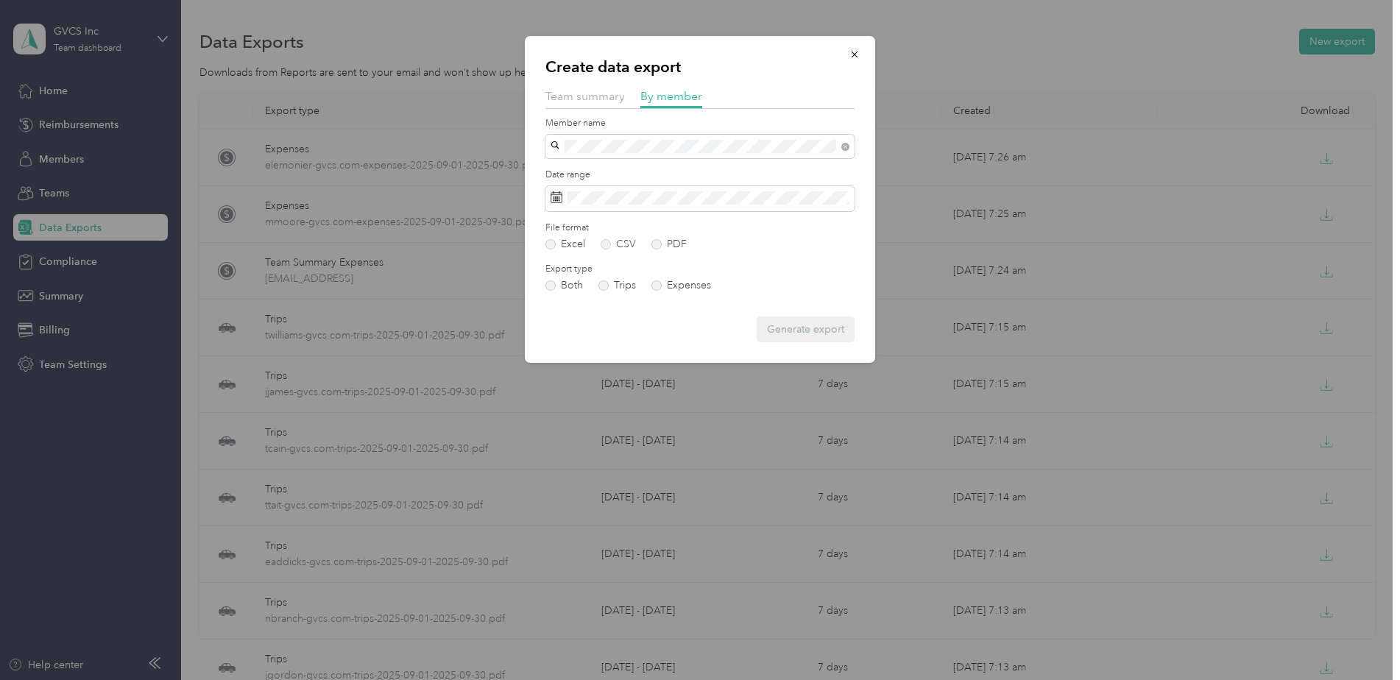
click at [743, 165] on div "[PERSON_NAME]" at bounding box center [700, 172] width 289 height 15
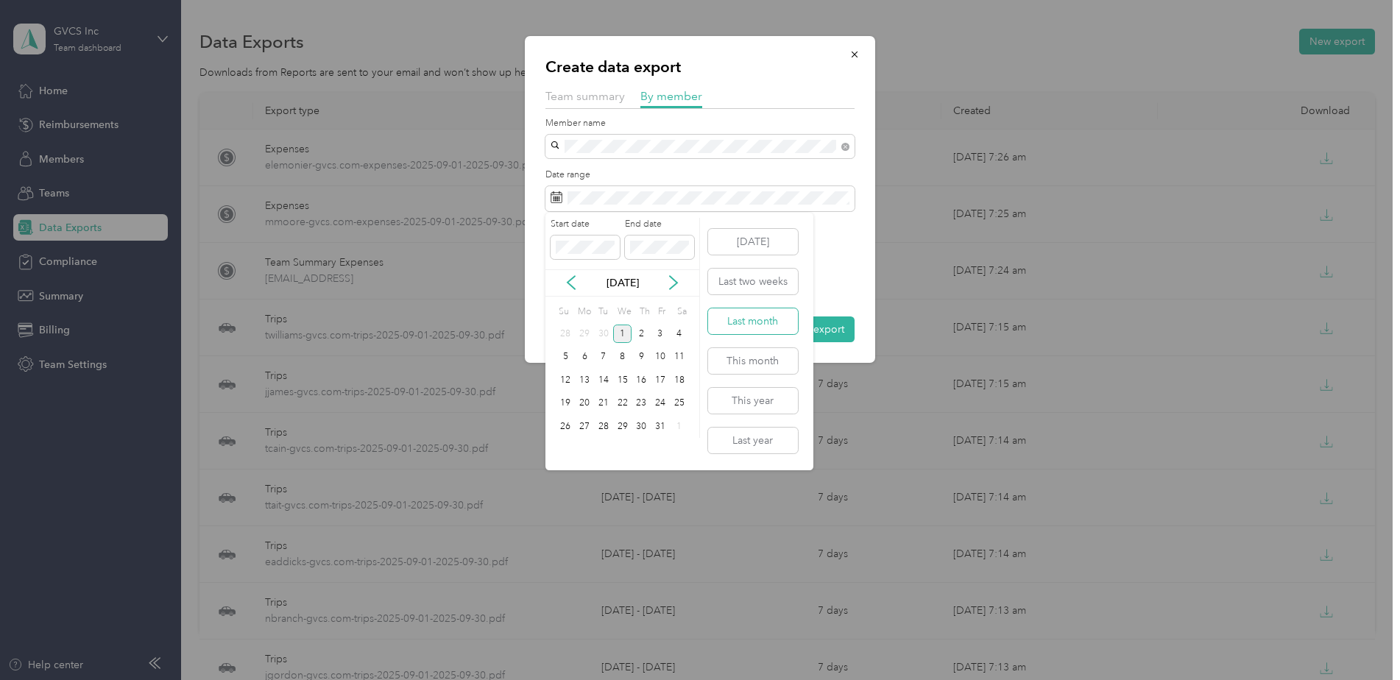
click at [762, 320] on button "Last month" at bounding box center [753, 321] width 90 height 26
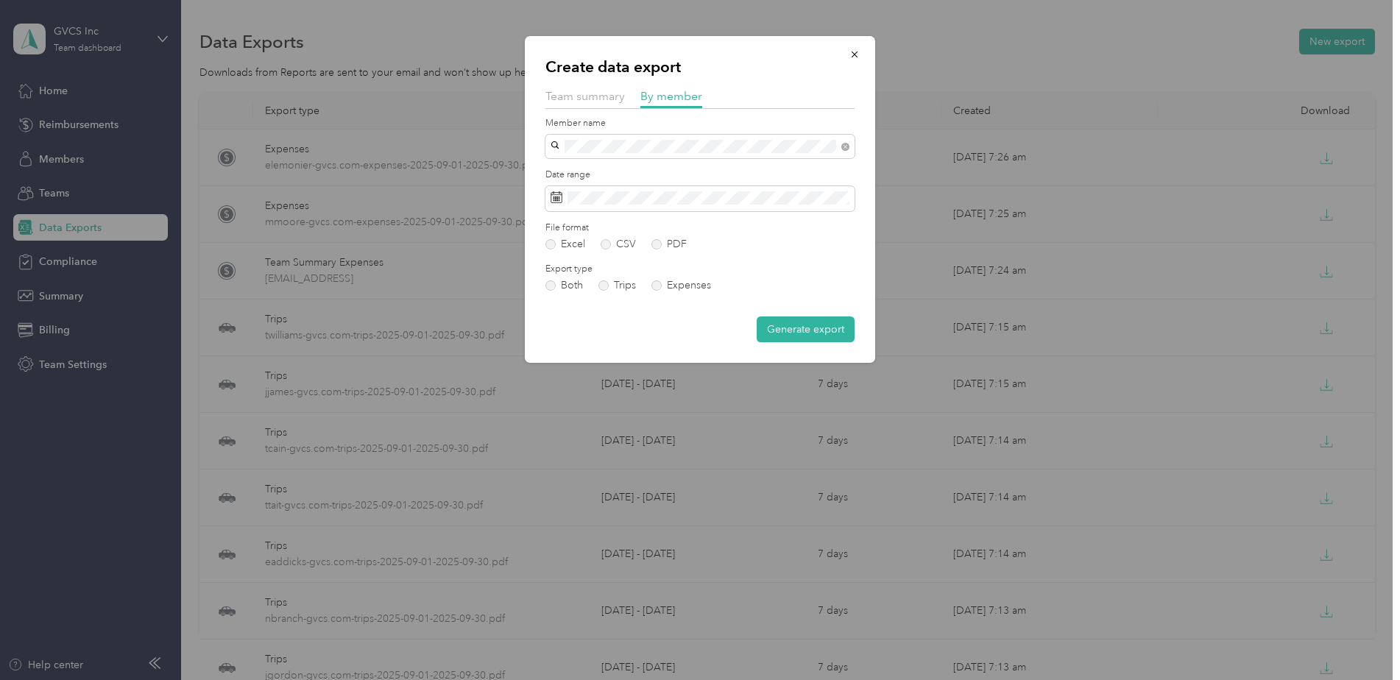
click at [662, 239] on div "File format Excel CSV PDF" at bounding box center [700, 236] width 309 height 29
click at [658, 241] on label "PDF" at bounding box center [669, 244] width 35 height 10
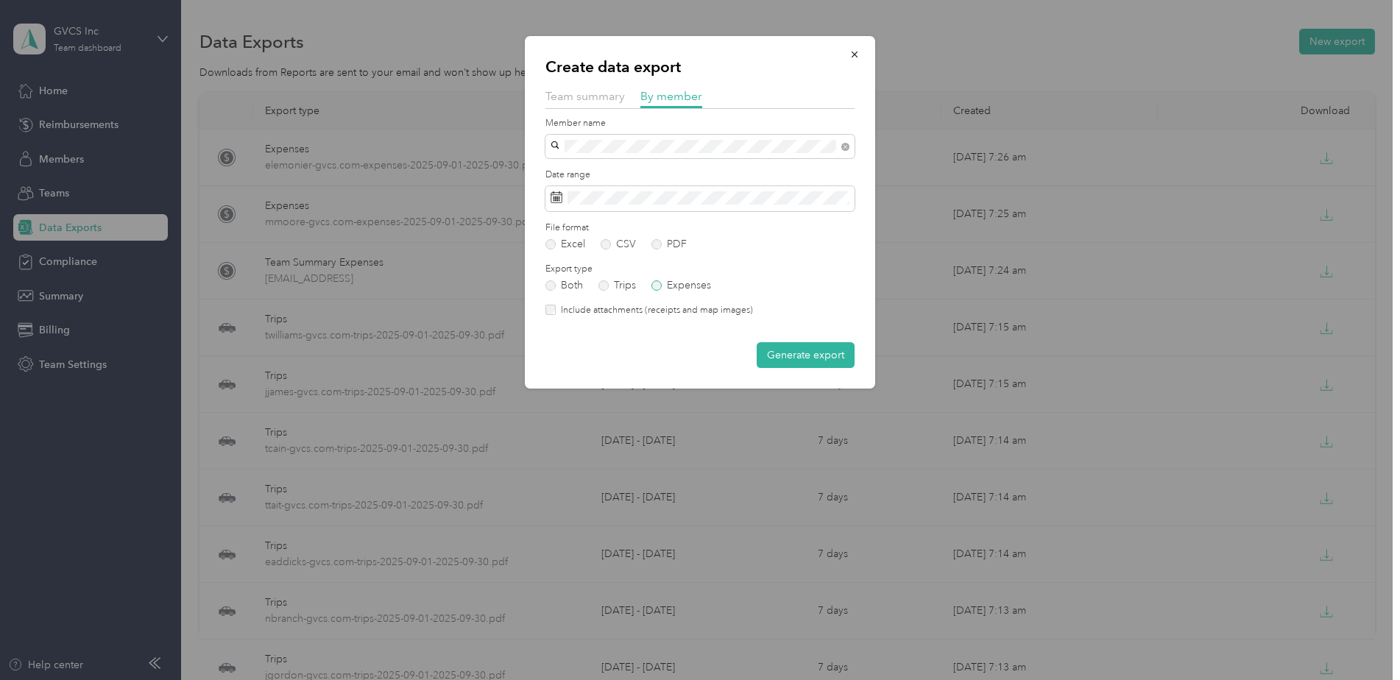
click at [692, 286] on label "Expenses" at bounding box center [682, 286] width 60 height 10
click at [775, 342] on button "Generate export" at bounding box center [806, 355] width 98 height 26
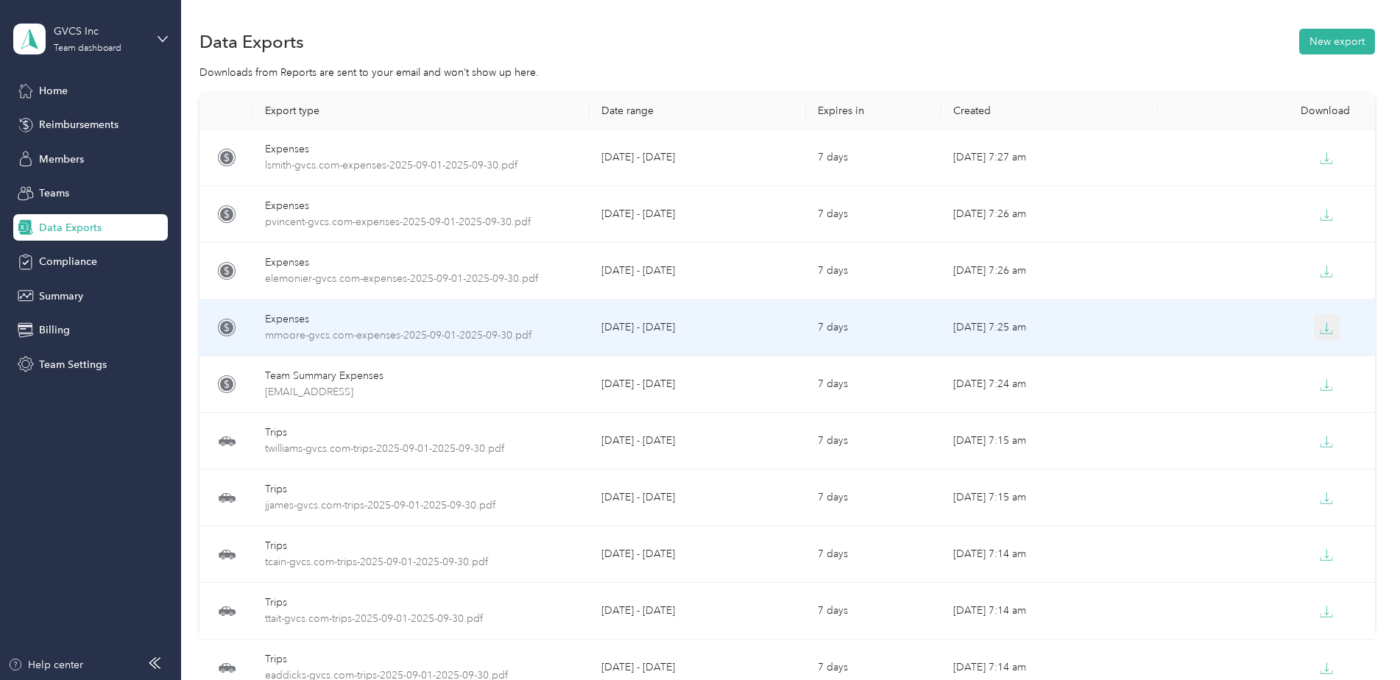
click at [1330, 334] on icon "button" at bounding box center [1326, 328] width 13 height 13
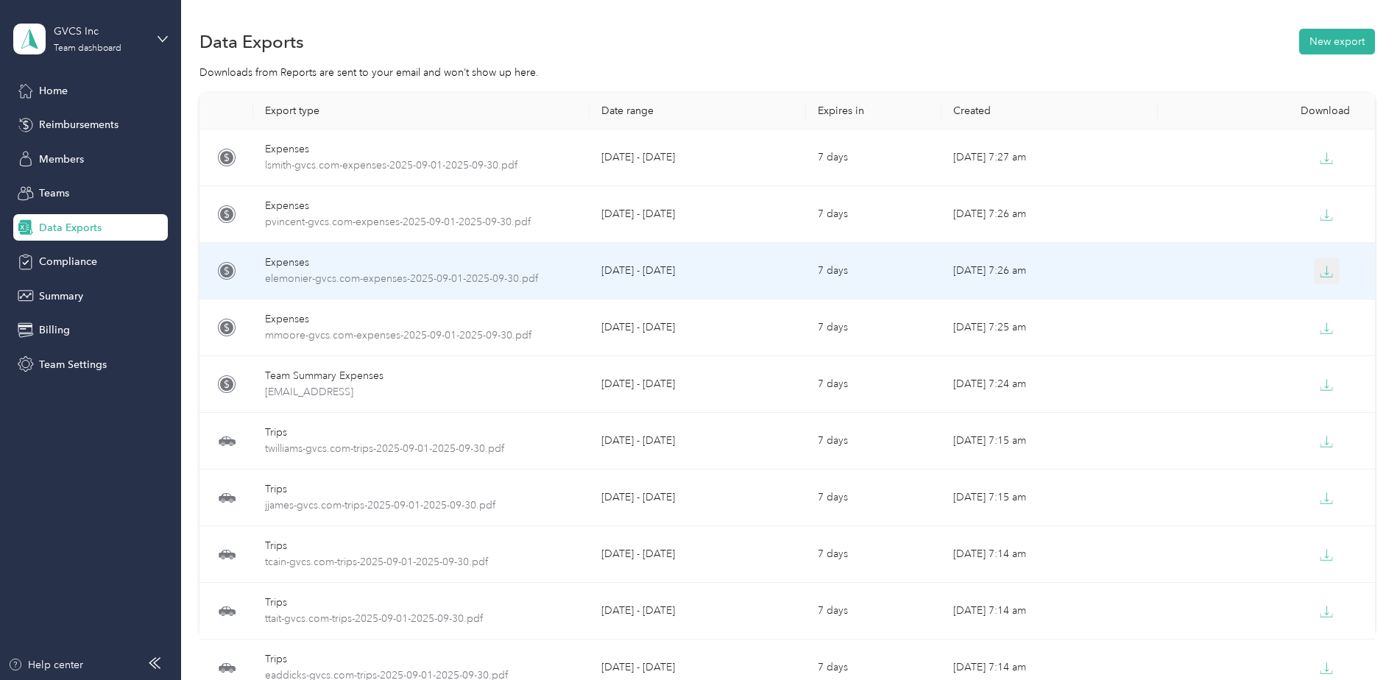
click at [1328, 270] on icon "button" at bounding box center [1326, 271] width 13 height 13
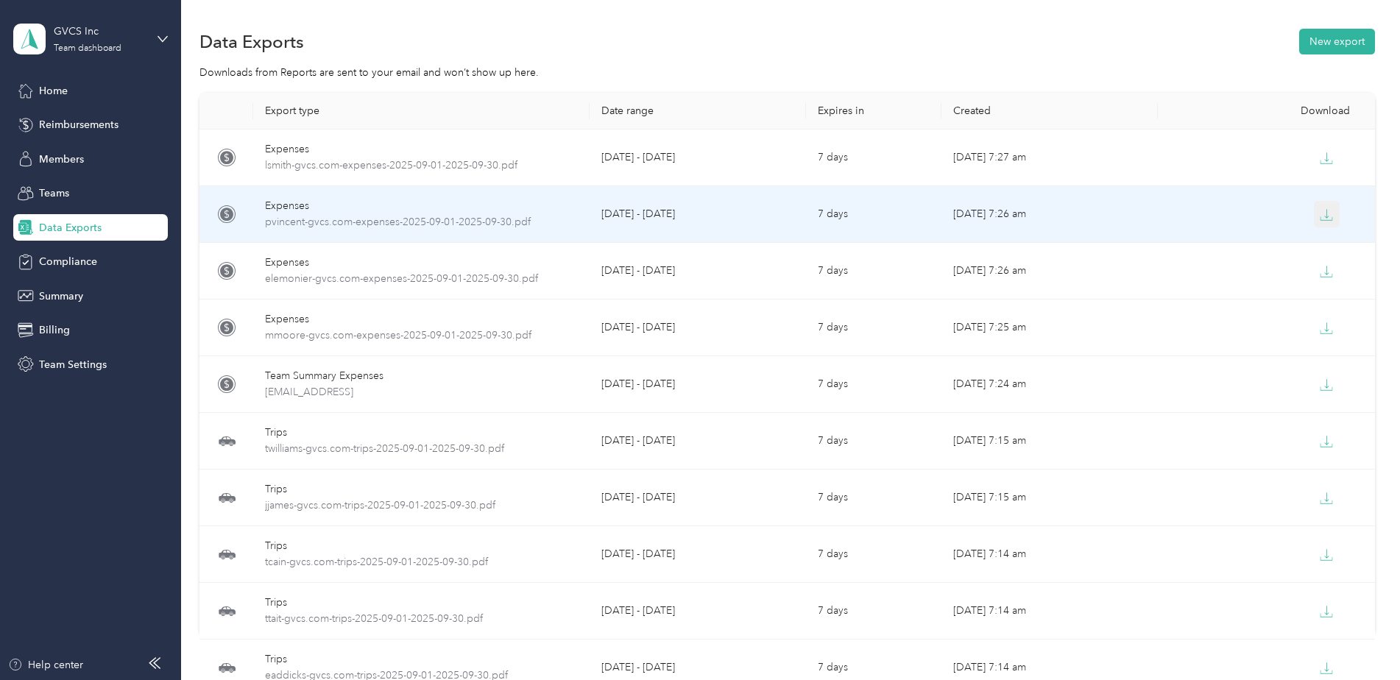
click at [1330, 214] on icon "button" at bounding box center [1326, 214] width 13 height 13
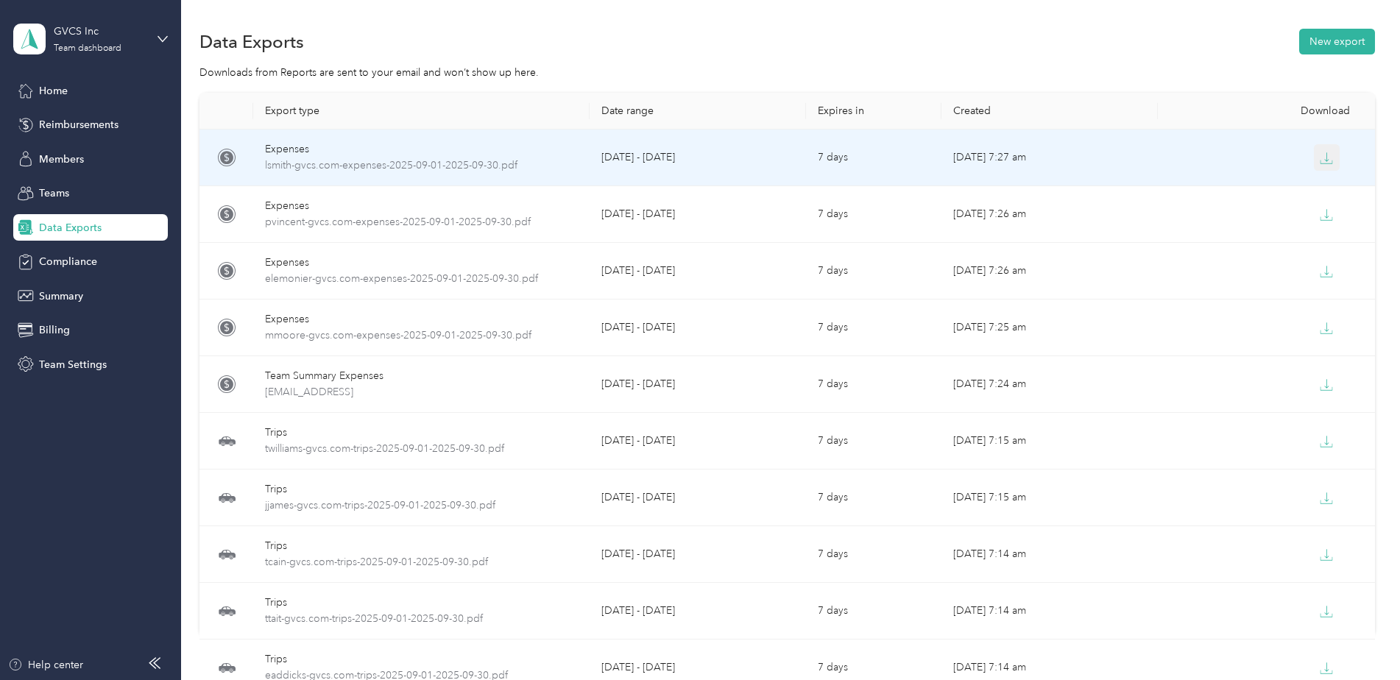
click at [1327, 163] on icon "button" at bounding box center [1326, 158] width 13 height 13
